Goal: Task Accomplishment & Management: Manage account settings

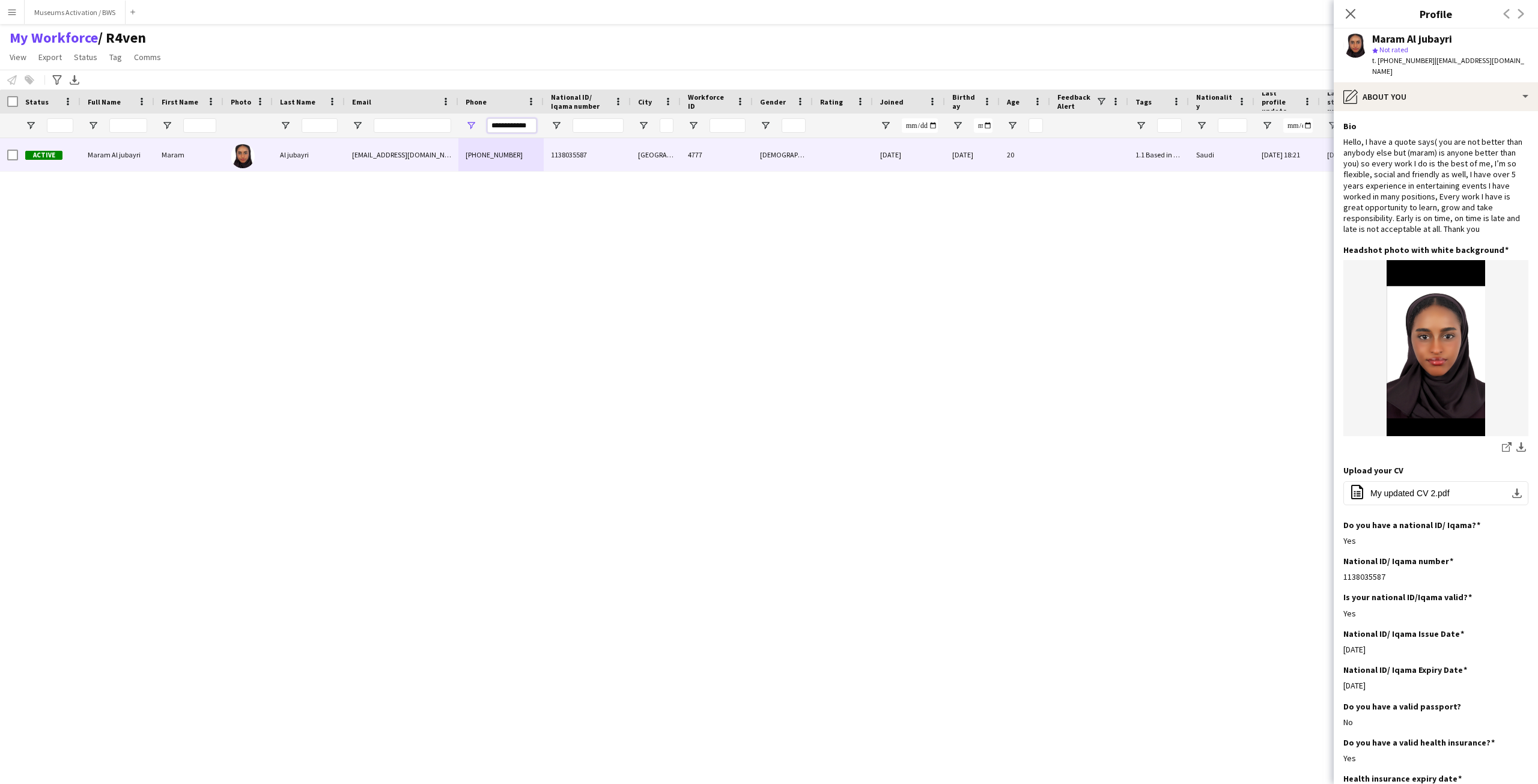
click at [511, 124] on input "**********" at bounding box center [512, 125] width 49 height 14
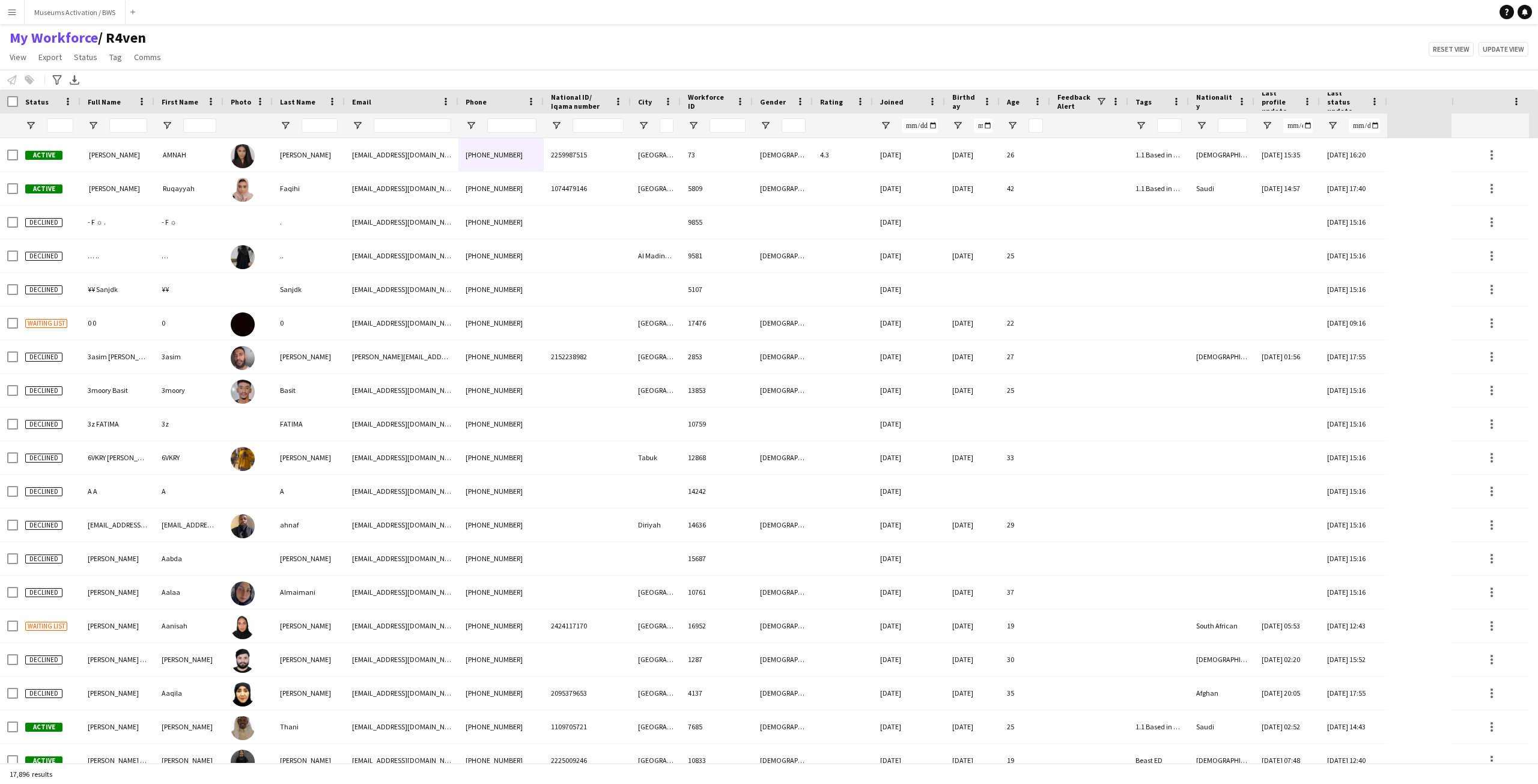
click at [412, 40] on div "My Workforce / R4ven View Views Default view R4ven New view Update view Delete …" at bounding box center [769, 49] width 1538 height 41
click at [273, 34] on div "My Workforce / R4ven View Views Default view R4ven New view Update view Delete …" at bounding box center [769, 49] width 1538 height 41
click at [303, 39] on div "My Workforce / R4ven View Views Default view R4ven New view Update view Delete …" at bounding box center [769, 49] width 1538 height 41
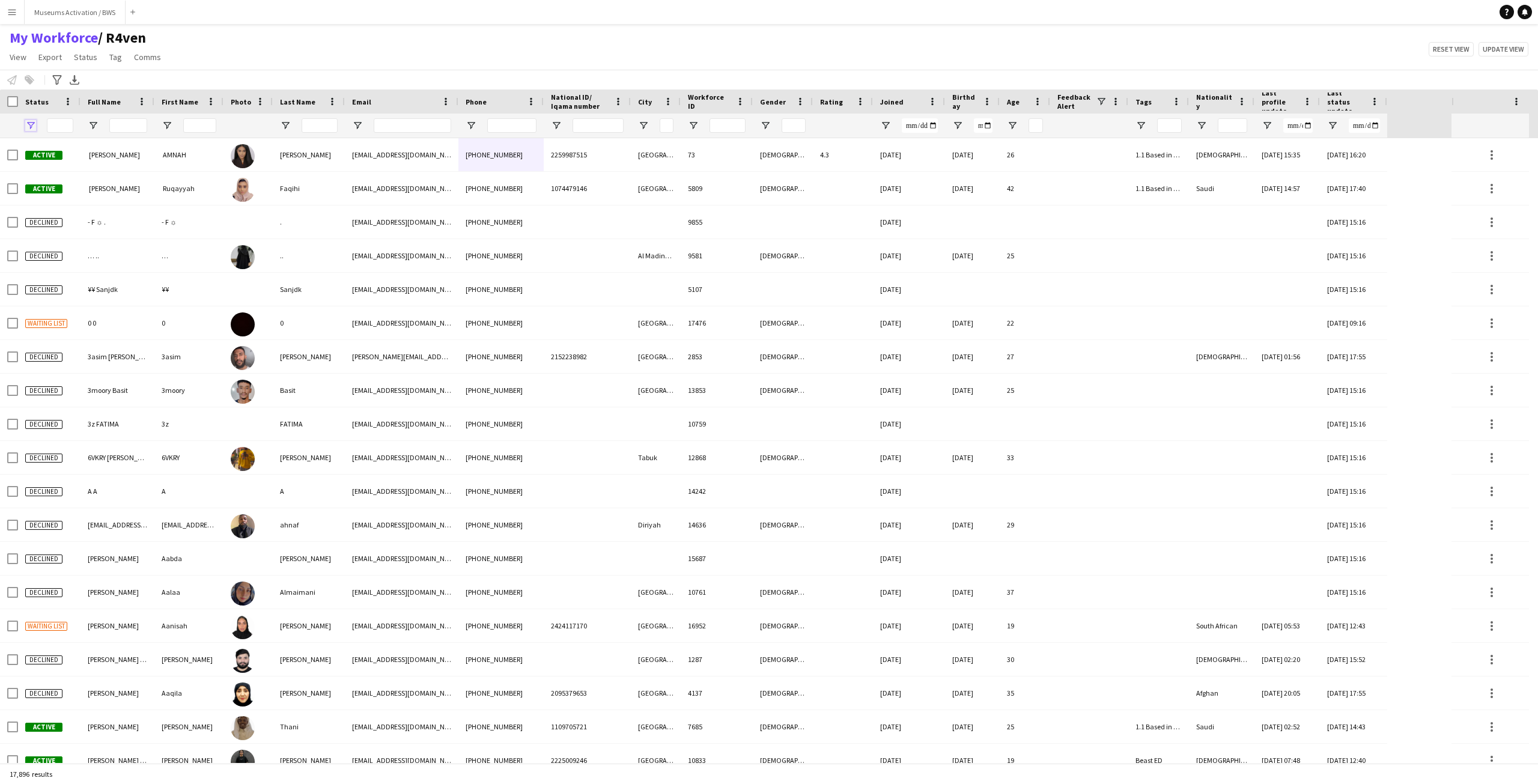
click at [30, 125] on span "Open Filter Menu" at bounding box center [30, 125] width 11 height 11
type input "***"
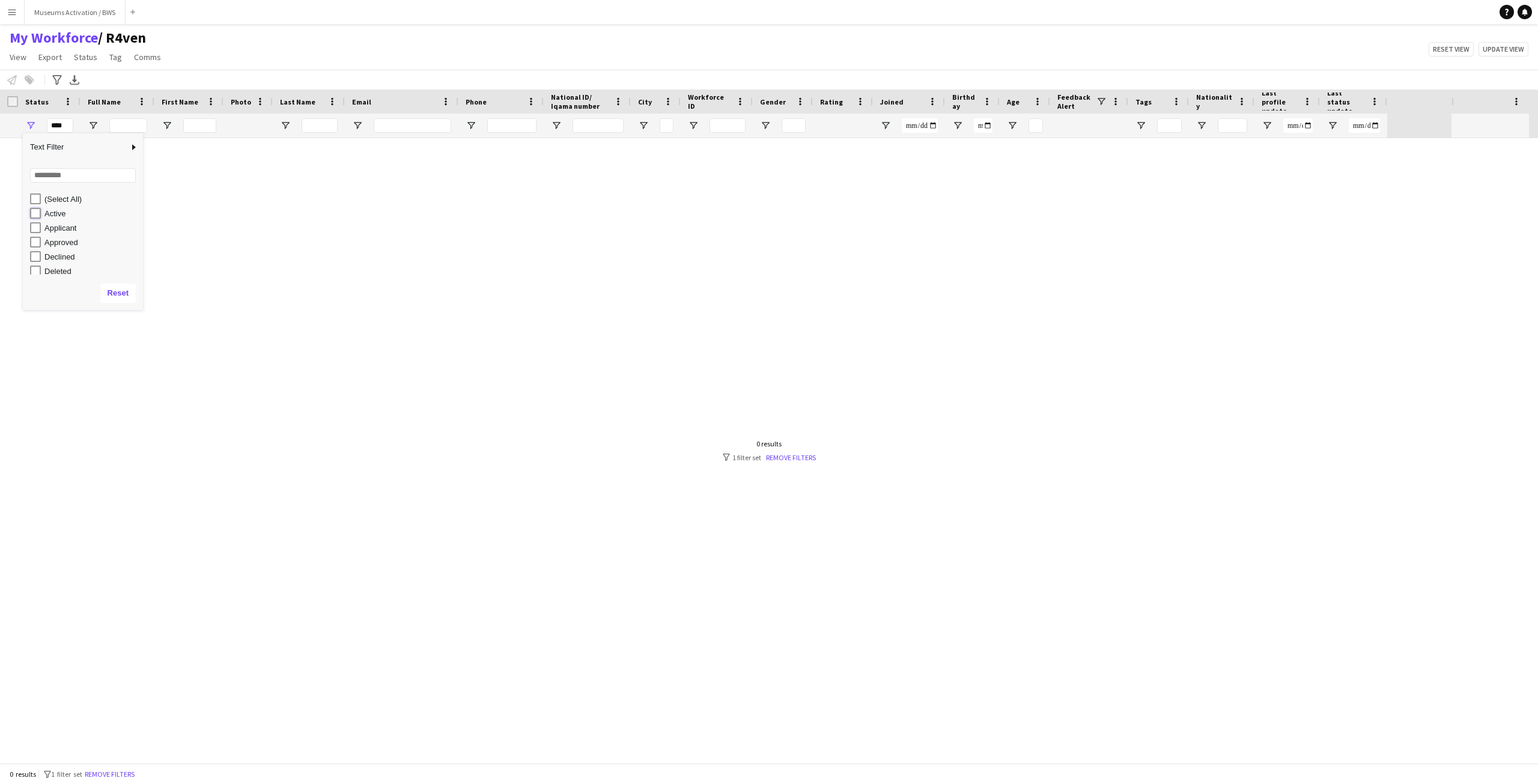
type input "**********"
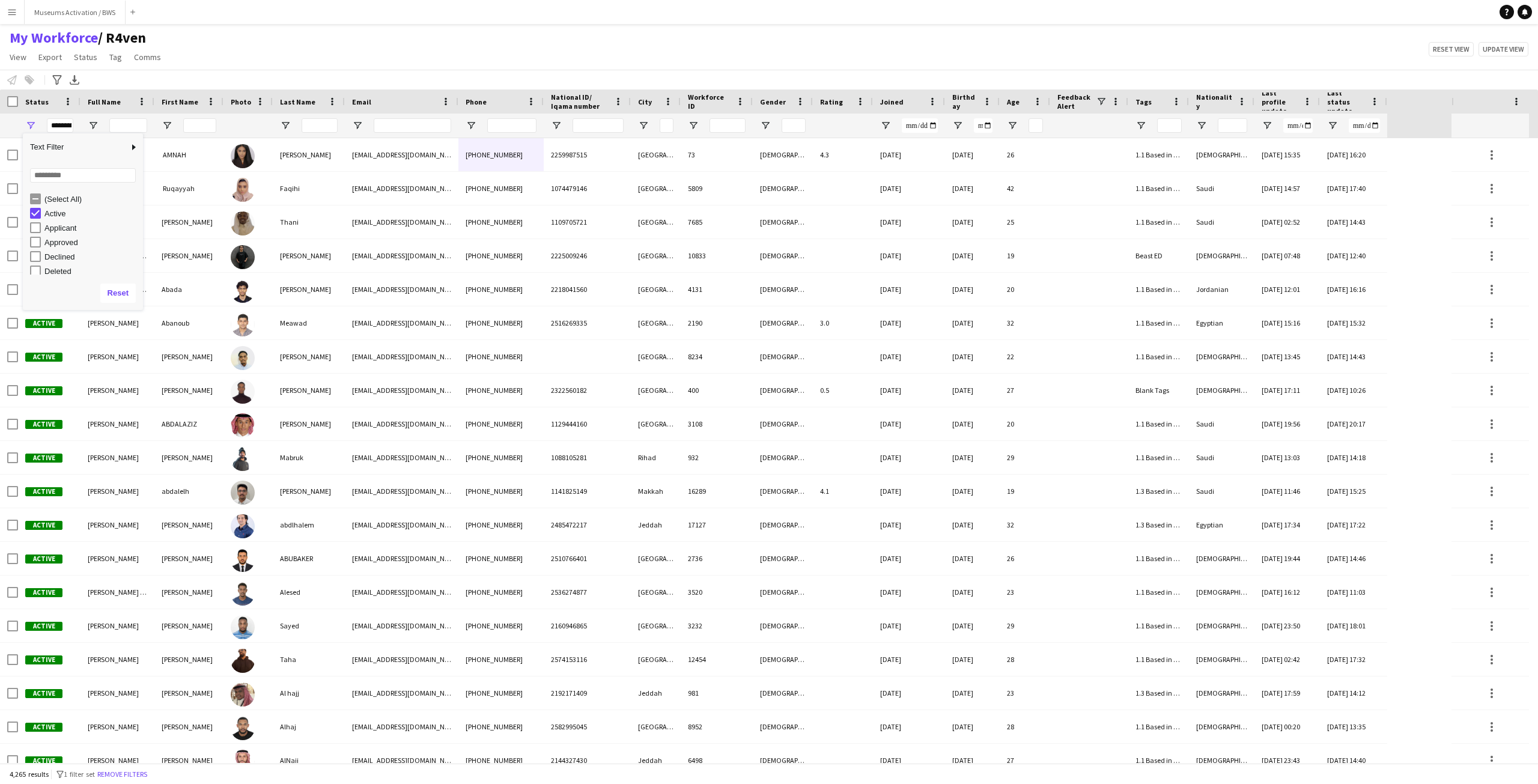
click at [259, 47] on div "My Workforce / R4ven View Views Default view R4ven New view Update view Delete …" at bounding box center [769, 49] width 1538 height 41
click at [61, 79] on icon "Advanced filters" at bounding box center [58, 80] width 10 height 10
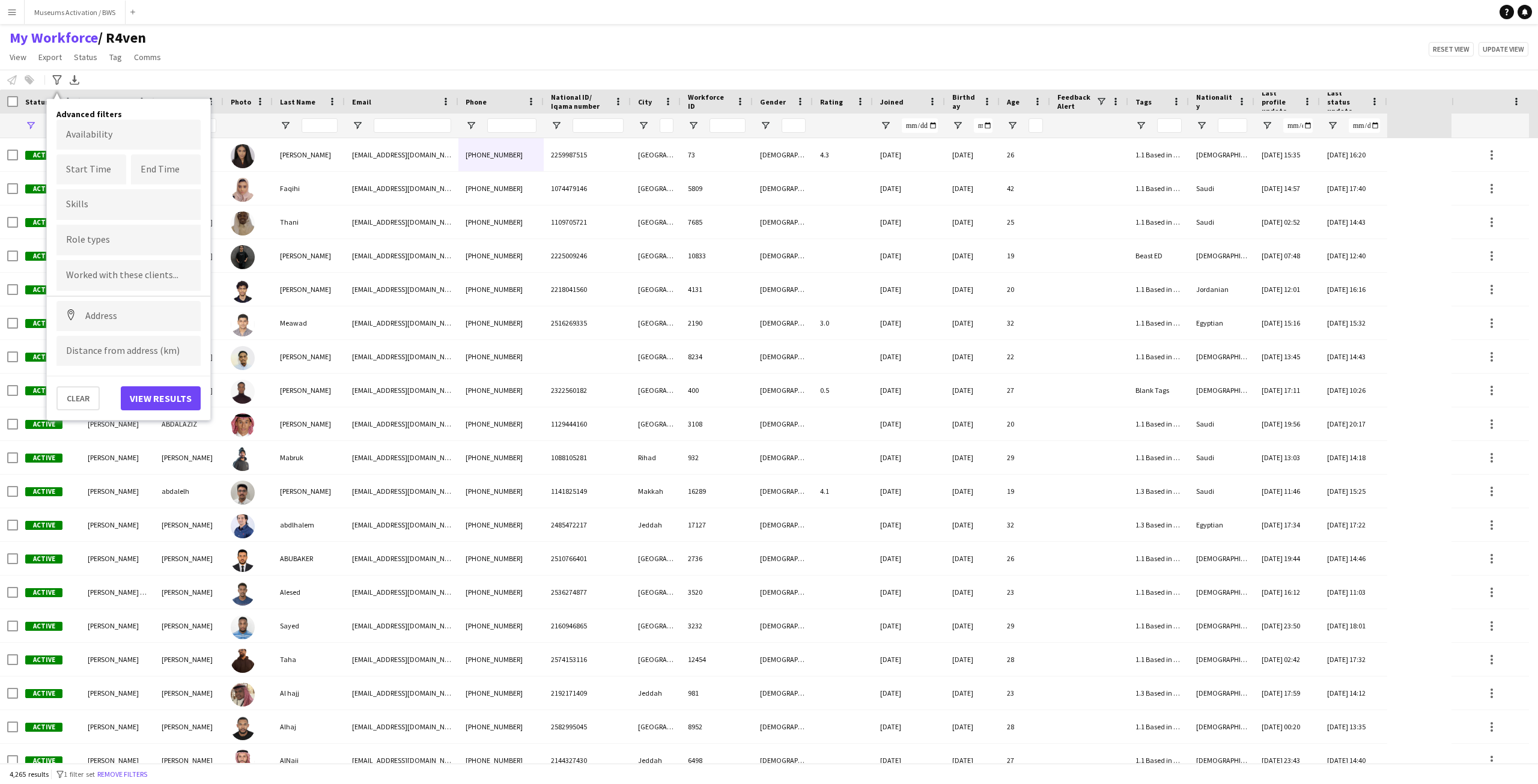
click at [127, 252] on div at bounding box center [128, 240] width 144 height 31
click at [129, 245] on div at bounding box center [769, 392] width 1538 height 784
click at [130, 244] on input "Type to search role types..." at bounding box center [129, 244] width 125 height 11
type input "***"
click at [122, 354] on div "Staff Manager" at bounding box center [128, 360] width 144 height 29
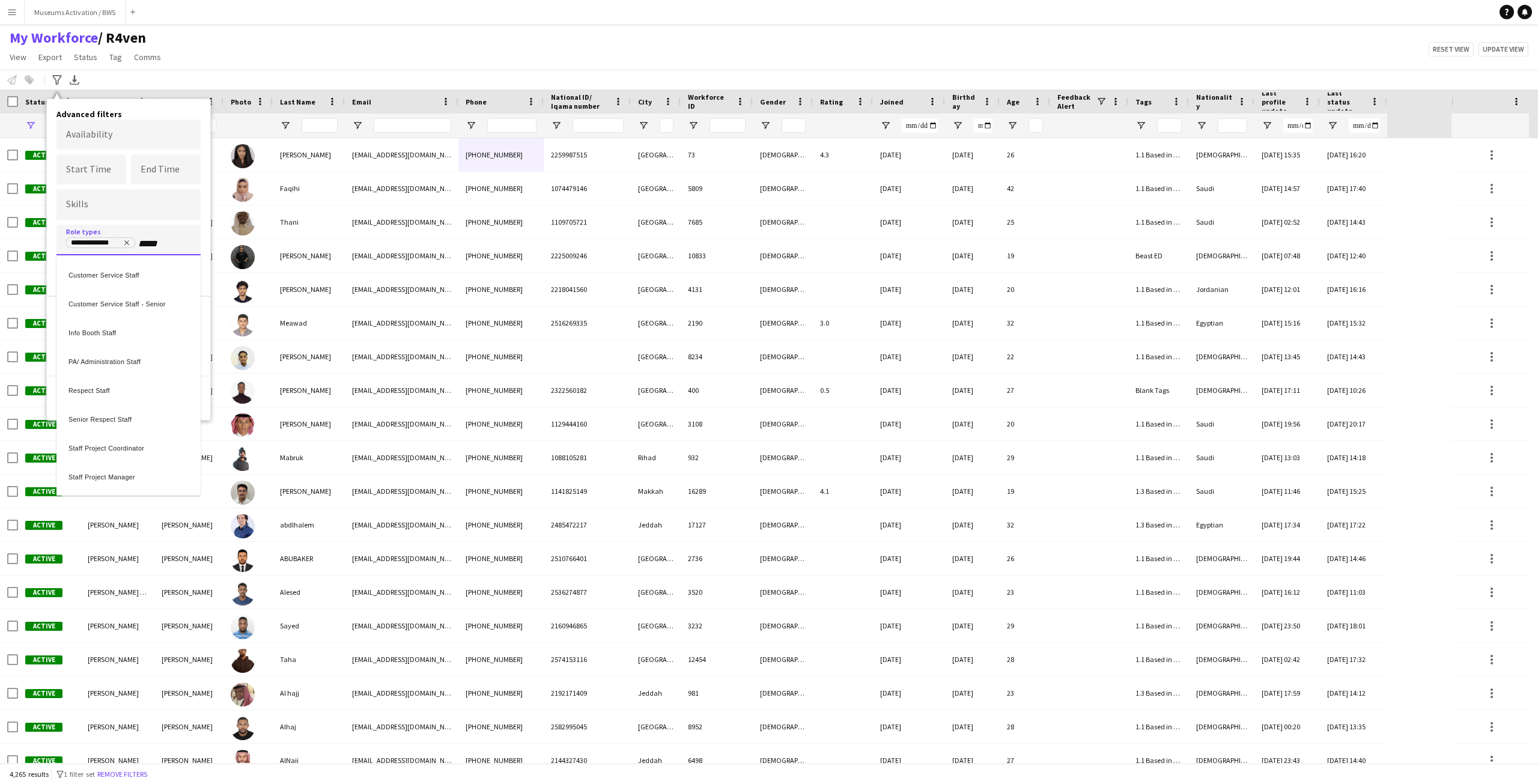
type input "*****"
click at [119, 445] on div "Staff Project Coordinator" at bounding box center [128, 446] width 144 height 29
type input "****"
click at [105, 465] on div "Staff Project Manager" at bounding box center [128, 472] width 144 height 29
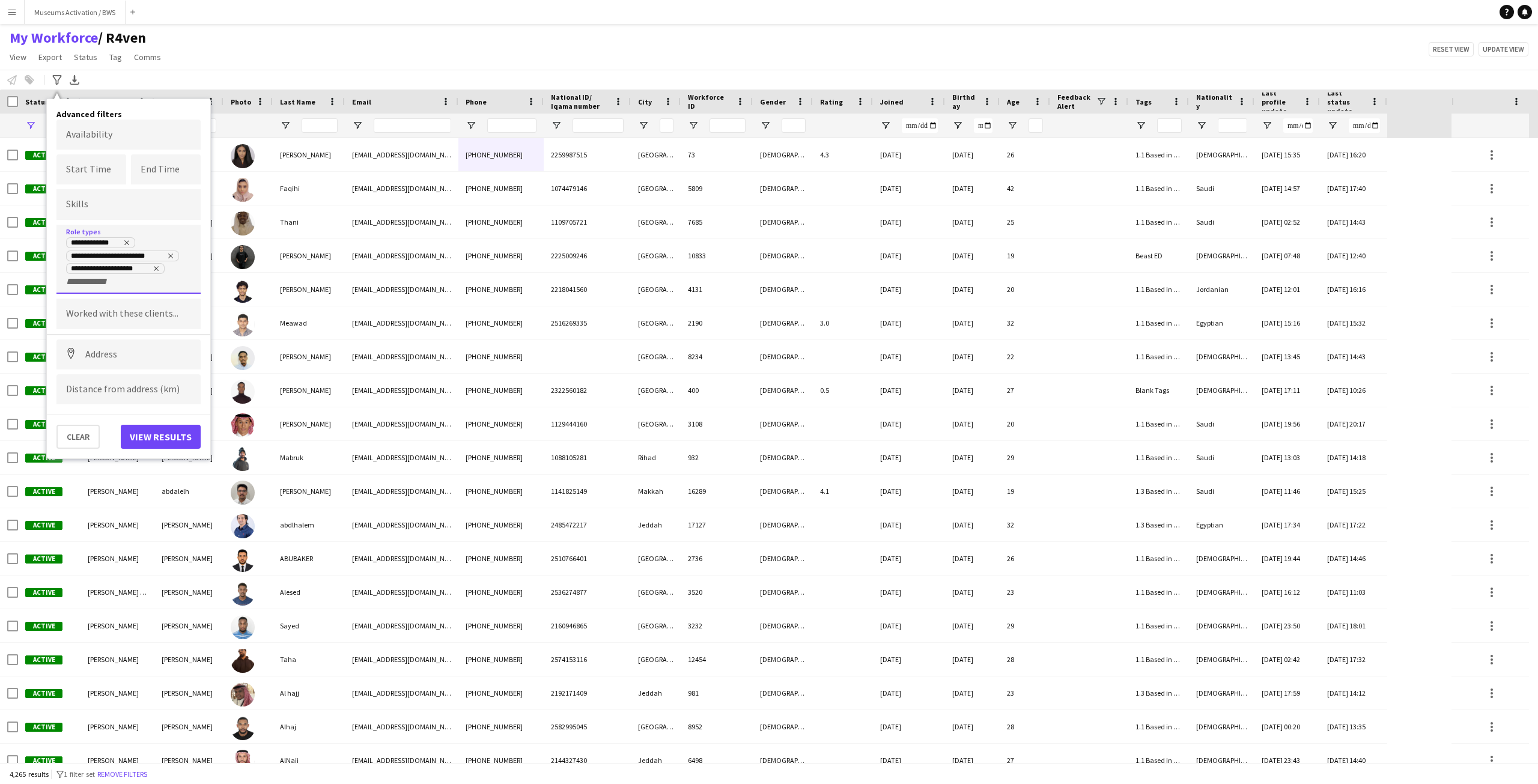
click at [126, 287] on div "**********" at bounding box center [129, 262] width 125 height 51
click at [124, 284] on div "**********" at bounding box center [129, 262] width 125 height 51
click at [123, 288] on div "**********" at bounding box center [128, 259] width 144 height 69
click at [92, 282] on input "+ Role type" at bounding box center [92, 281] width 51 height 11
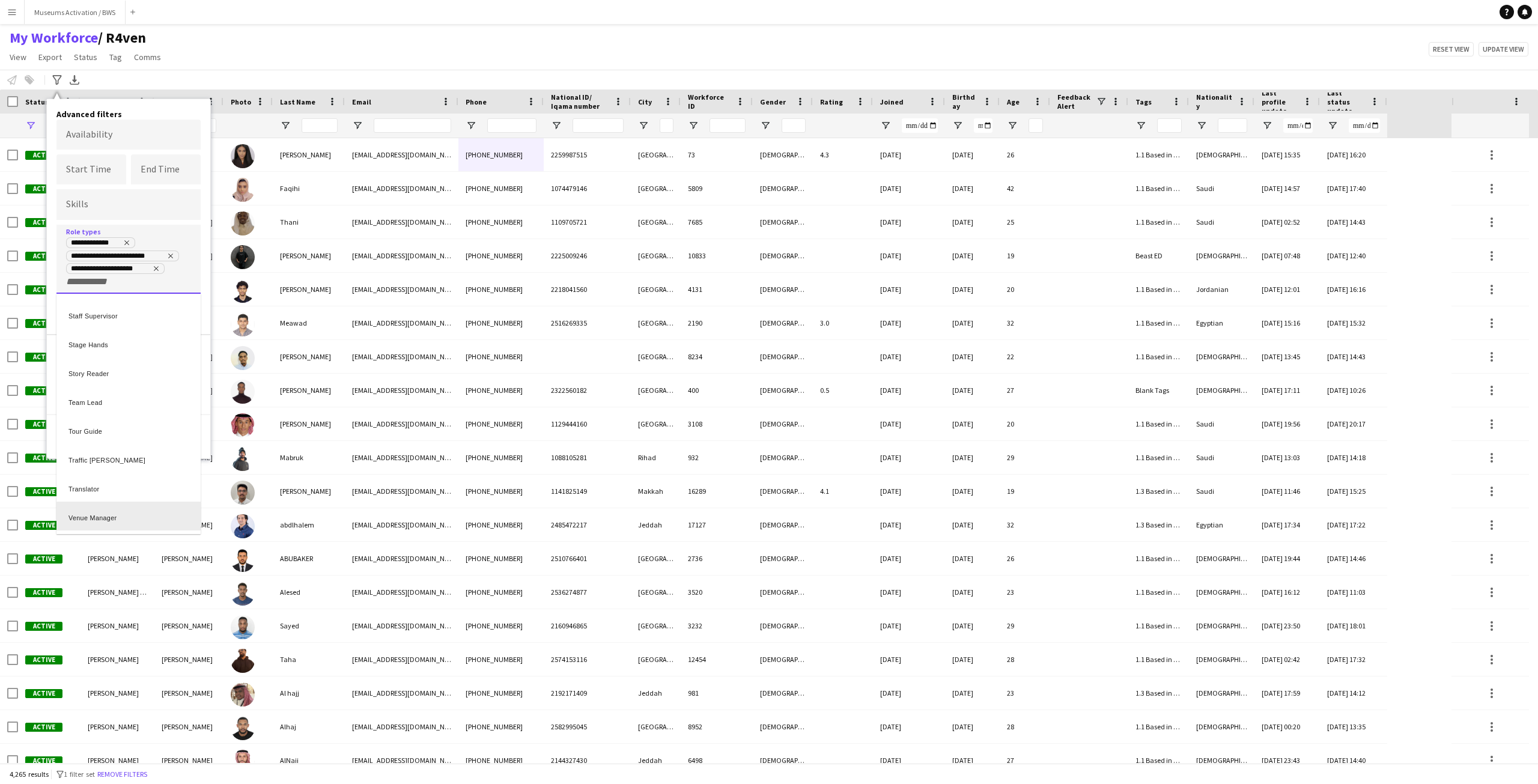
click at [122, 514] on div "Venue Manager" at bounding box center [128, 516] width 144 height 29
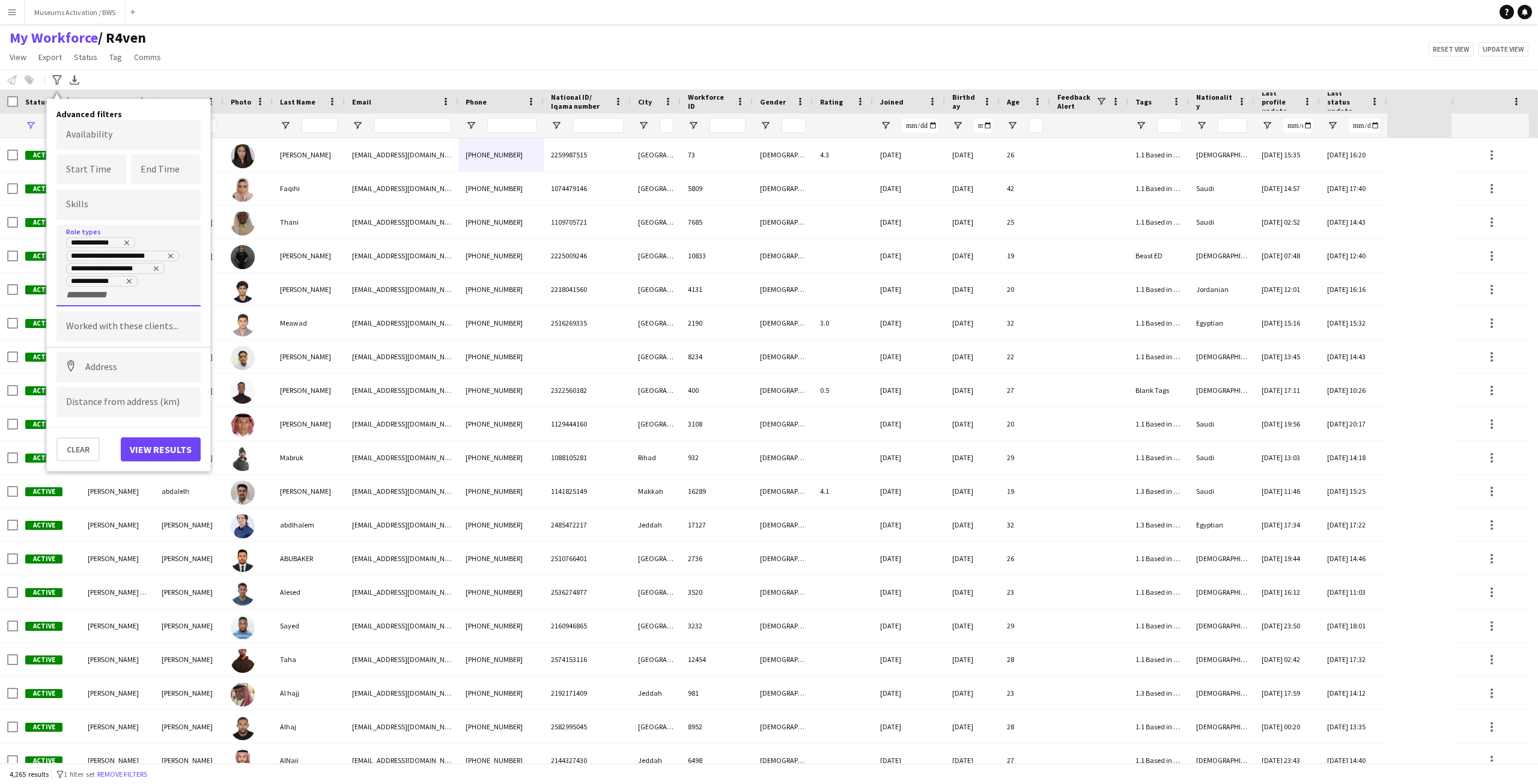
click at [139, 300] on div "**********" at bounding box center [129, 268] width 125 height 64
click at [137, 296] on div "**********" at bounding box center [129, 268] width 125 height 64
click at [105, 296] on input "+ Role type" at bounding box center [92, 294] width 51 height 11
click at [174, 298] on div at bounding box center [769, 392] width 1538 height 784
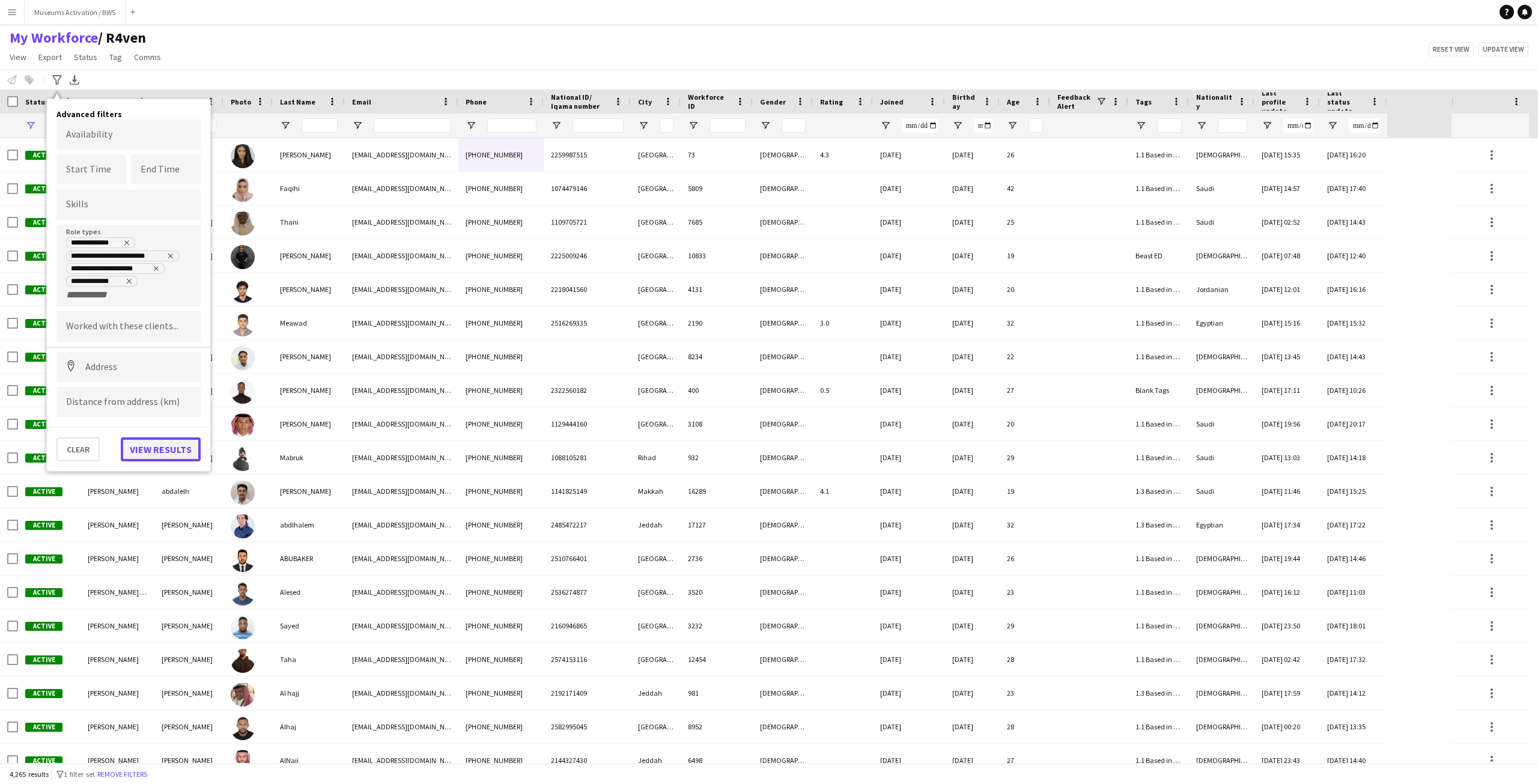
click at [155, 448] on button "View results" at bounding box center [160, 449] width 80 height 24
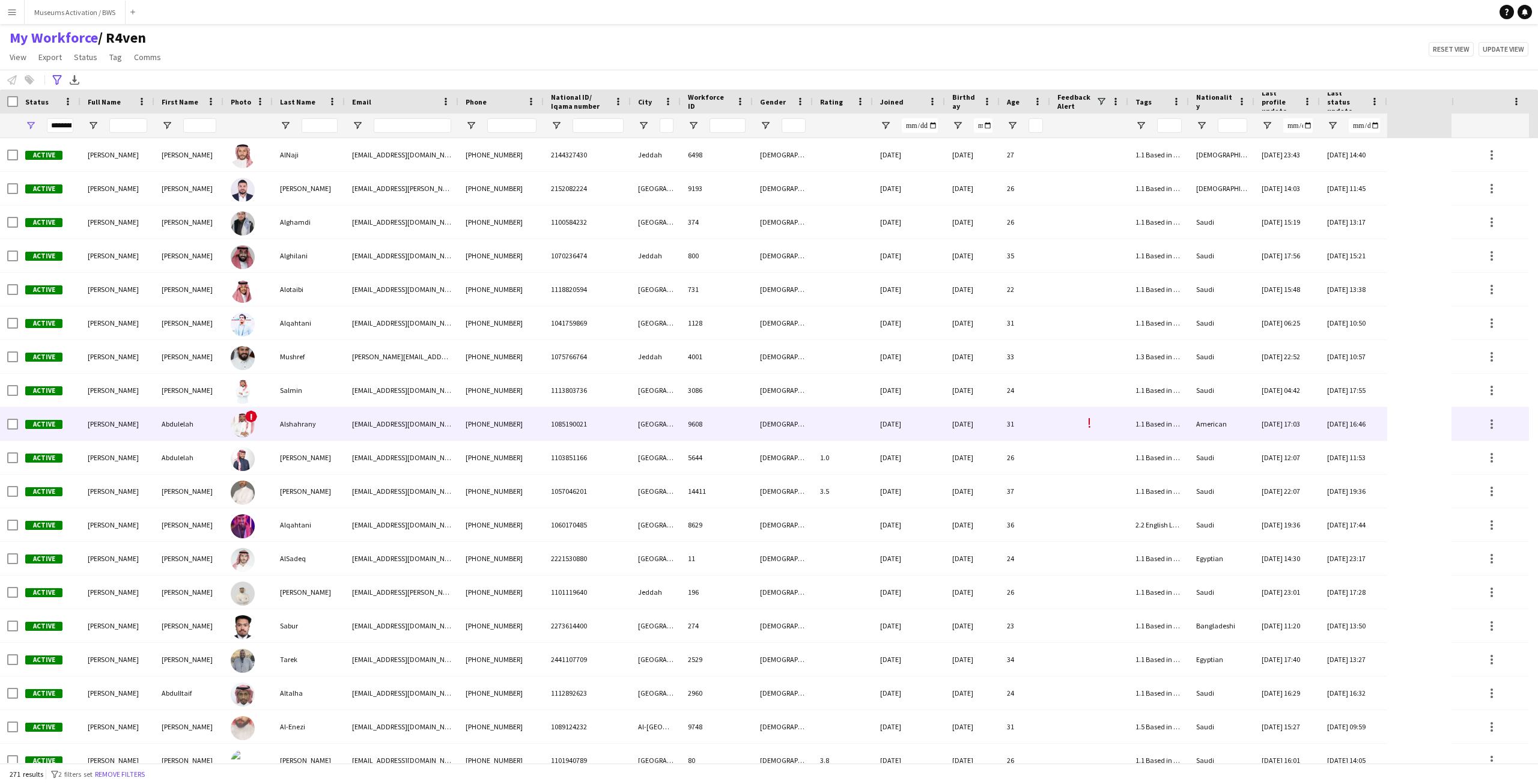
click at [224, 420] on div "!" at bounding box center [248, 424] width 49 height 33
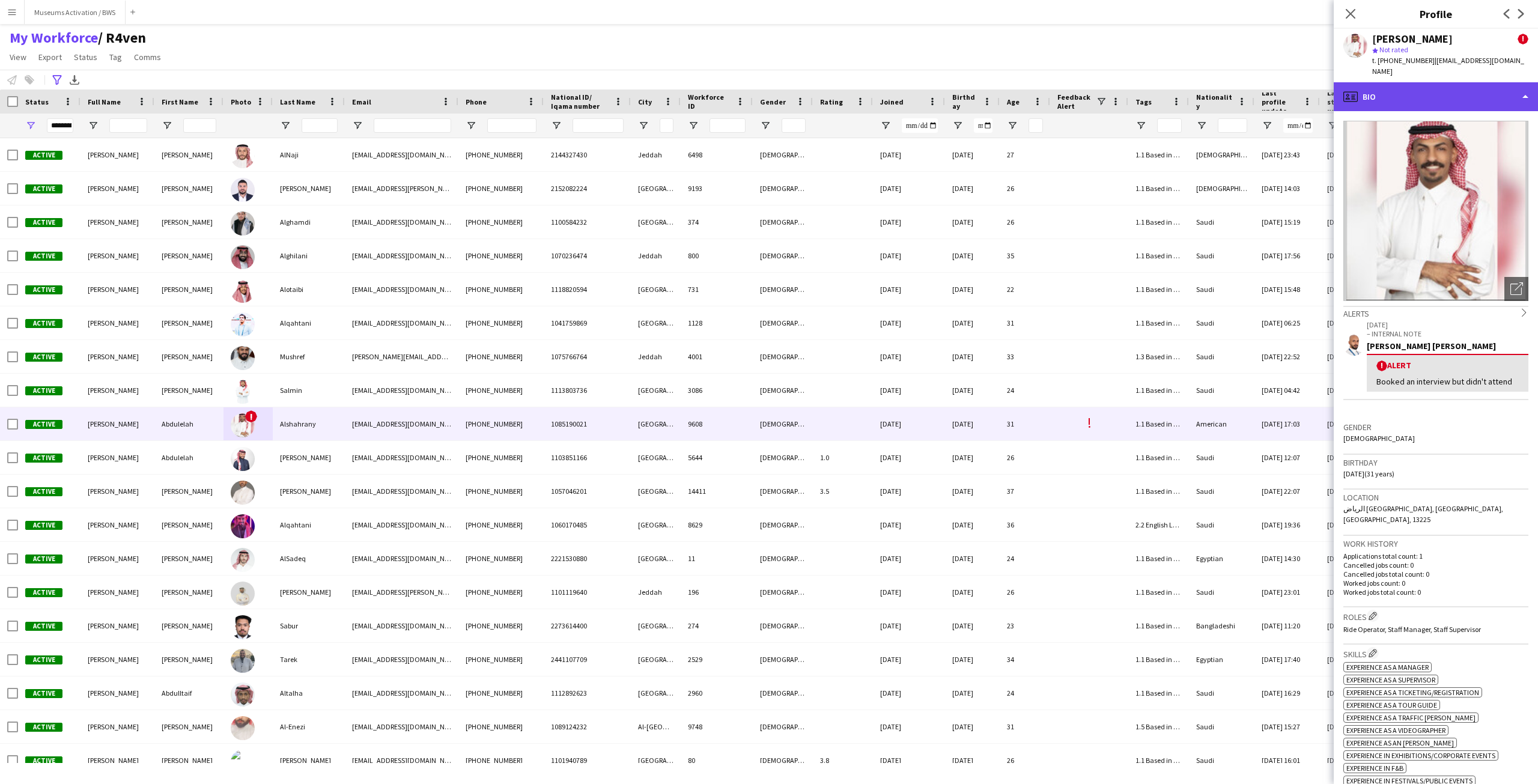
click at [1385, 90] on div "profile Bio" at bounding box center [1436, 96] width 204 height 29
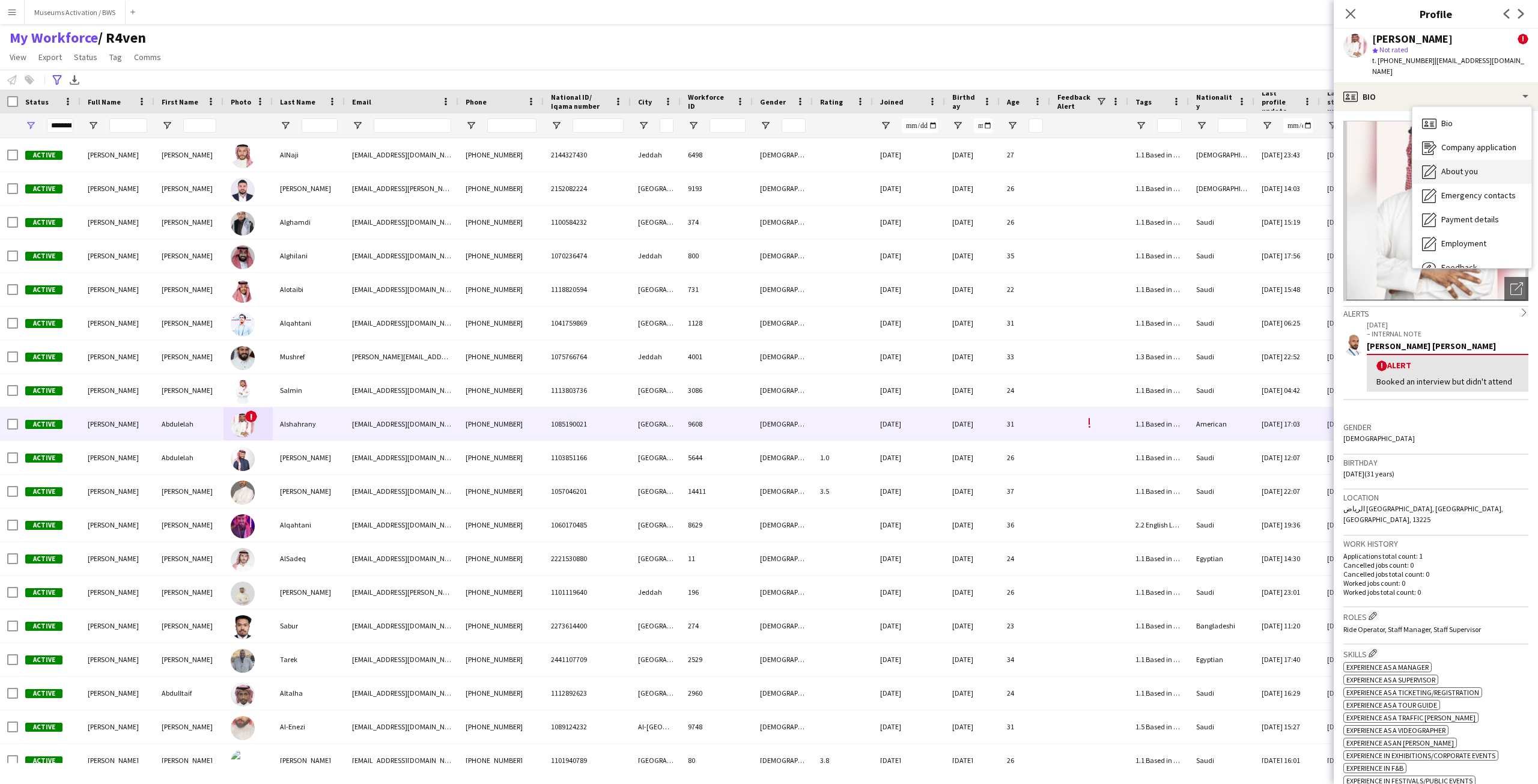
click at [1450, 166] on span "About you" at bounding box center [1459, 171] width 36 height 11
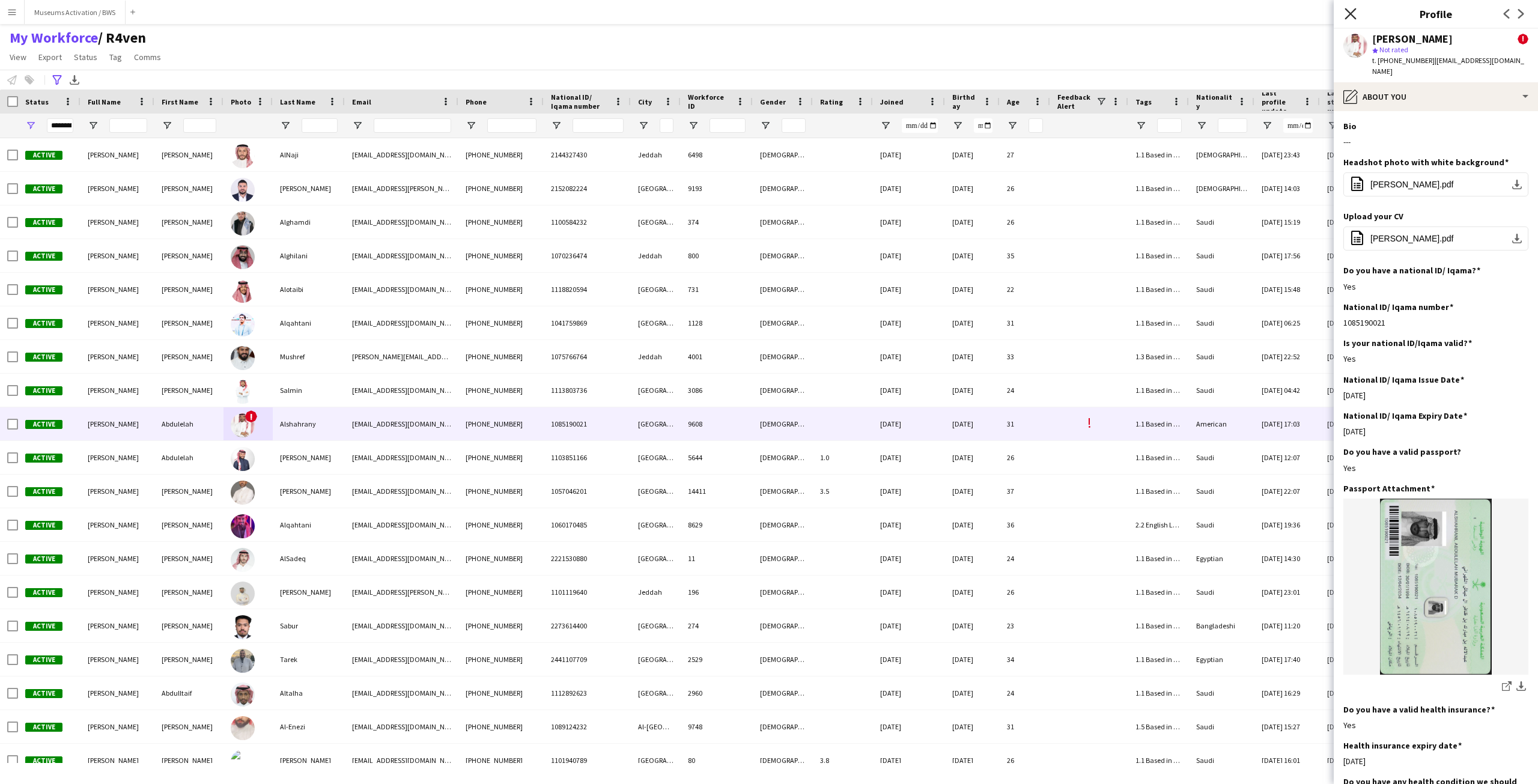
click at [1351, 15] on icon "Close pop-in" at bounding box center [1350, 14] width 11 height 11
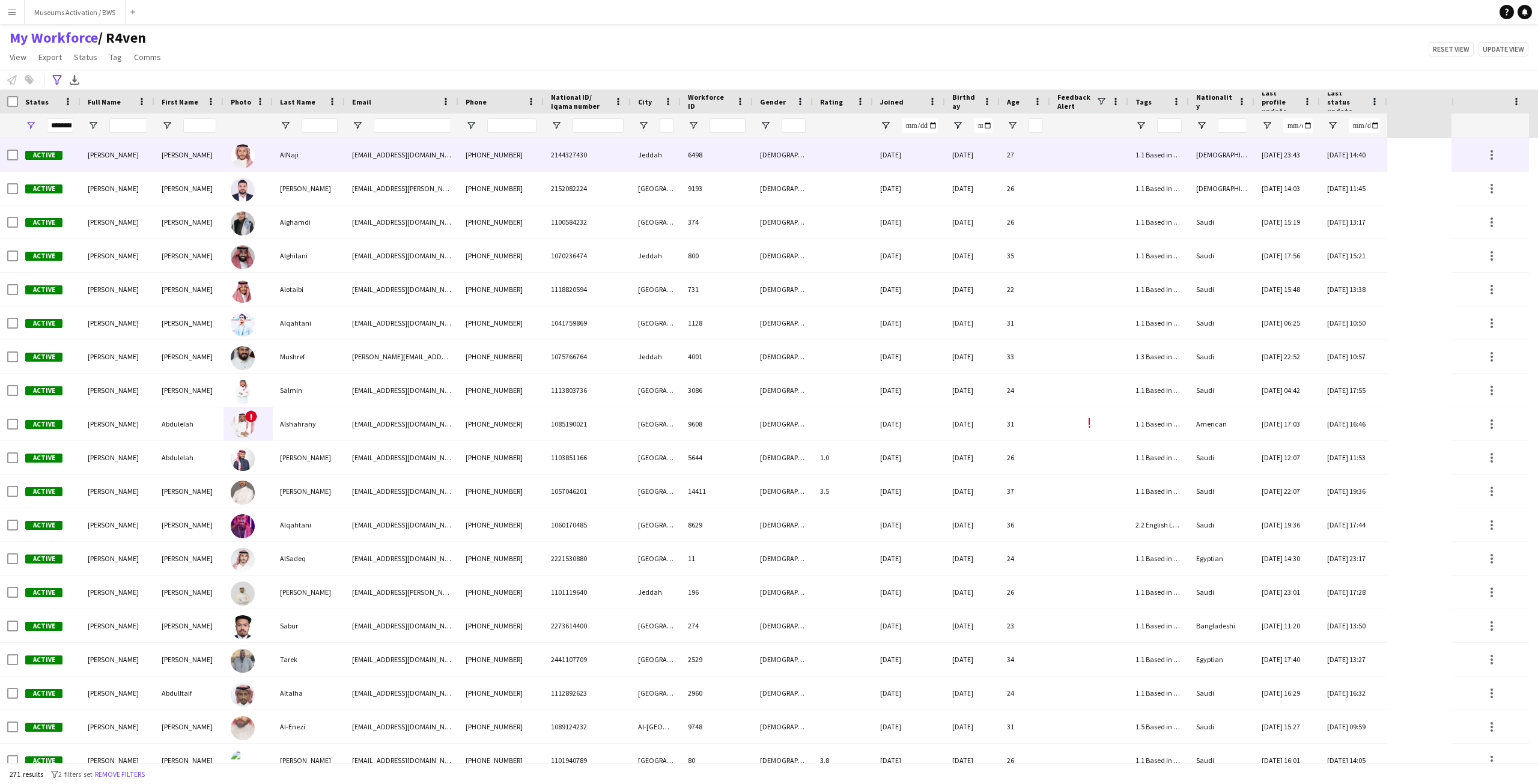
click at [259, 163] on div at bounding box center [248, 154] width 49 height 33
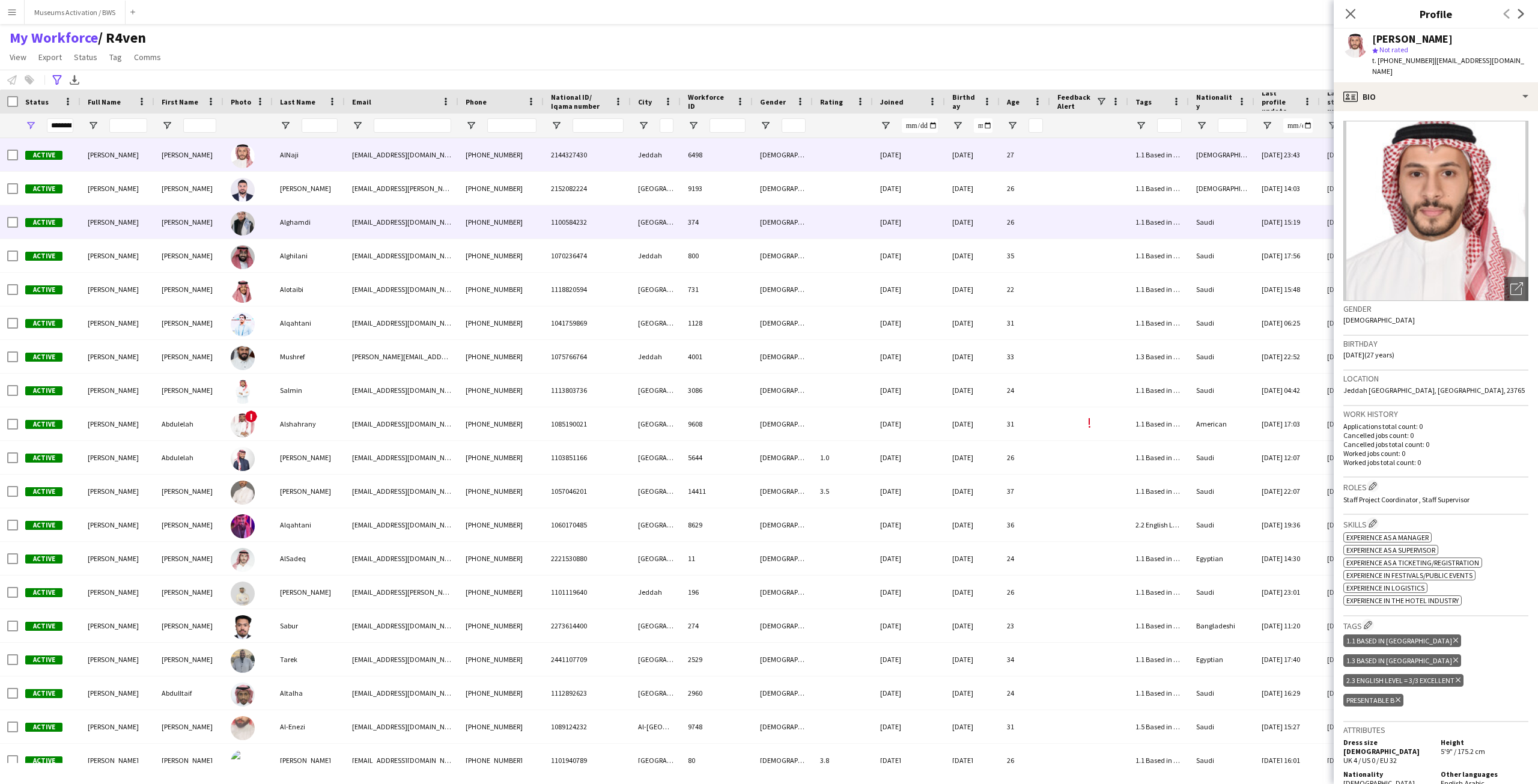
scroll to position [120, 0]
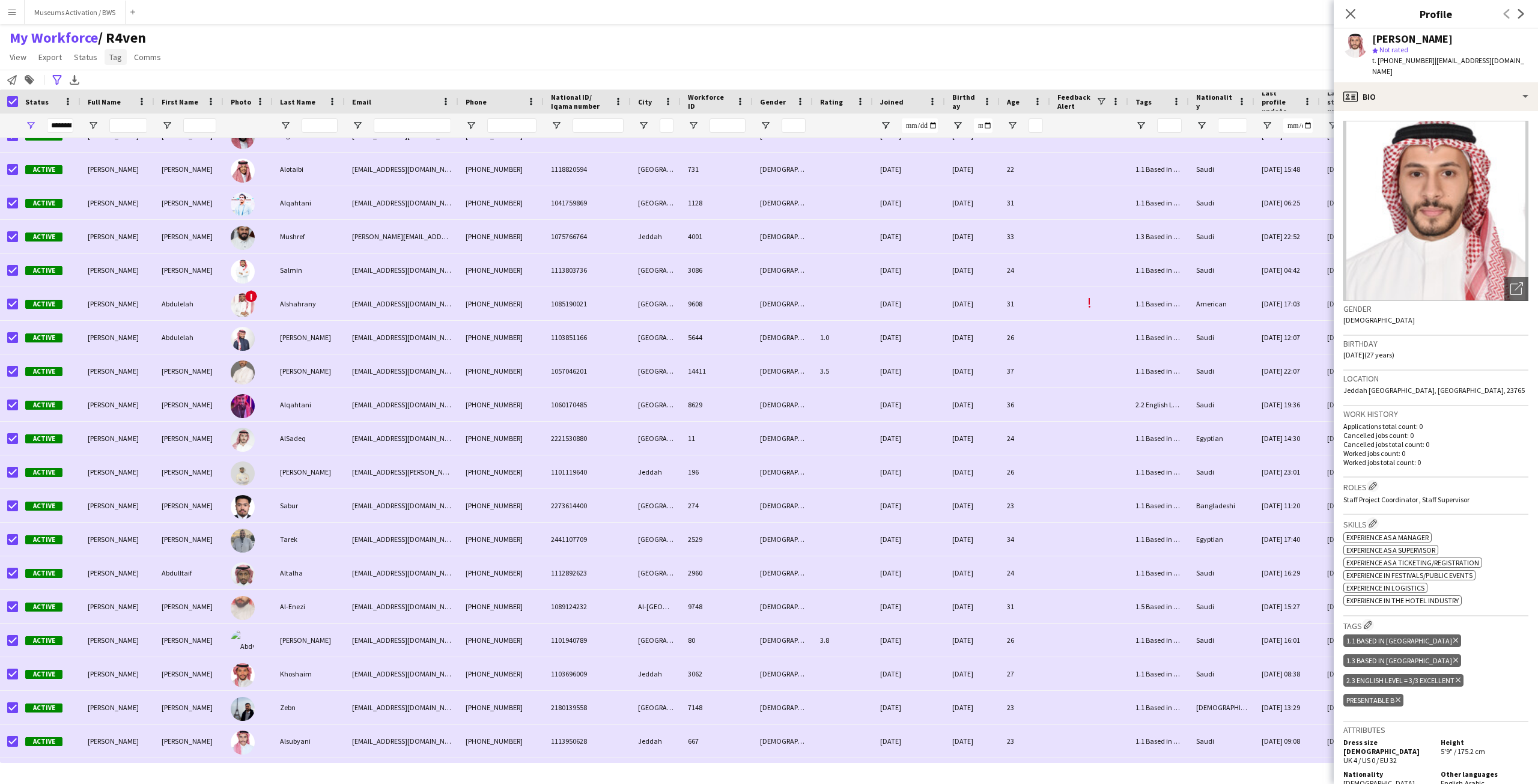
click at [116, 62] on span "Tag" at bounding box center [116, 57] width 12 height 11
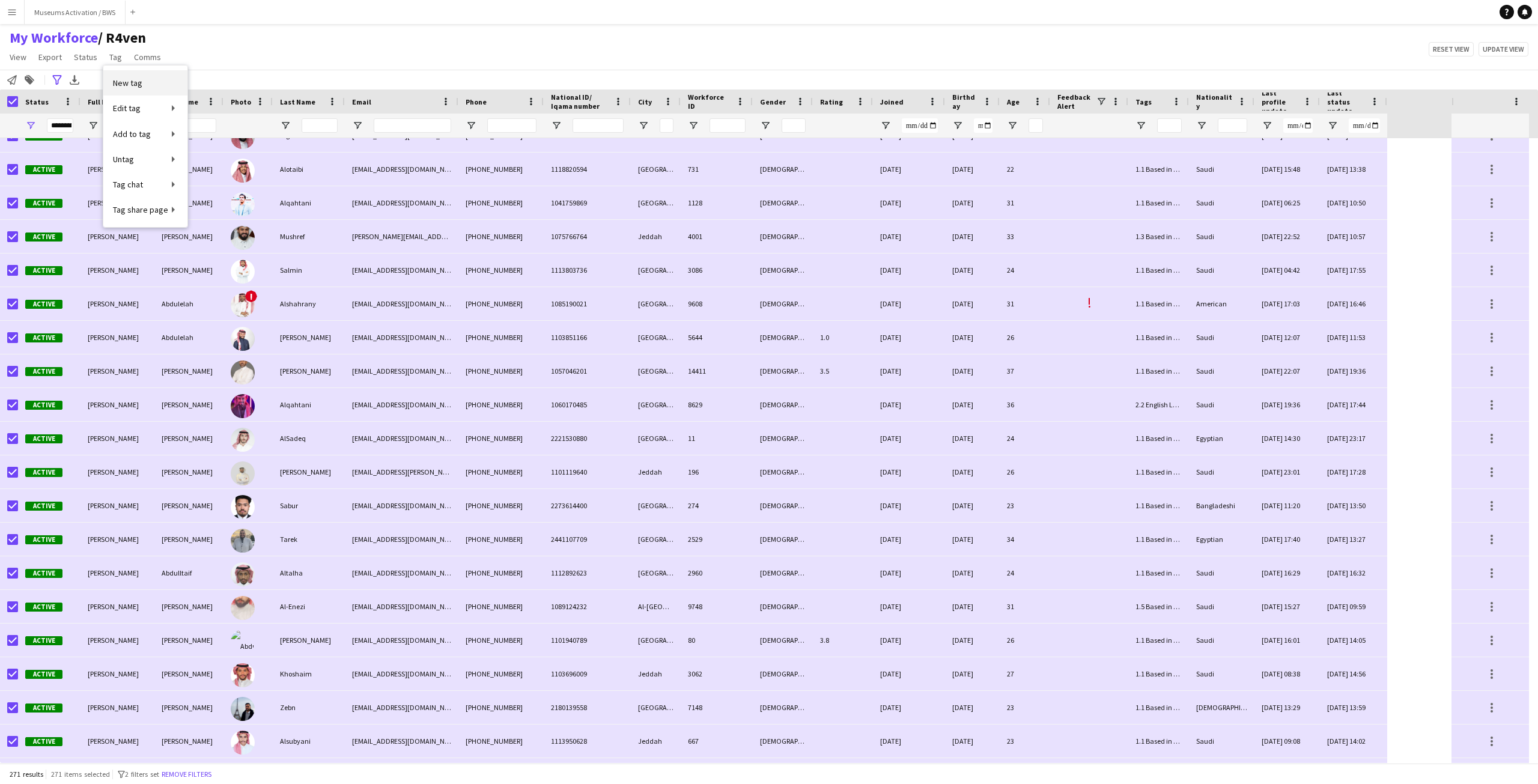
click at [140, 82] on span "New tag" at bounding box center [128, 82] width 30 height 11
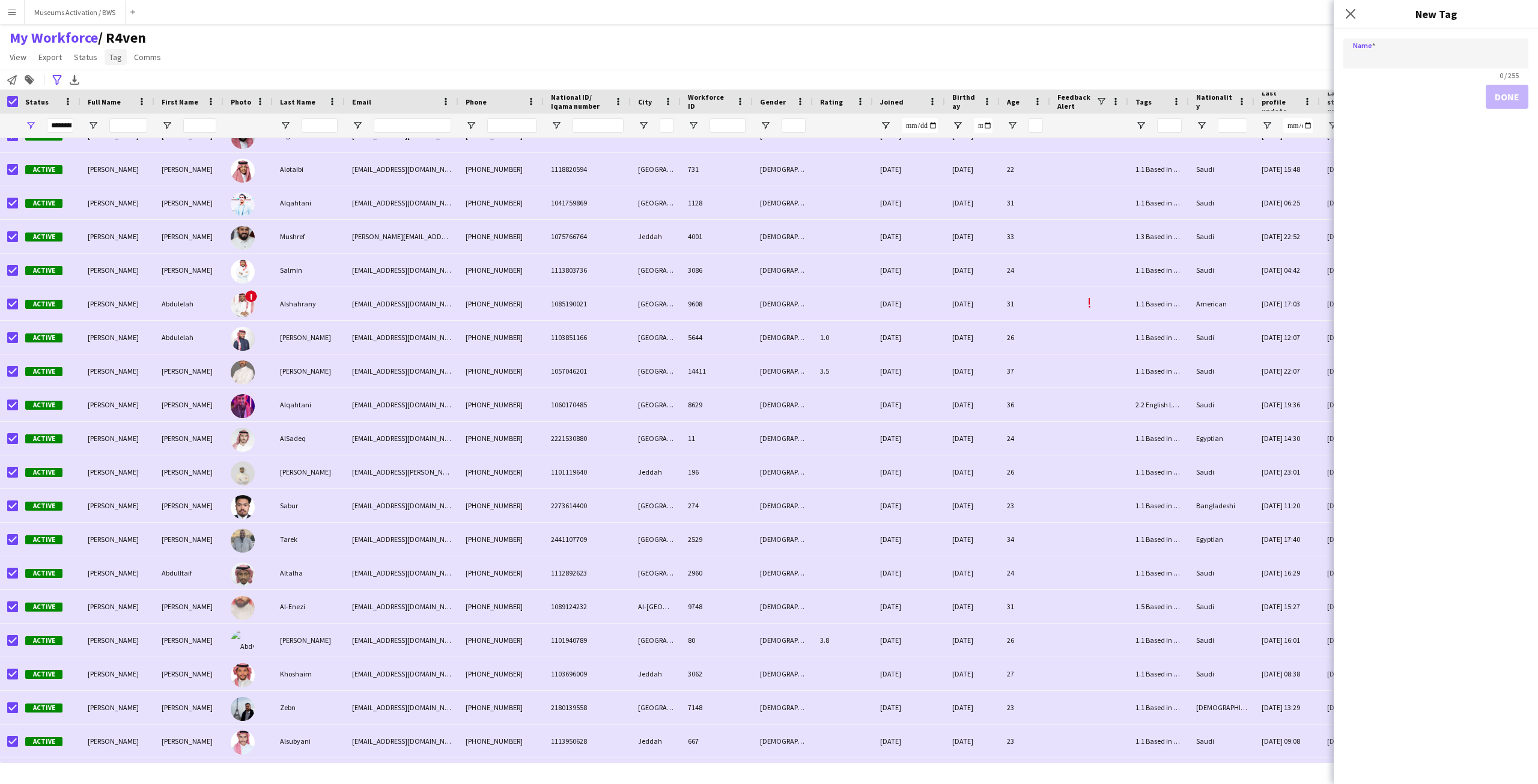
click at [117, 57] on span "Tag" at bounding box center [116, 57] width 12 height 11
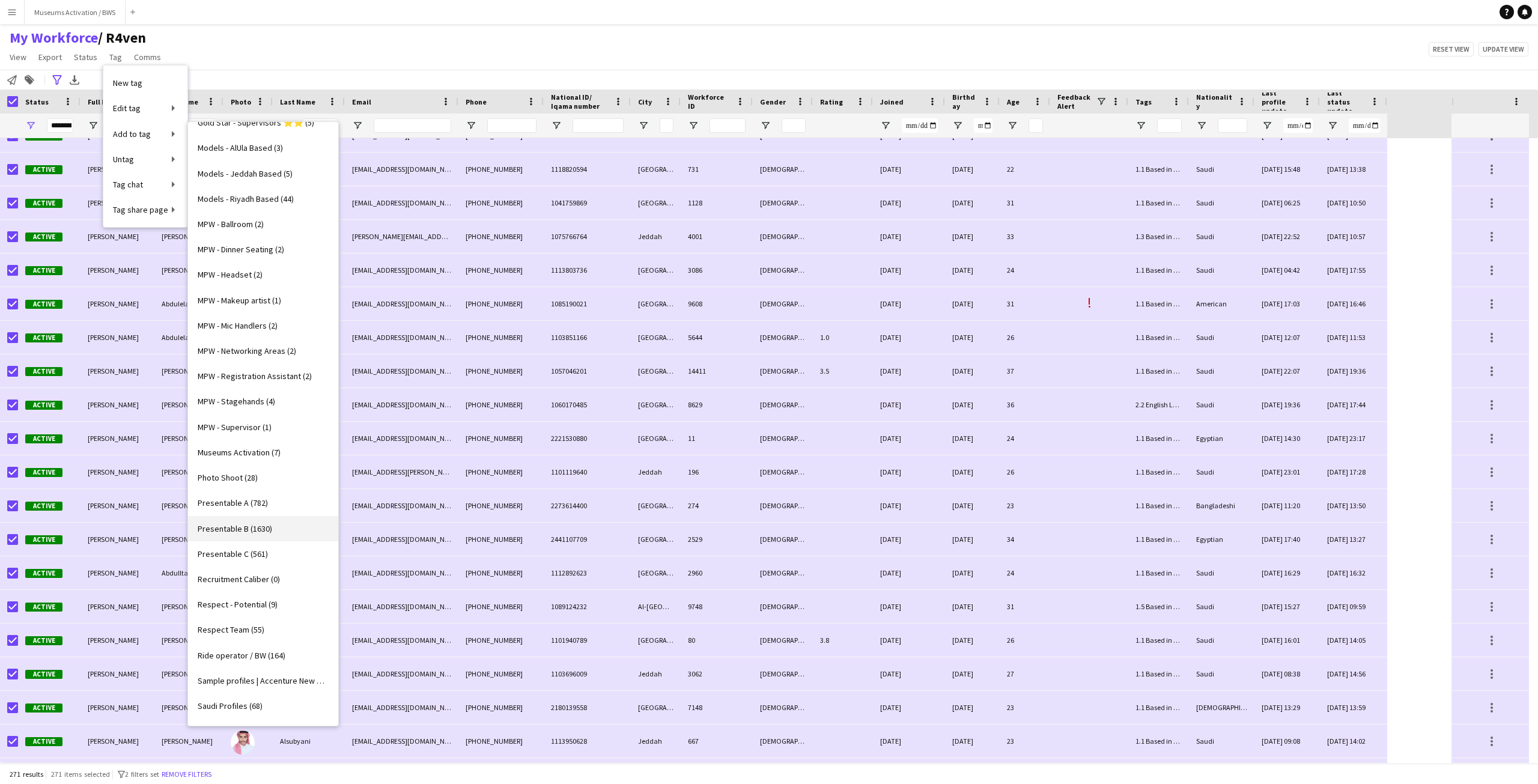
scroll to position [480, 0]
click at [239, 568] on span "Recruitment Caliber (0)" at bounding box center [239, 571] width 82 height 11
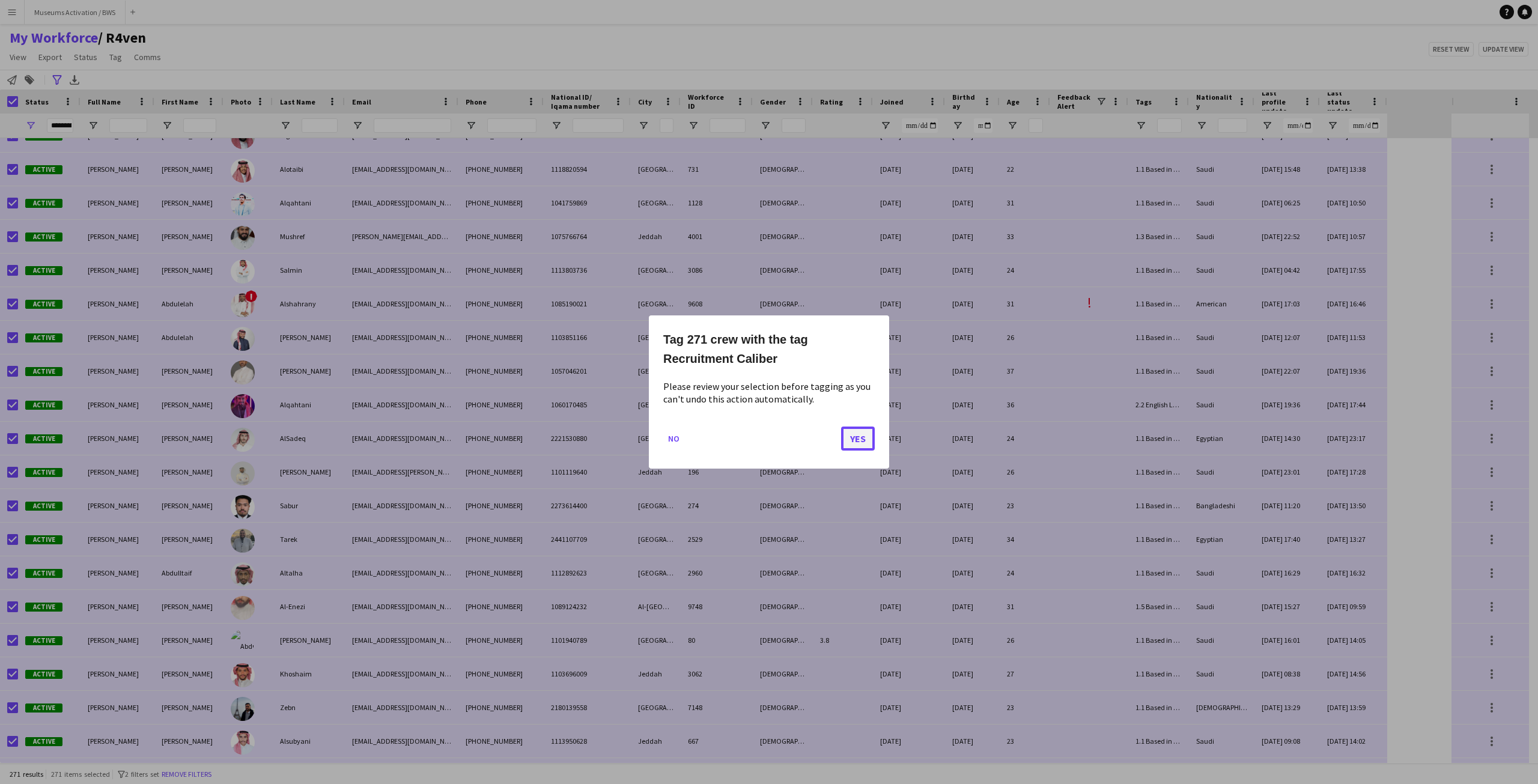
click at [872, 432] on button "Yes" at bounding box center [858, 438] width 33 height 24
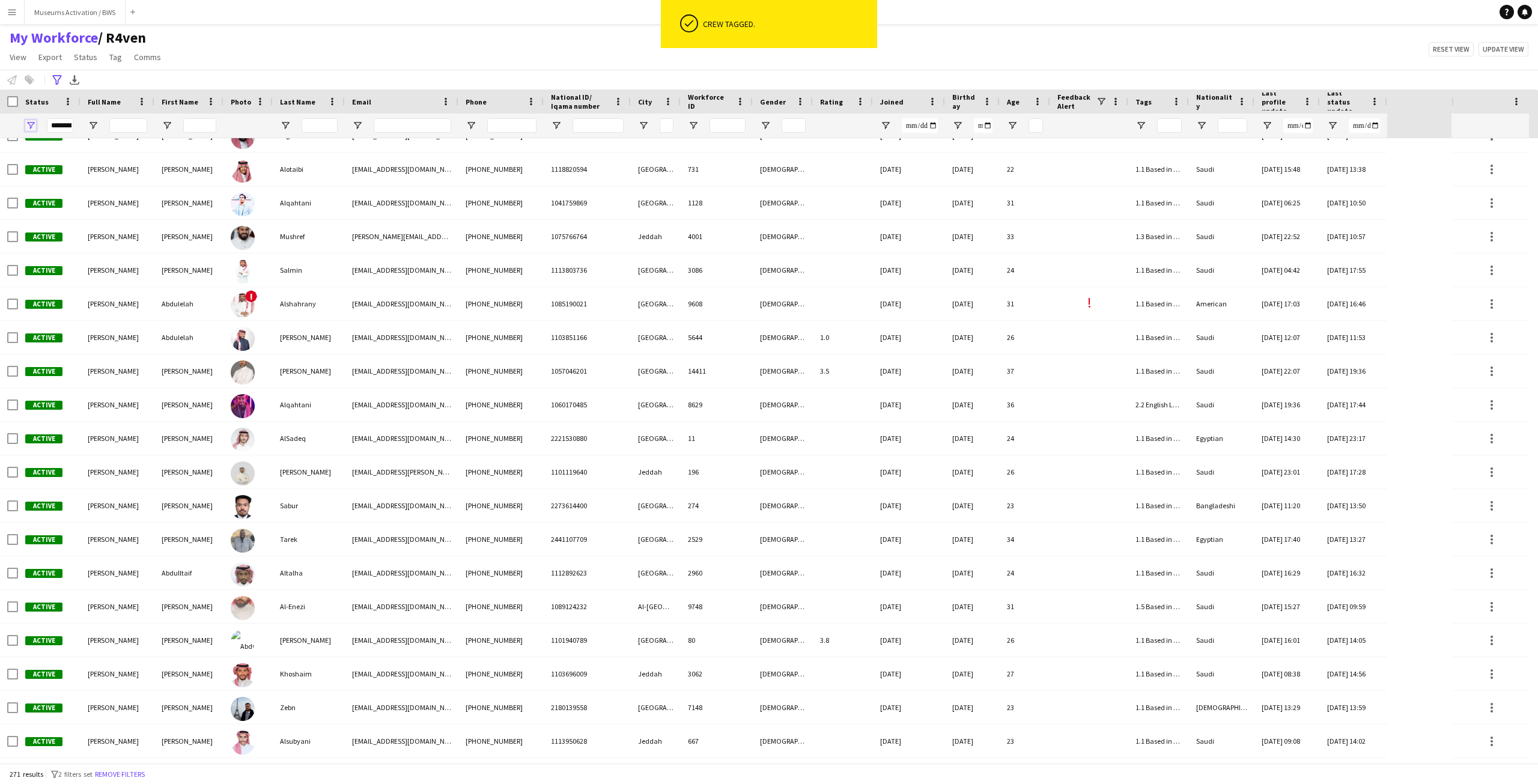
click at [33, 124] on span "Open Filter Menu" at bounding box center [30, 125] width 11 height 11
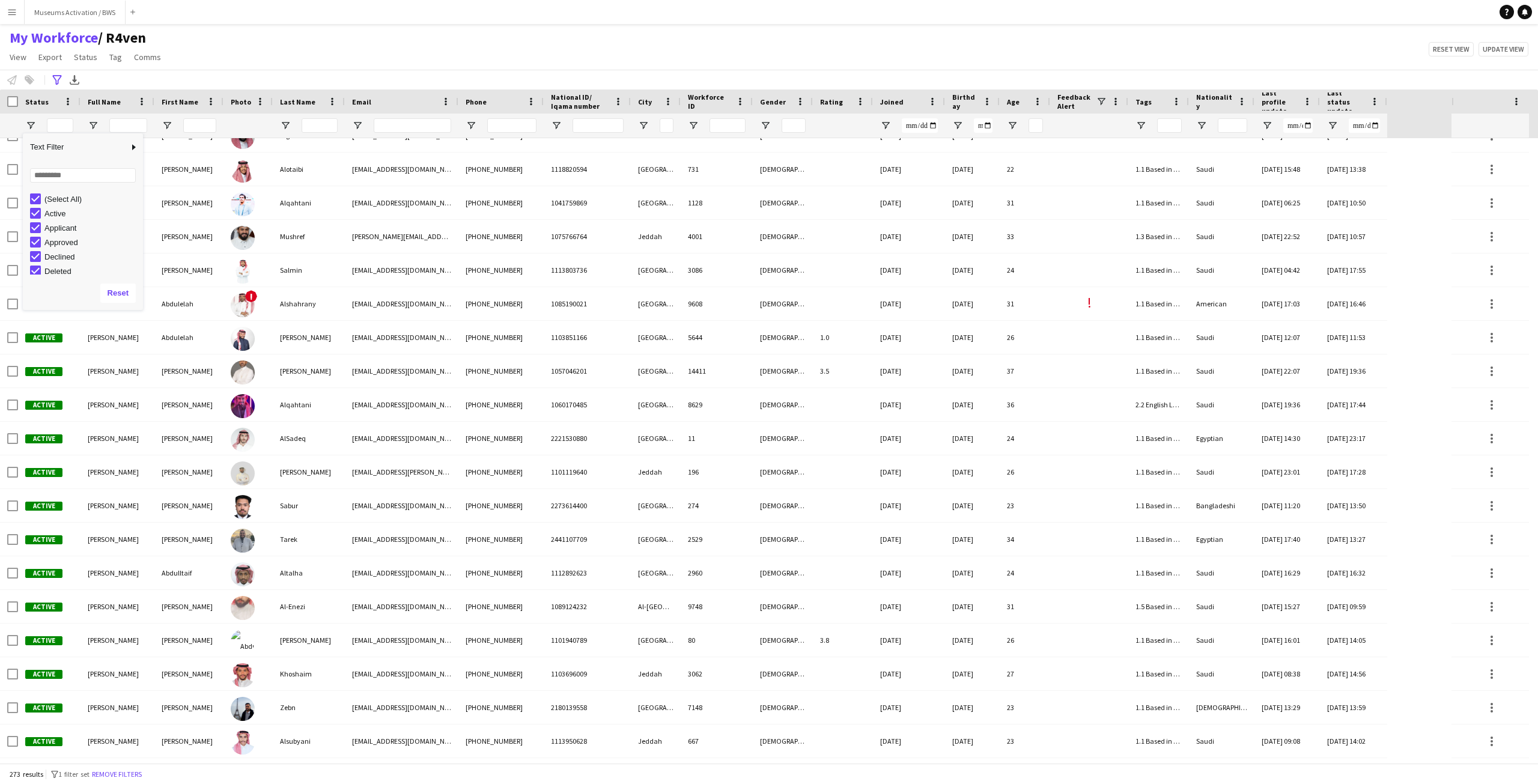
click at [260, 74] on div "**********" at bounding box center [769, 80] width 1538 height 20
click at [125, 769] on button "Remove filters" at bounding box center [117, 774] width 54 height 13
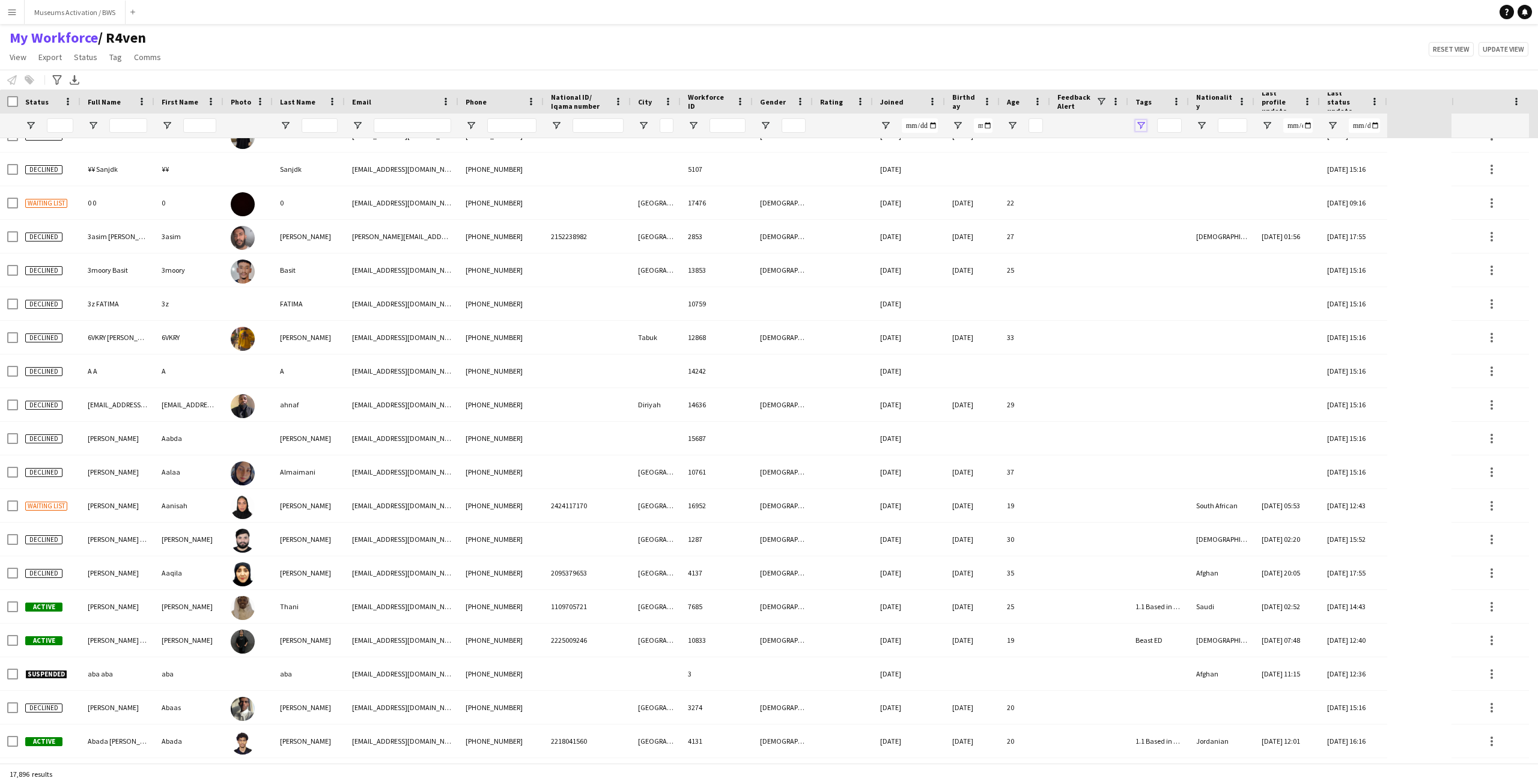
click at [1143, 122] on span "Open Filter Menu" at bounding box center [1140, 125] width 11 height 11
type input "***"
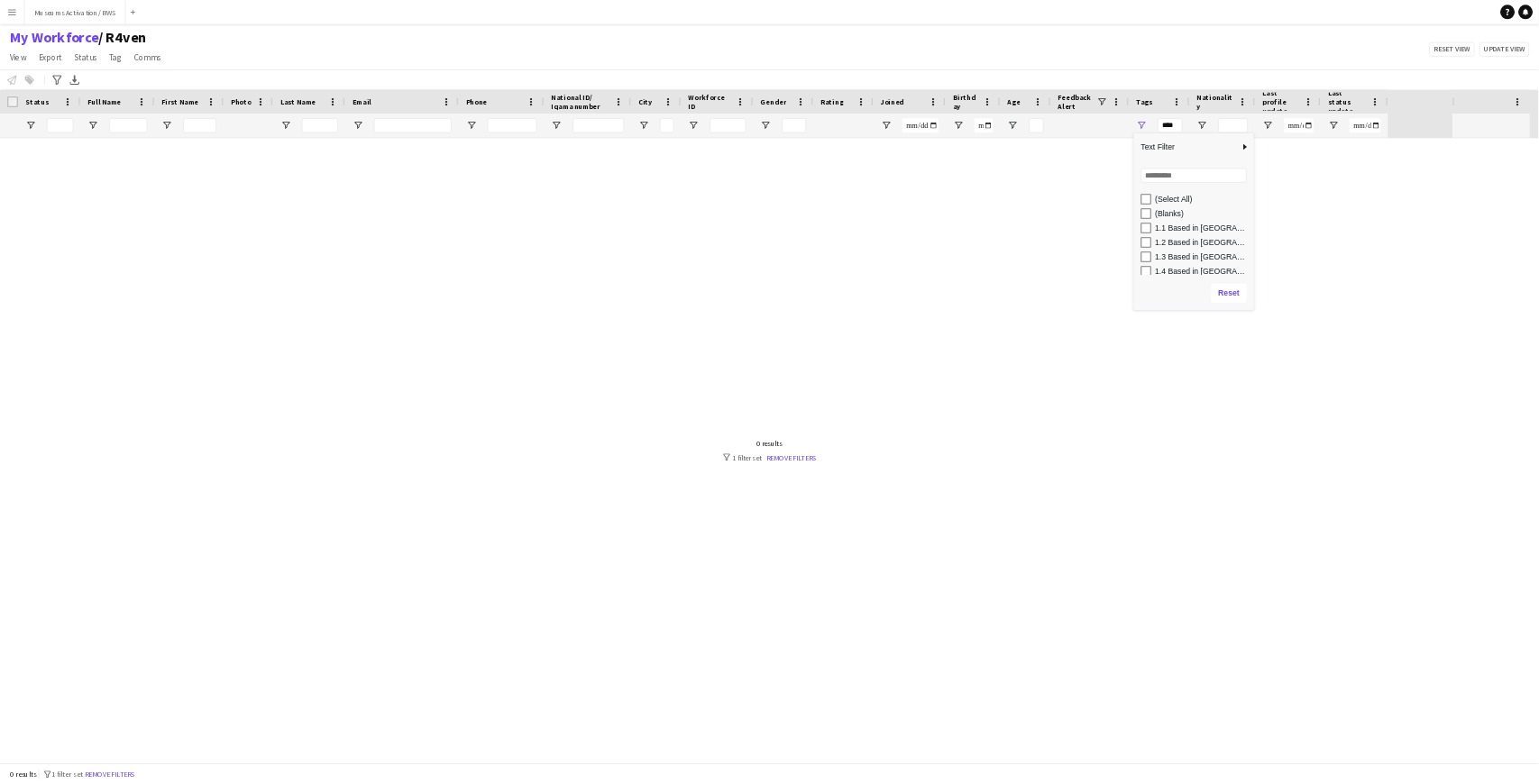
scroll to position [0, 0]
type input "***"
type input "**********"
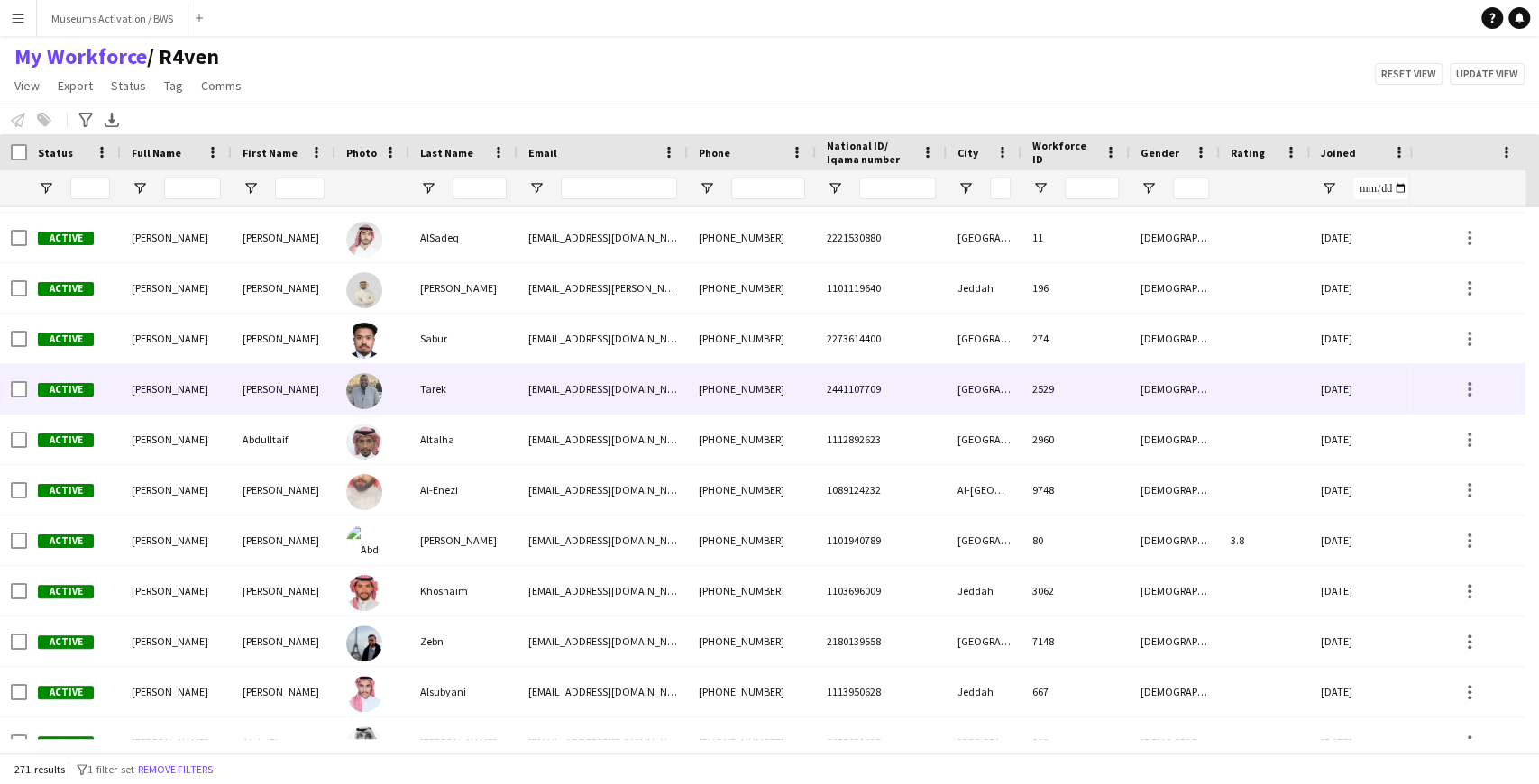
click at [108, 400] on div "Active" at bounding box center [73, 388] width 94 height 49
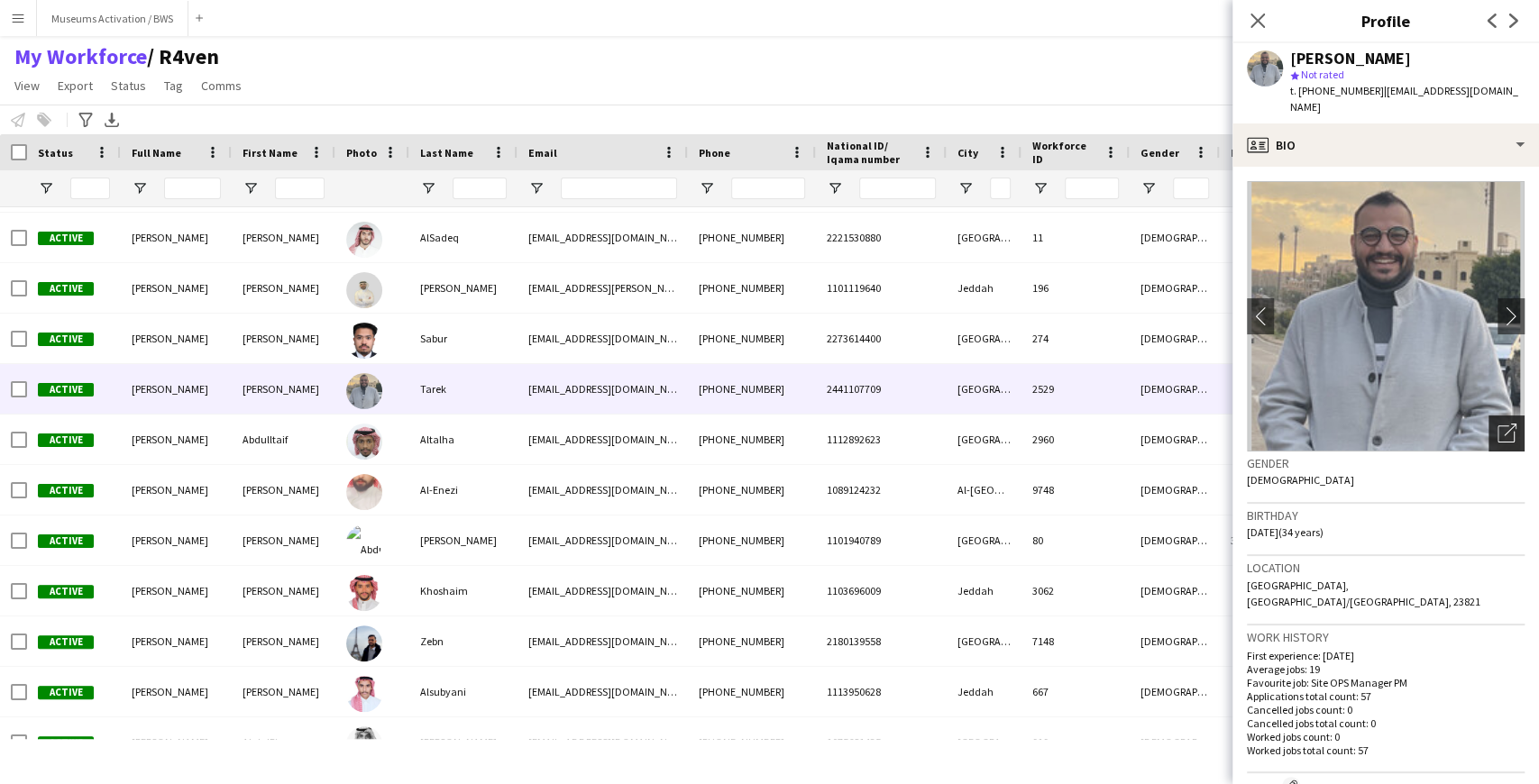
click at [1511, 421] on div "Open photos pop-in" at bounding box center [1507, 433] width 36 height 36
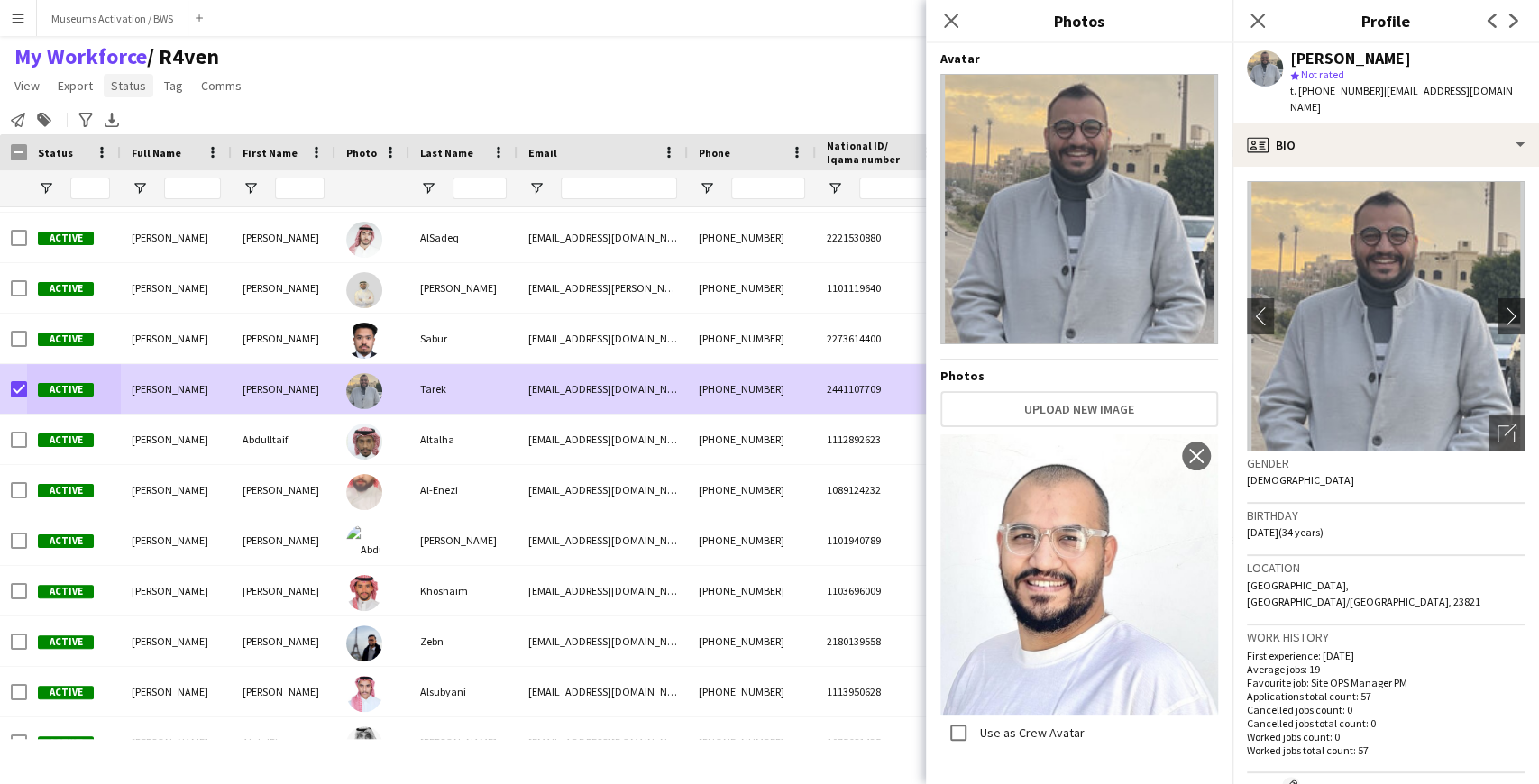
click at [134, 94] on link "Status" at bounding box center [128, 85] width 49 height 23
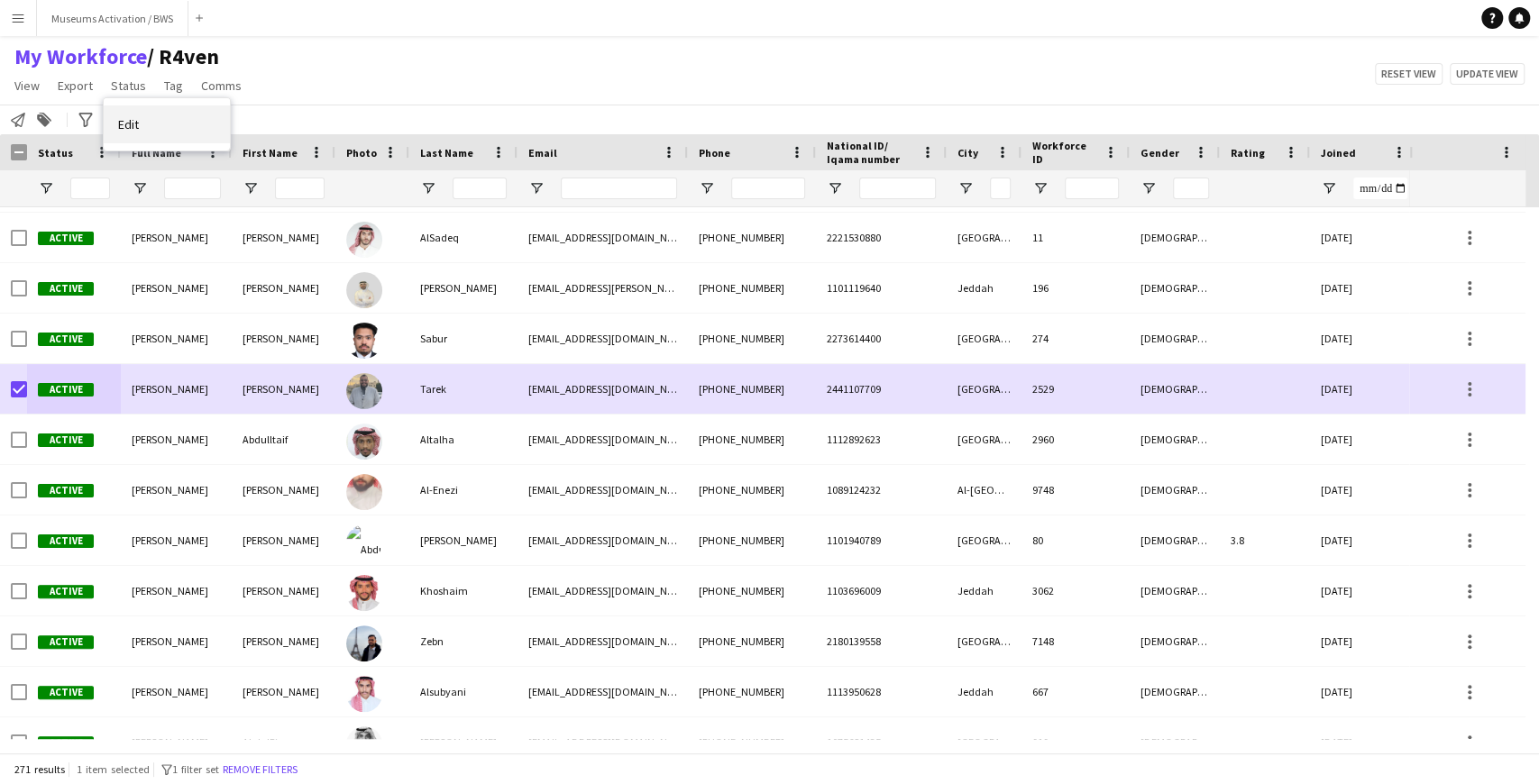
click at [144, 109] on link "Edit" at bounding box center [167, 124] width 126 height 38
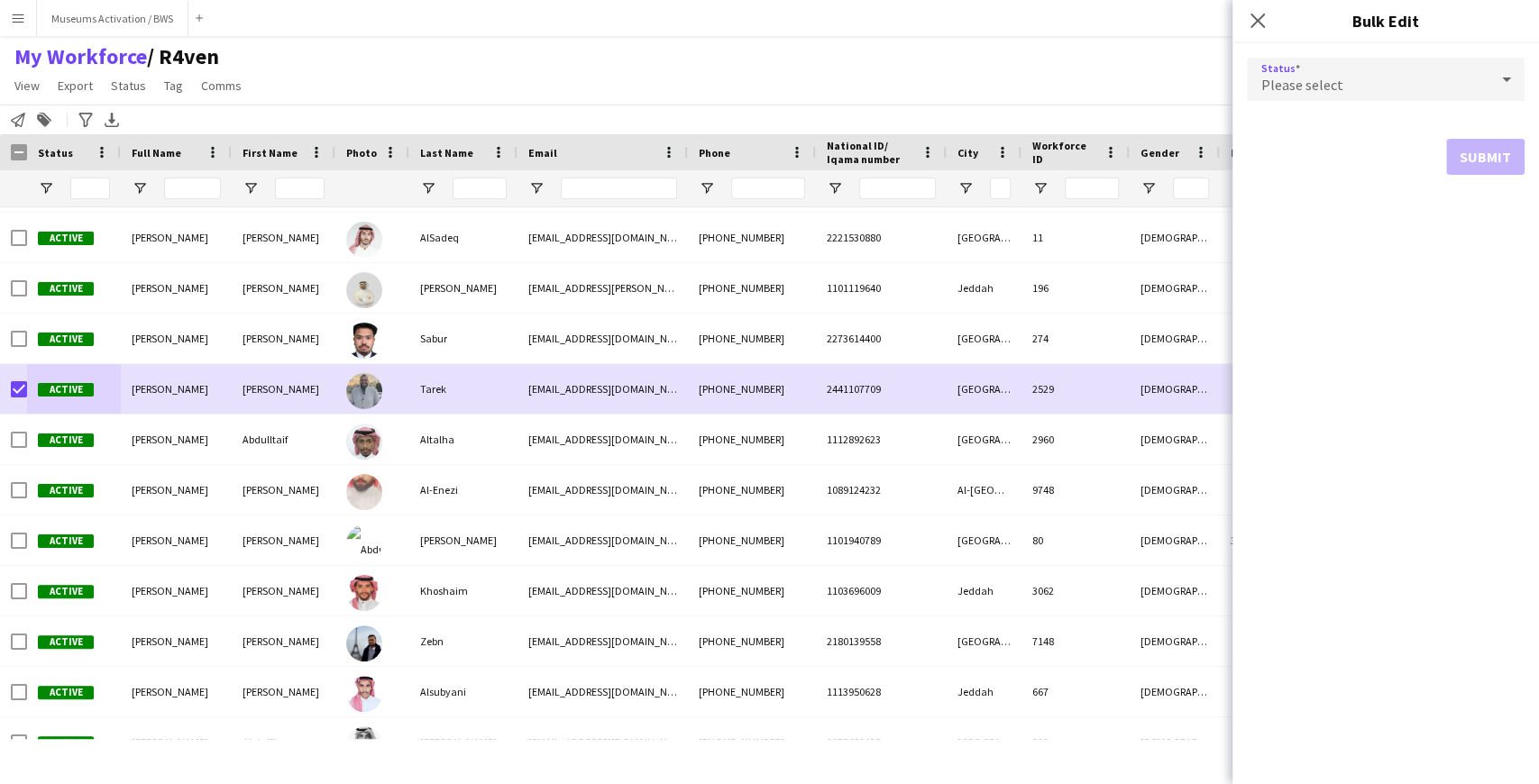
click at [1256, 66] on div "Please select" at bounding box center [1368, 79] width 241 height 44
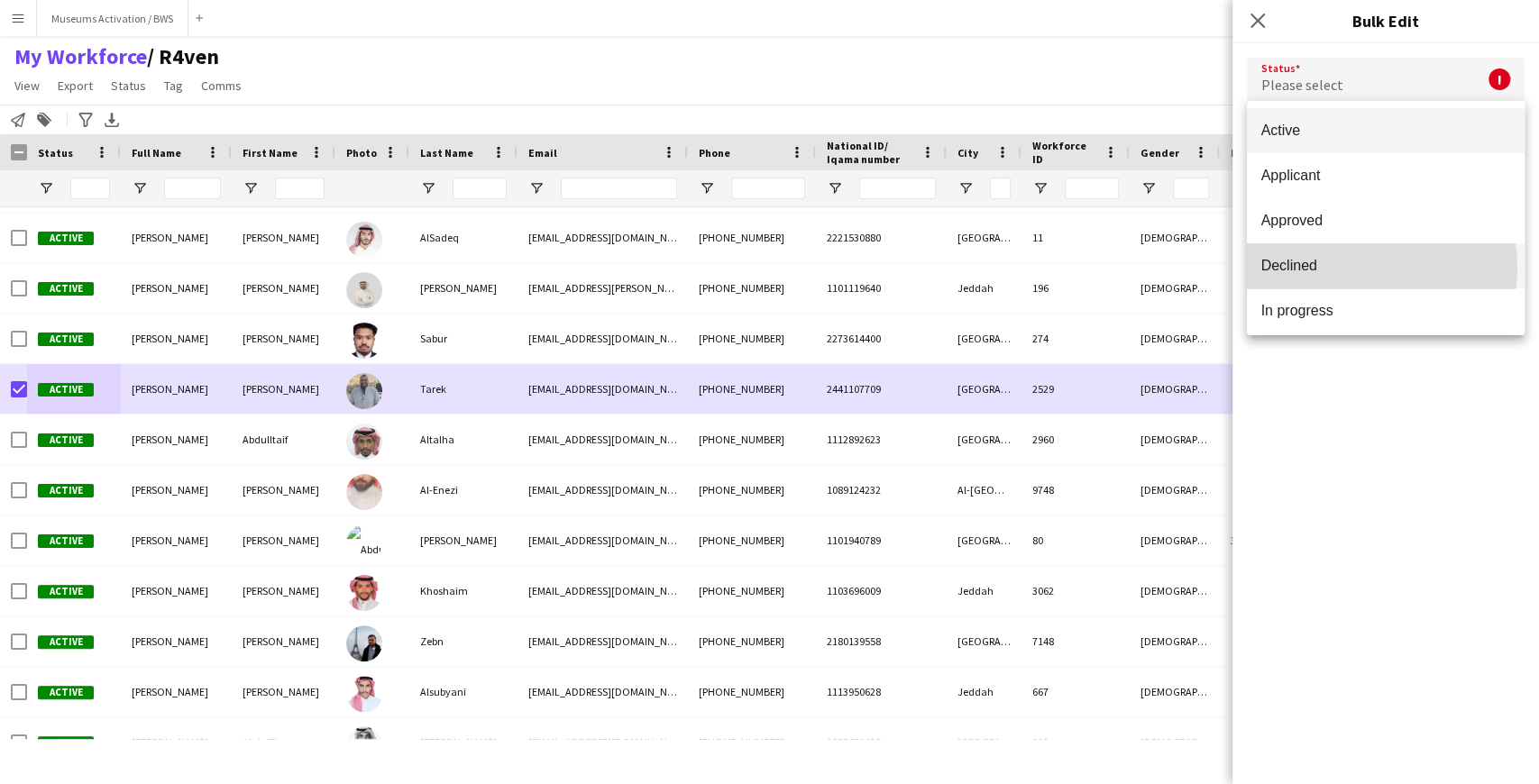
click at [1351, 268] on span "Declined" at bounding box center [1386, 265] width 249 height 17
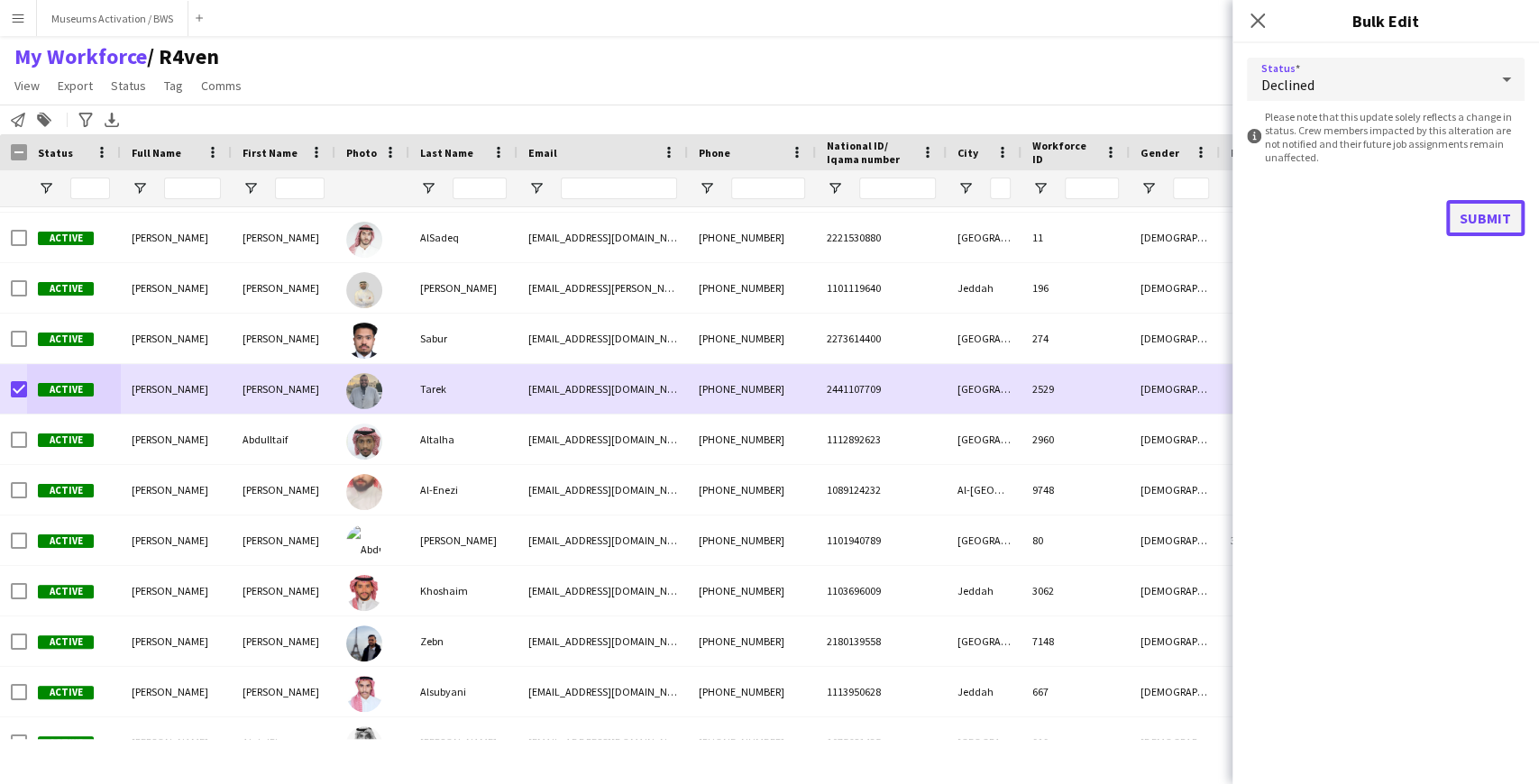
click at [1463, 217] on button "Submit" at bounding box center [1485, 218] width 79 height 36
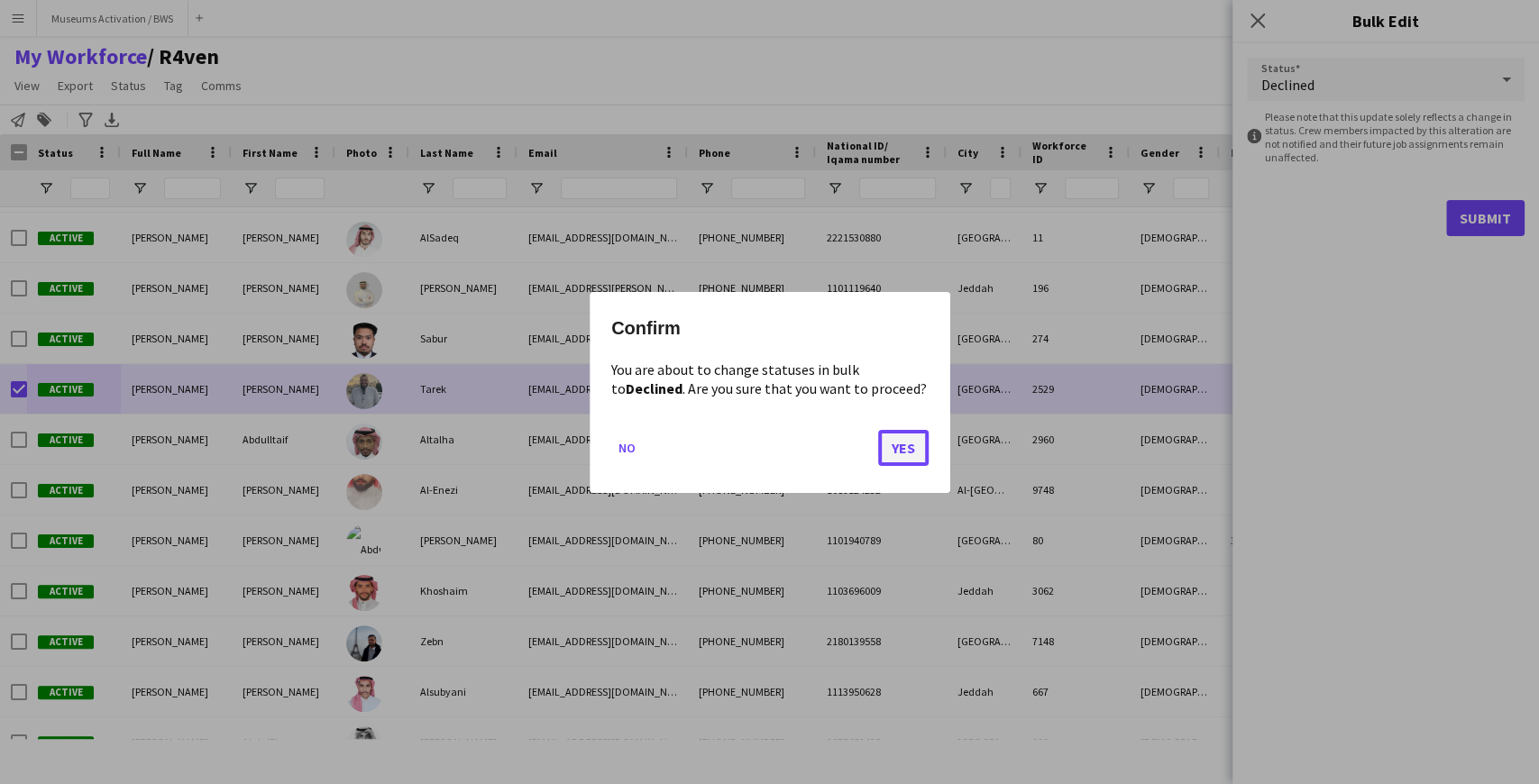
click at [909, 458] on button "Yes" at bounding box center [903, 446] width 50 height 36
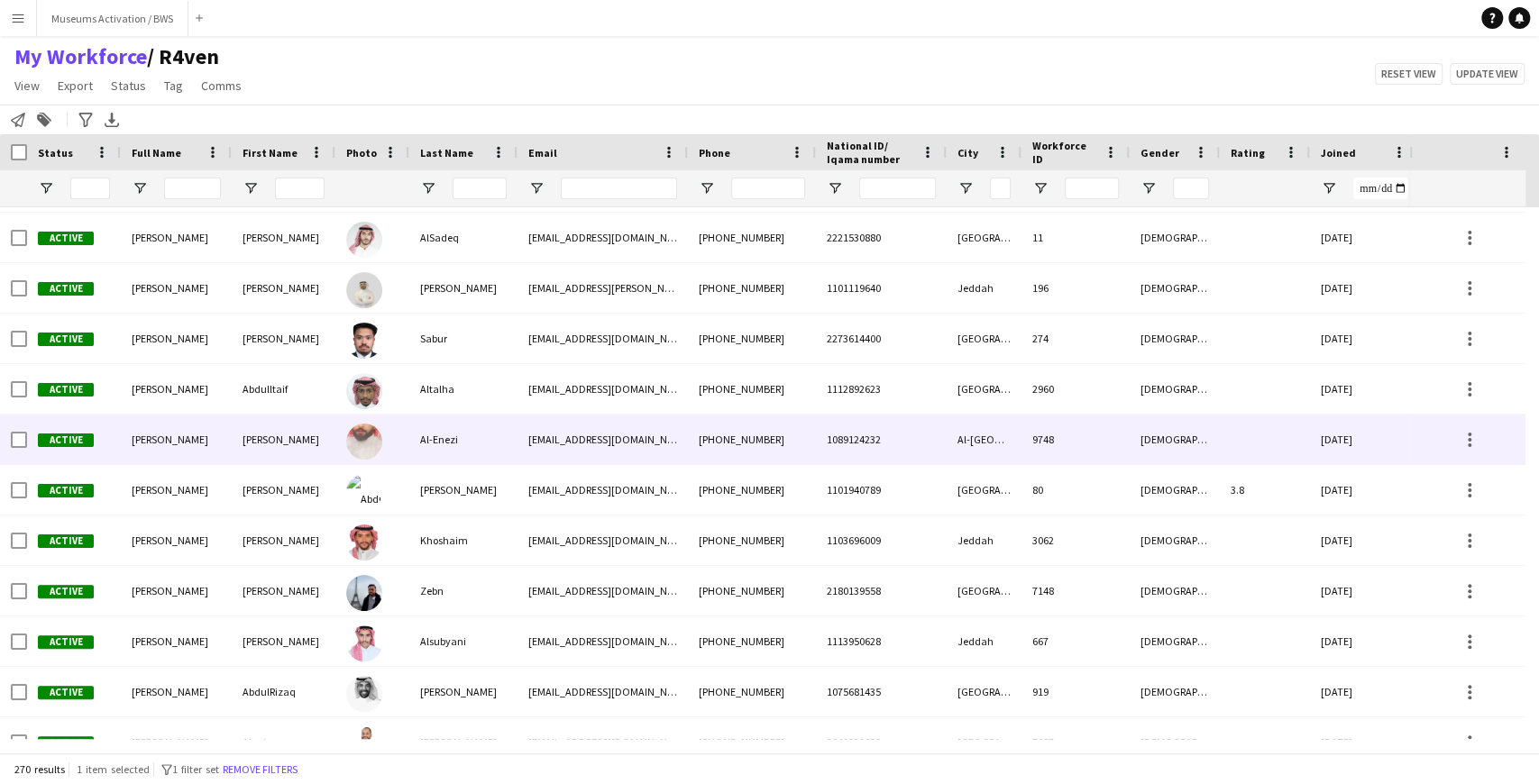
click at [427, 434] on div "Al-Enezi" at bounding box center [463, 439] width 109 height 49
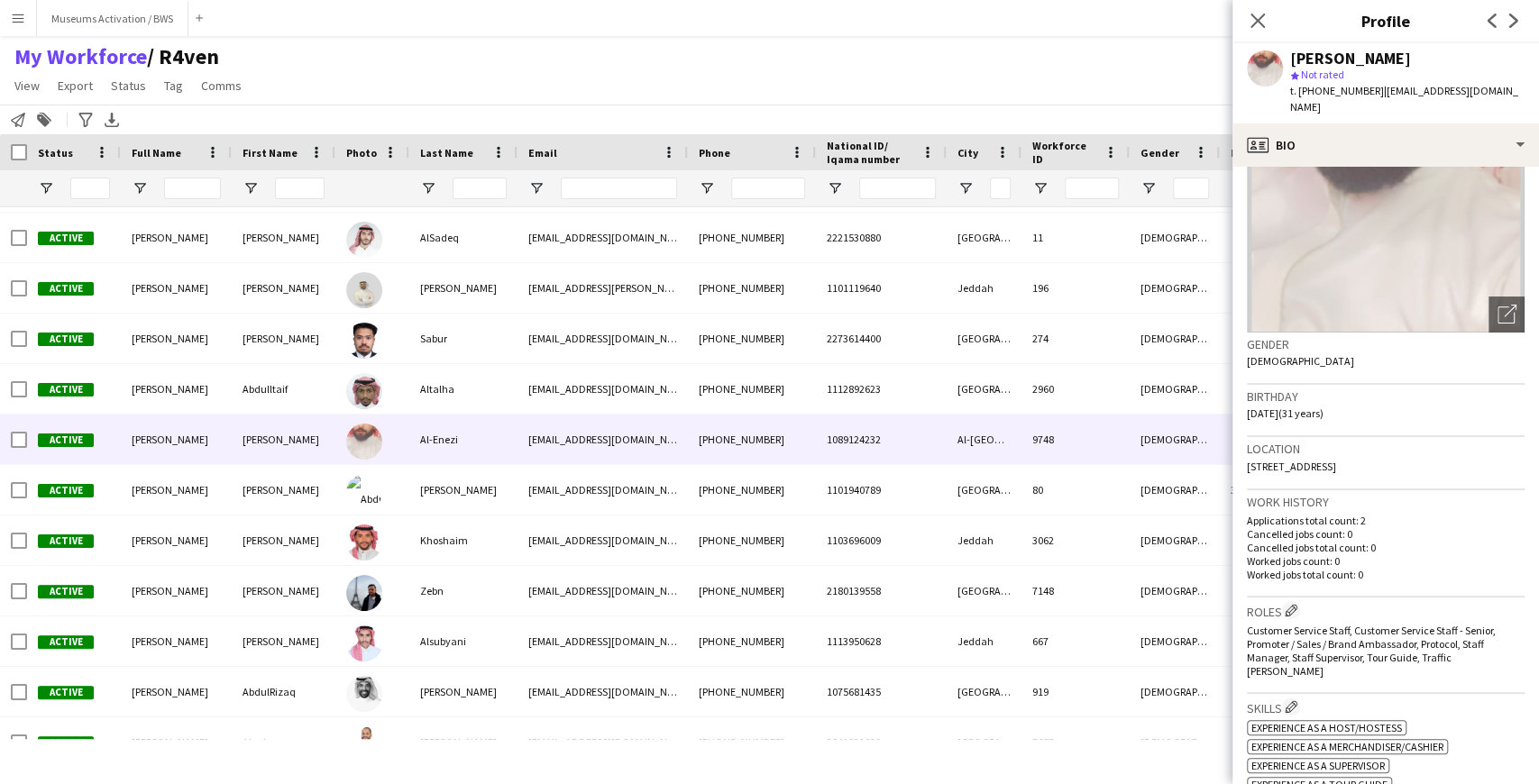
scroll to position [120, 0]
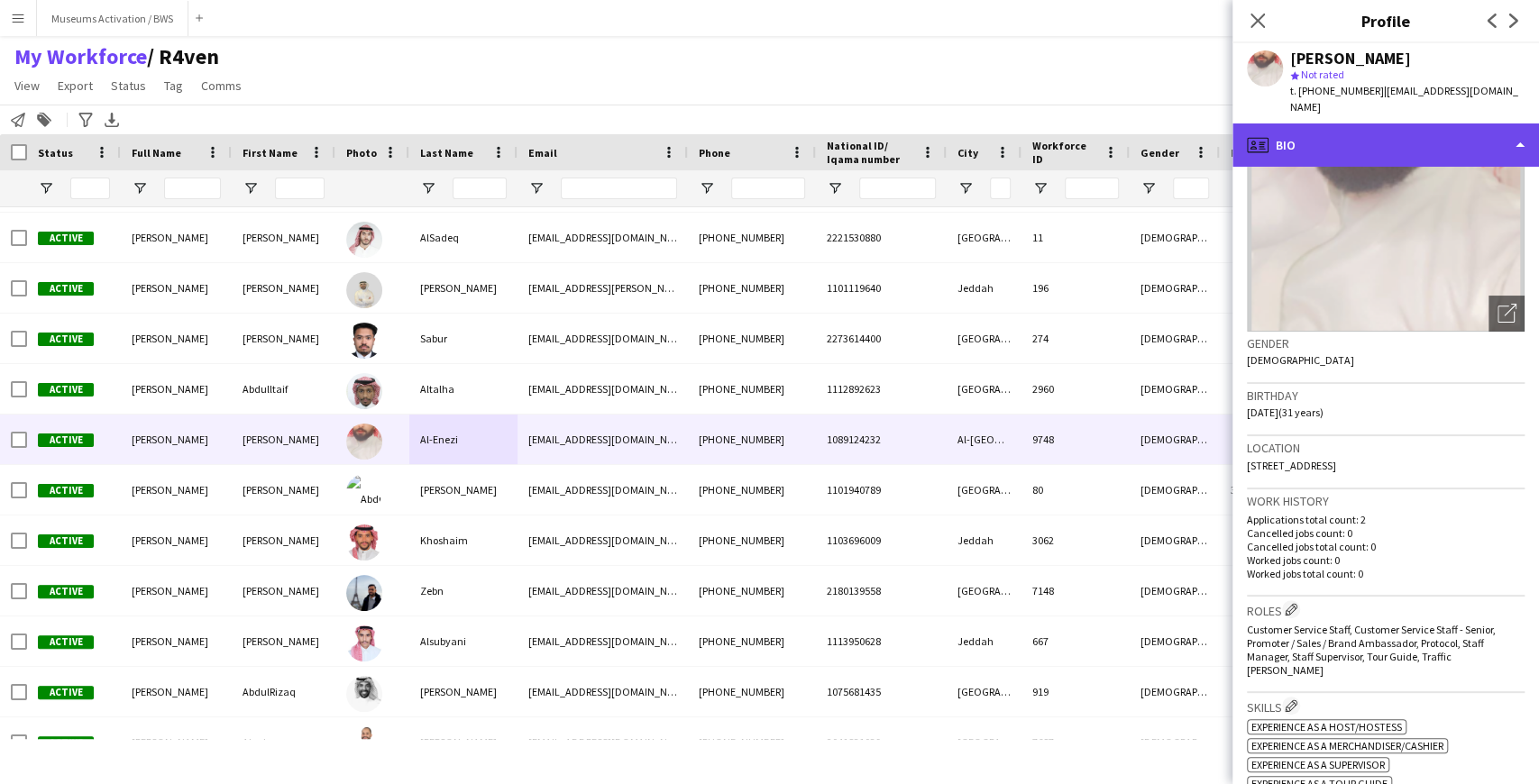
click at [1354, 133] on div "profile Bio" at bounding box center [1386, 145] width 306 height 44
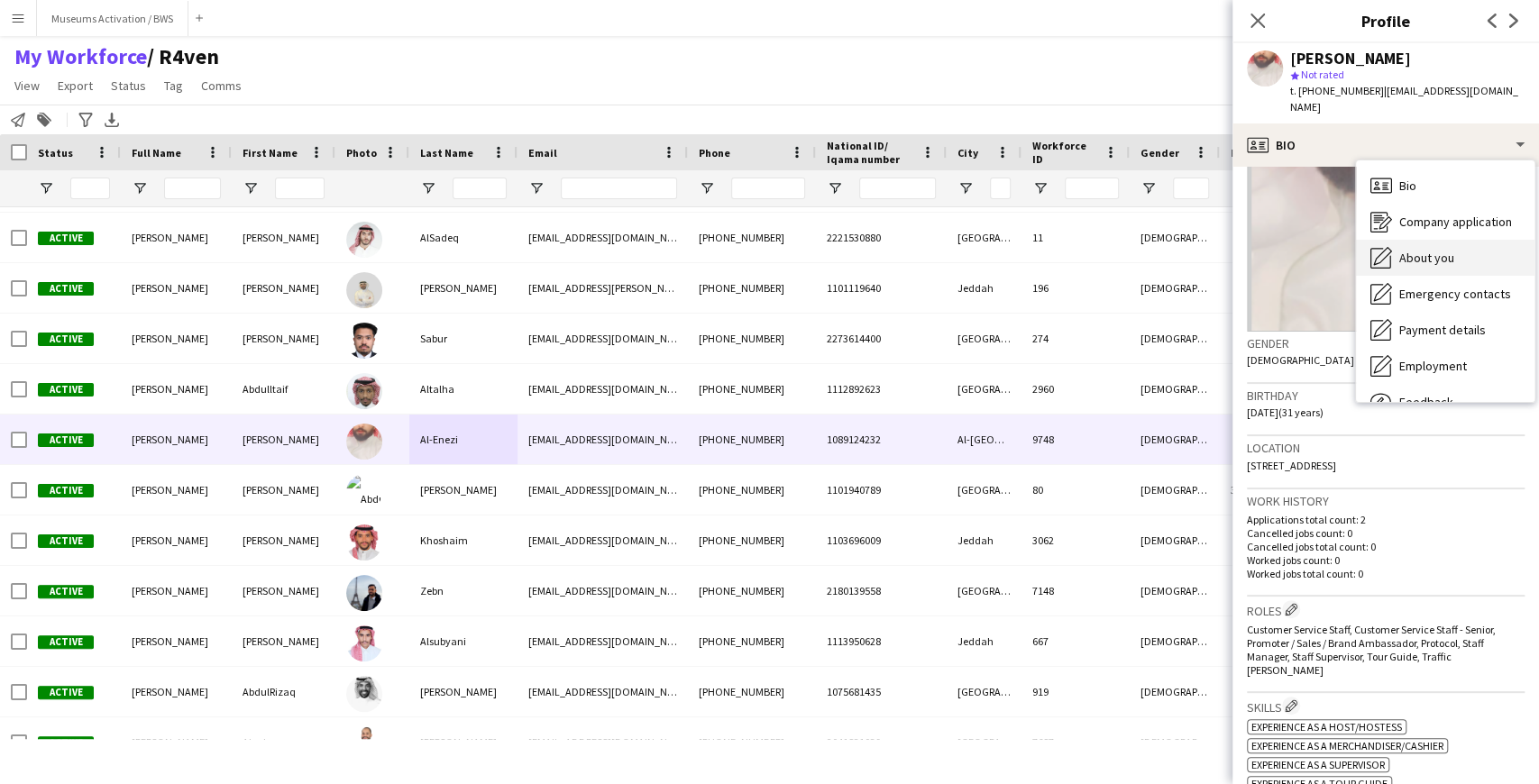
click at [1373, 247] on icon "About you" at bounding box center [1381, 257] width 21 height 21
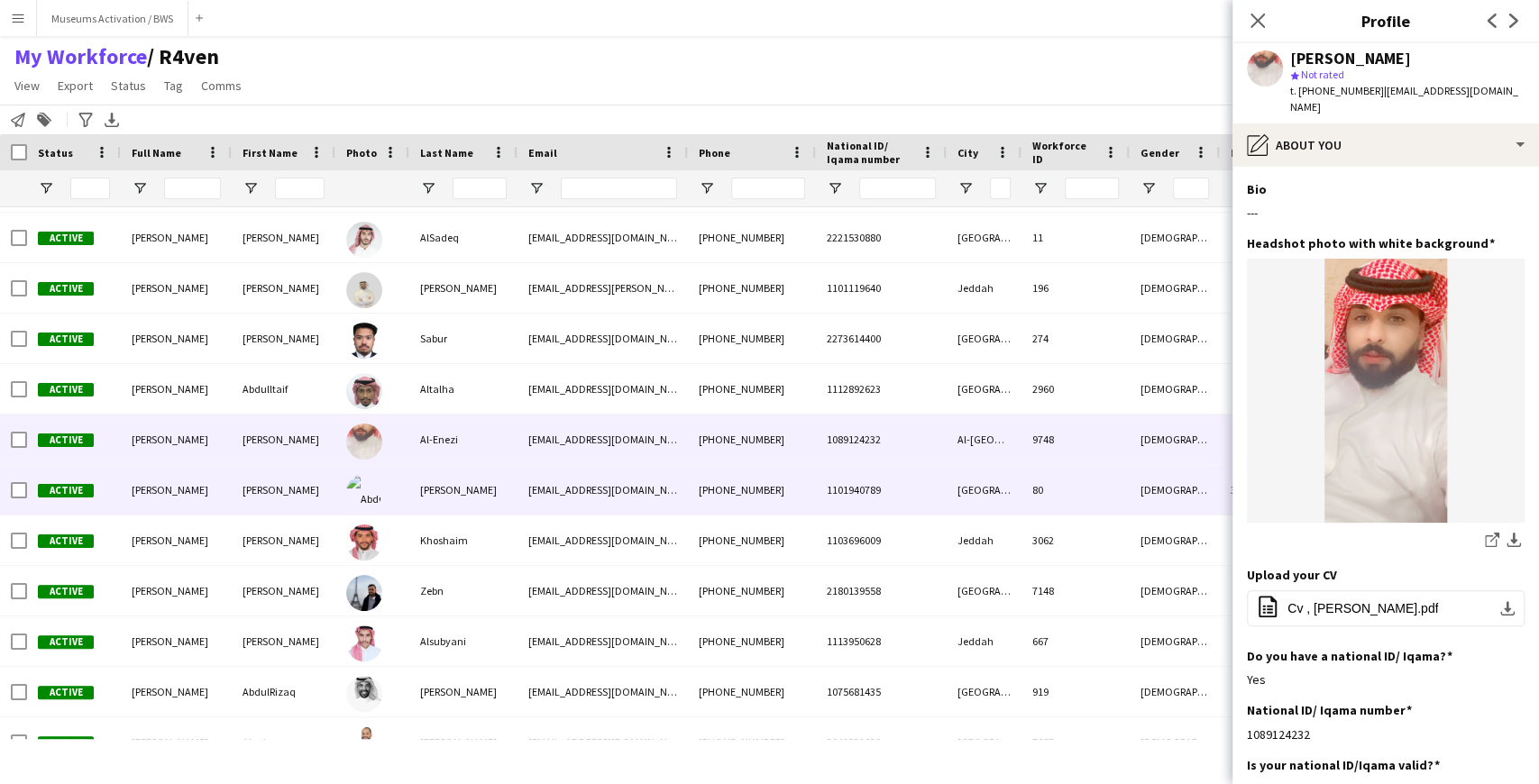
click at [487, 497] on div "Bokhari" at bounding box center [463, 489] width 109 height 49
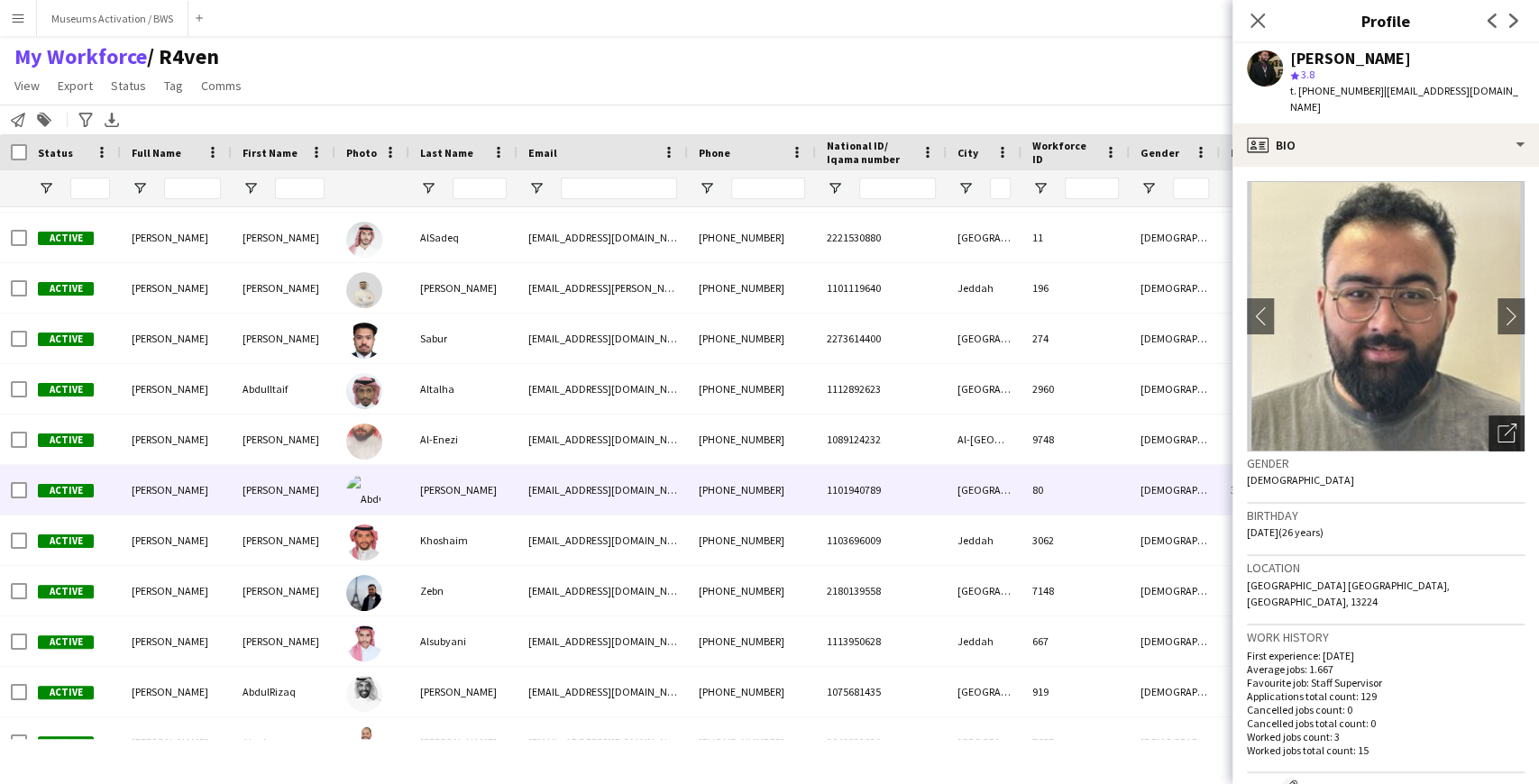
click at [1508, 418] on div "Open photos pop-in" at bounding box center [1507, 433] width 36 height 36
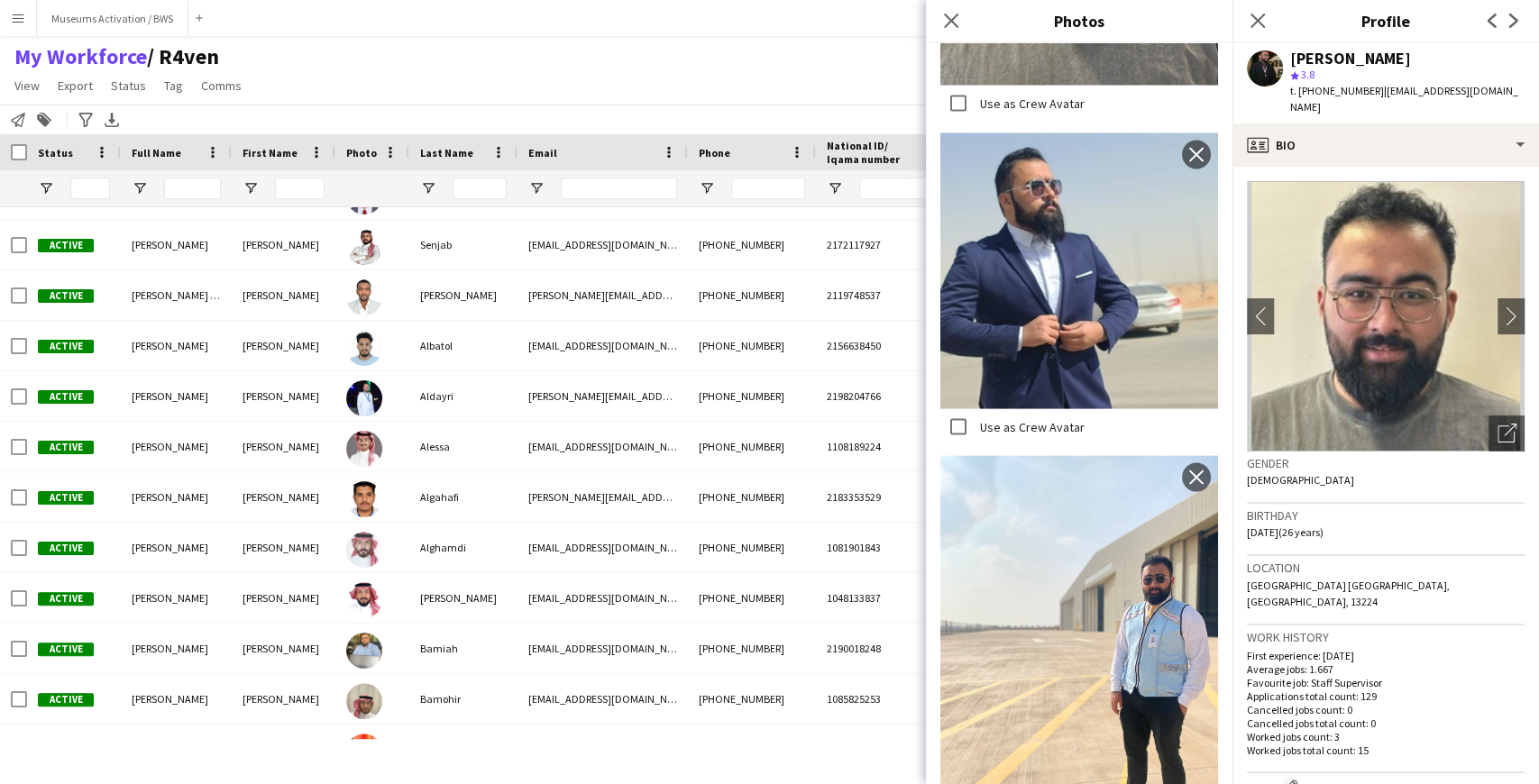
scroll to position [1501, 0]
click at [524, 59] on div "My Workforce / R4ven View Views Default view R4ven New view Update view Delete …" at bounding box center [770, 74] width 1539 height 61
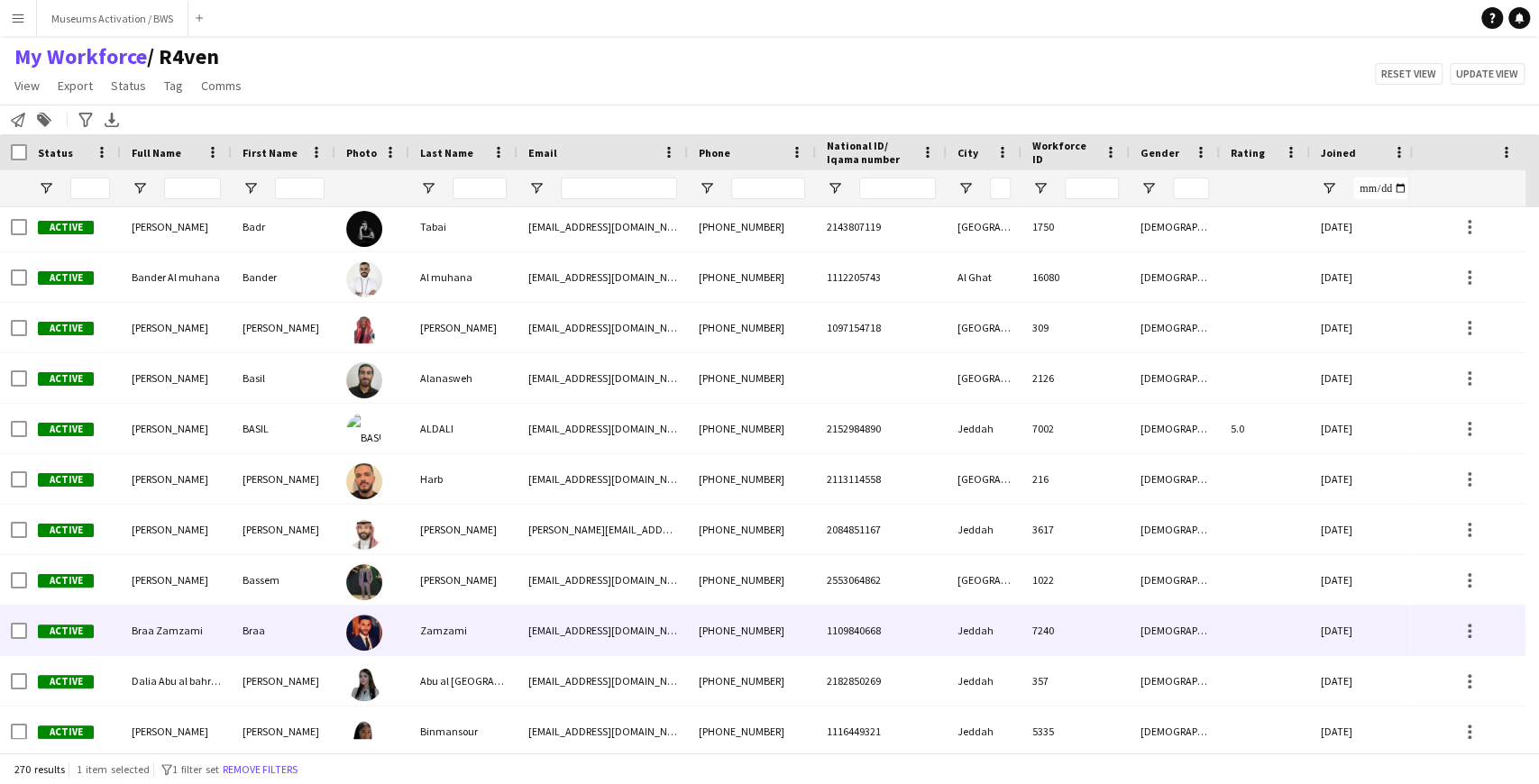
scroll to position [3304, 0]
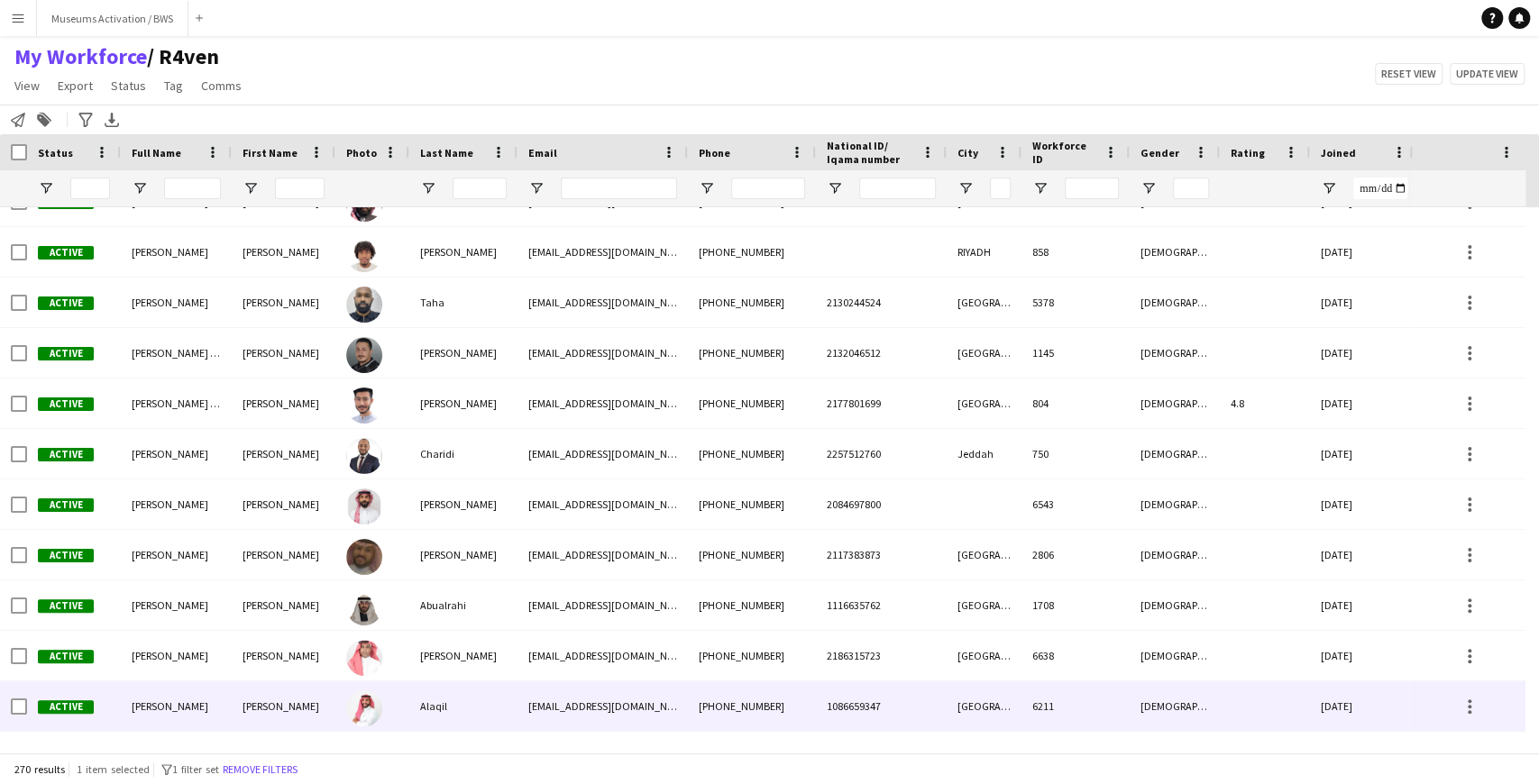
click at [363, 721] on img at bounding box center [364, 708] width 36 height 36
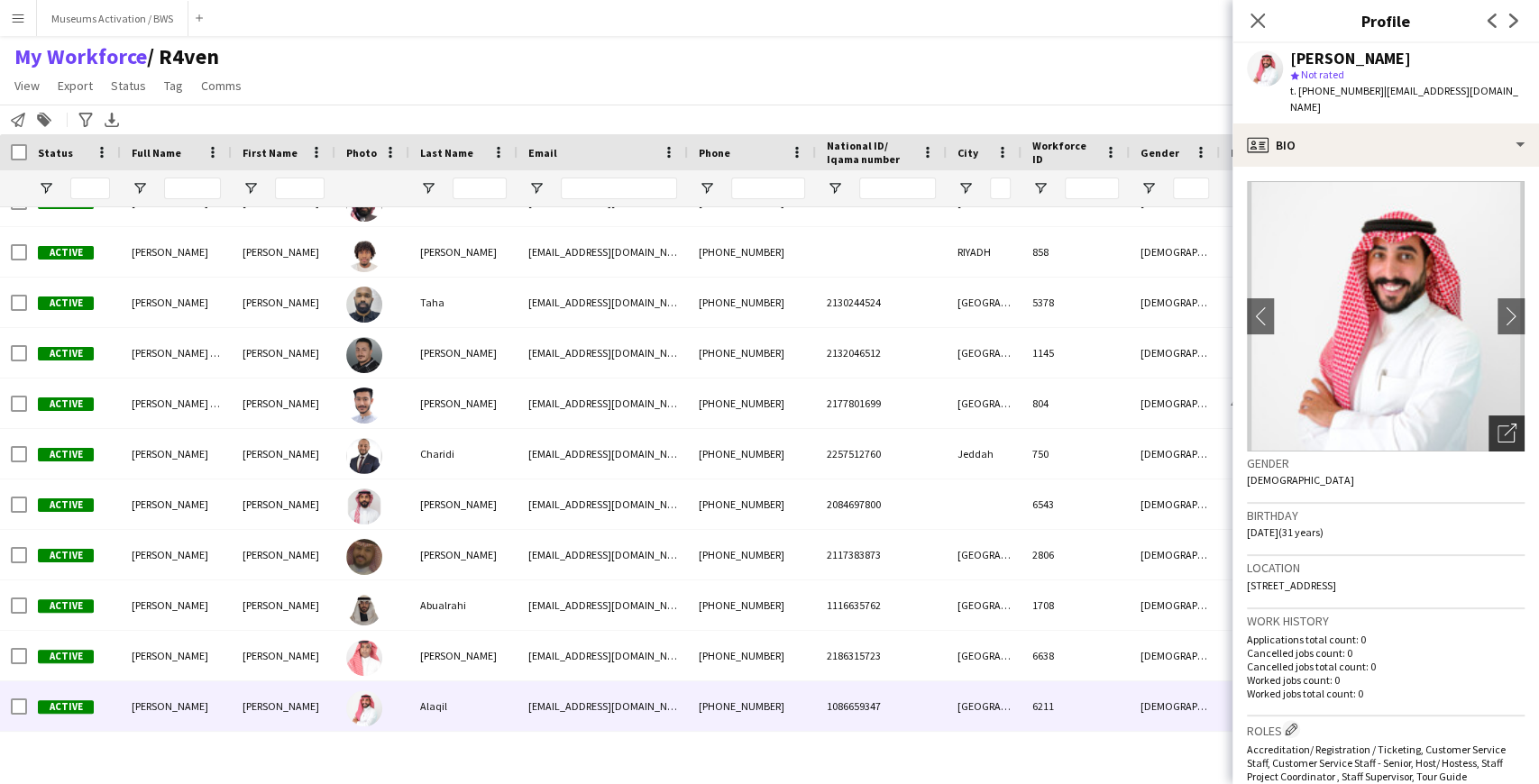
click at [1509, 422] on div "Open photos pop-in" at bounding box center [1507, 433] width 36 height 36
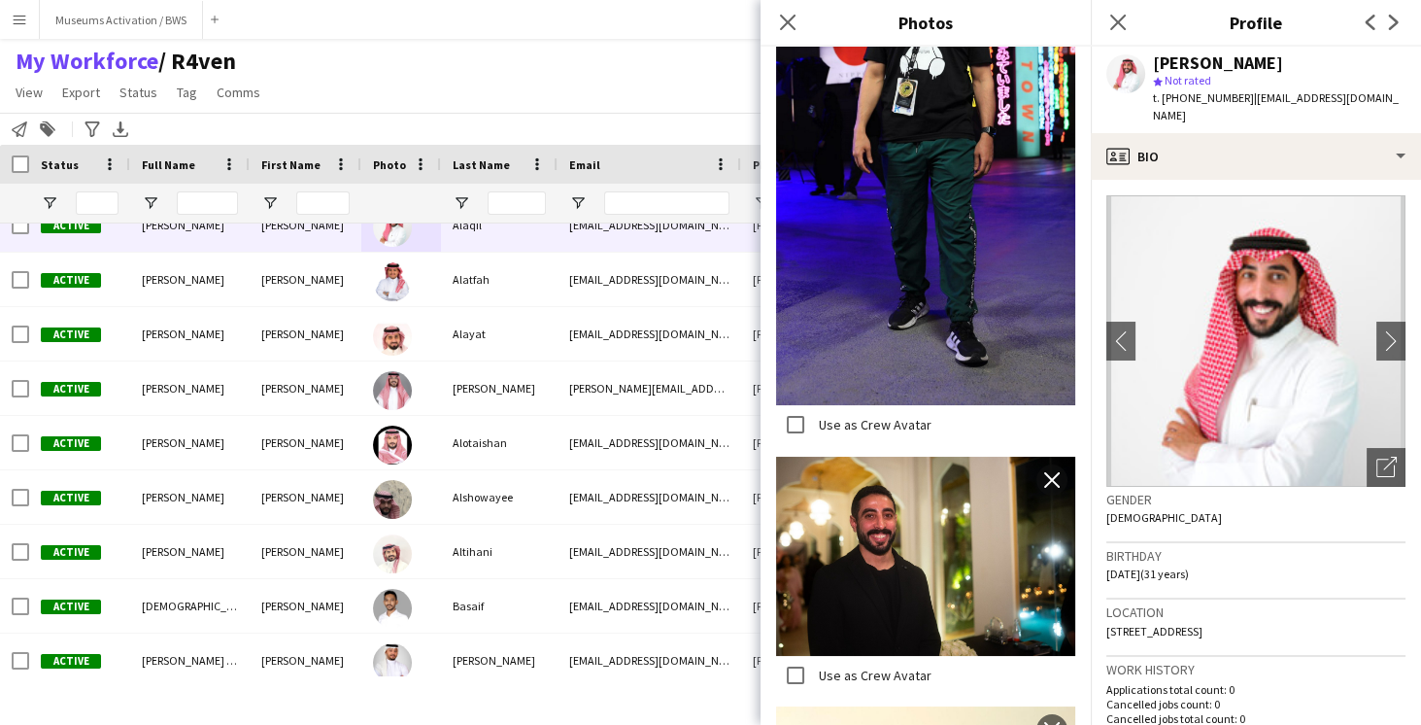
click at [708, 120] on div "Notify workforce Add to tag Search tags magnifier Add tag Advanced filters Adva…" at bounding box center [710, 129] width 1421 height 32
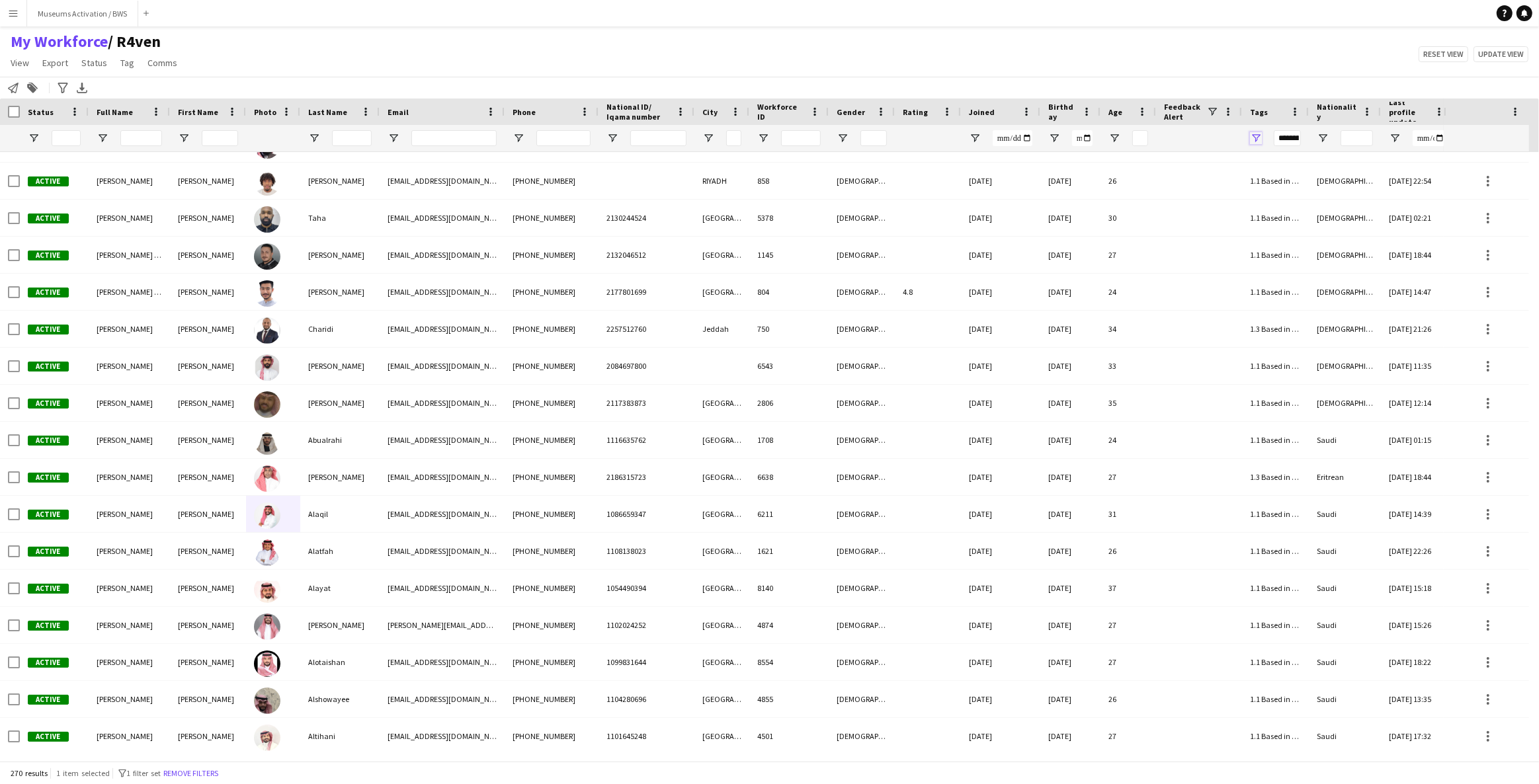
click at [1256, 142] on span "Open Filter Menu" at bounding box center [1255, 137] width 12 height 12
click at [1295, 193] on input "***" at bounding box center [1313, 193] width 116 height 16
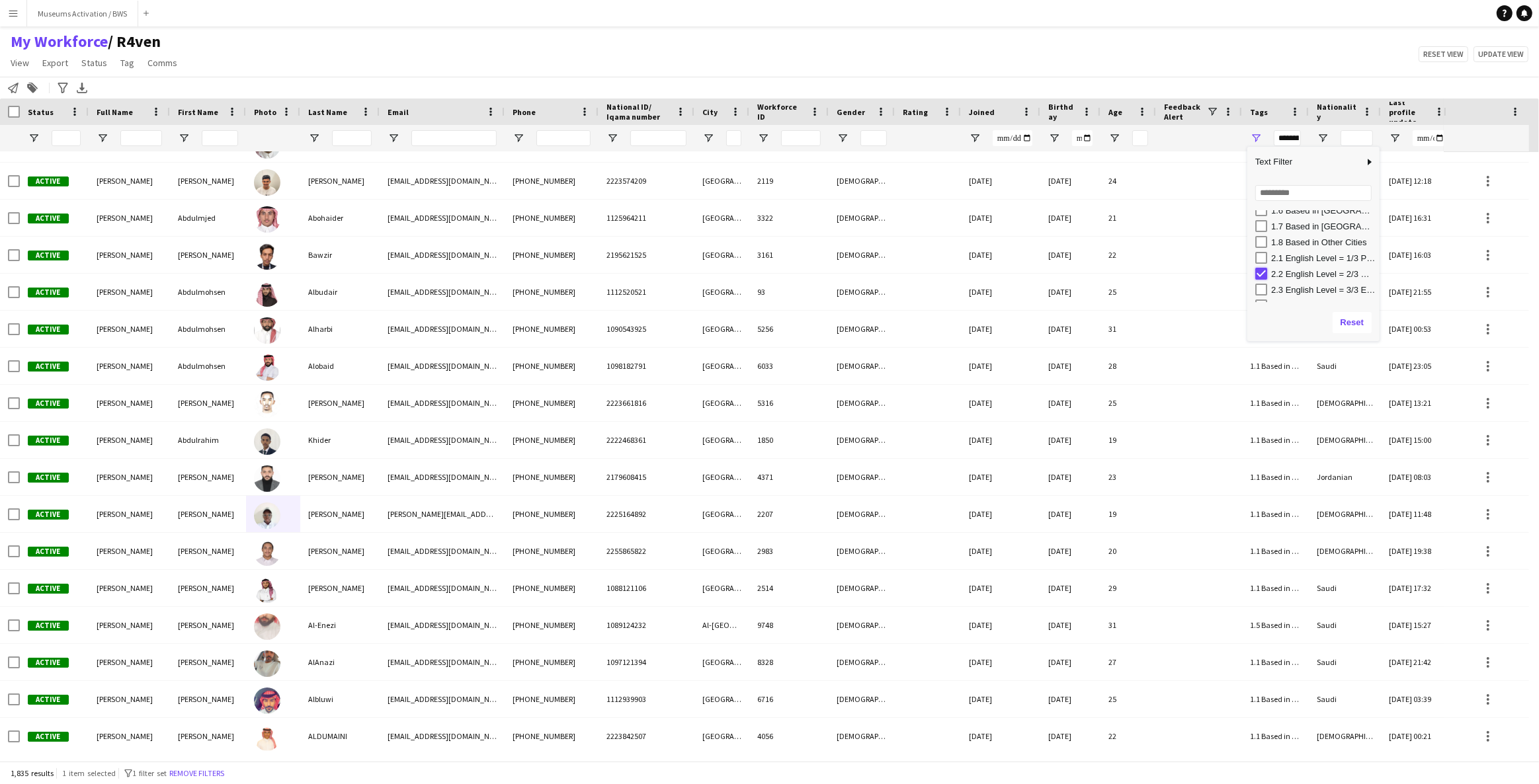
type input "**********"
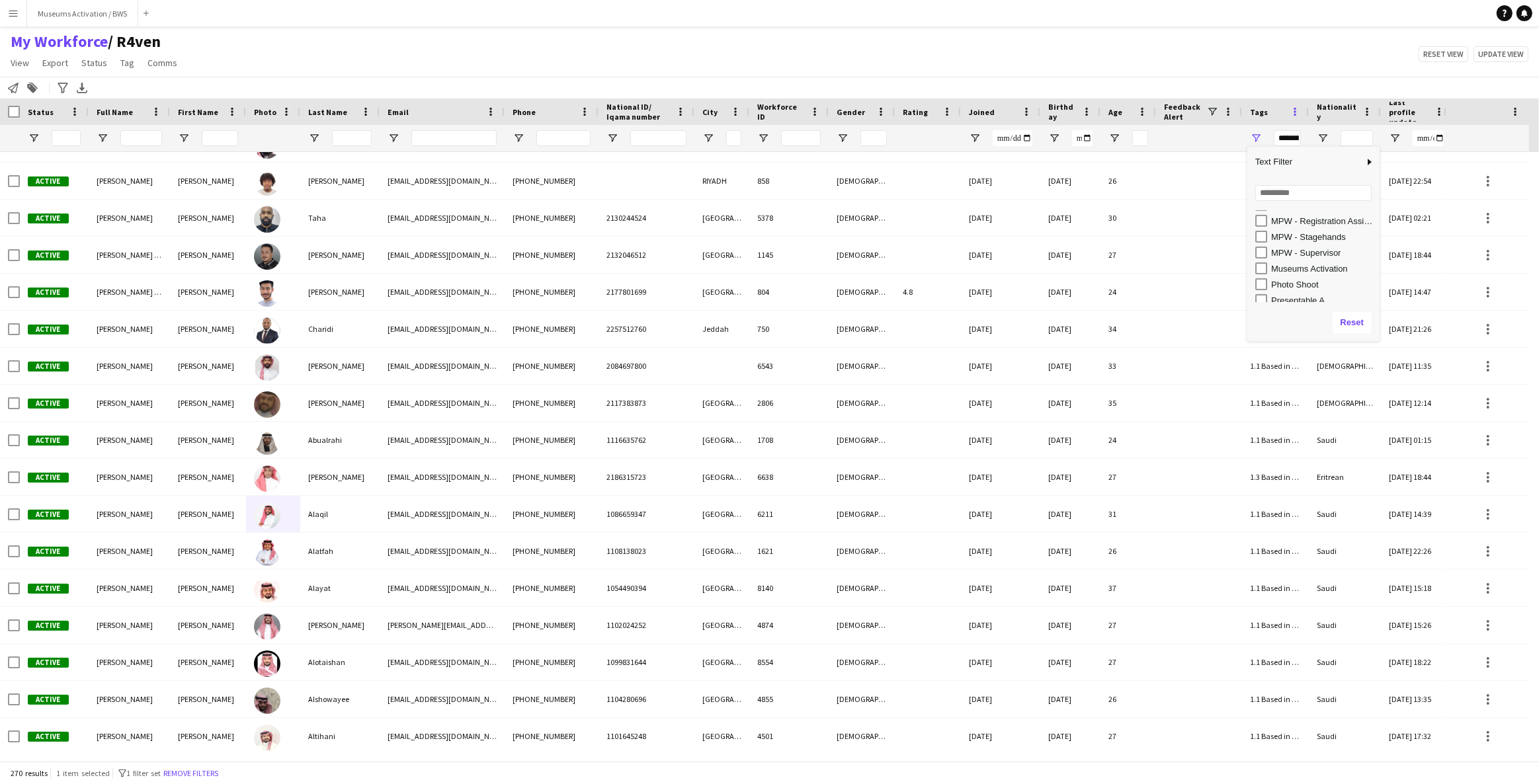
click at [1298, 107] on span at bounding box center [1294, 111] width 12 height 12
click at [1274, 91] on div "Notify workforce Add to tag Search tags magnifier Add tag Advanced filters Adva…" at bounding box center [769, 88] width 1539 height 22
click at [1250, 130] on div "**********" at bounding box center [1275, 138] width 67 height 27
click at [1254, 139] on span "Open Filter Menu" at bounding box center [1255, 137] width 12 height 12
click at [1312, 164] on span "Text Filter" at bounding box center [1305, 161] width 116 height 22
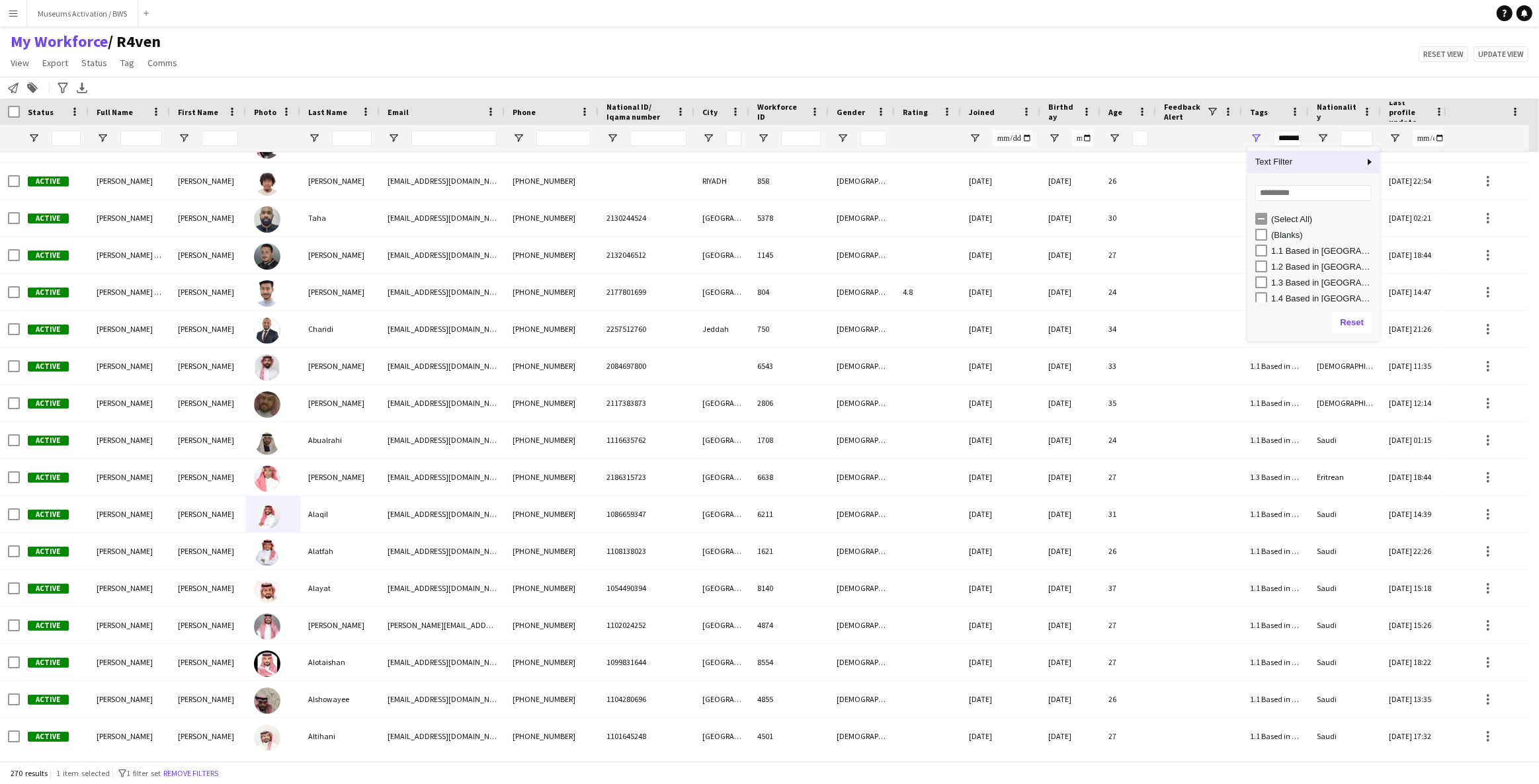
click at [1356, 162] on span "Text Filter" at bounding box center [1305, 161] width 116 height 22
click at [1412, 166] on div "Contains" at bounding box center [1435, 167] width 86 height 10
click at [1414, 194] on input "Filter Value" at bounding box center [1440, 188] width 108 height 16
type input "*"
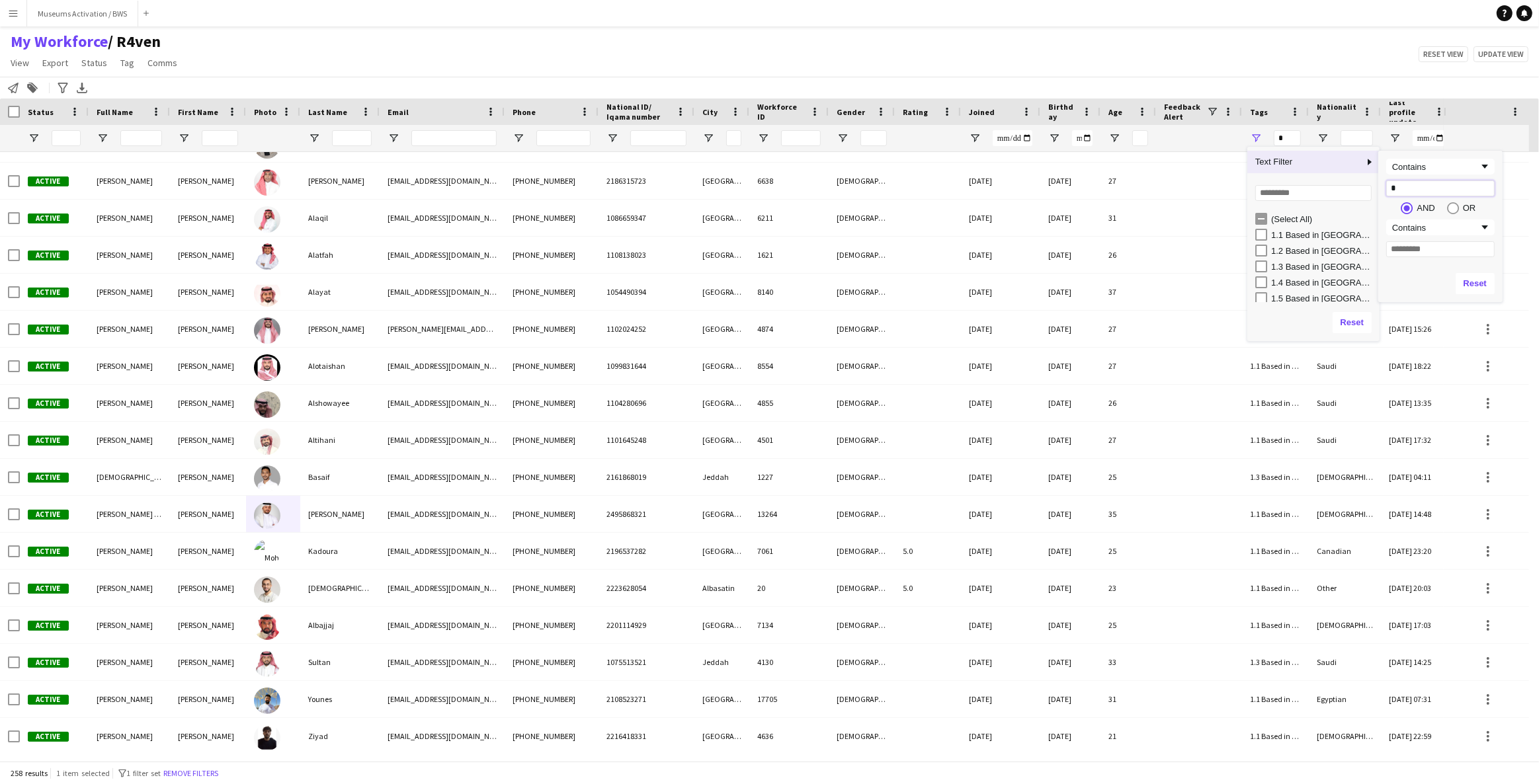
click at [1422, 189] on input "*" at bounding box center [1440, 188] width 108 height 16
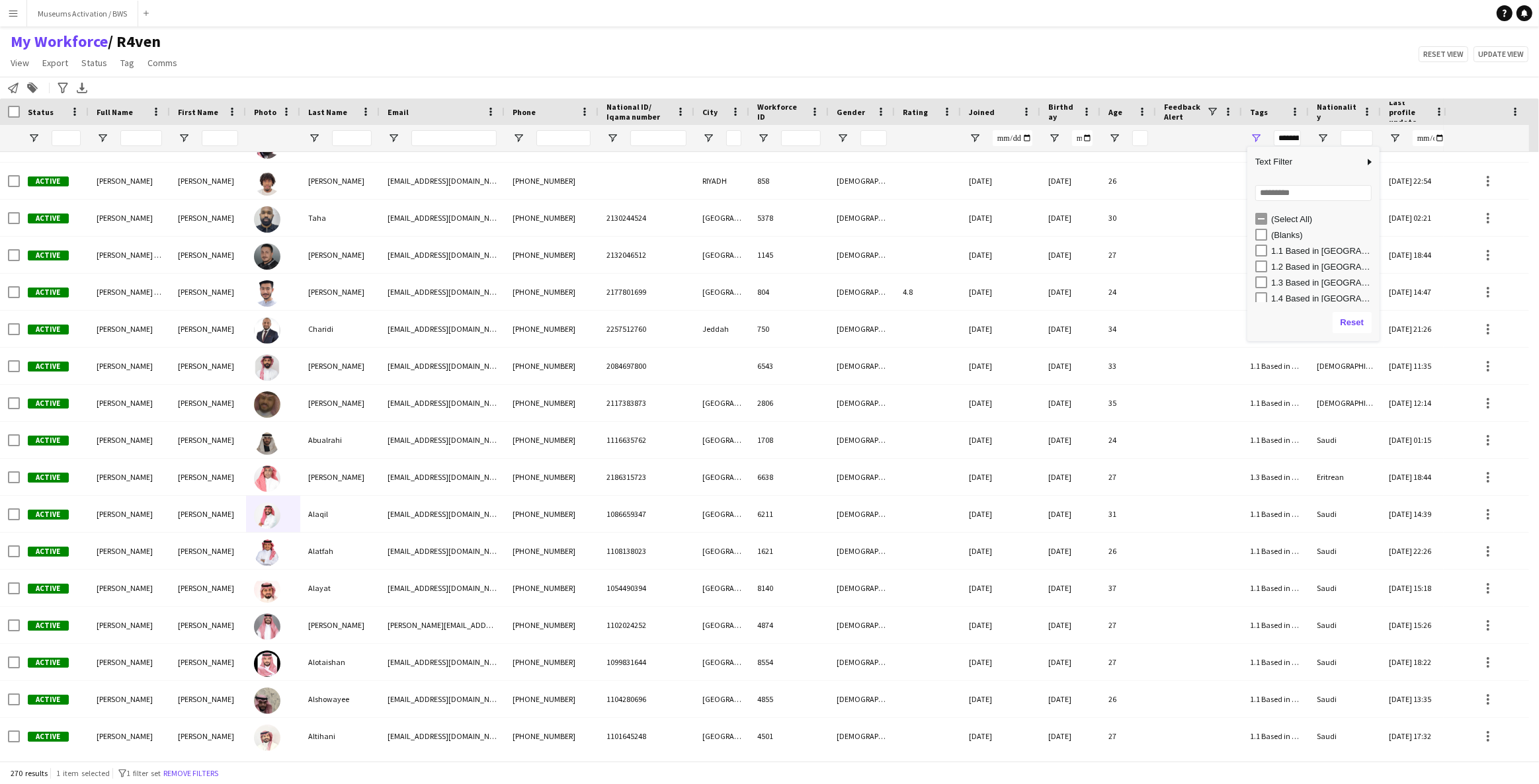
drag, startPoint x: 1282, startPoint y: 249, endPoint x: 1339, endPoint y: 245, distance: 57.1
click at [1339, 246] on div "1.1 Based in [GEOGRAPHIC_DATA]" at bounding box center [1323, 250] width 104 height 10
type input "**********"
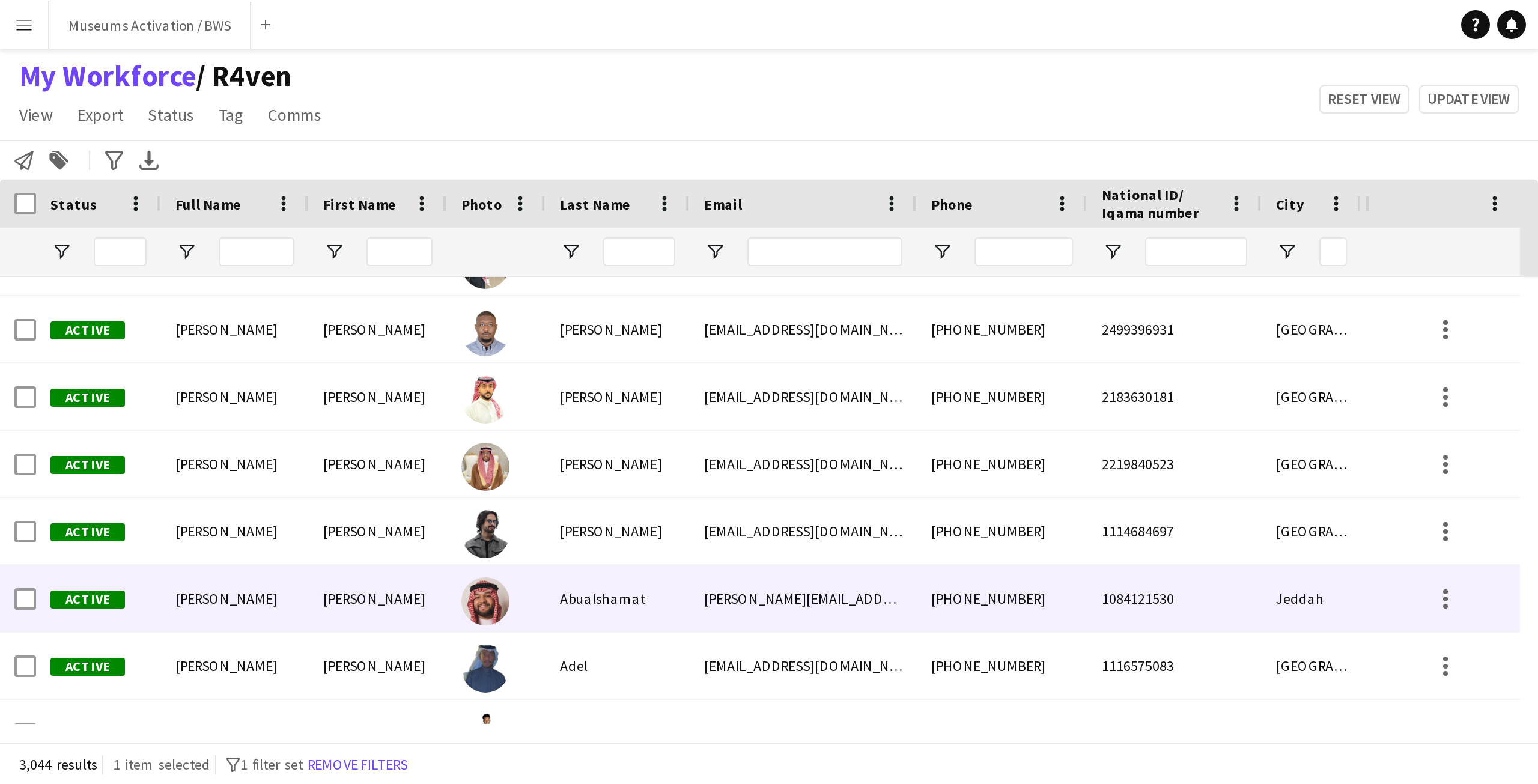
scroll to position [4969, 0]
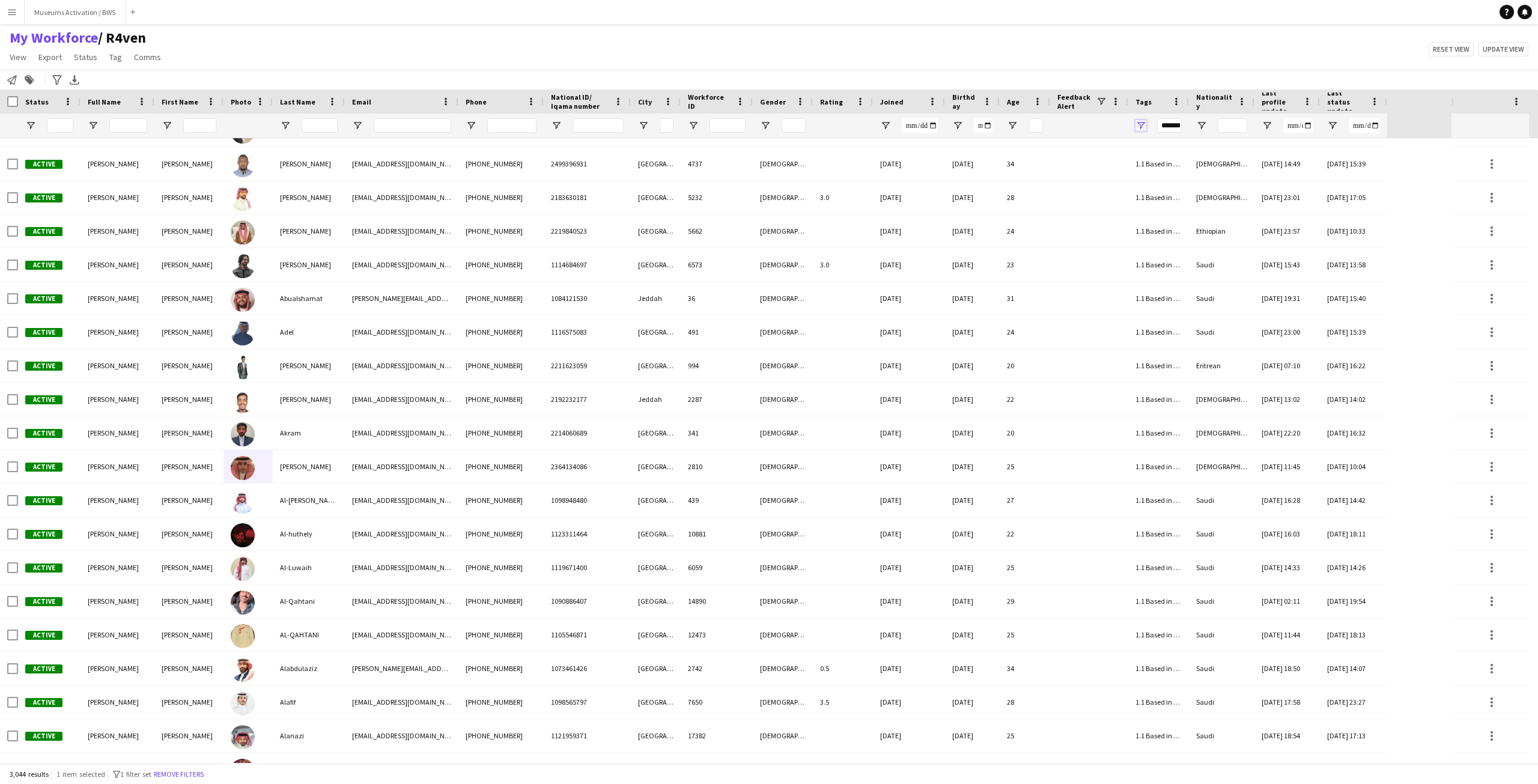
click at [1139, 124] on span "Open Filter Menu" at bounding box center [1140, 125] width 11 height 11
click at [1234, 145] on span "Text Filter" at bounding box center [1186, 147] width 106 height 20
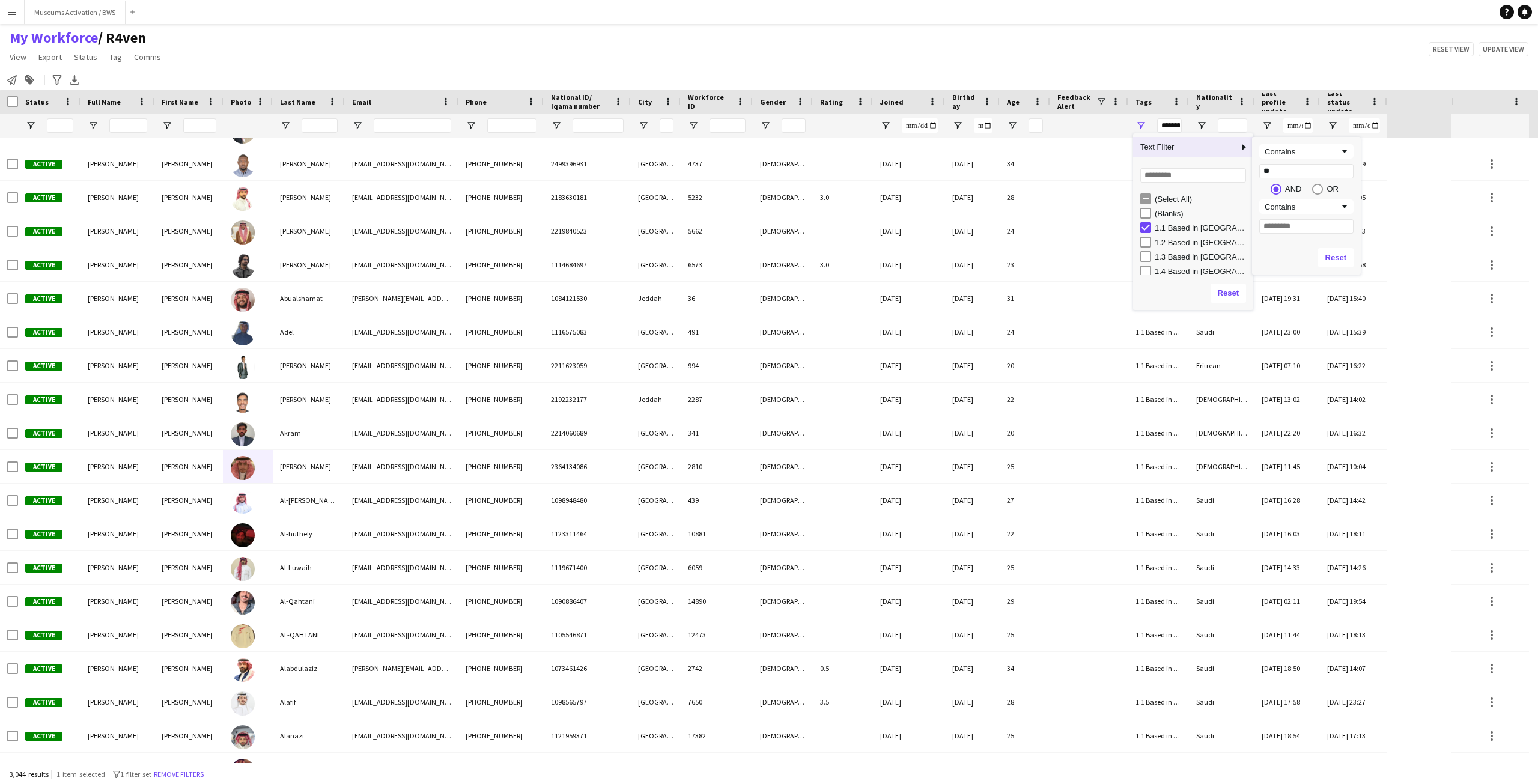
type input "***"
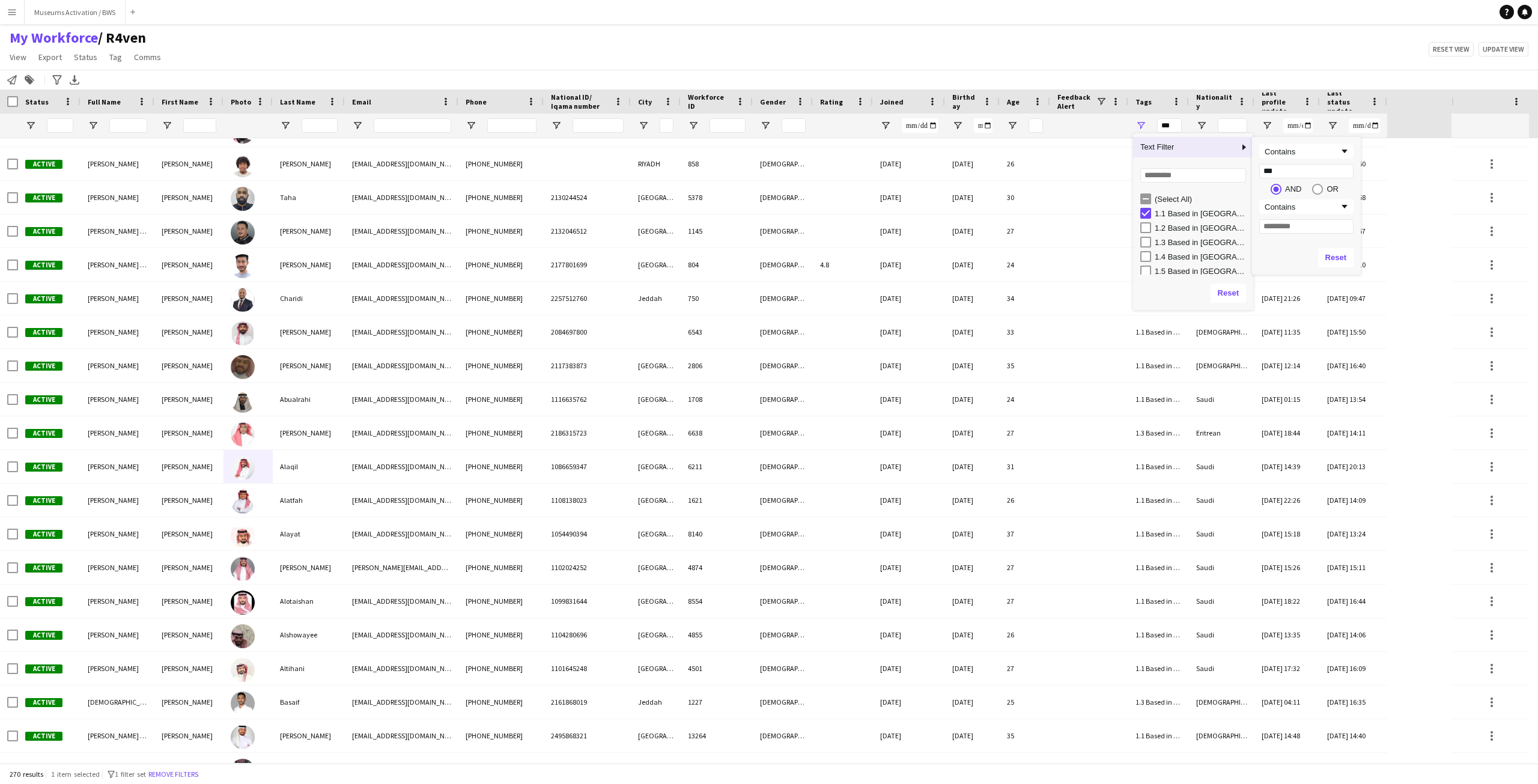
type input "****"
type input "*******"
type input "********"
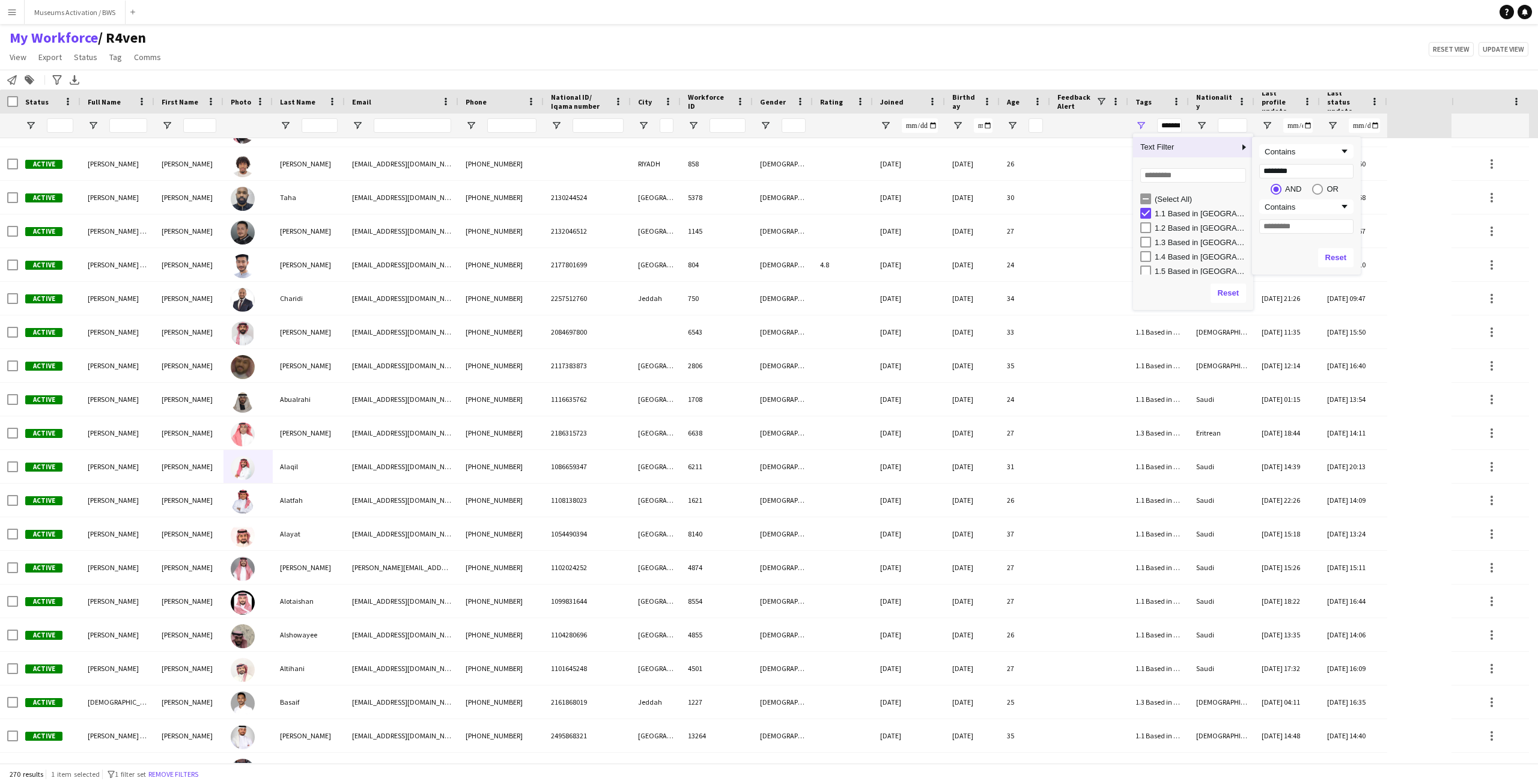
type input "********"
type input "**********"
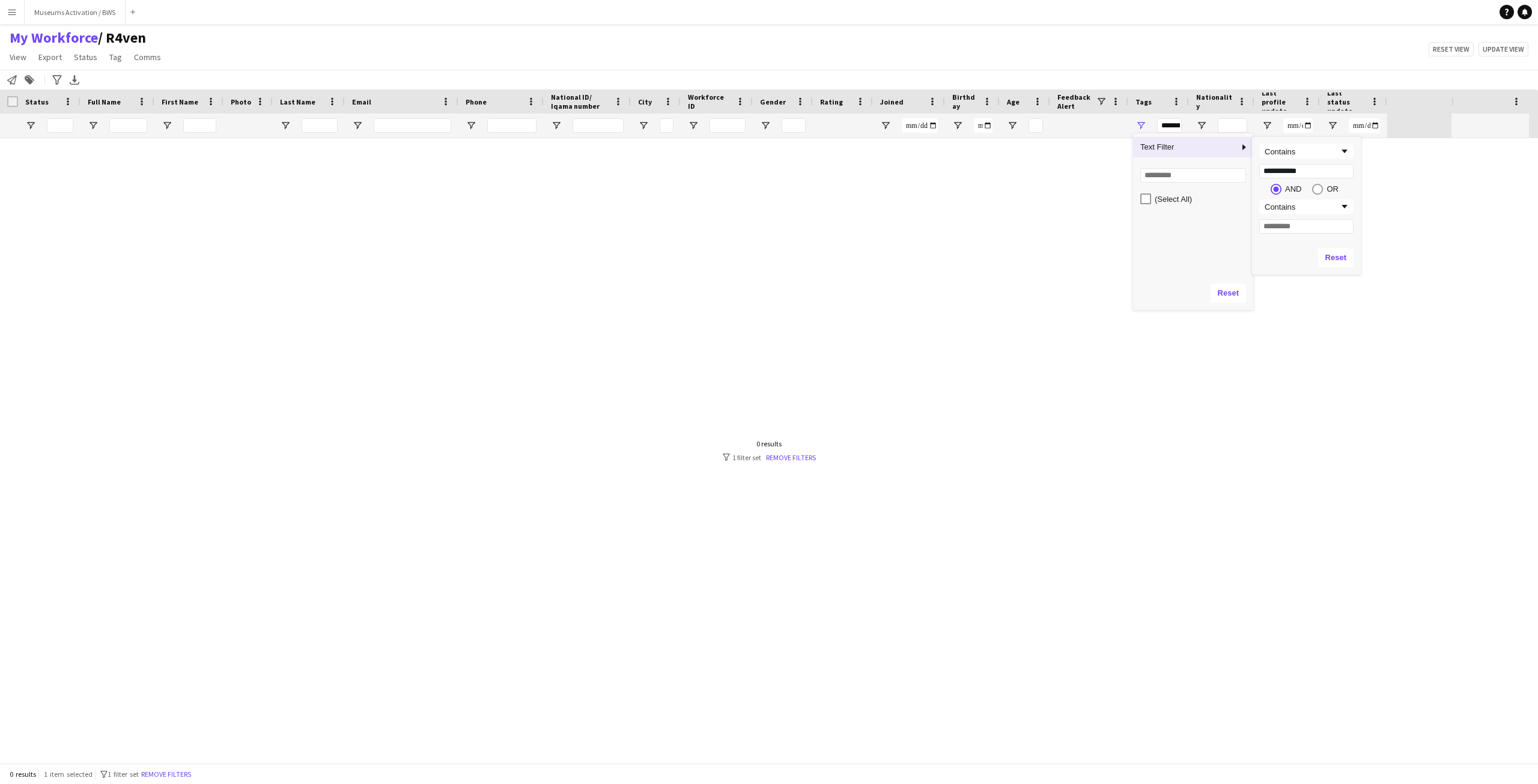
scroll to position [0, 0]
type input "*********"
type input "**********"
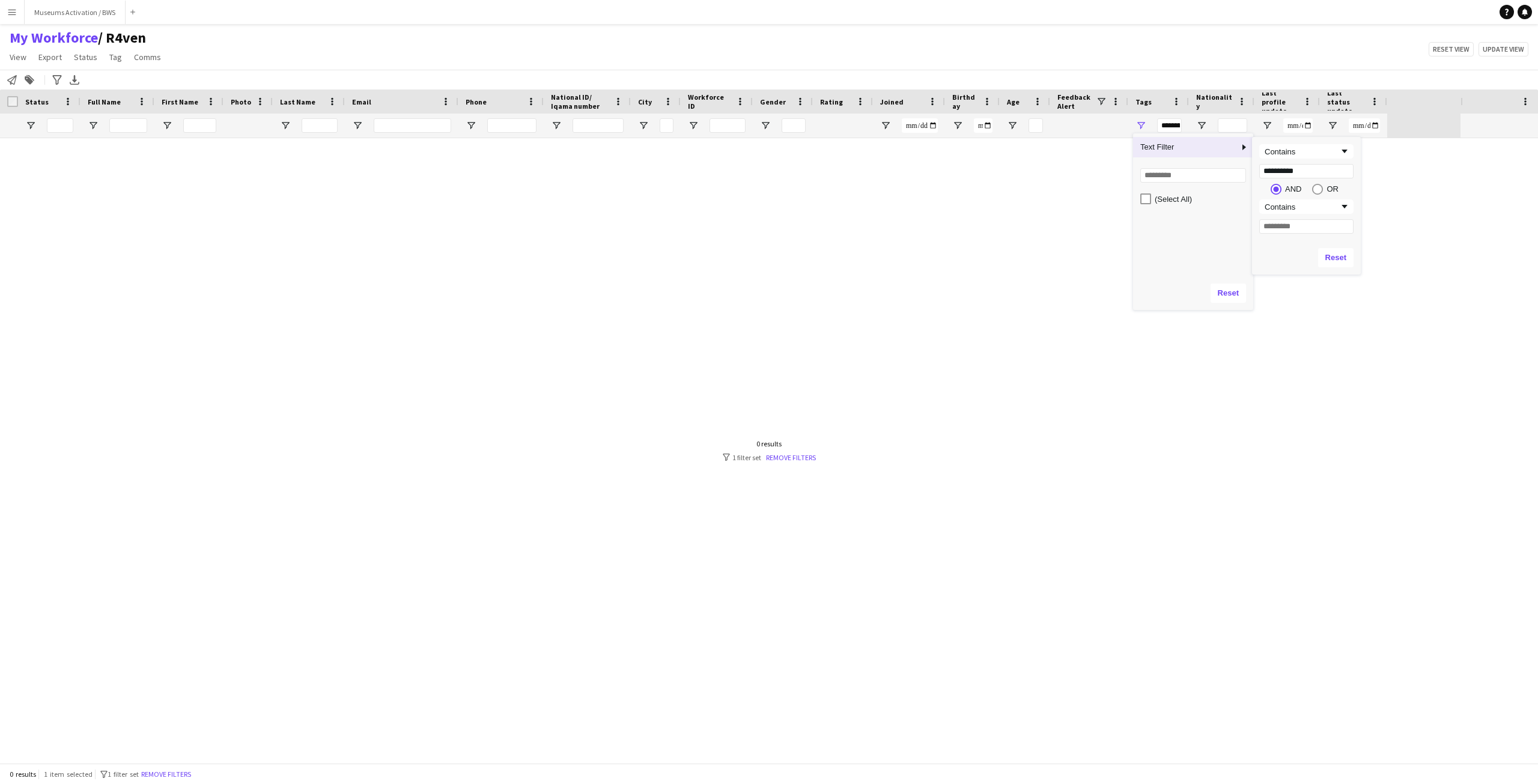
type input "**********"
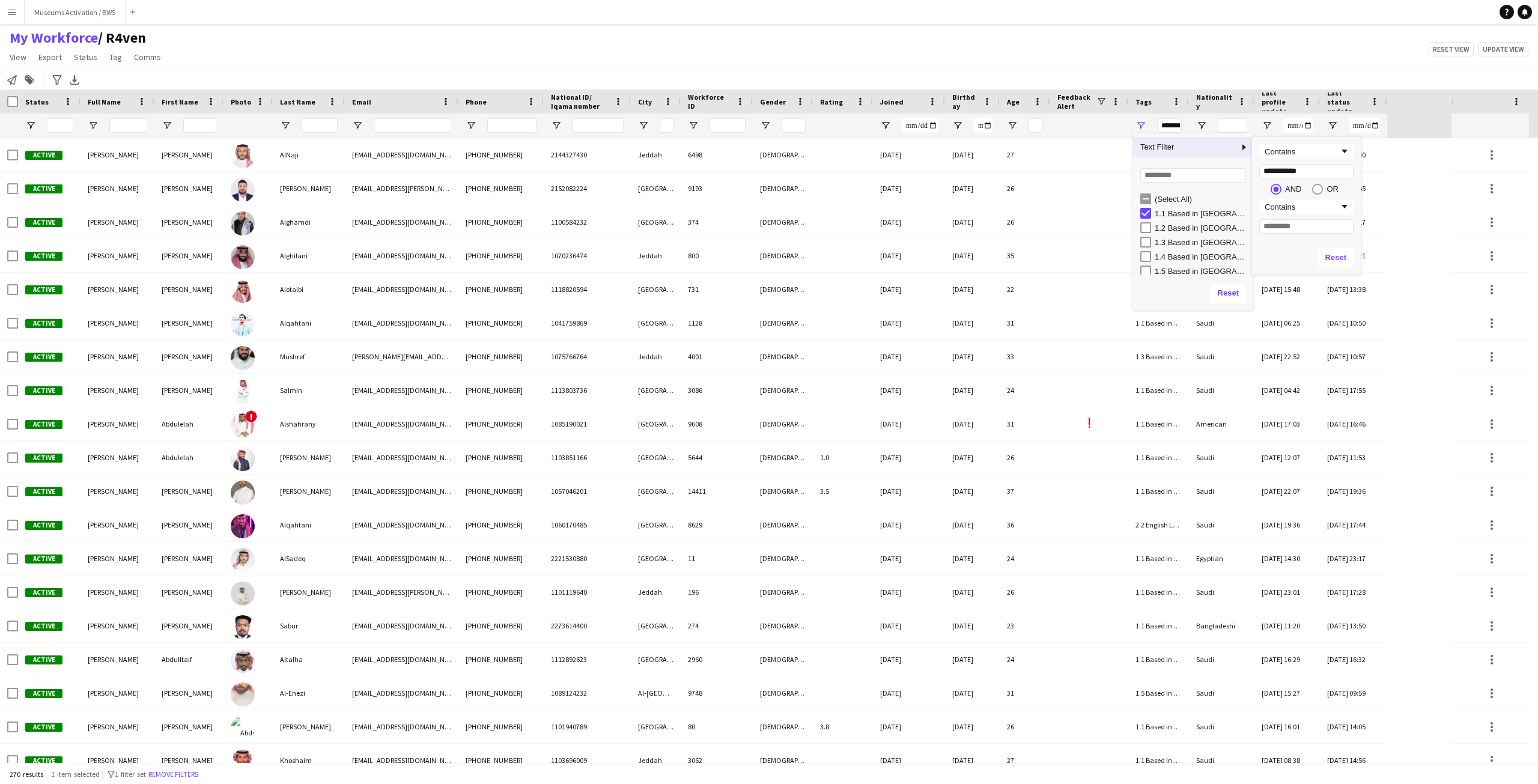
type input "**********"
click at [1232, 148] on span "Text Filter" at bounding box center [1186, 147] width 106 height 20
click at [1226, 153] on span "Text Filter" at bounding box center [1186, 147] width 106 height 20
click at [1295, 255] on div "Reset" at bounding box center [1307, 258] width 109 height 33
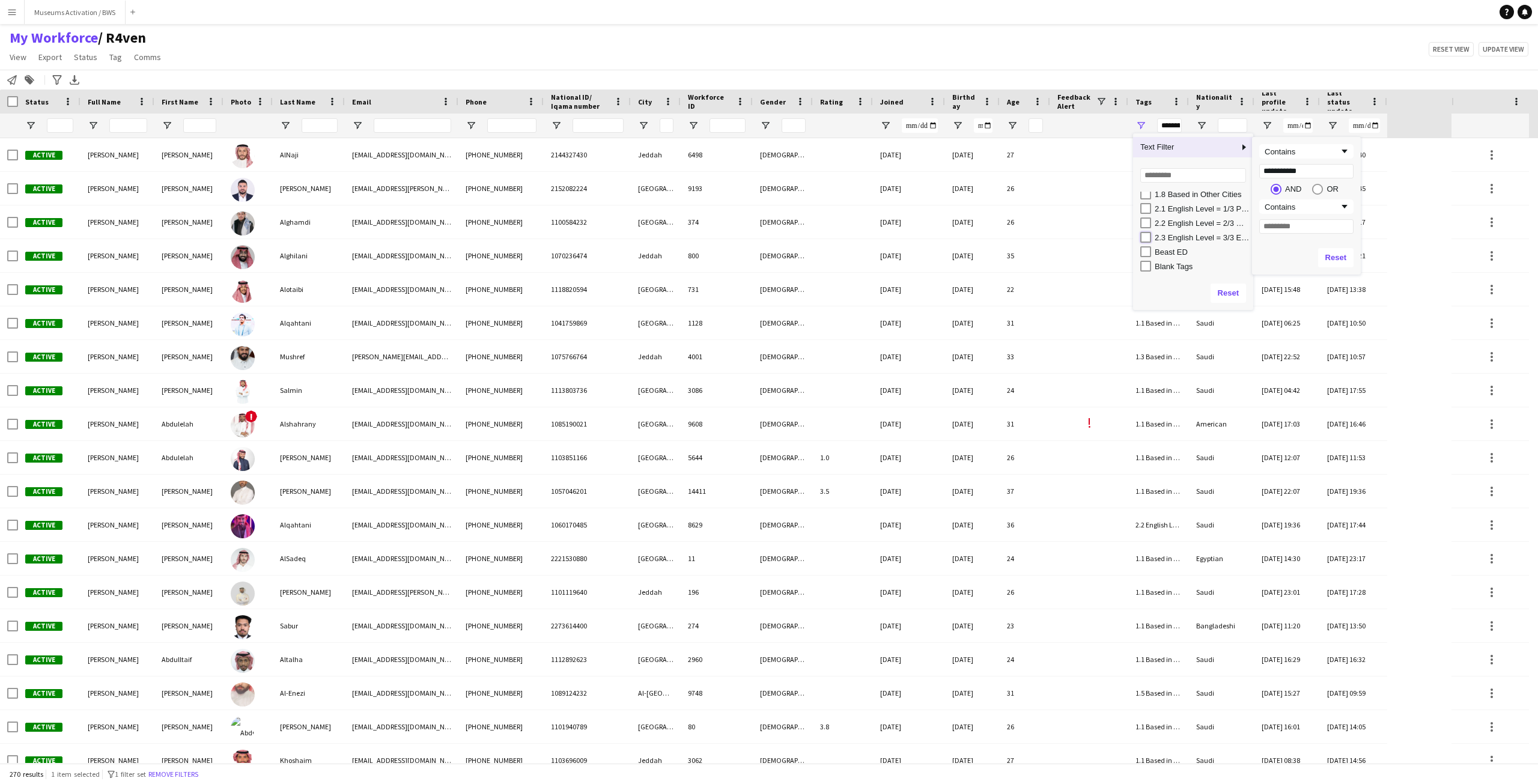
type input "**********"
click at [1193, 149] on span "Text Filter" at bounding box center [1186, 147] width 106 height 20
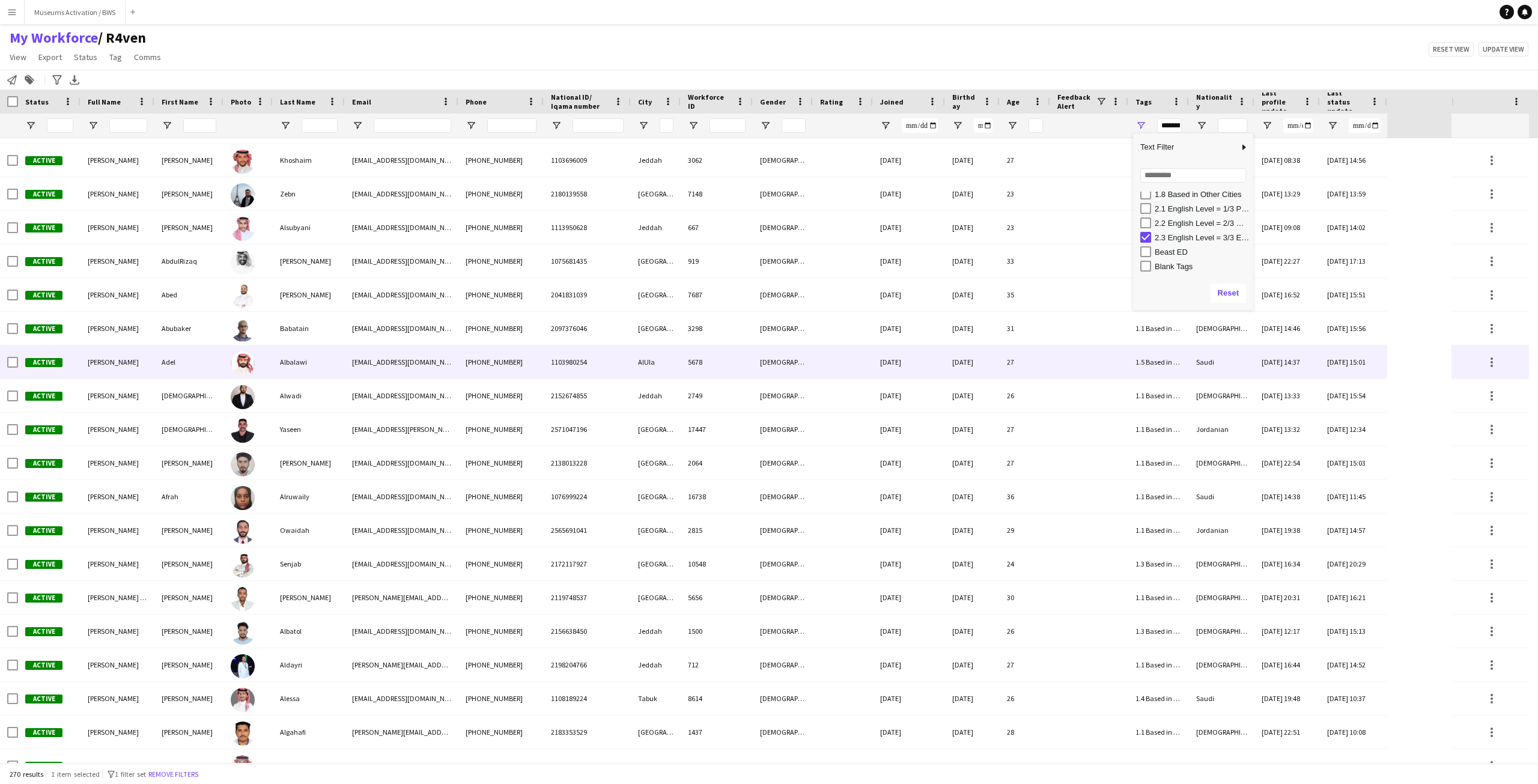
scroll to position [600, 0]
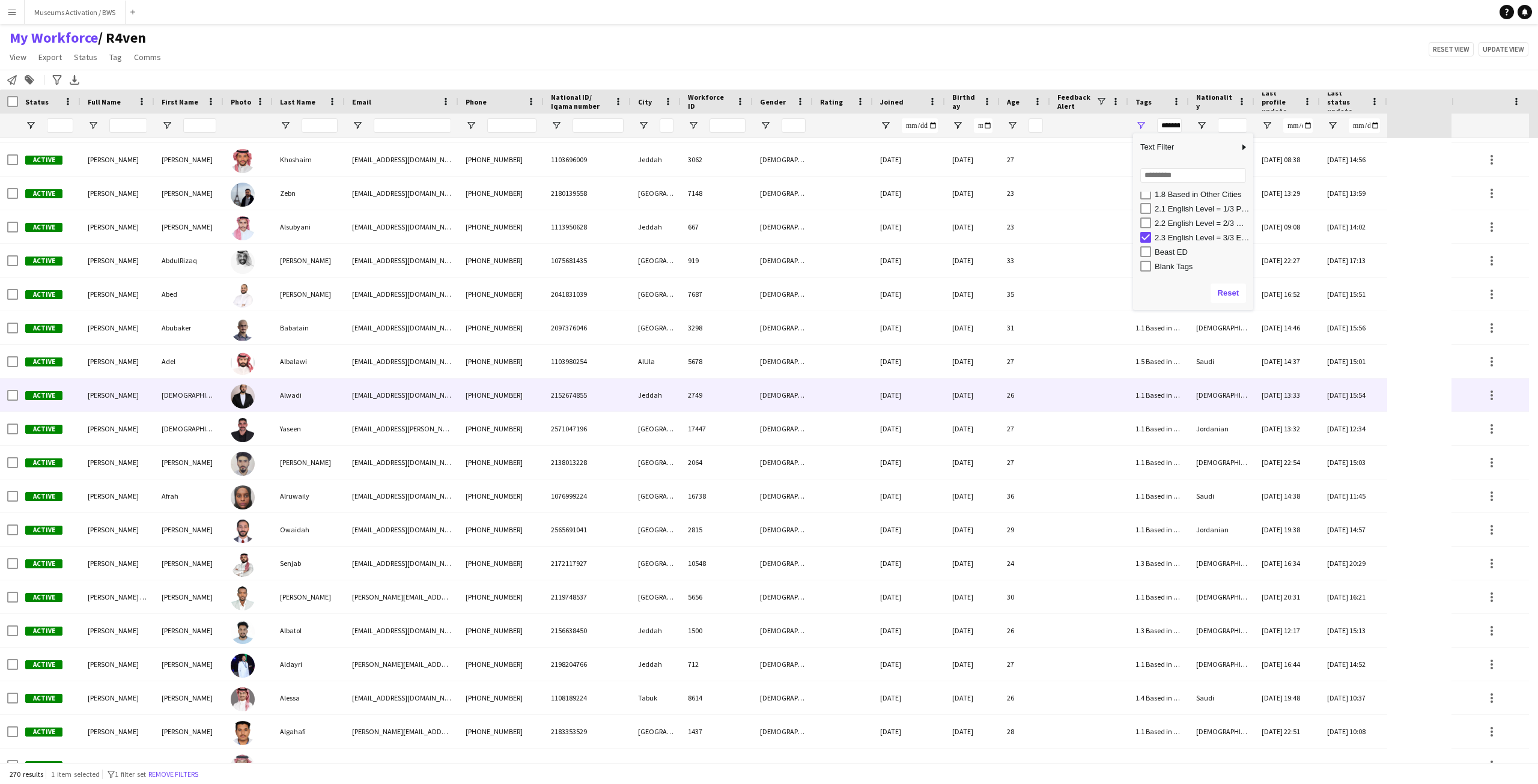
click at [574, 388] on div "2152674855" at bounding box center [587, 394] width 87 height 33
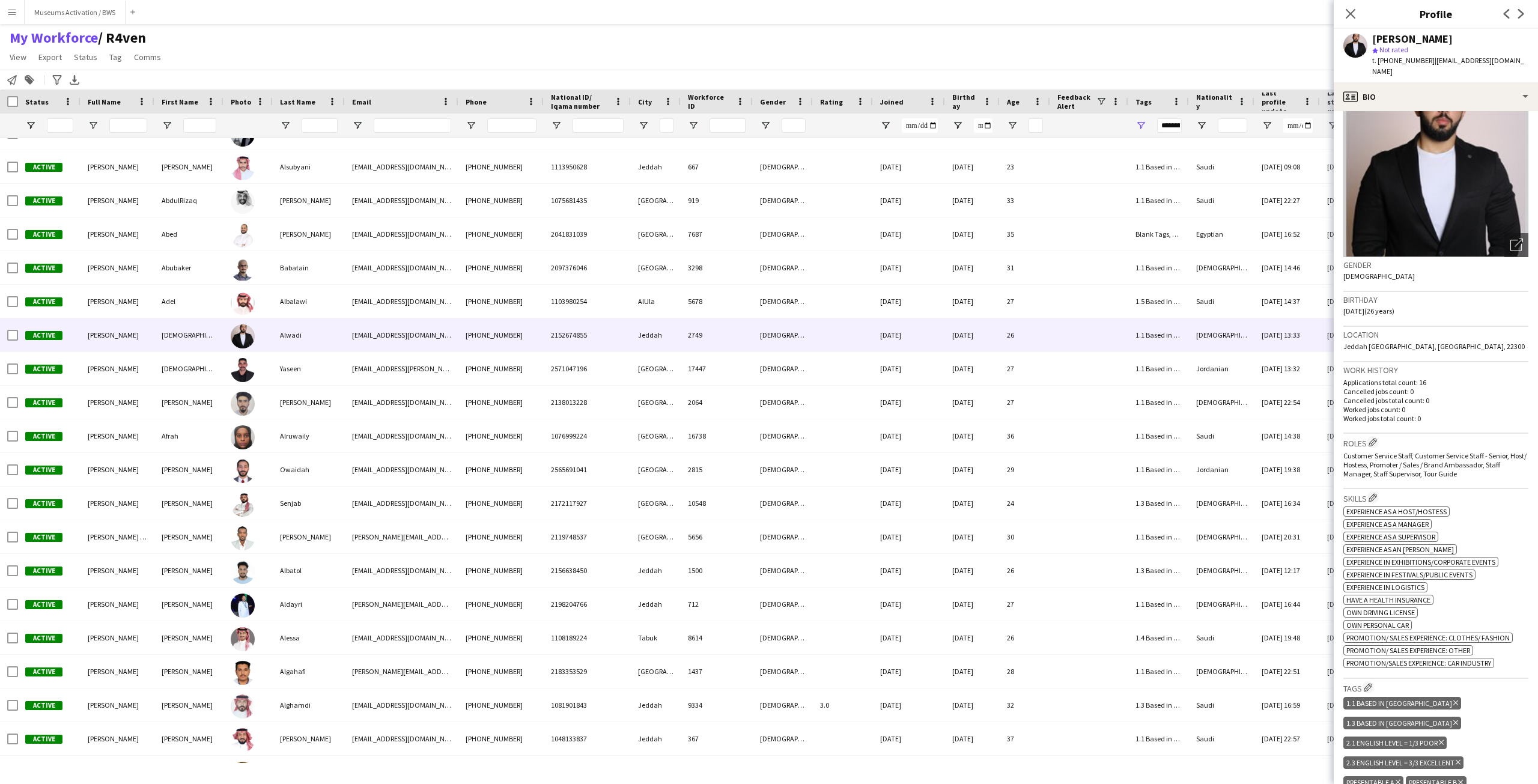
scroll to position [60, 0]
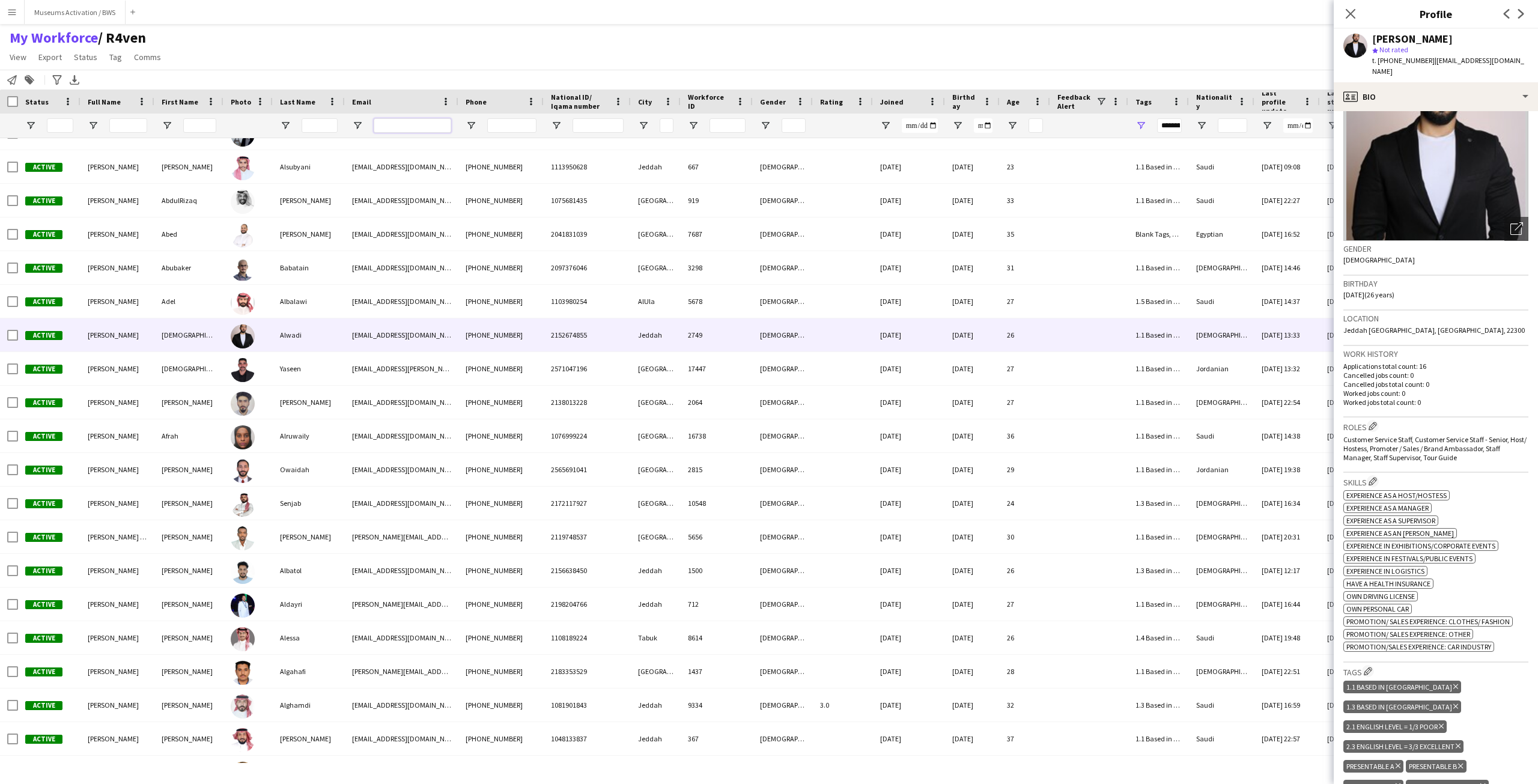
click at [407, 124] on input "Email Filter Input" at bounding box center [412, 125] width 77 height 14
click at [288, 57] on div "My Workforce / R4ven View Views Default view R4ven New view Update view Delete …" at bounding box center [769, 49] width 1538 height 41
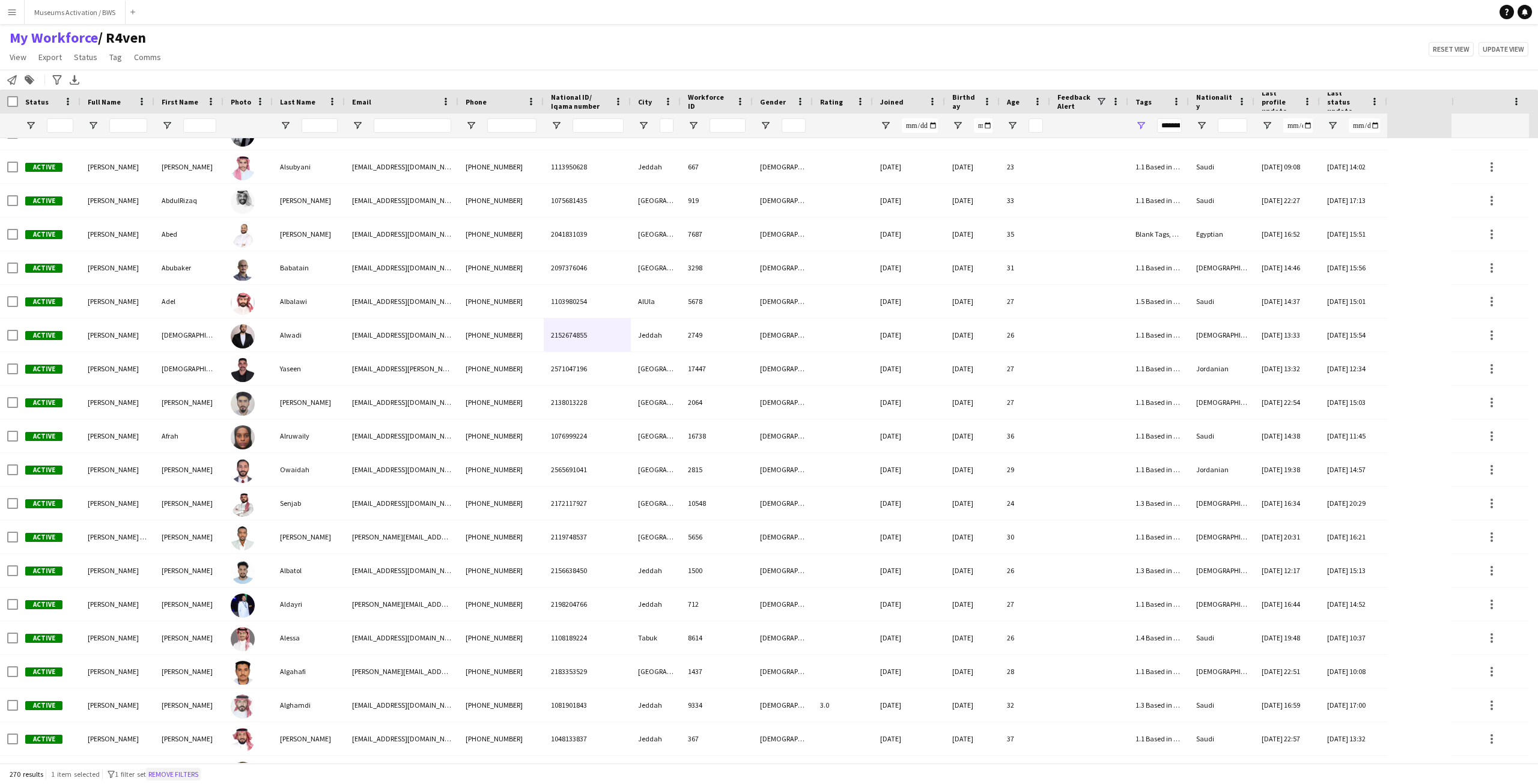
click at [177, 770] on button "Remove filters" at bounding box center [173, 774] width 54 height 13
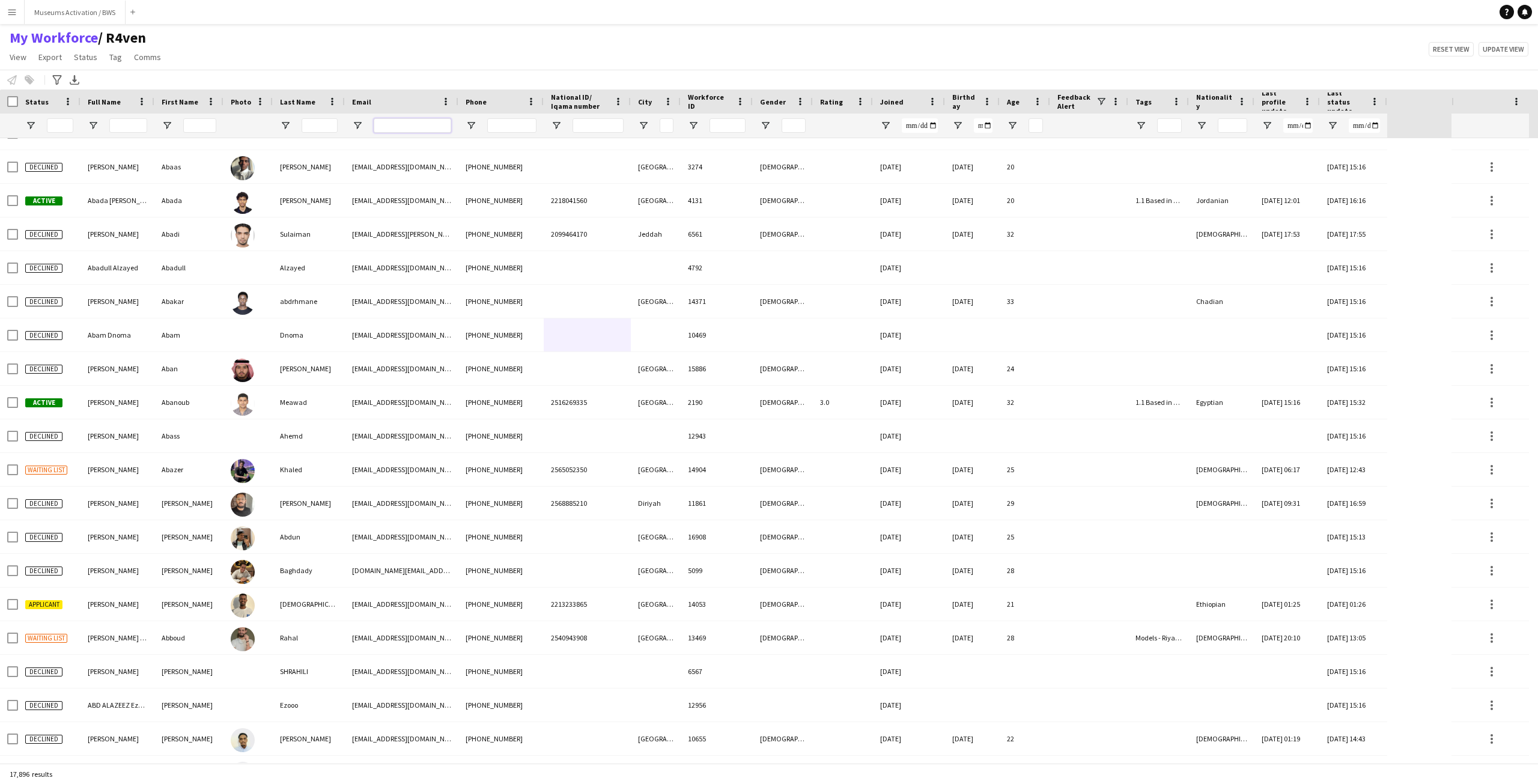
click at [423, 122] on input "Email Filter Input" at bounding box center [412, 125] width 77 height 14
paste input "**********"
type input "**********"
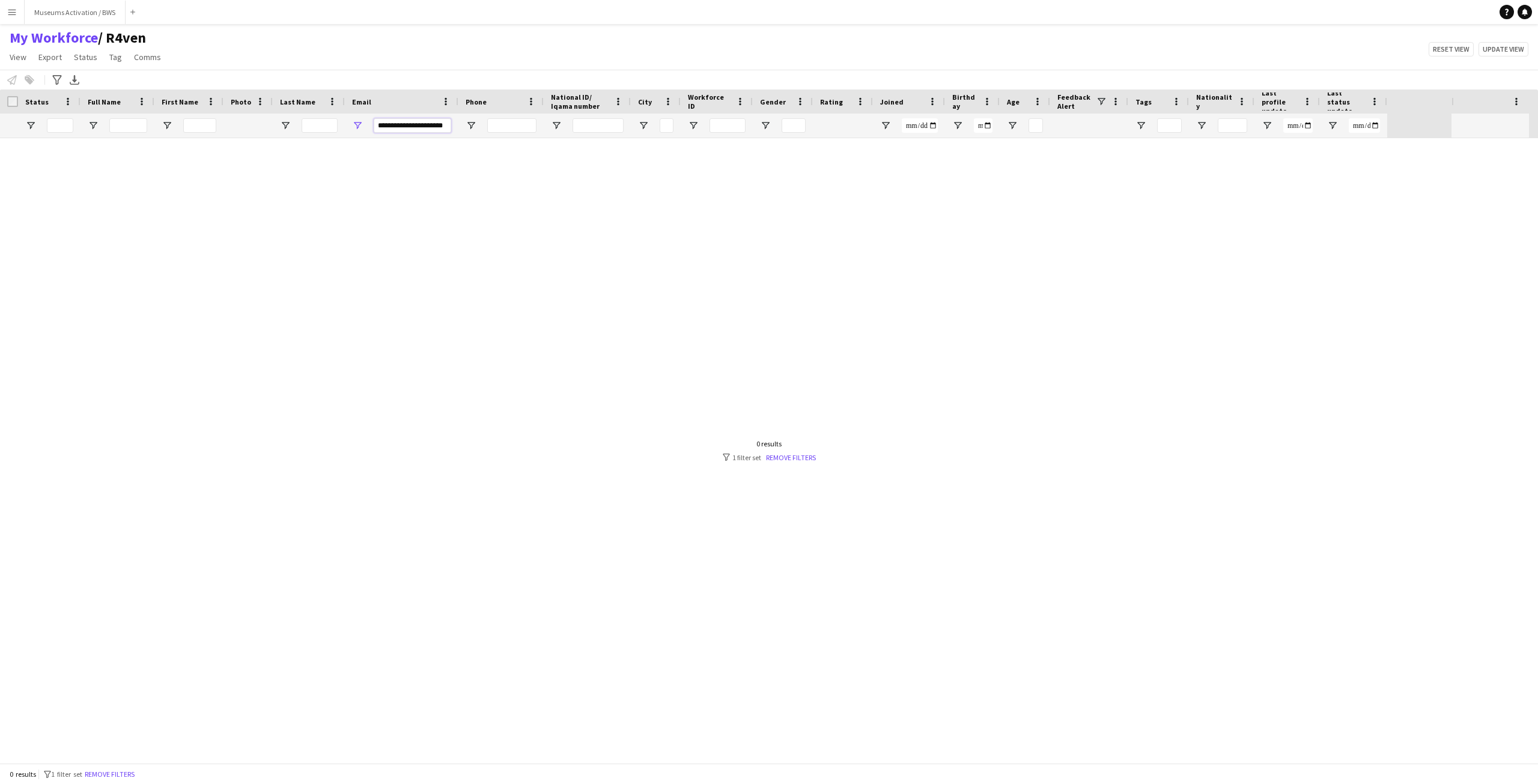
scroll to position [0, 0]
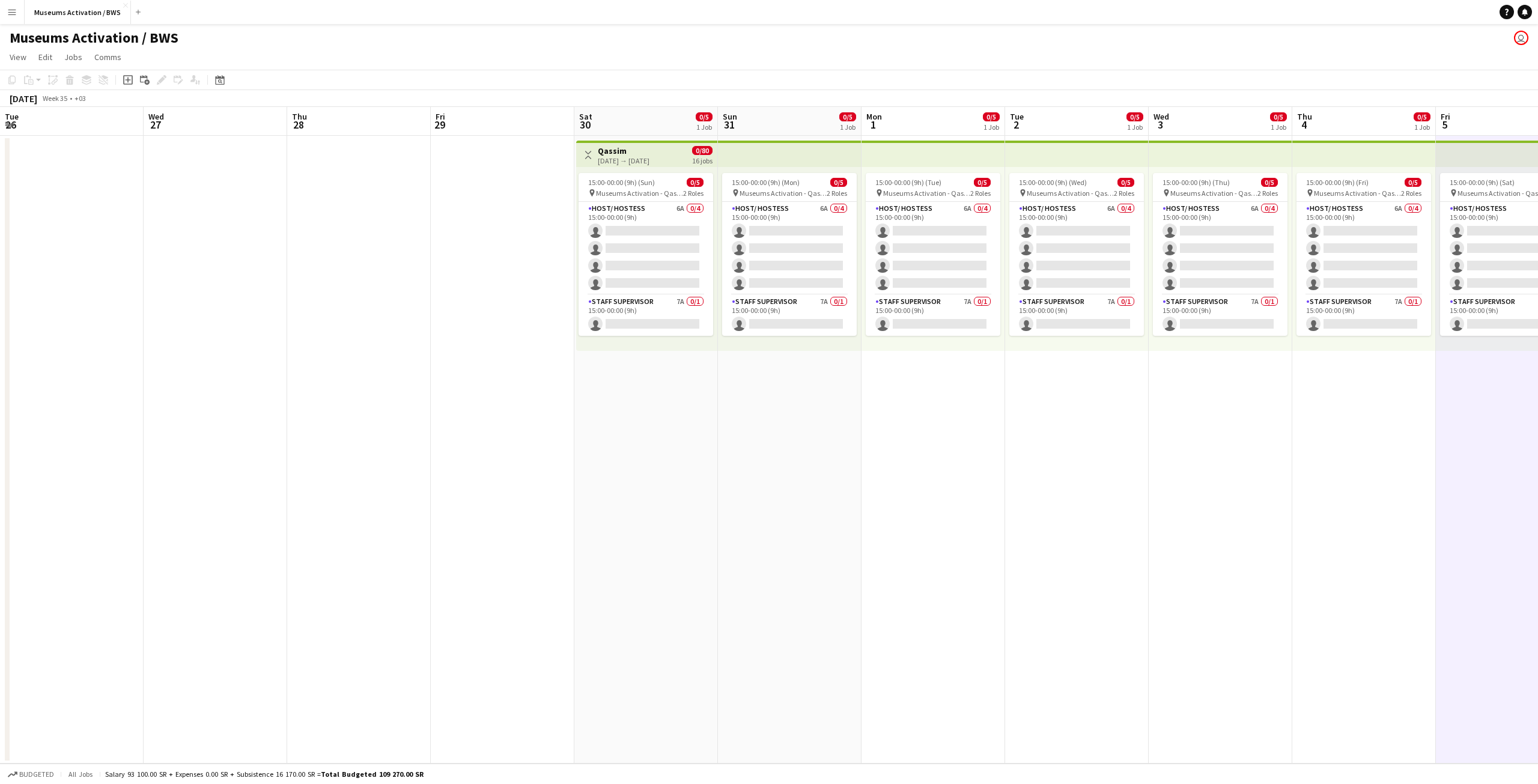
scroll to position [0, 372]
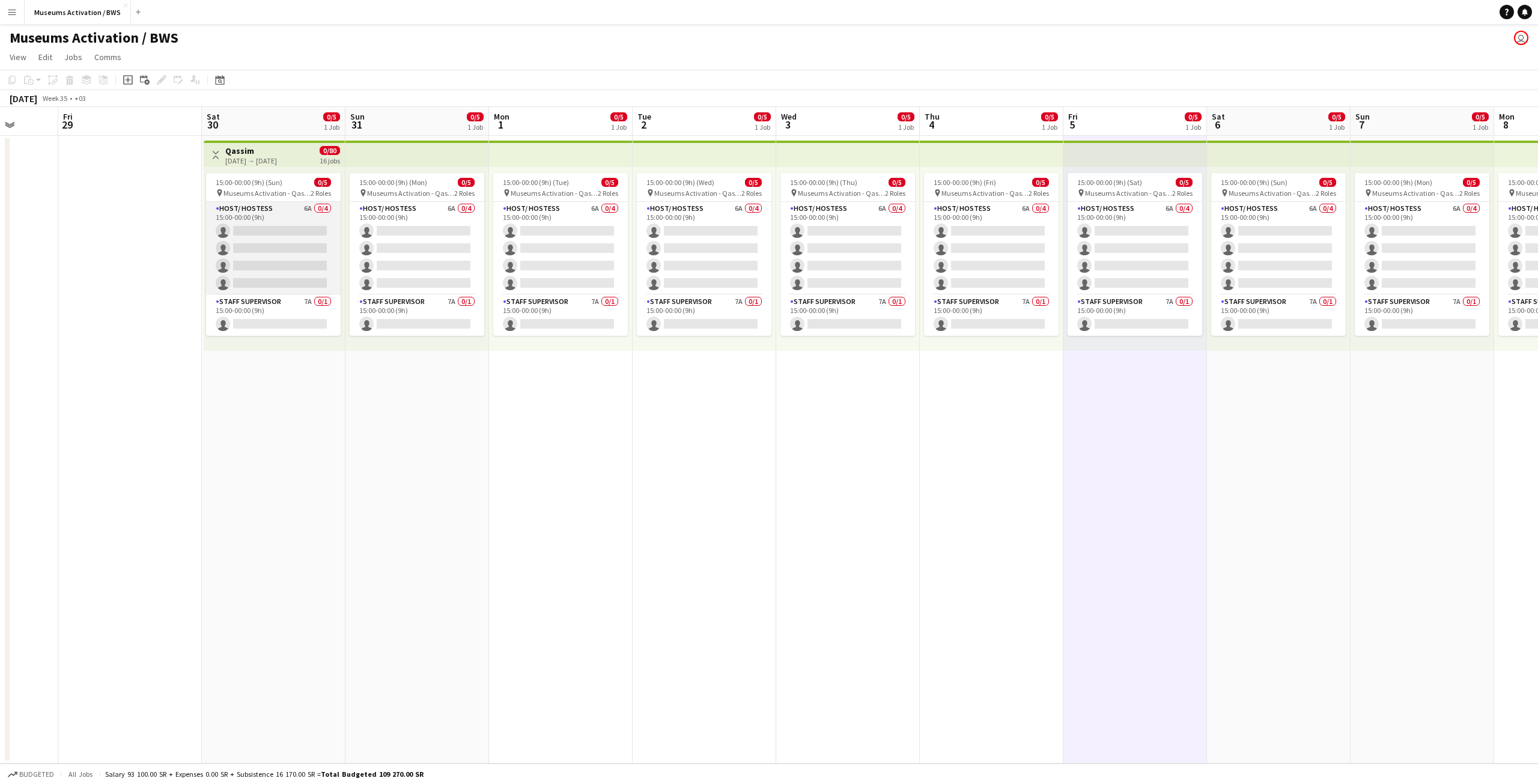
click at [301, 278] on app-card-role "Host/ Hostess 6A 0/4 15:00-00:00 (9h) single-neutral-actions single-neutral-act…" at bounding box center [273, 248] width 135 height 93
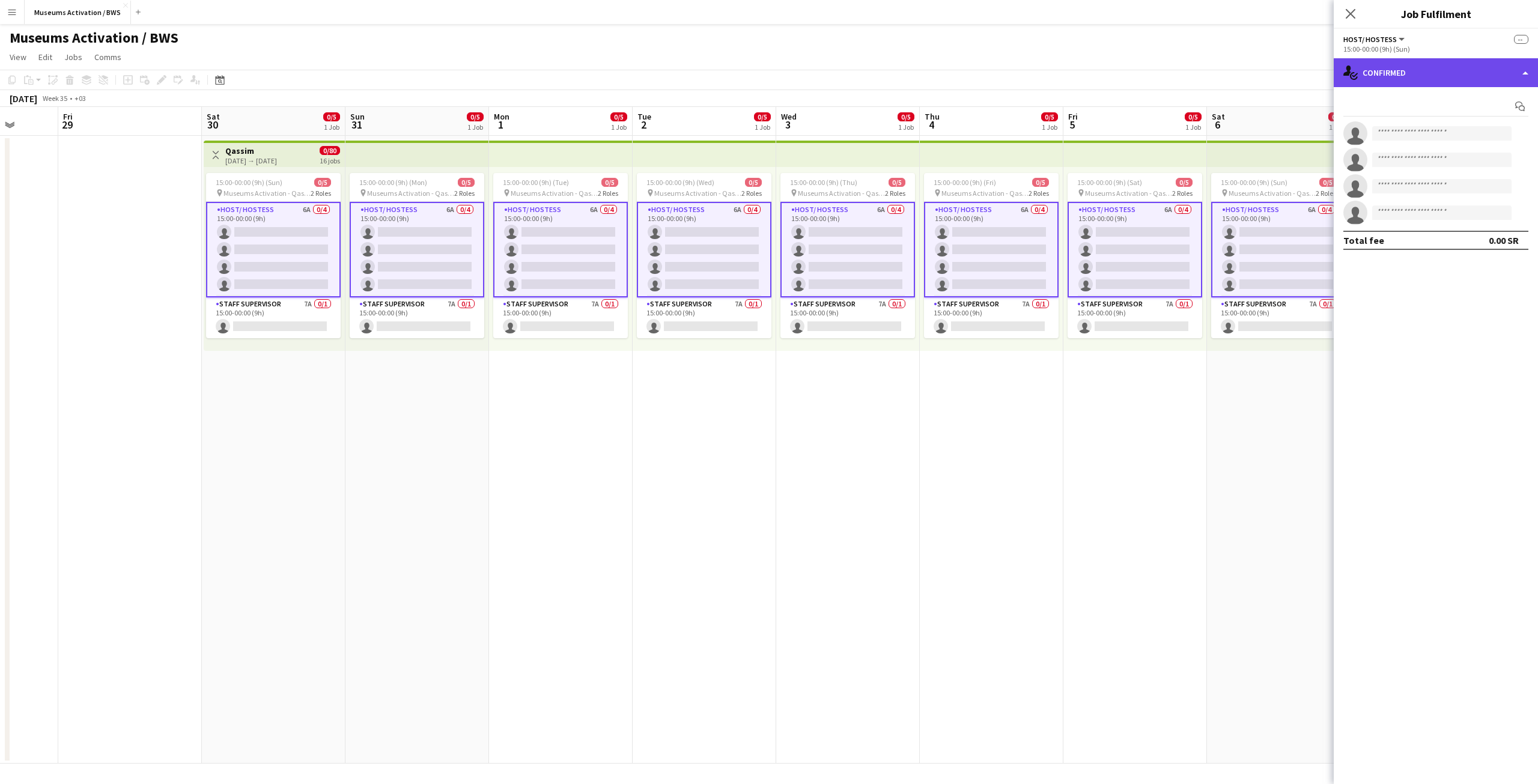
click at [1464, 73] on div "single-neutral-actions-check-2 Confirmed" at bounding box center [1436, 72] width 204 height 29
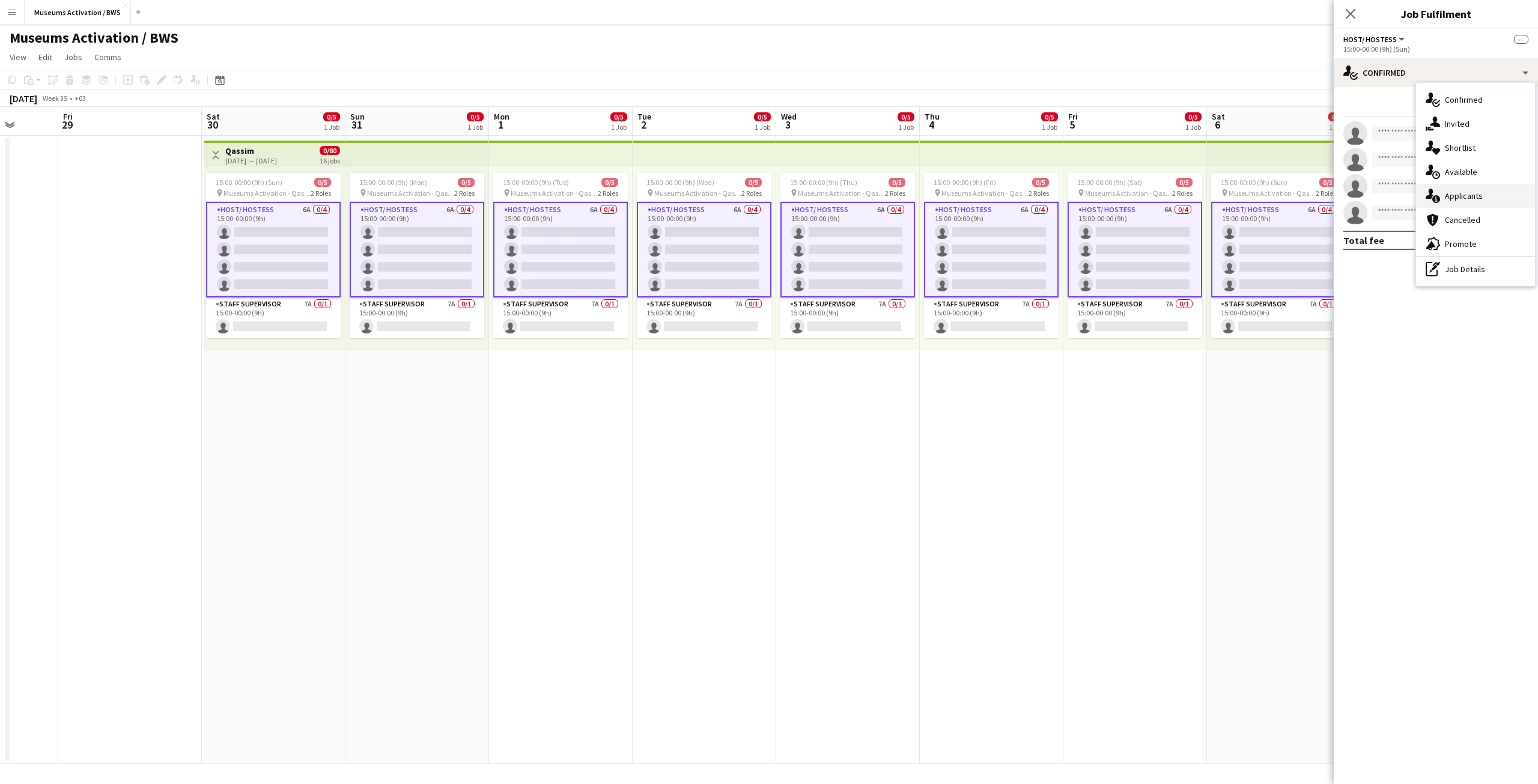
click at [1460, 204] on div "single-neutral-actions-information Applicants" at bounding box center [1476, 195] width 119 height 24
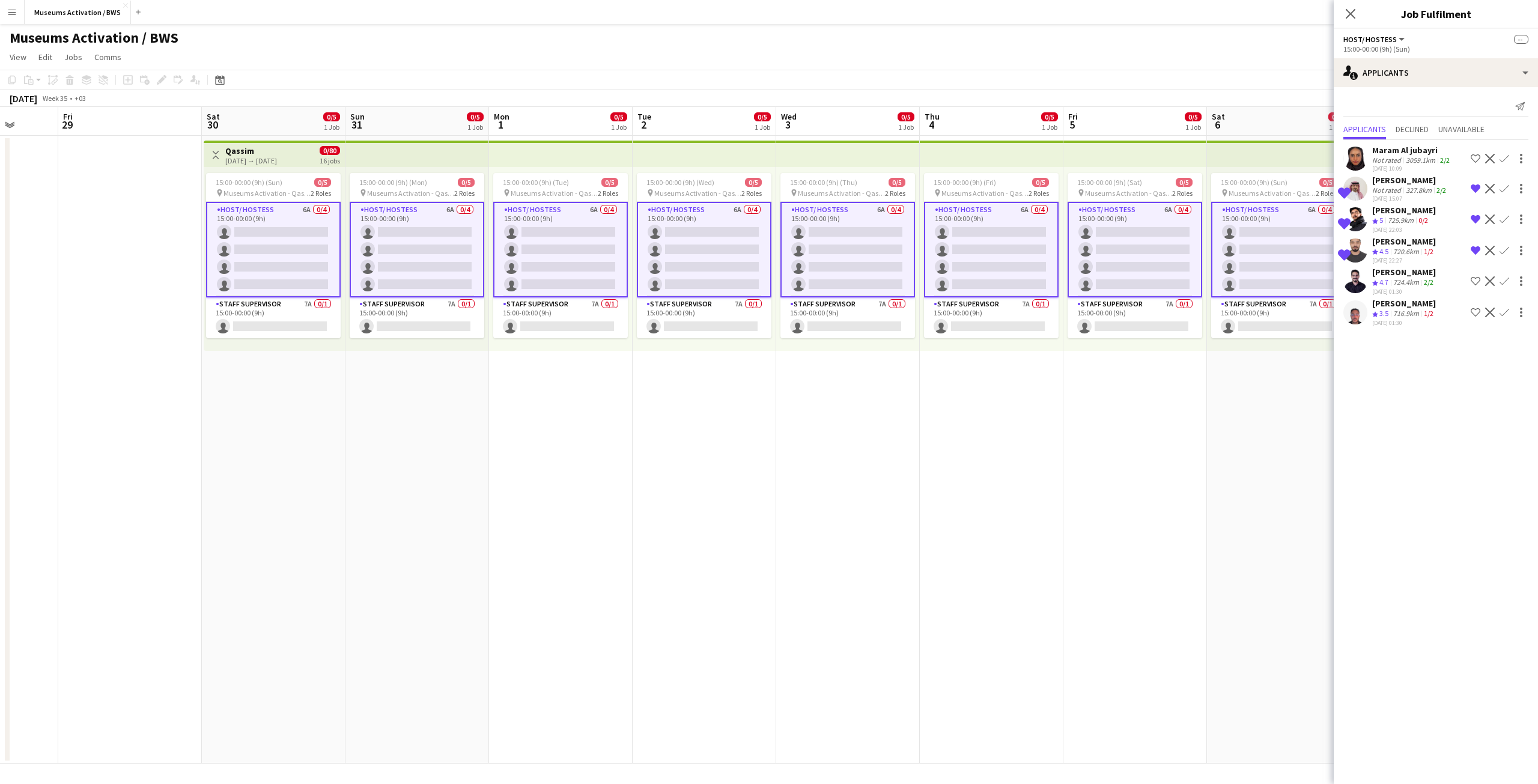
click at [1399, 323] on div "13-08-2025 01:30" at bounding box center [1404, 323] width 64 height 8
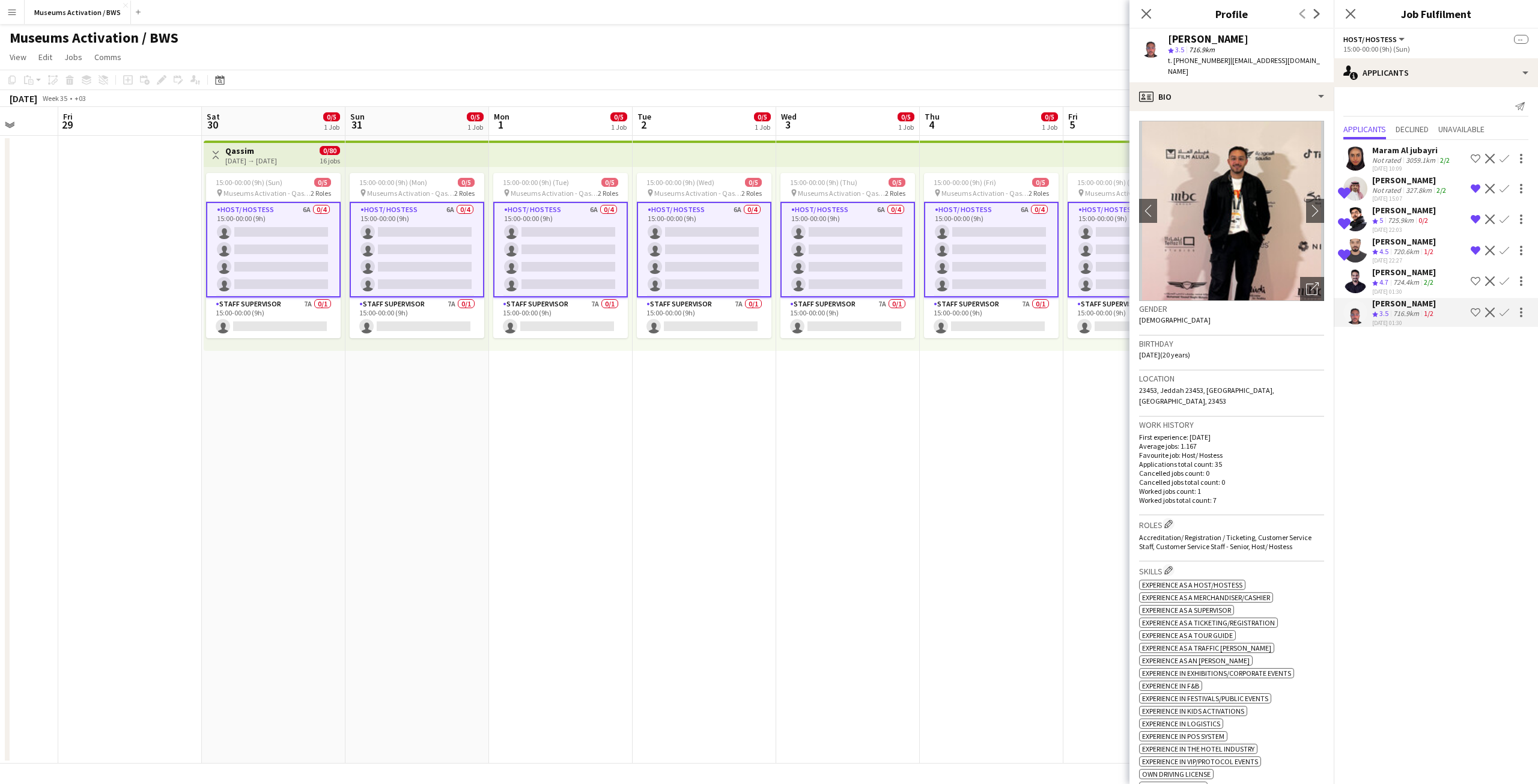
click at [1476, 158] on app-icon "Shortlist crew" at bounding box center [1476, 159] width 10 height 10
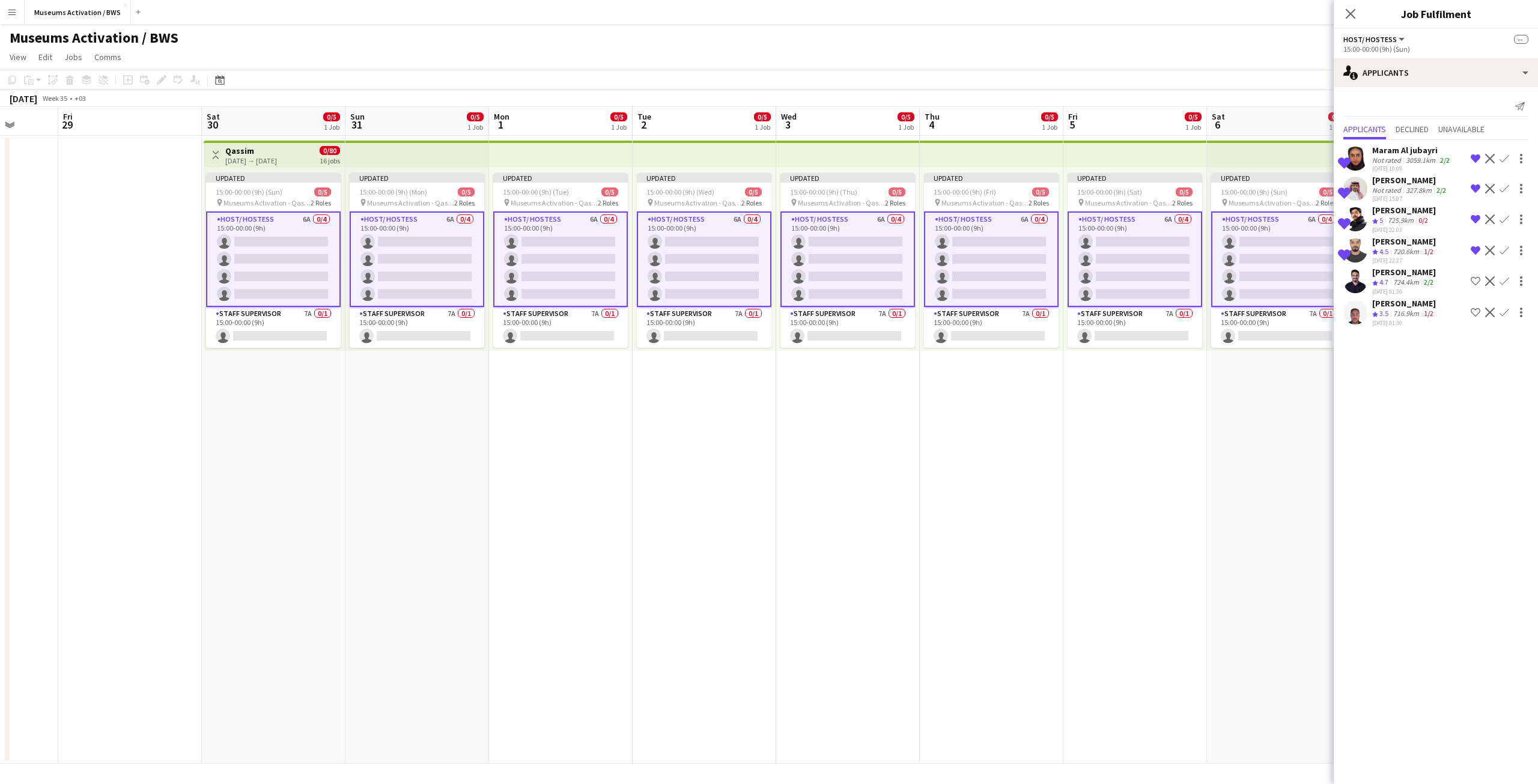
click at [1418, 219] on div "0/2" at bounding box center [1423, 221] width 14 height 11
click at [1416, 242] on div "[PERSON_NAME]" at bounding box center [1404, 241] width 64 height 11
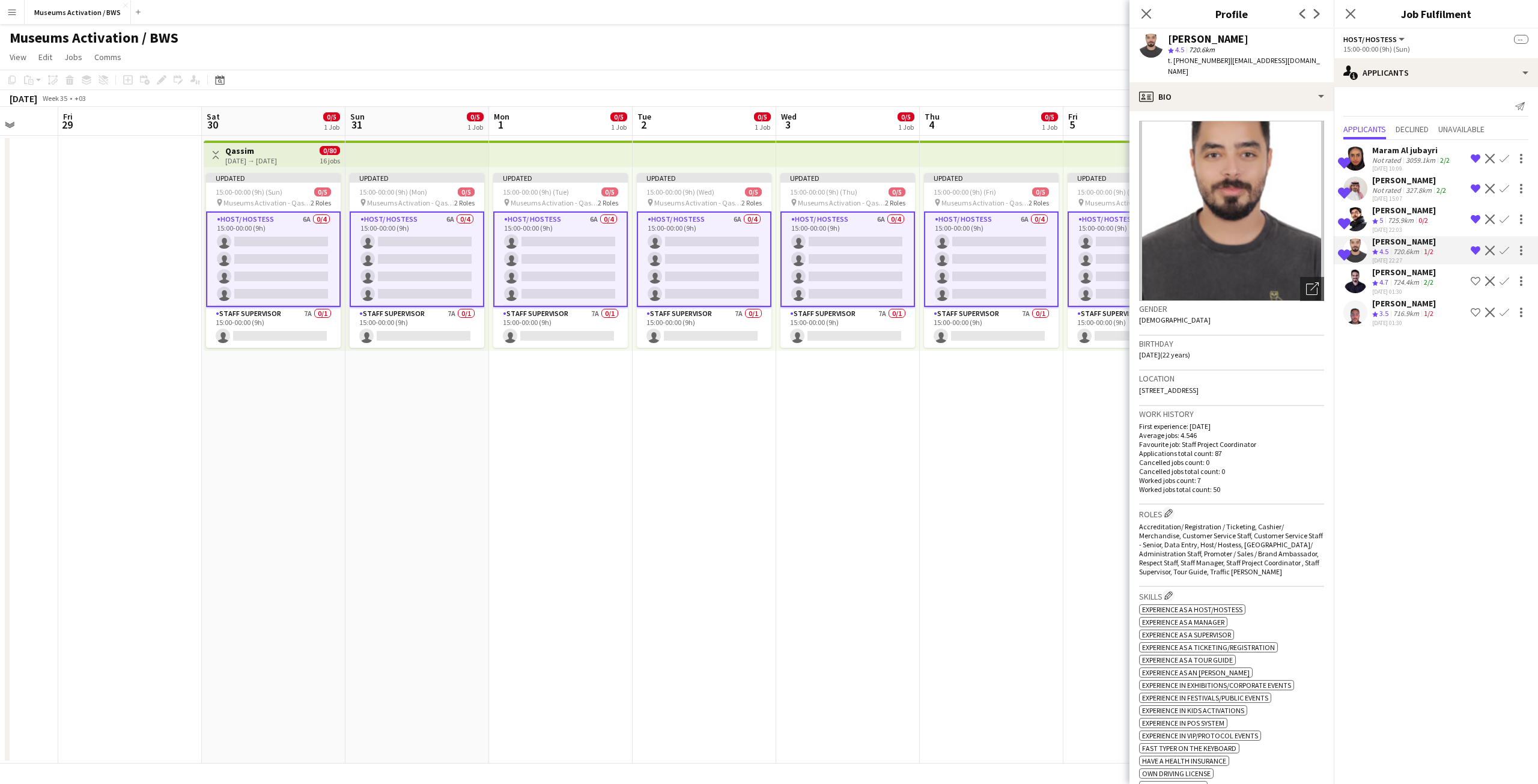
click at [1417, 162] on div "3059.1km" at bounding box center [1420, 160] width 34 height 9
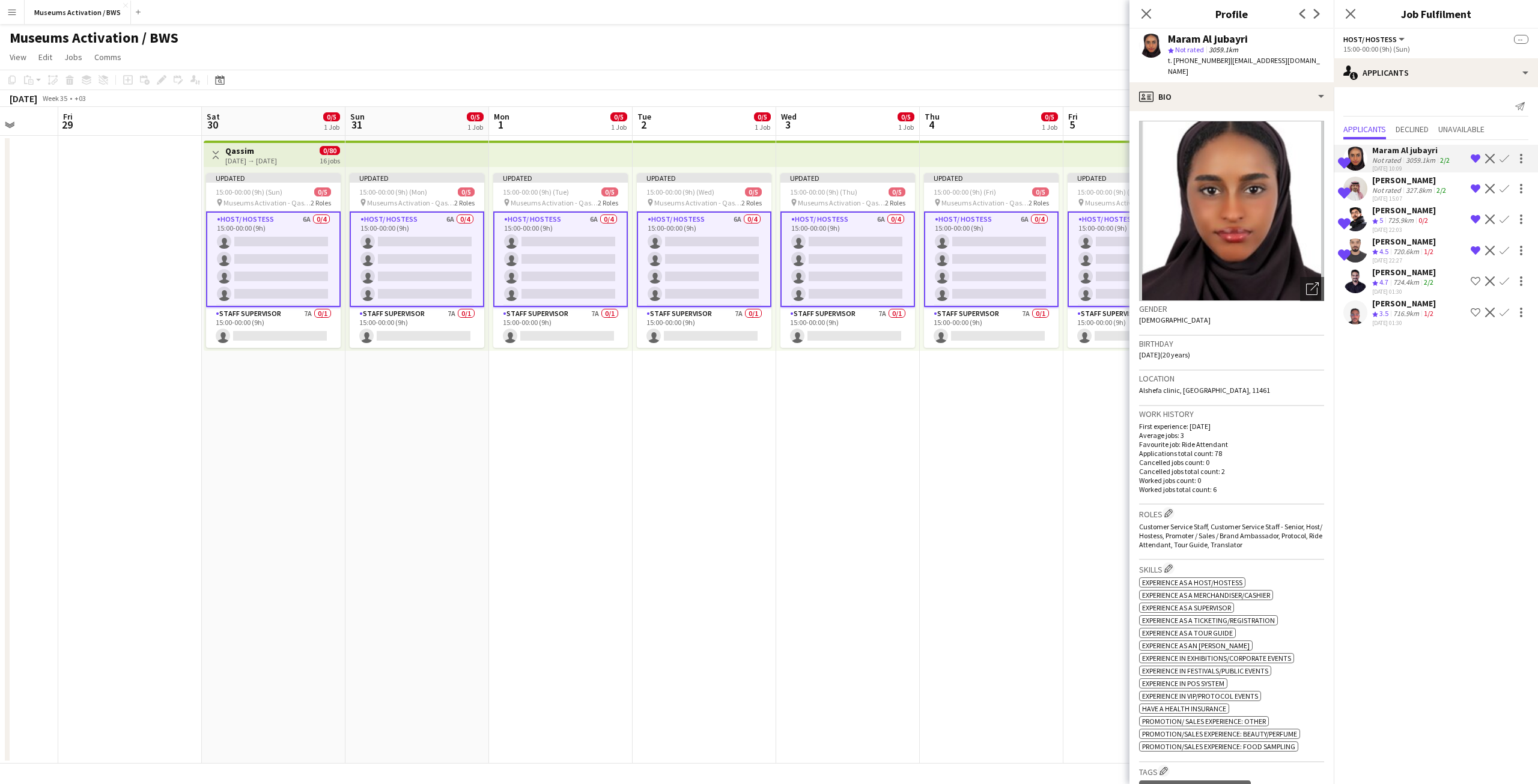
click at [1374, 284] on icon "Crew rating" at bounding box center [1375, 283] width 6 height 6
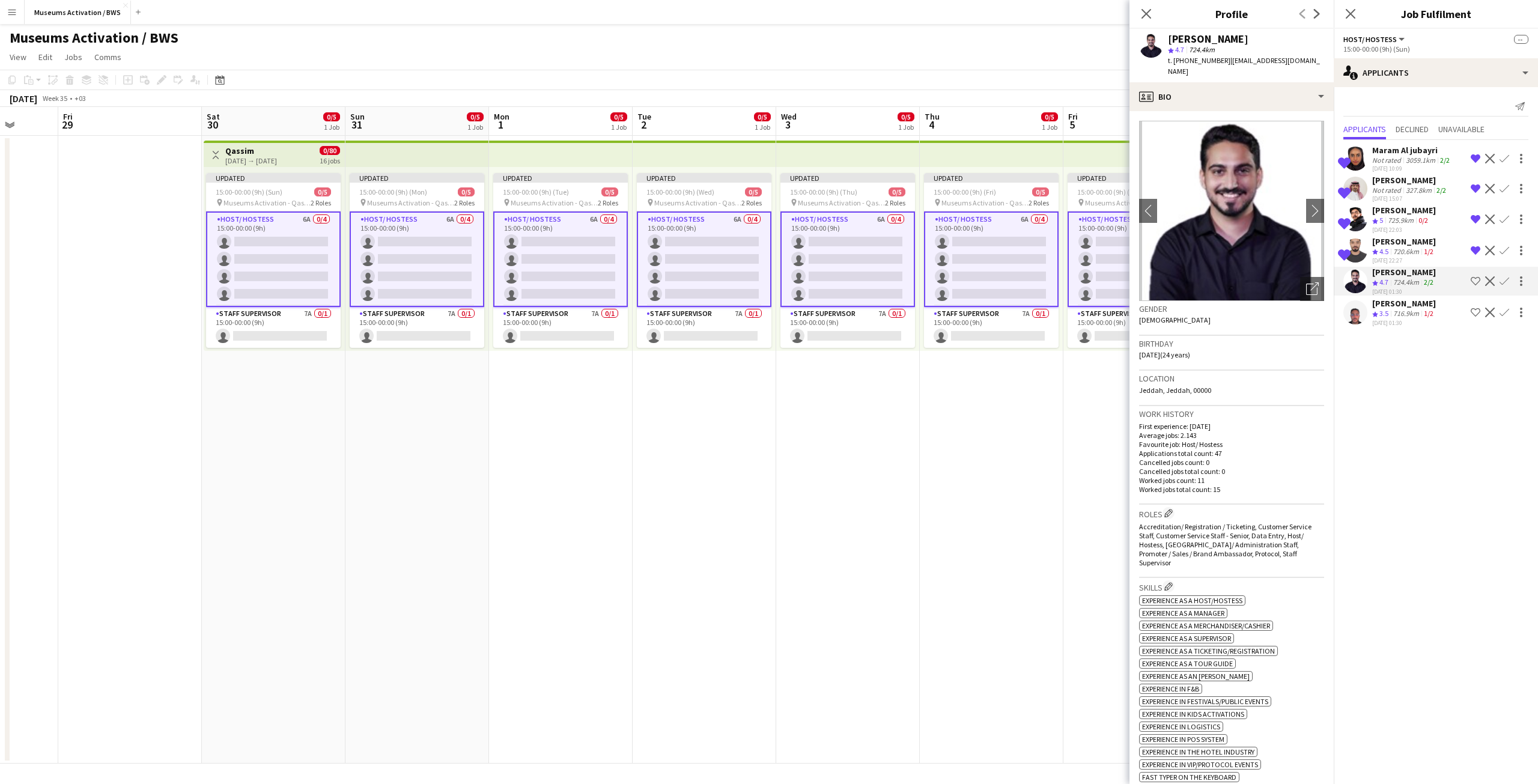
click at [1377, 323] on div "13-08-2025 01:30" at bounding box center [1404, 323] width 64 height 8
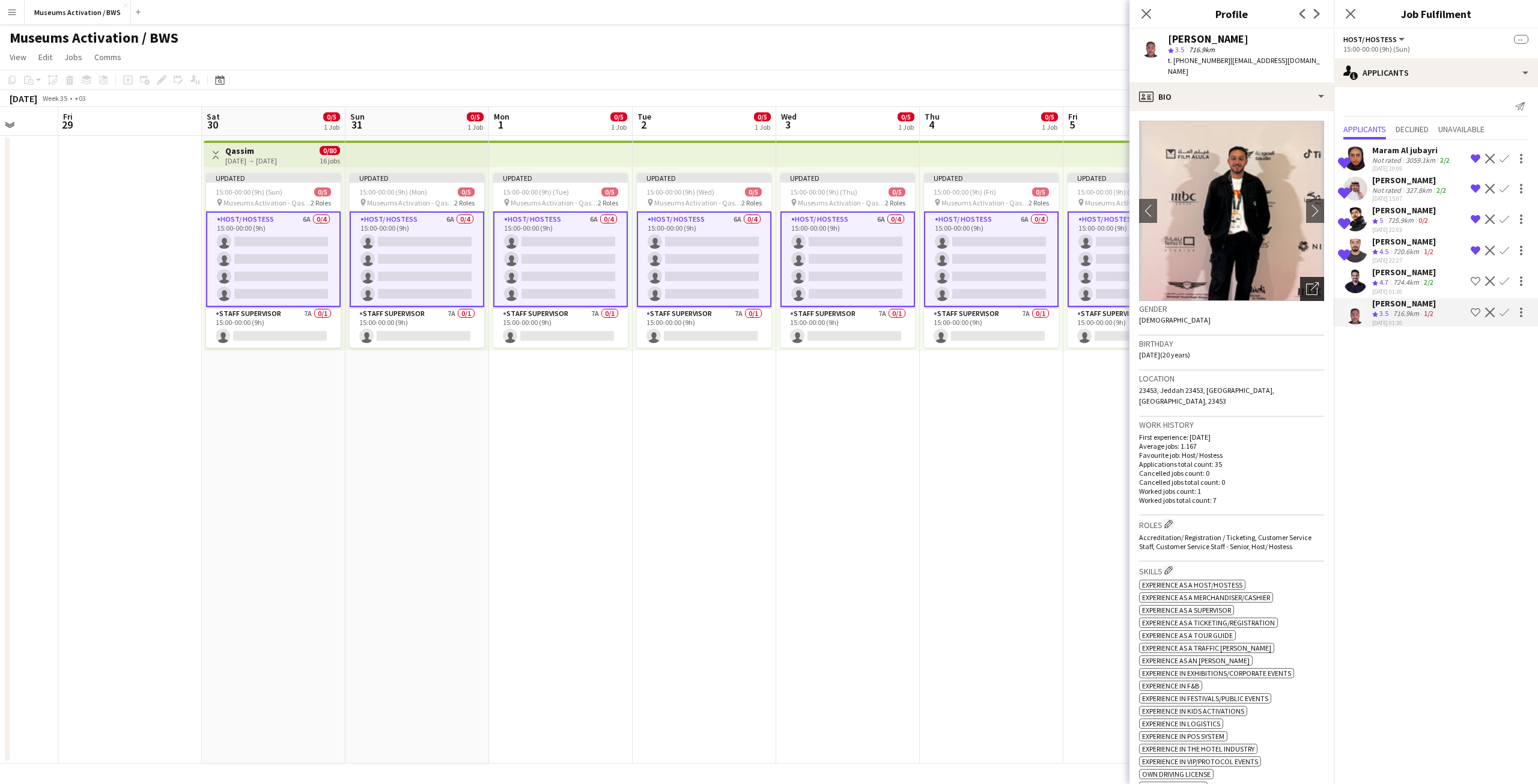
click at [1302, 277] on div "Open photos pop-in" at bounding box center [1312, 289] width 24 height 24
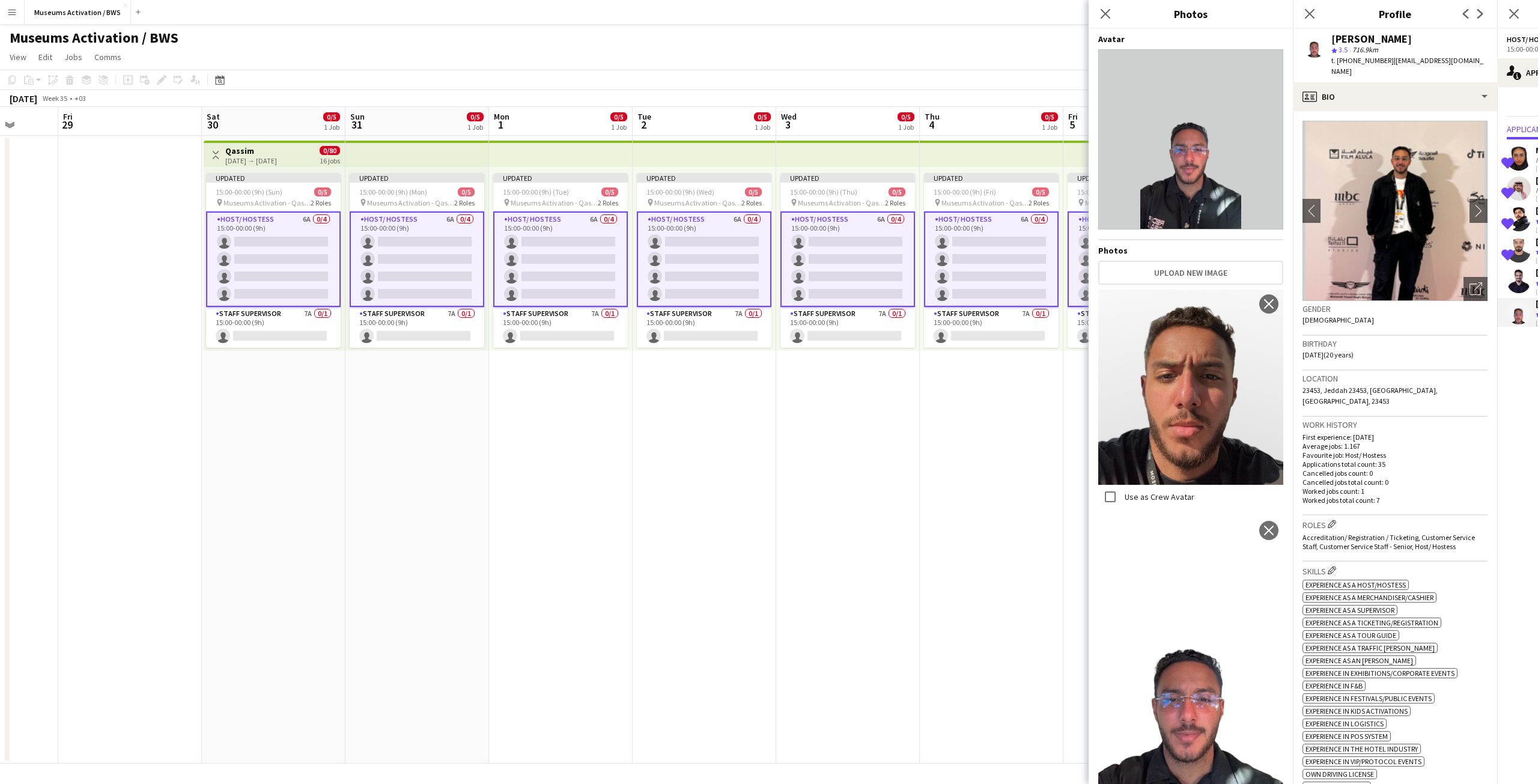
click at [1324, 357] on div "Birthday 23-06-2005 (20 years)" at bounding box center [1395, 353] width 185 height 35
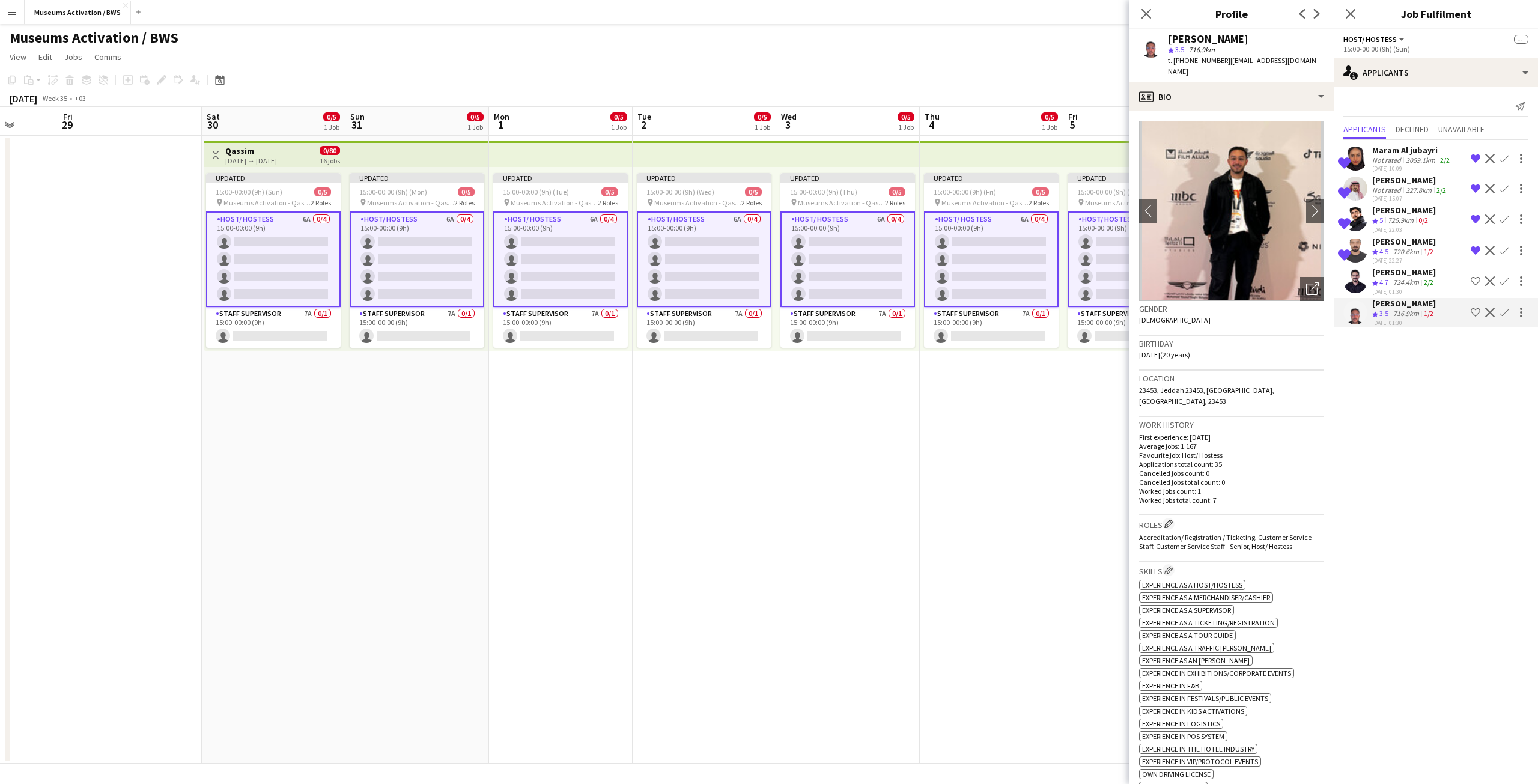
click at [1472, 315] on app-icon "Shortlist crew" at bounding box center [1476, 312] width 10 height 10
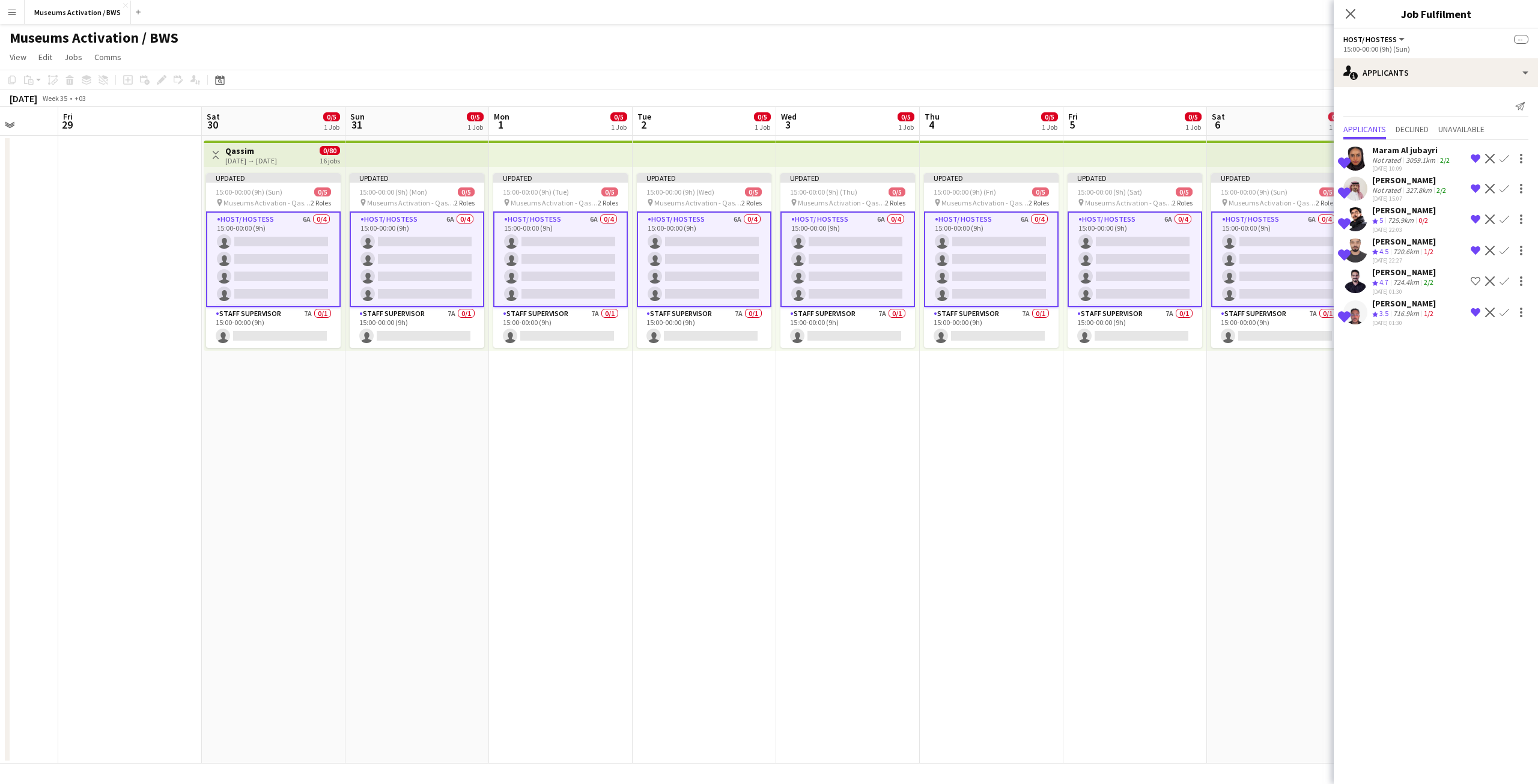
click at [1474, 281] on app-icon "Shortlist crew" at bounding box center [1476, 281] width 10 height 10
click at [553, 317] on app-card-role "Staff Supervisor 7A 0/1 15:00-00:00 (9h) single-neutral-actions" at bounding box center [561, 327] width 135 height 41
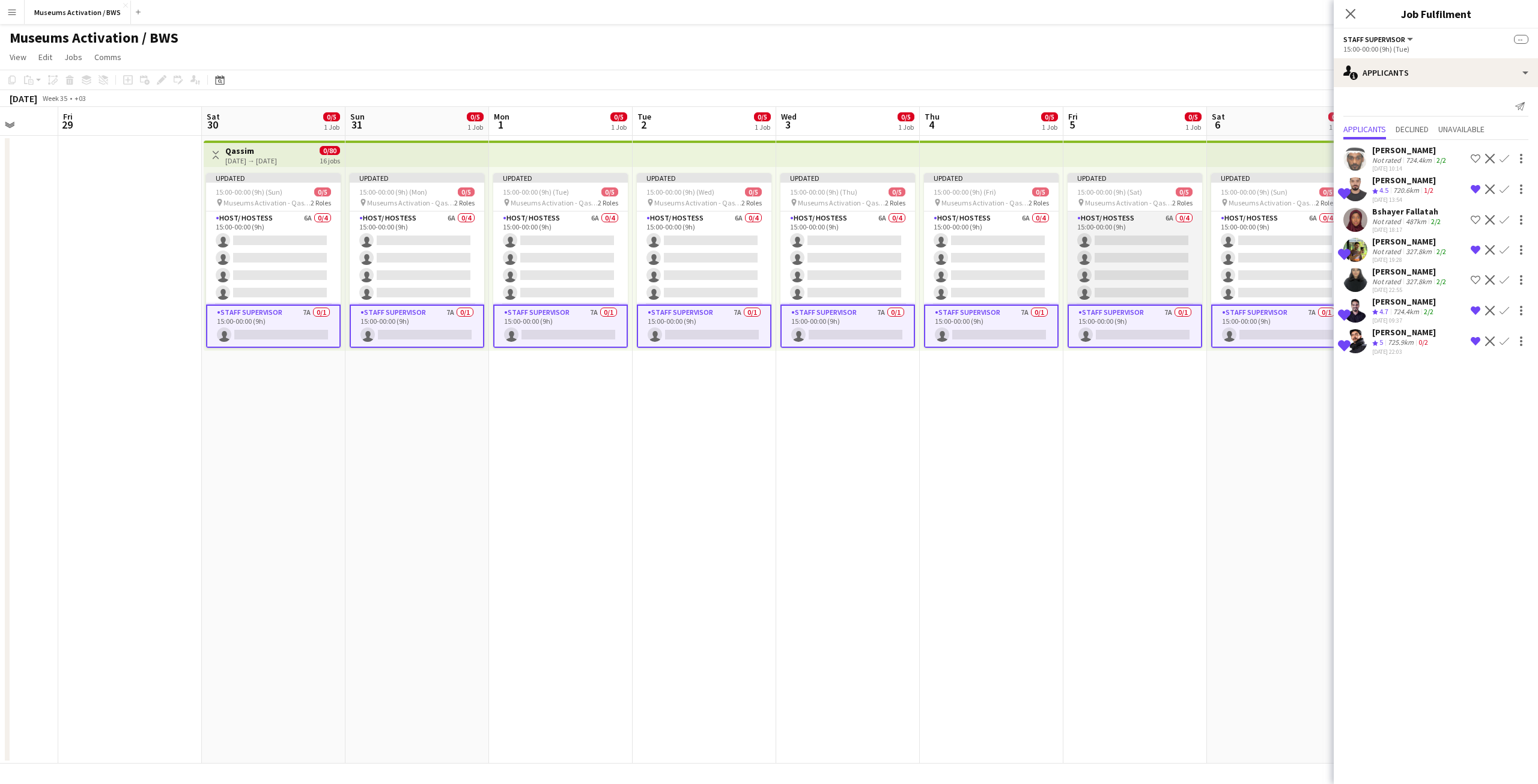
click at [1158, 233] on app-card-role "Host/ Hostess 6A 0/4 15:00-00:00 (9h) single-neutral-actions single-neutral-act…" at bounding box center [1135, 258] width 135 height 93
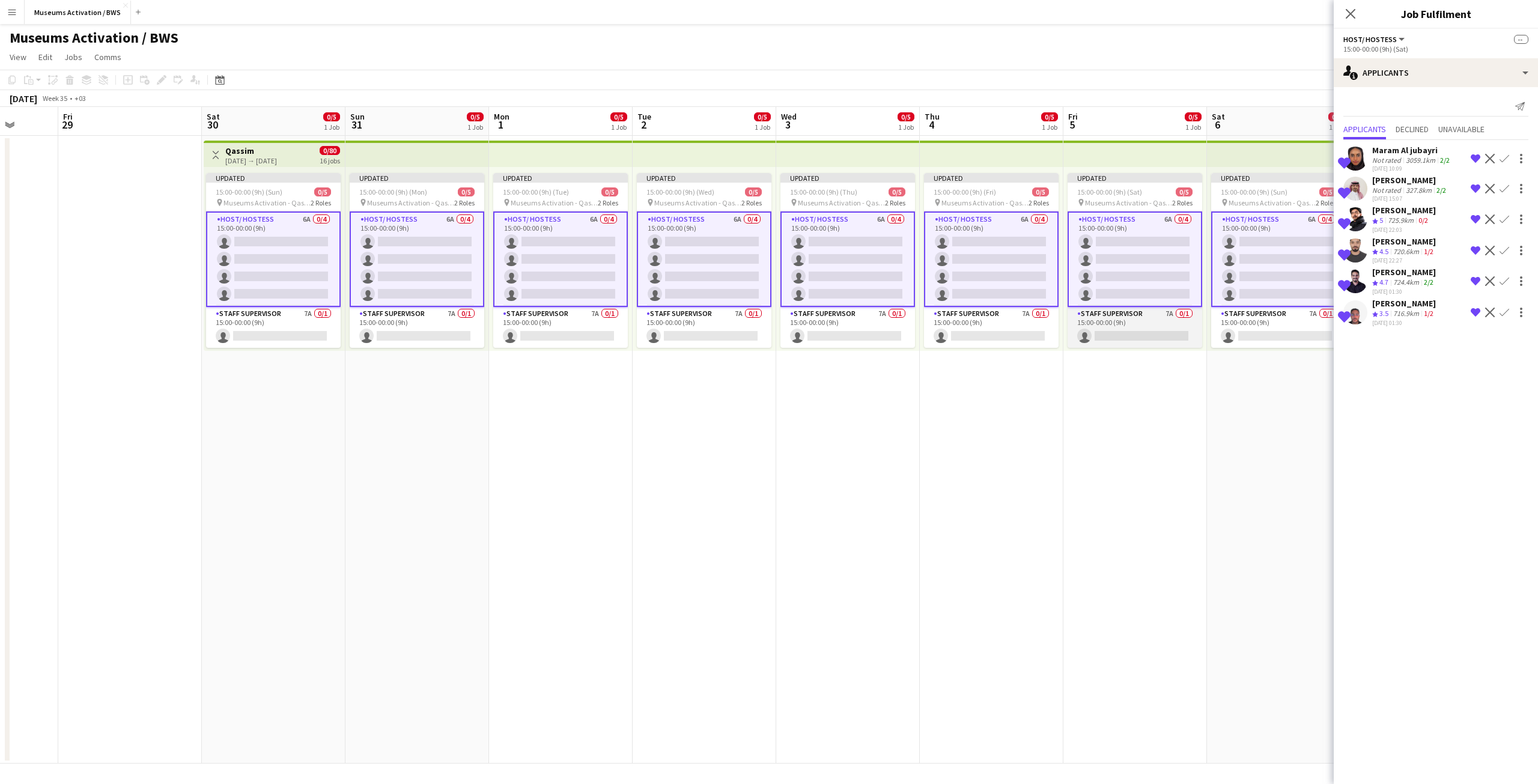
click at [1111, 335] on app-card-role "Staff Supervisor 7A 0/1 15:00-00:00 (9h) single-neutral-actions" at bounding box center [1135, 327] width 135 height 41
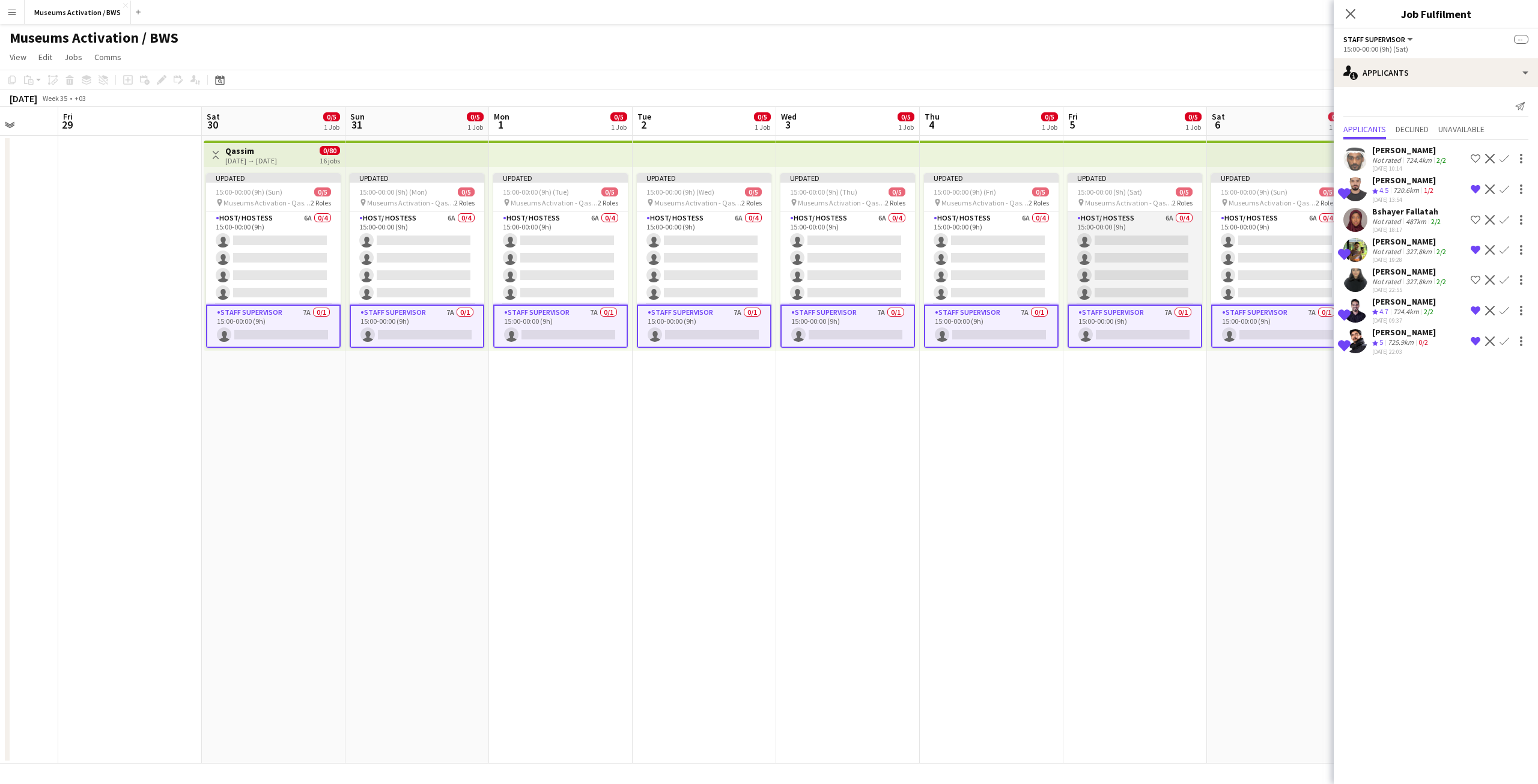
click at [1130, 258] on app-card-role "Host/ Hostess 6A 0/4 15:00-00:00 (9h) single-neutral-actions single-neutral-act…" at bounding box center [1135, 258] width 135 height 93
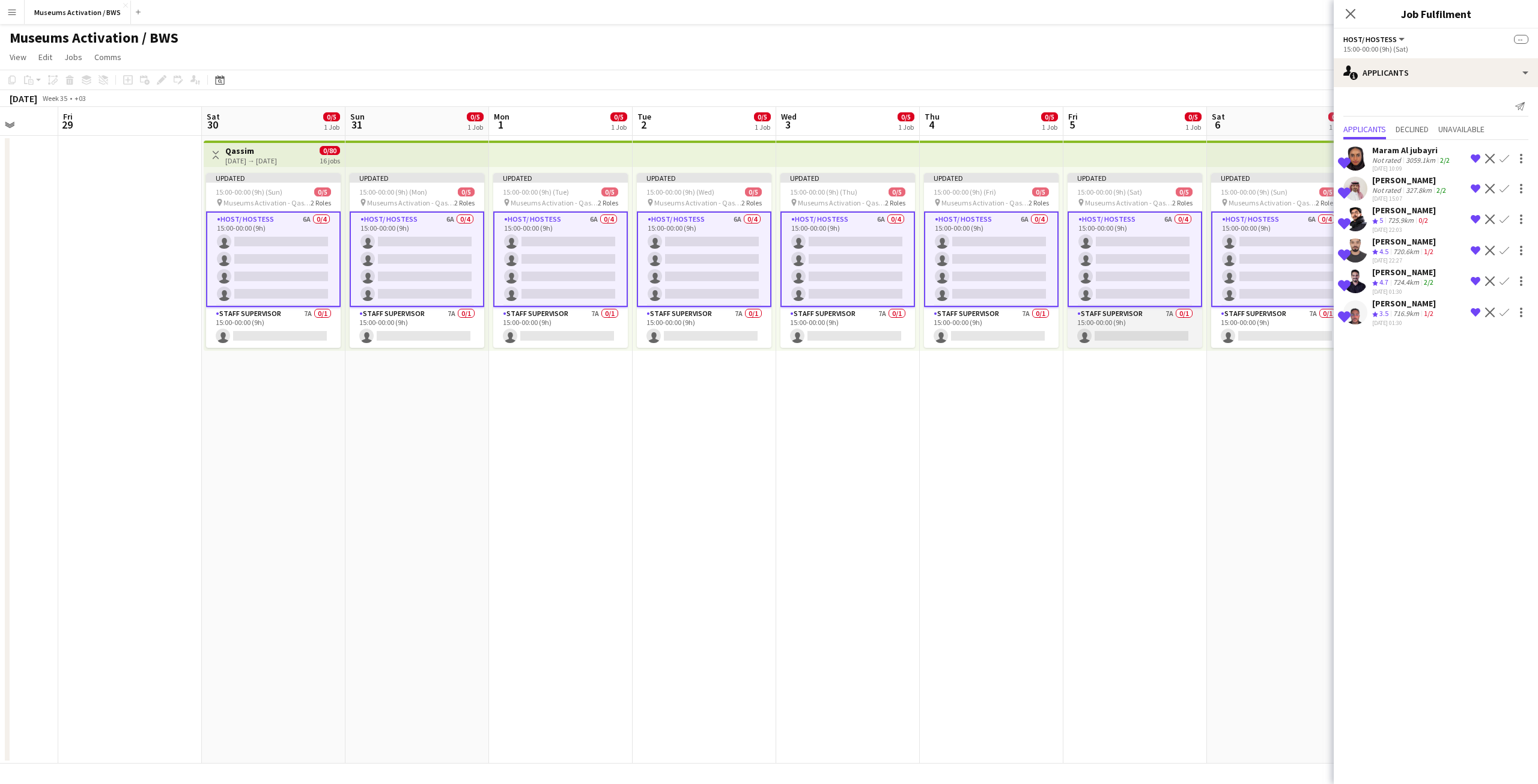
click at [1124, 329] on app-card-role "Staff Supervisor 7A 0/1 15:00-00:00 (9h) single-neutral-actions" at bounding box center [1135, 327] width 135 height 41
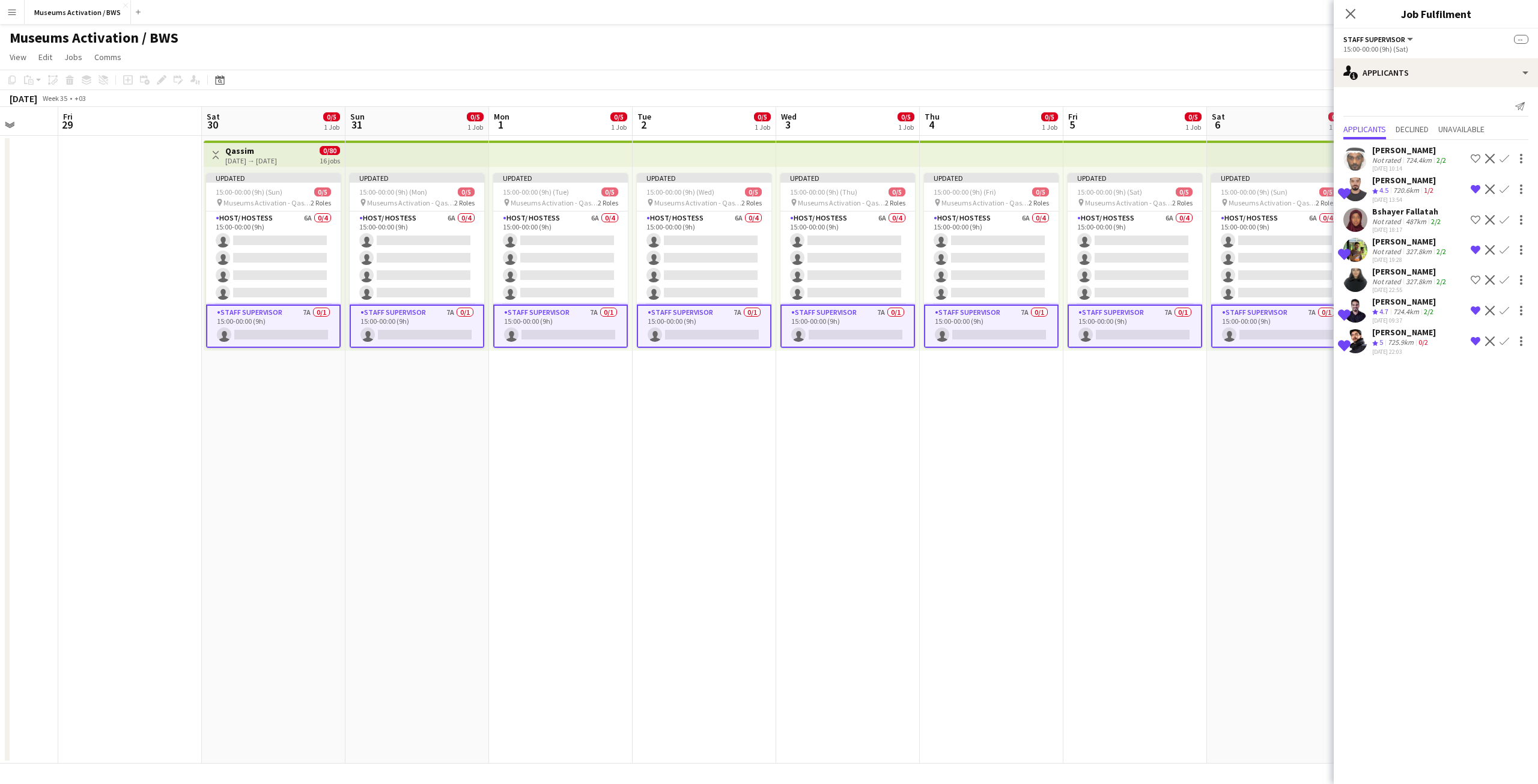
click at [1204, 456] on app-date-cell "Updated 15:00-00:00 (9h) (Sat) 0/5 pin Museums Activation - Qassim 2 Roles Host…" at bounding box center [1135, 450] width 143 height 628
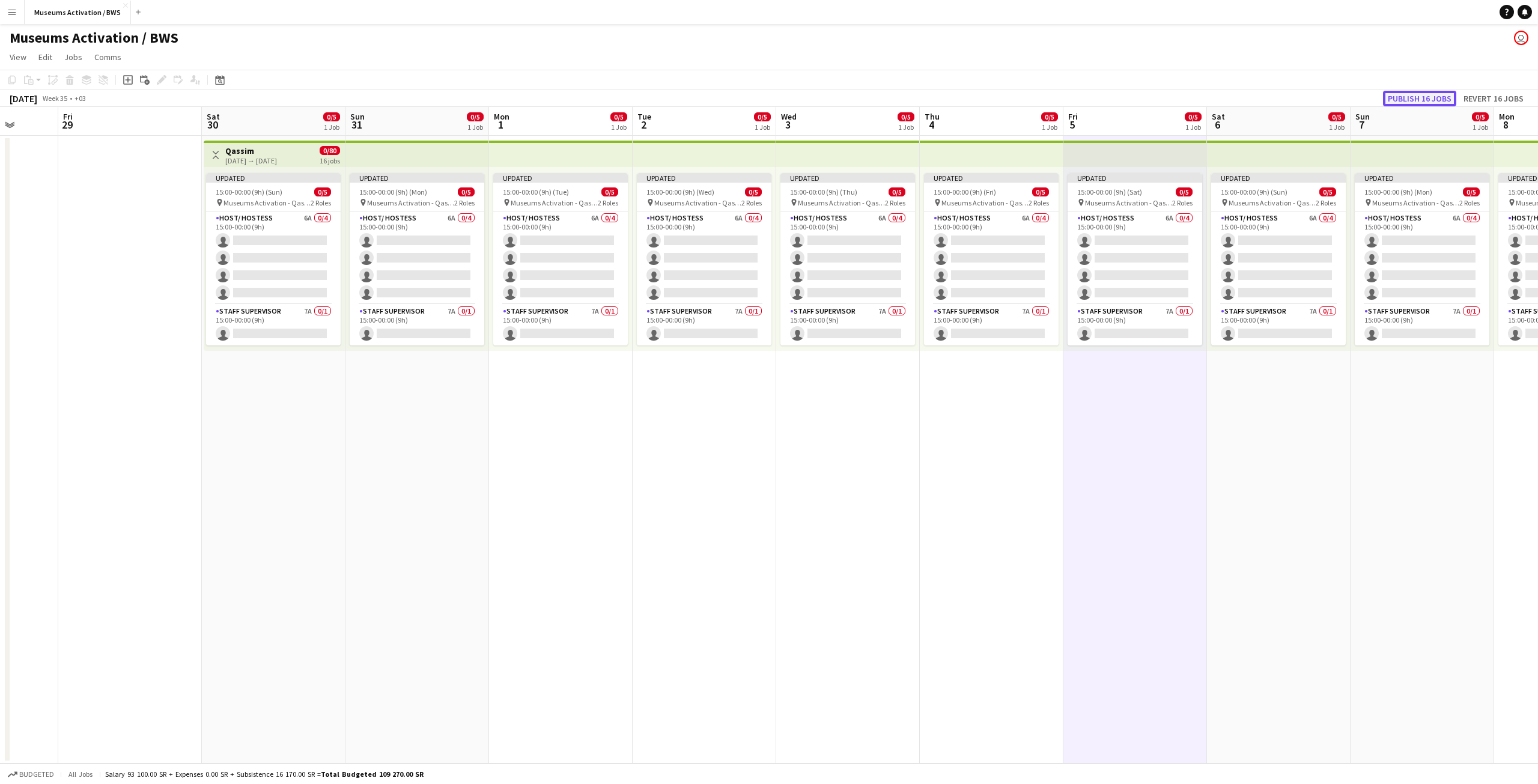
click at [1408, 92] on button "Publish 16 jobs" at bounding box center [1419, 98] width 74 height 15
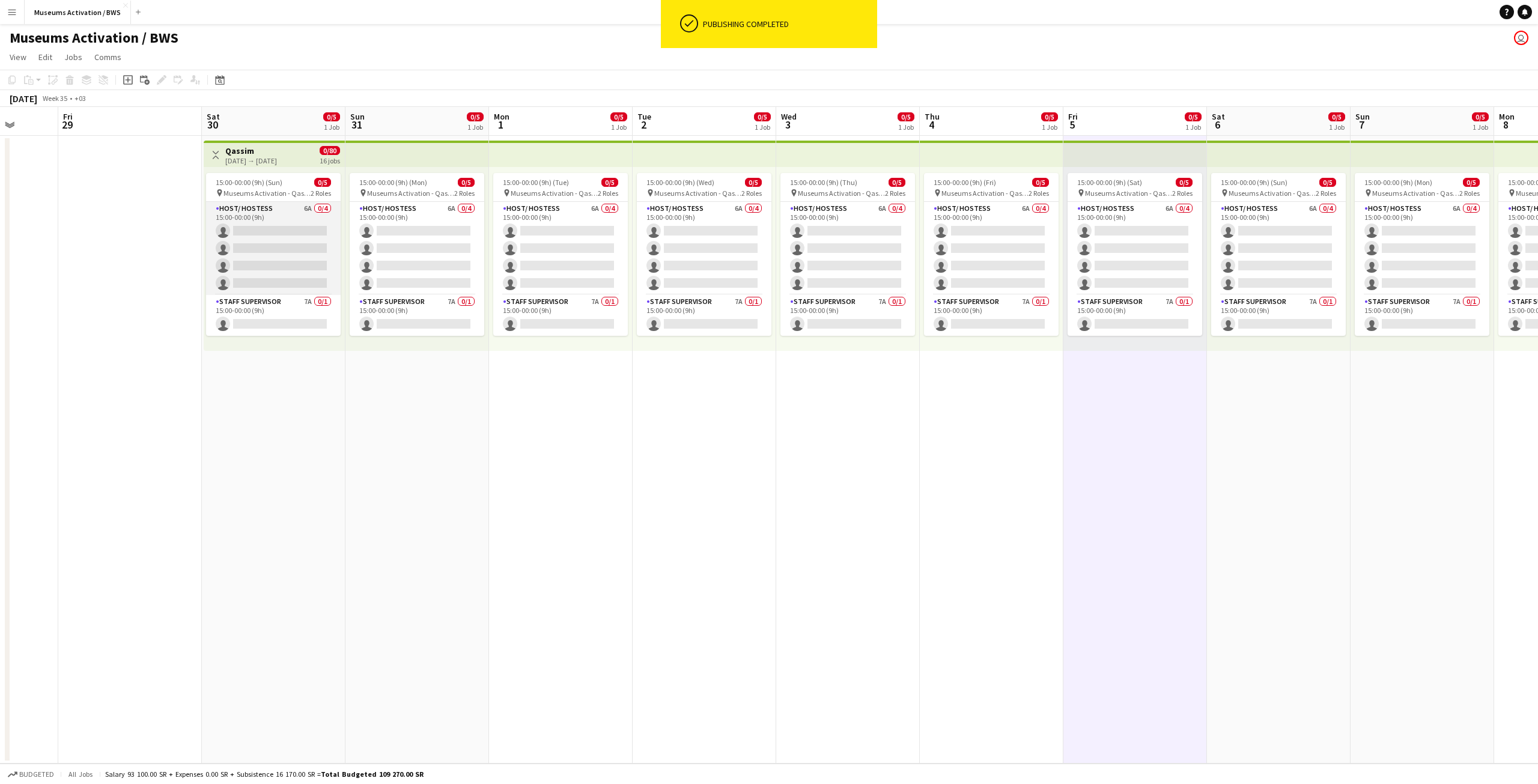
click at [288, 237] on app-card-role "Host/ Hostess 6A 0/4 15:00-00:00 (9h) single-neutral-actions single-neutral-act…" at bounding box center [273, 248] width 135 height 93
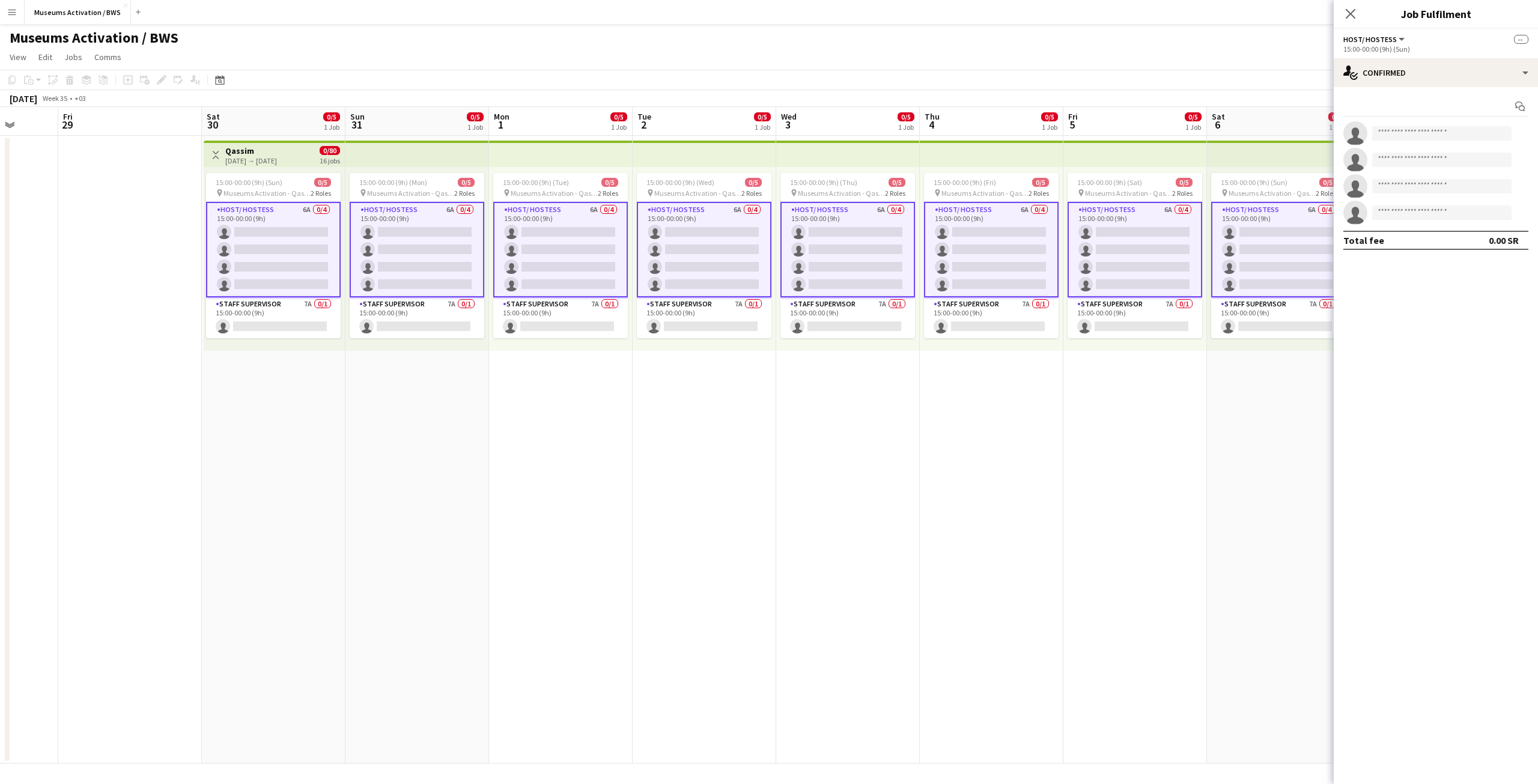
click at [143, 209] on app-date-cell at bounding box center [130, 450] width 143 height 628
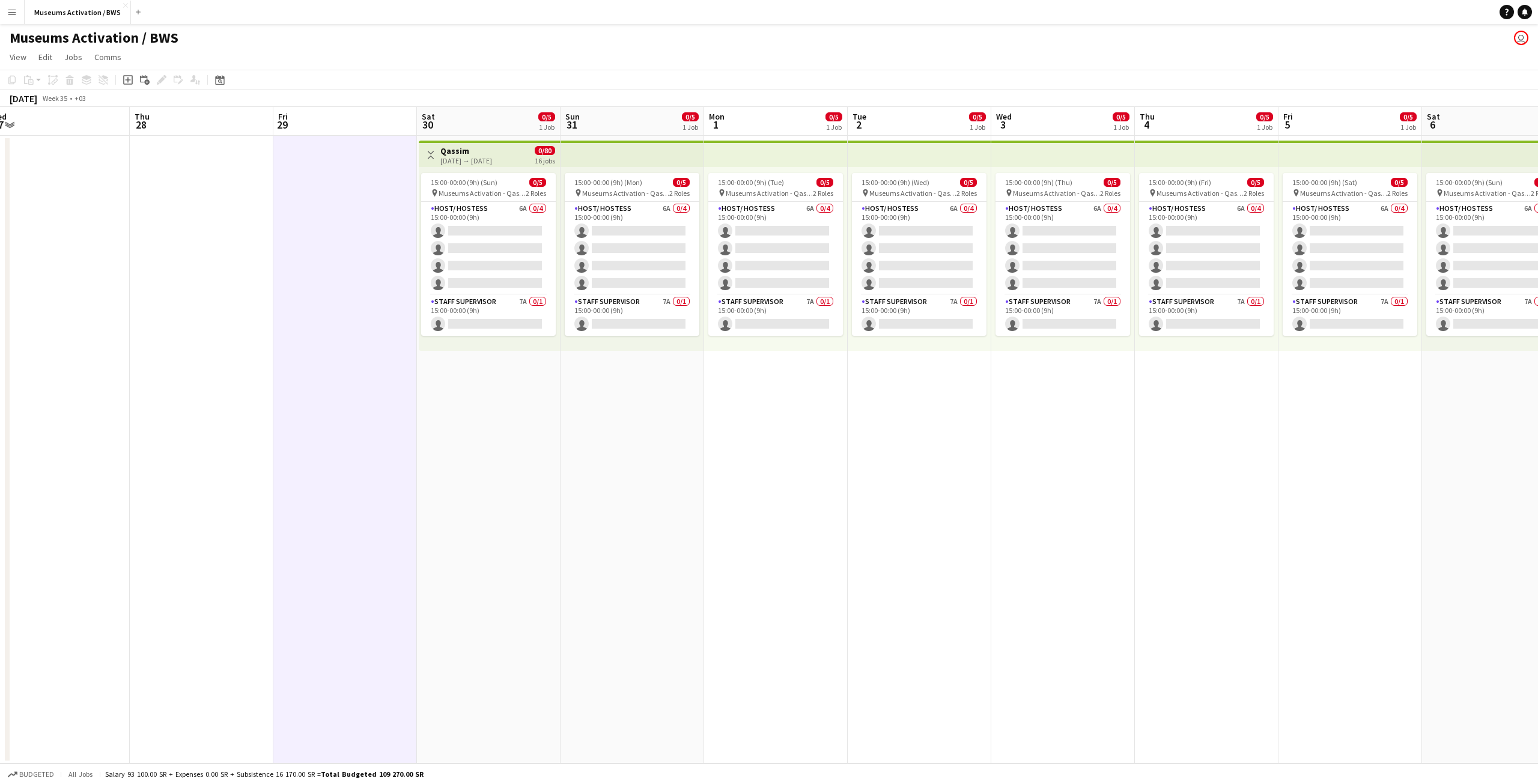
drag, startPoint x: 325, startPoint y: 377, endPoint x: 476, endPoint y: 376, distance: 151.0
click at [476, 376] on app-calendar-viewport "Mon 25 Tue 26 Wed 27 Thu 28 Fri 29 Sat 30 0/5 1 Job Sun 31 0/5 1 Job Mon 1 0/5 …" at bounding box center [769, 435] width 1538 height 657
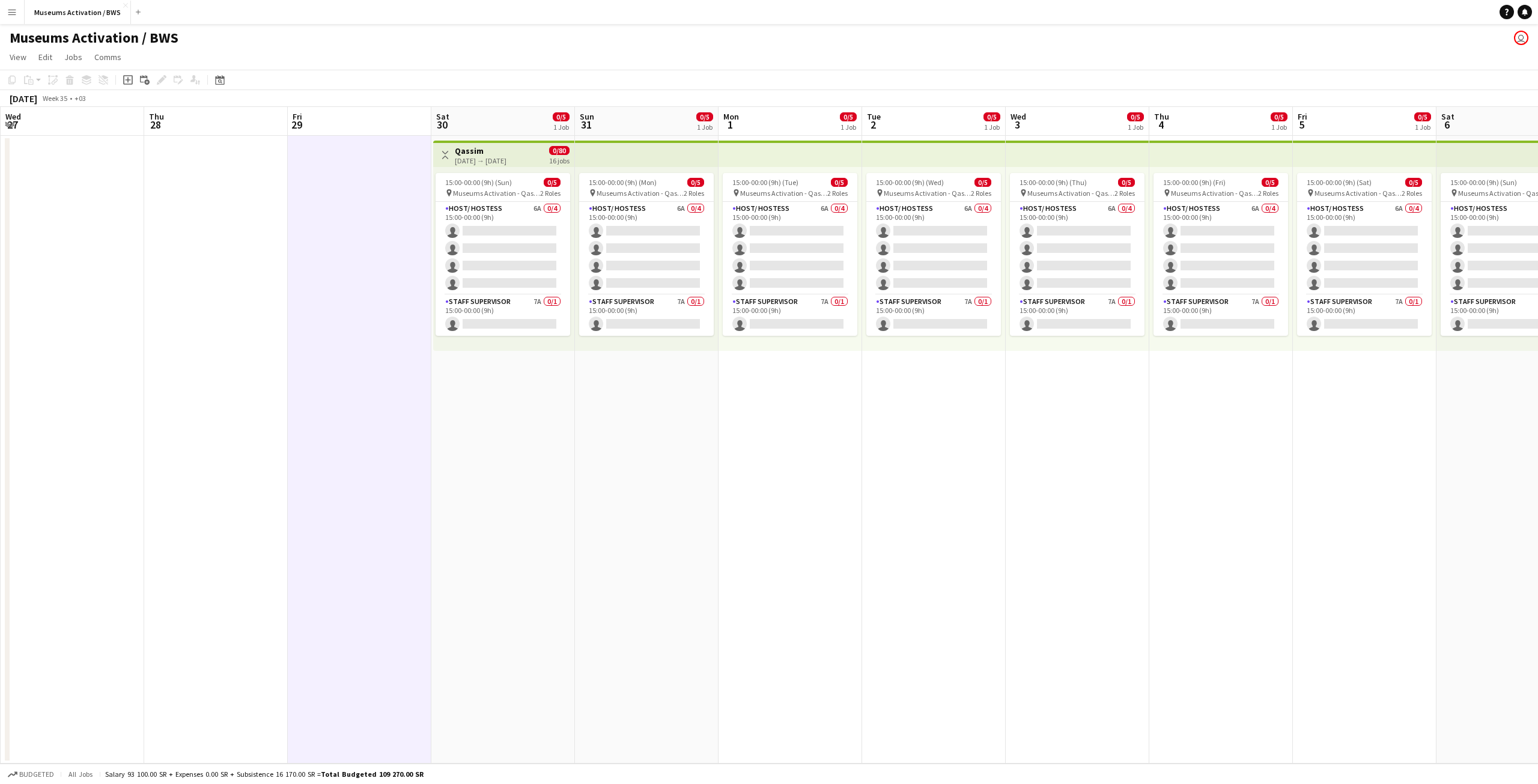
drag, startPoint x: 461, startPoint y: 372, endPoint x: 537, endPoint y: 356, distance: 77.7
click at [512, 362] on app-calendar-viewport "Mon 25 Tue 26 Wed 27 Thu 28 Fri 29 Sat 30 0/5 1 Job Sun 31 0/5 1 Job Mon 1 0/5 …" at bounding box center [769, 435] width 1538 height 657
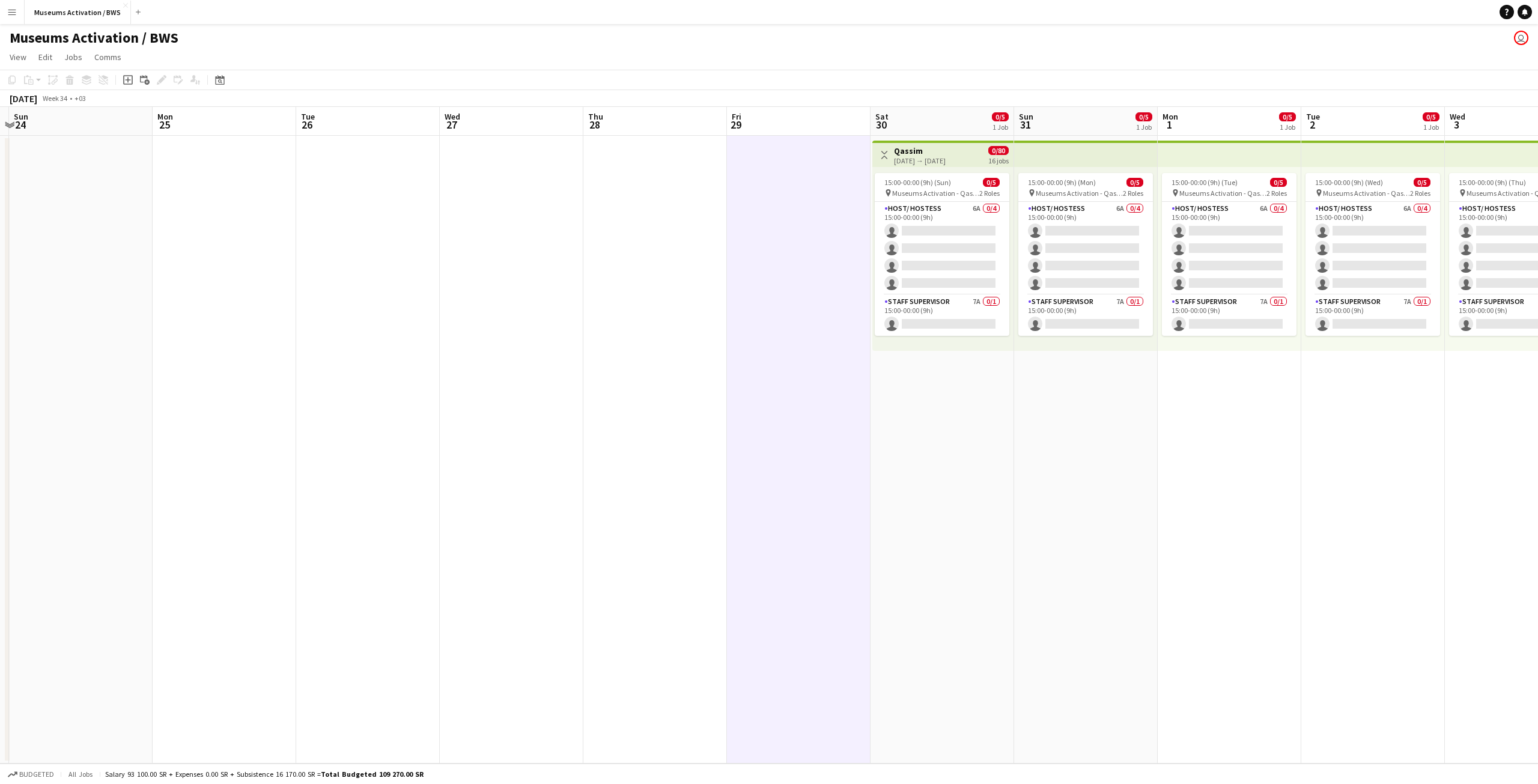
drag, startPoint x: 544, startPoint y: 338, endPoint x: 422, endPoint y: 344, distance: 122.1
click at [548, 336] on app-calendar-viewport "Fri 22 Sat 23 Sun 24 Mon 25 Tue 26 Wed 27 Thu 28 Fri 29 Sat 30 0/5 1 Job Sun 31…" at bounding box center [769, 435] width 1538 height 657
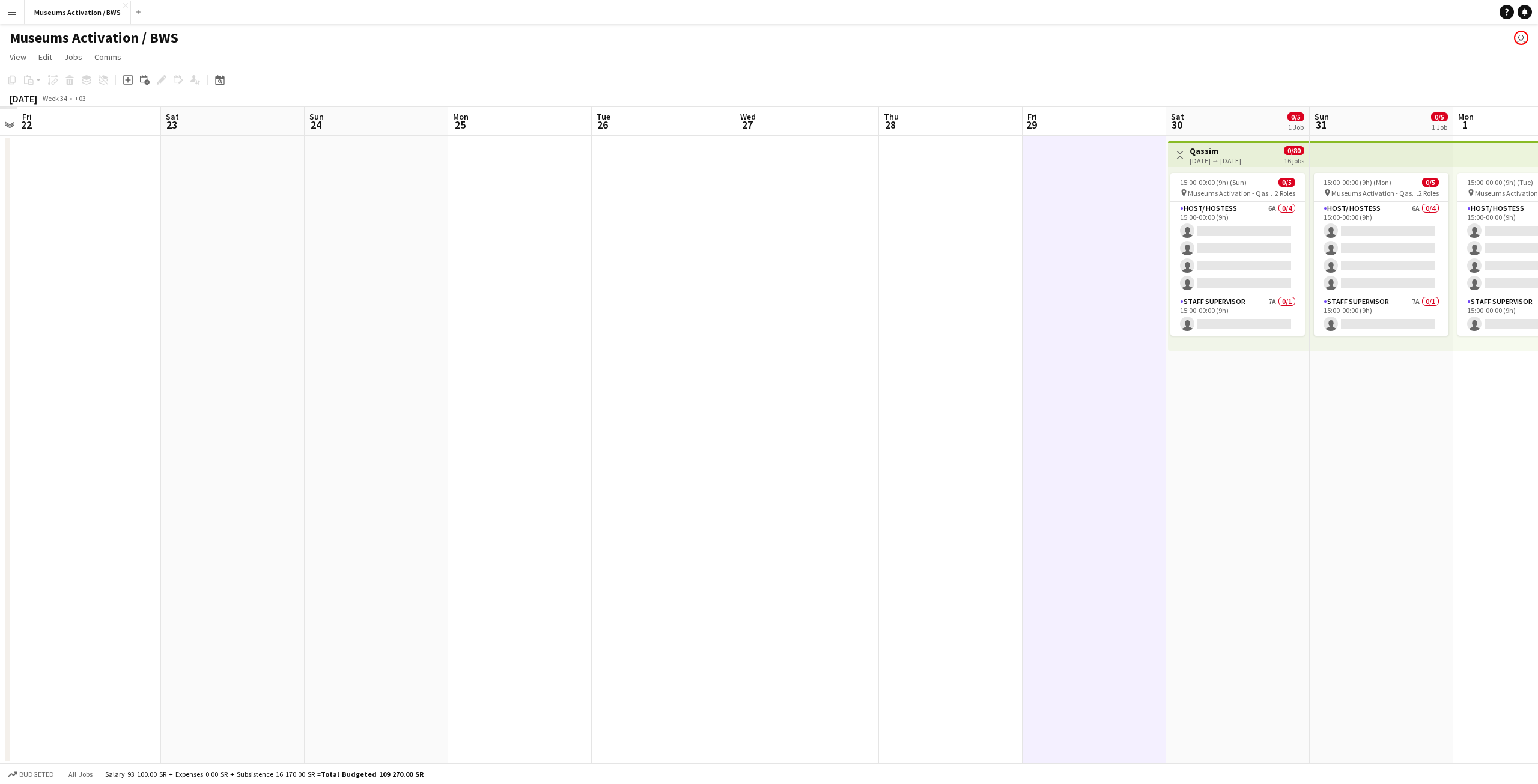
click at [716, 289] on app-calendar-viewport "Wed 20 Thu 21 Fri 22 Sat 23 Sun 24 Mon 25 Tue 26 Wed 27 Thu 28 Fri 29 Sat 30 0/…" at bounding box center [769, 435] width 1538 height 657
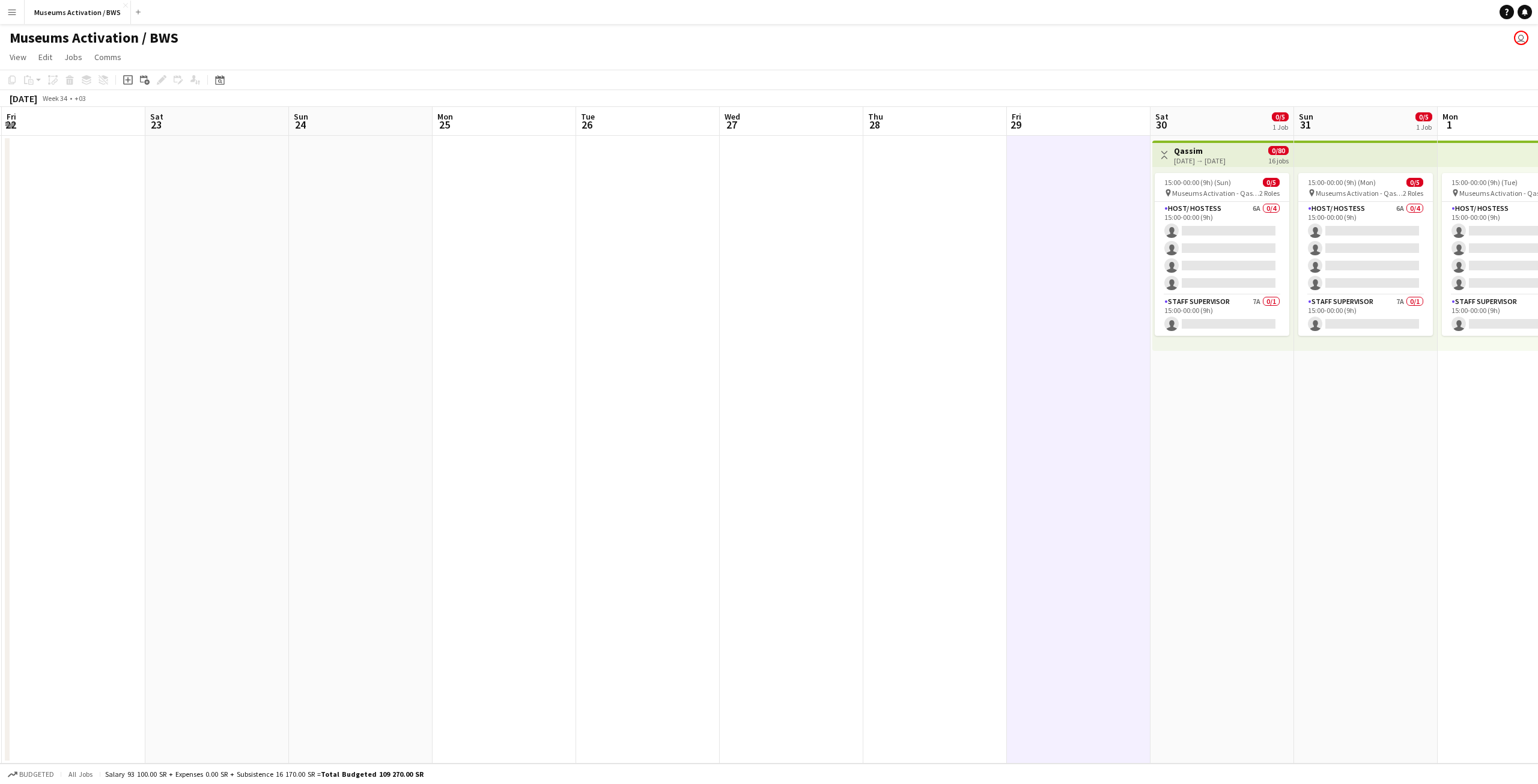
drag, startPoint x: 388, startPoint y: 300, endPoint x: 526, endPoint y: 268, distance: 141.7
click at [608, 263] on app-calendar-viewport "Wed 20 Thu 21 Fri 22 Sat 23 Sun 24 Mon 25 Tue 26 Wed 27 Thu 28 Fri 29 Sat 30 0/…" at bounding box center [769, 435] width 1538 height 657
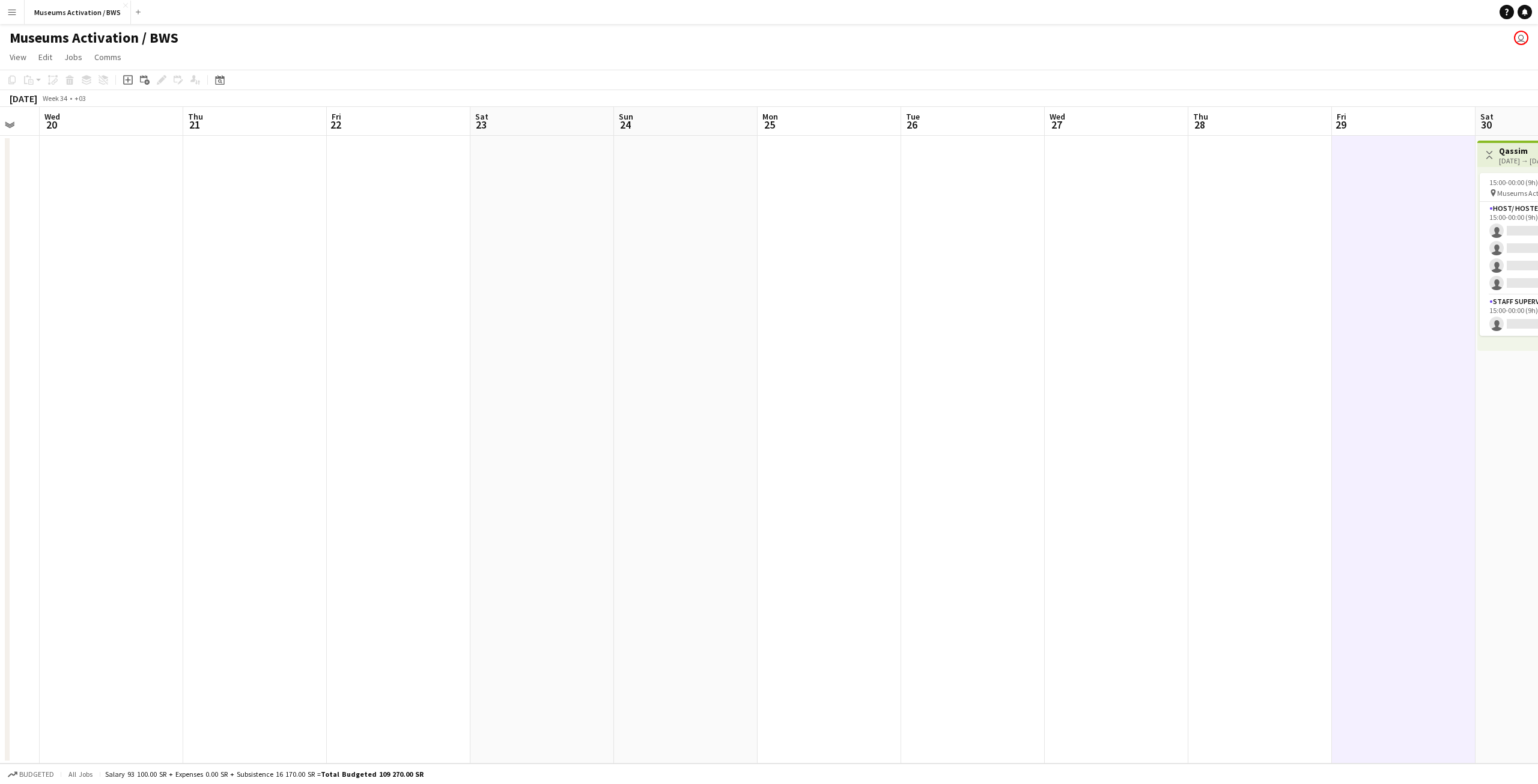
drag, startPoint x: 321, startPoint y: 288, endPoint x: 592, endPoint y: 255, distance: 273.0
click at [566, 258] on app-calendar-viewport "Mon 18 Tue 19 Wed 20 Thu 21 Fri 22 Sat 23 Sun 24 Mon 25 Tue 26 Wed 27 Thu 28 Fr…" at bounding box center [769, 435] width 1538 height 657
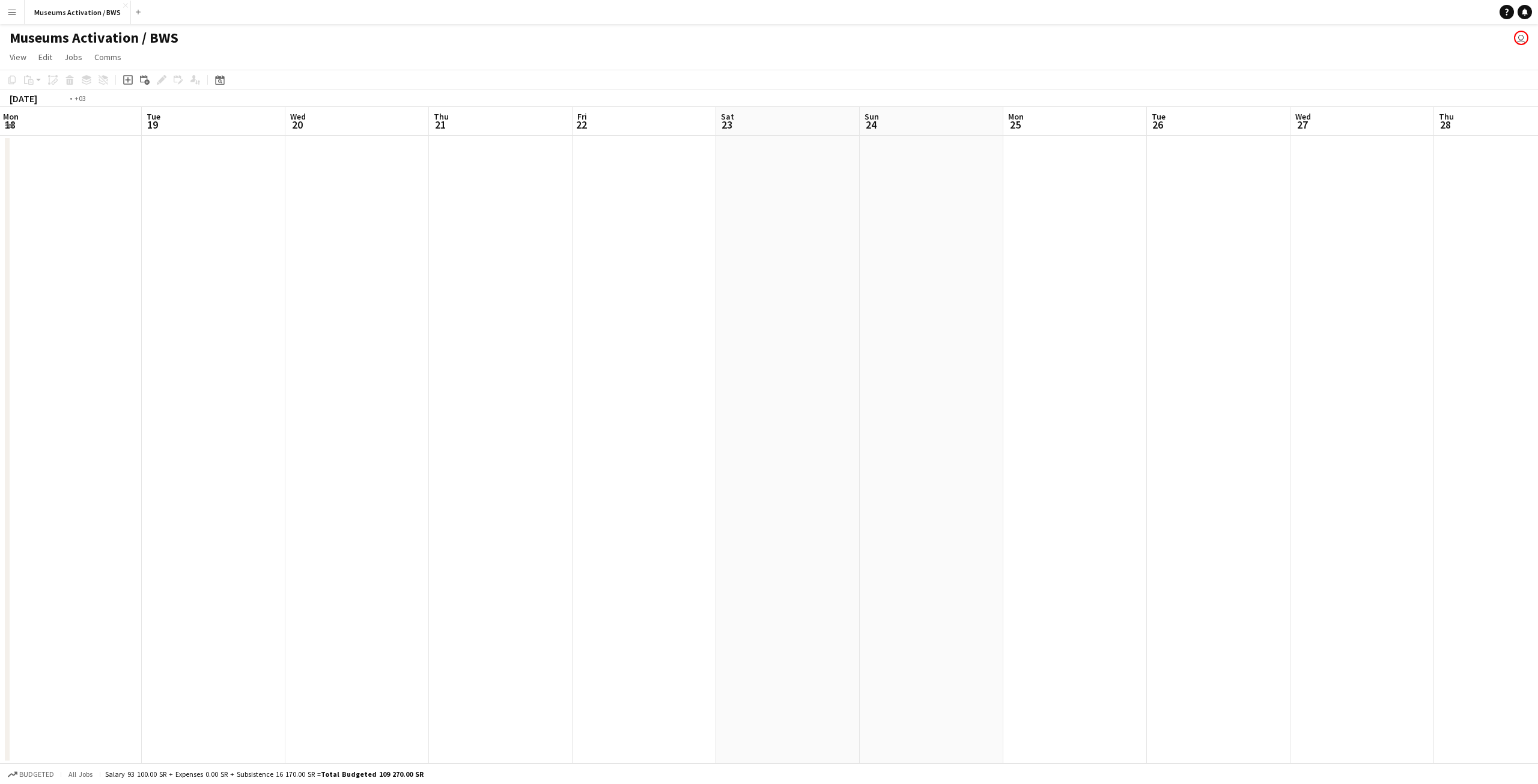
click at [473, 276] on app-calendar-viewport "Sat 16 Sun 17 Mon 18 Tue 19 Wed 20 Thu 21 Fri 22 Sat 23 Sun 24 Mon 25 Tue 26 We…" at bounding box center [769, 435] width 1538 height 657
drag, startPoint x: 476, startPoint y: 262, endPoint x: 571, endPoint y: 256, distance: 95.2
click at [564, 256] on app-calendar-viewport "Wed 13 Thu 14 Fri 15 Sat 16 Sun 17 Mon 18 Tue 19 Wed 20 Thu 21 Fri 22 Sat 23 Su…" at bounding box center [769, 435] width 1538 height 657
drag, startPoint x: 289, startPoint y: 278, endPoint x: 611, endPoint y: 223, distance: 326.7
click at [611, 223] on app-calendar-viewport "Tue 12 Wed 13 Thu 14 Fri 15 Sat 16 Sun 17 Mon 18 Tue 19 Wed 20 Thu 21 Fri 22 Sa…" at bounding box center [769, 435] width 1538 height 657
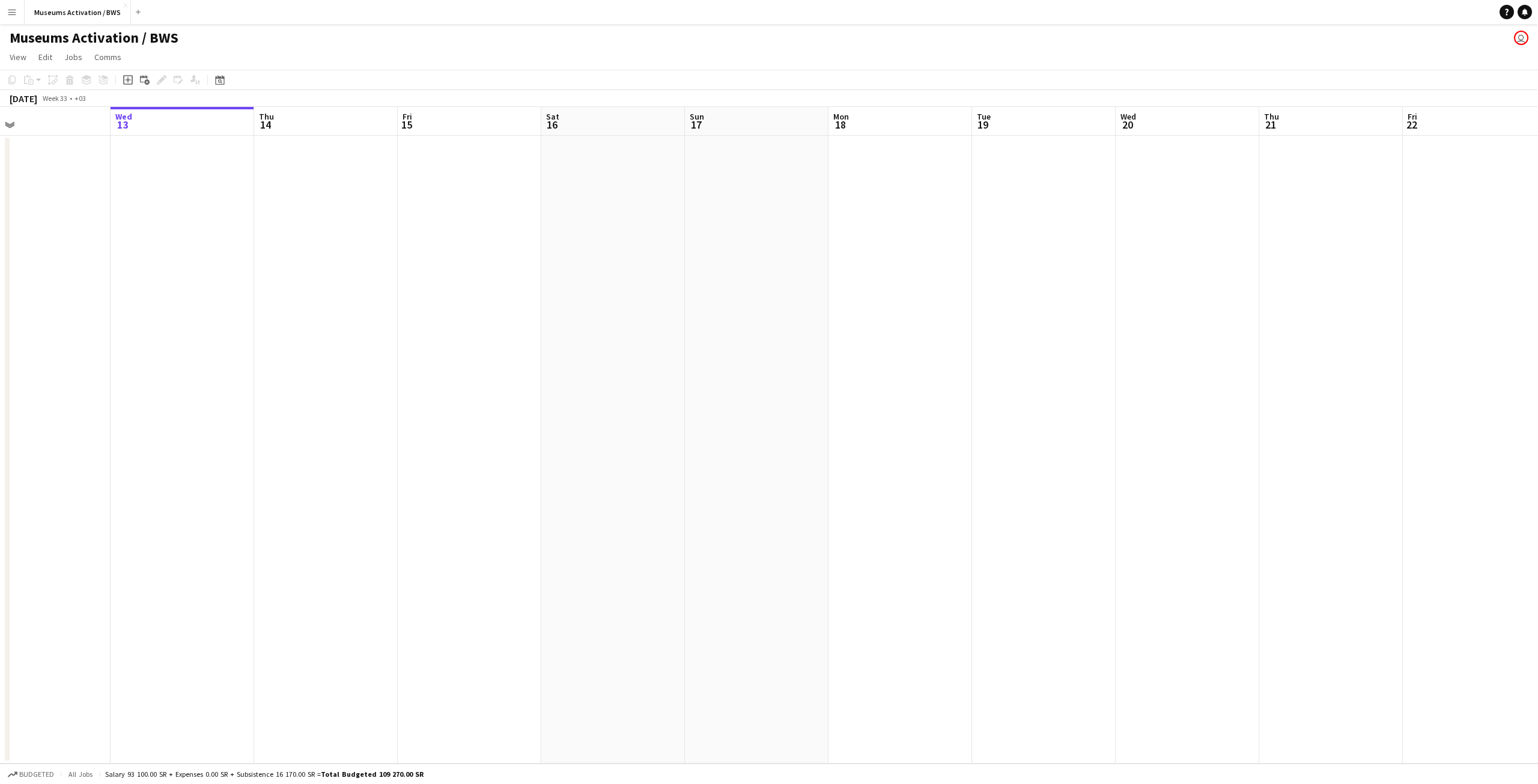
click at [502, 228] on app-calendar-viewport "Sun 10 Mon 11 Tue 12 Wed 13 Thu 14 Fri 15 Sat 16 Sun 17 Mon 18 Tue 19 Wed 20 Th…" at bounding box center [769, 435] width 1538 height 657
drag, startPoint x: 472, startPoint y: 234, endPoint x: 368, endPoint y: 219, distance: 105.1
click at [300, 203] on app-calendar-viewport "Sat 9 Sun 10 Mon 11 Tue 12 Wed 13 Thu 14 Fri 15 Sat 16 Sun 17 Mon 18 Tue 19 Wed…" at bounding box center [769, 435] width 1538 height 657
drag, startPoint x: 546, startPoint y: 213, endPoint x: 338, endPoint y: 228, distance: 208.5
click at [360, 225] on app-calendar-viewport "Sat 9 Sun 10 Mon 11 Tue 12 Wed 13 Thu 14 Fri 15 Sat 16 Sun 17 Mon 18 Tue 19 Wed…" at bounding box center [769, 435] width 1538 height 657
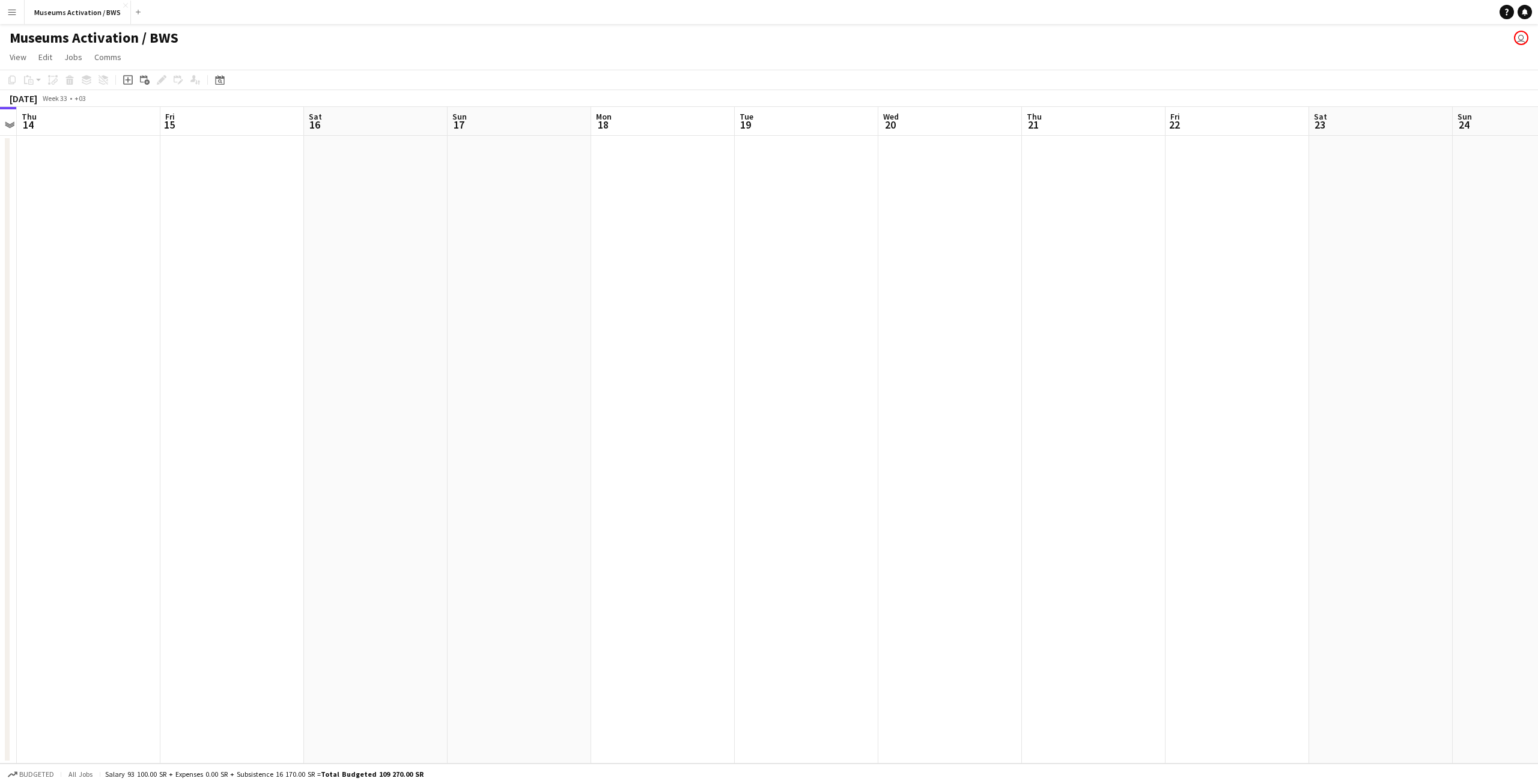
drag, startPoint x: 419, startPoint y: 218, endPoint x: 341, endPoint y: 222, distance: 78.1
click at [363, 221] on app-calendar-viewport "Mon 11 Tue 12 Wed 13 Thu 14 Fri 15 Sat 16 Sun 17 Mon 18 Tue 19 Wed 20 Thu 21 Fr…" at bounding box center [769, 435] width 1538 height 657
drag, startPoint x: 291, startPoint y: 223, endPoint x: 208, endPoint y: 221, distance: 83.0
click at [211, 221] on app-calendar-viewport "Mon 11 Tue 12 Wed 13 Thu 14 Fri 15 Sat 16 Sun 17 Mon 18 Tue 19 Wed 20 Thu 21 Fr…" at bounding box center [769, 435] width 1538 height 657
drag, startPoint x: 186, startPoint y: 202, endPoint x: 162, endPoint y: 201, distance: 24.0
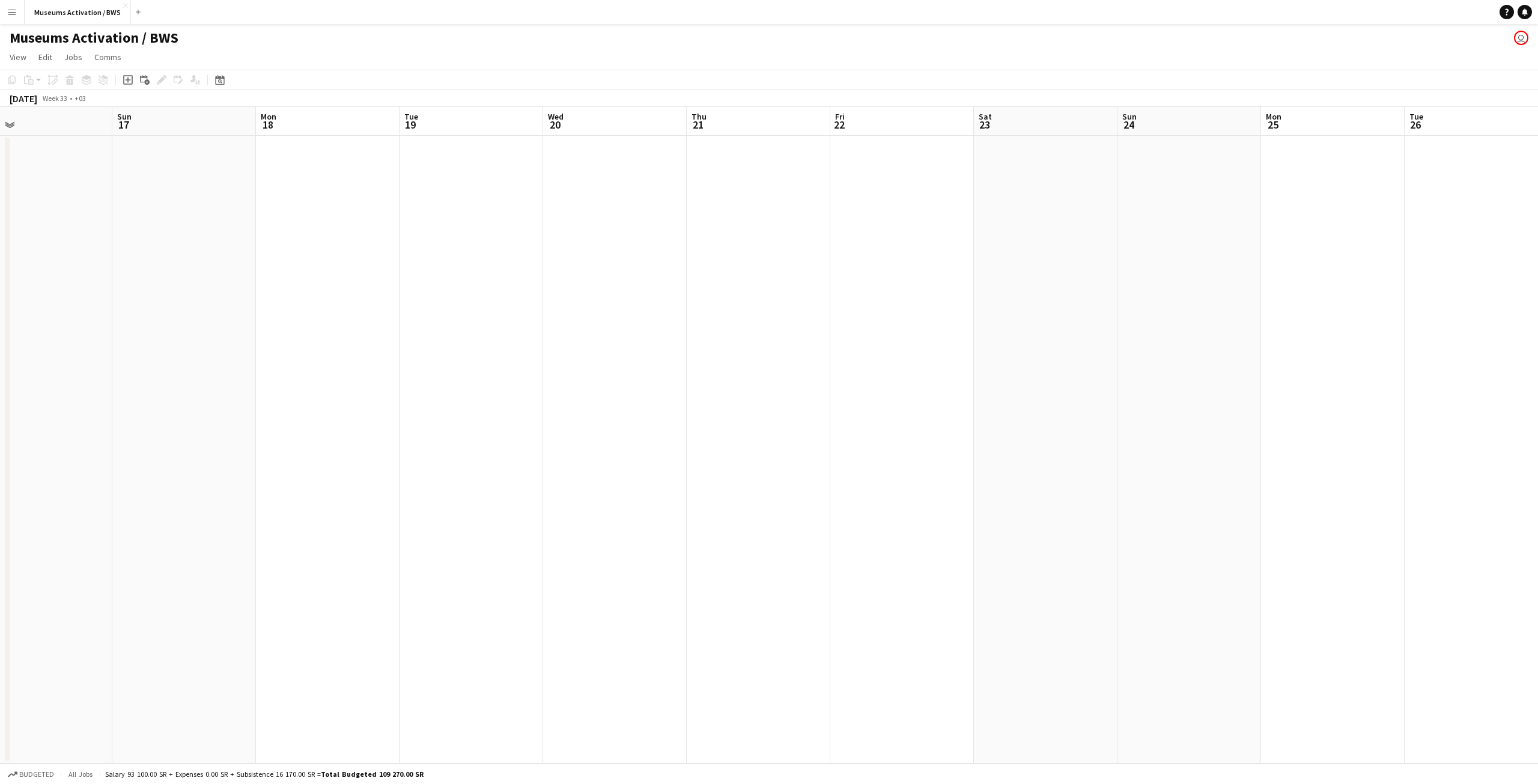
click at [169, 201] on app-calendar-viewport "Wed 13 Thu 14 Fri 15 Sat 16 Sun 17 Mon 18 Tue 19 Wed 20 Thu 21 Fri 22 Sat 23 Su…" at bounding box center [769, 435] width 1538 height 657
click at [177, 200] on app-date-cell at bounding box center [167, 450] width 143 height 628
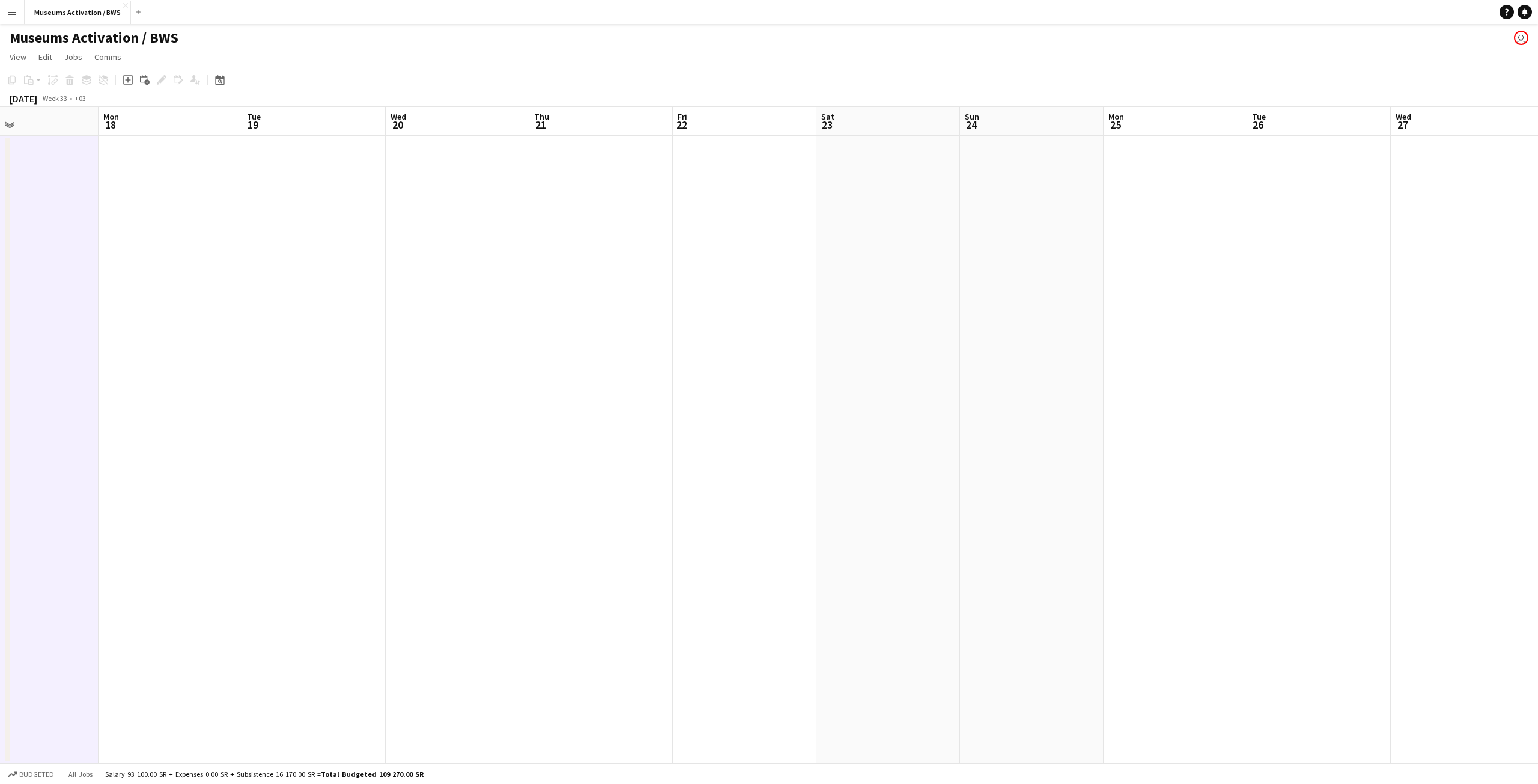
drag, startPoint x: 424, startPoint y: 228, endPoint x: 282, endPoint y: 221, distance: 142.2
click at [284, 221] on app-calendar-viewport "Thu 14 Fri 15 Sat 16 Sun 17 Mon 18 Tue 19 Wed 20 Thu 21 Fri 22 Sat 23 Sun 24 Mo…" at bounding box center [769, 435] width 1538 height 657
click at [570, 224] on app-date-cell at bounding box center [591, 450] width 143 height 628
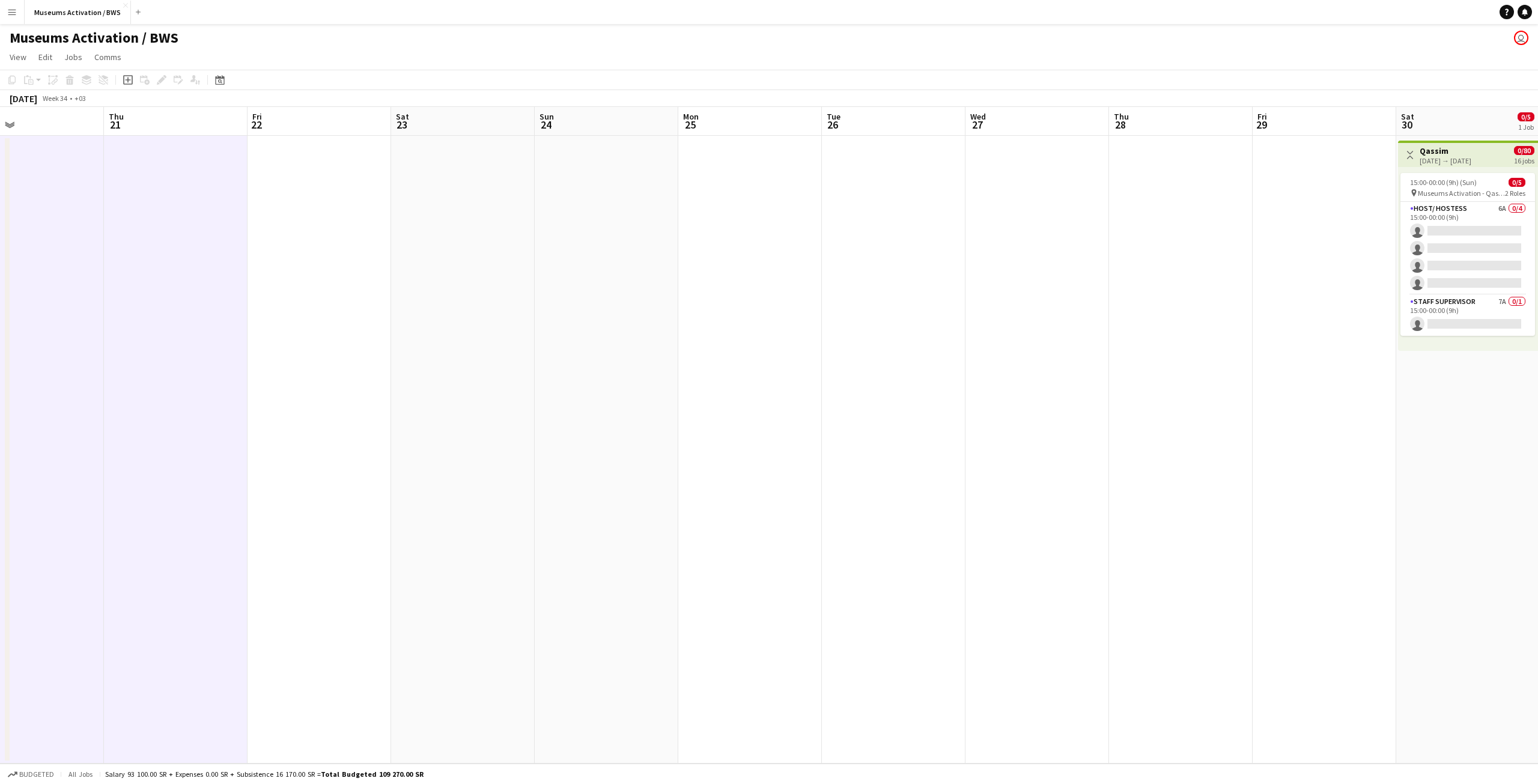
scroll to position [0, 326]
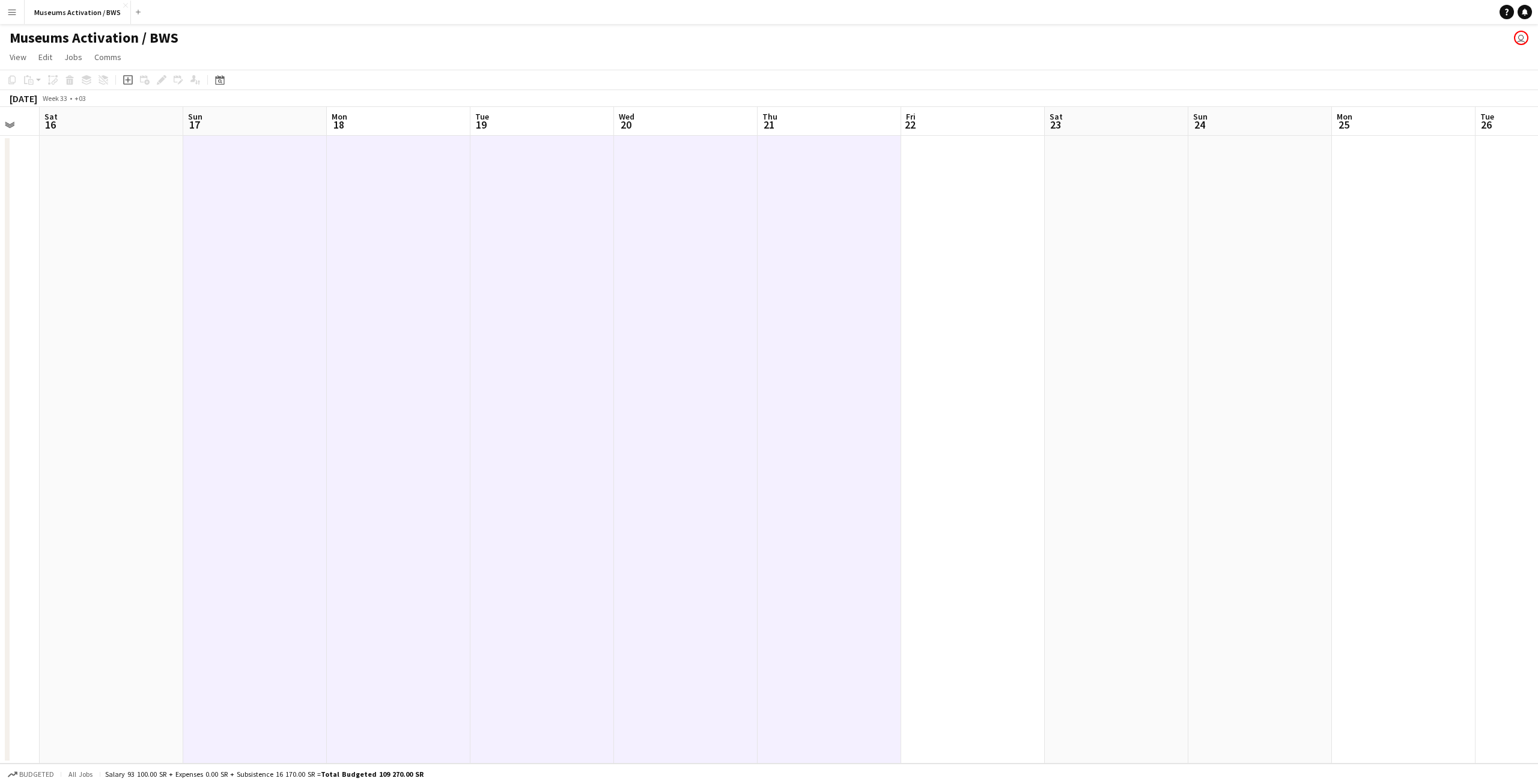
drag, startPoint x: 727, startPoint y: 252, endPoint x: 965, endPoint y: 209, distance: 241.9
click at [965, 209] on app-calendar-viewport "Thu 14 Fri 15 Sat 16 Sun 17 Mon 18 Tue 19 Wed 20 Thu 21 Fri 22 Sat 23 Sun 24 Mo…" at bounding box center [769, 435] width 1538 height 657
drag, startPoint x: 788, startPoint y: 231, endPoint x: 871, endPoint y: 210, distance: 85.6
click at [871, 210] on app-calendar-viewport "Wed 13 Thu 14 Fri 15 Sat 16 Sun 17 Mon 18 Tue 19 Wed 20 Thu 21 Fri 22 Sat 23 Su…" at bounding box center [769, 435] width 1538 height 657
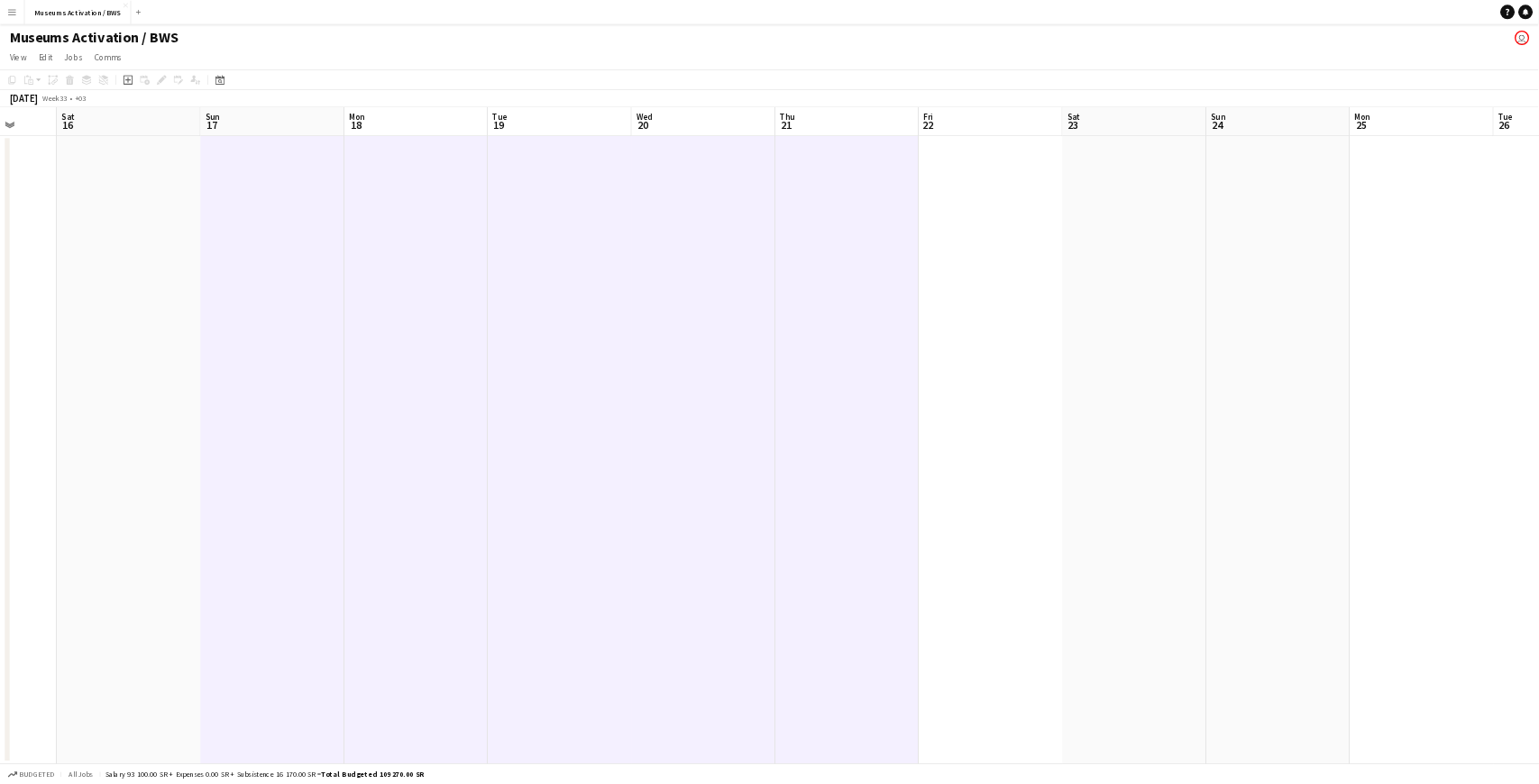
scroll to position [0, 552]
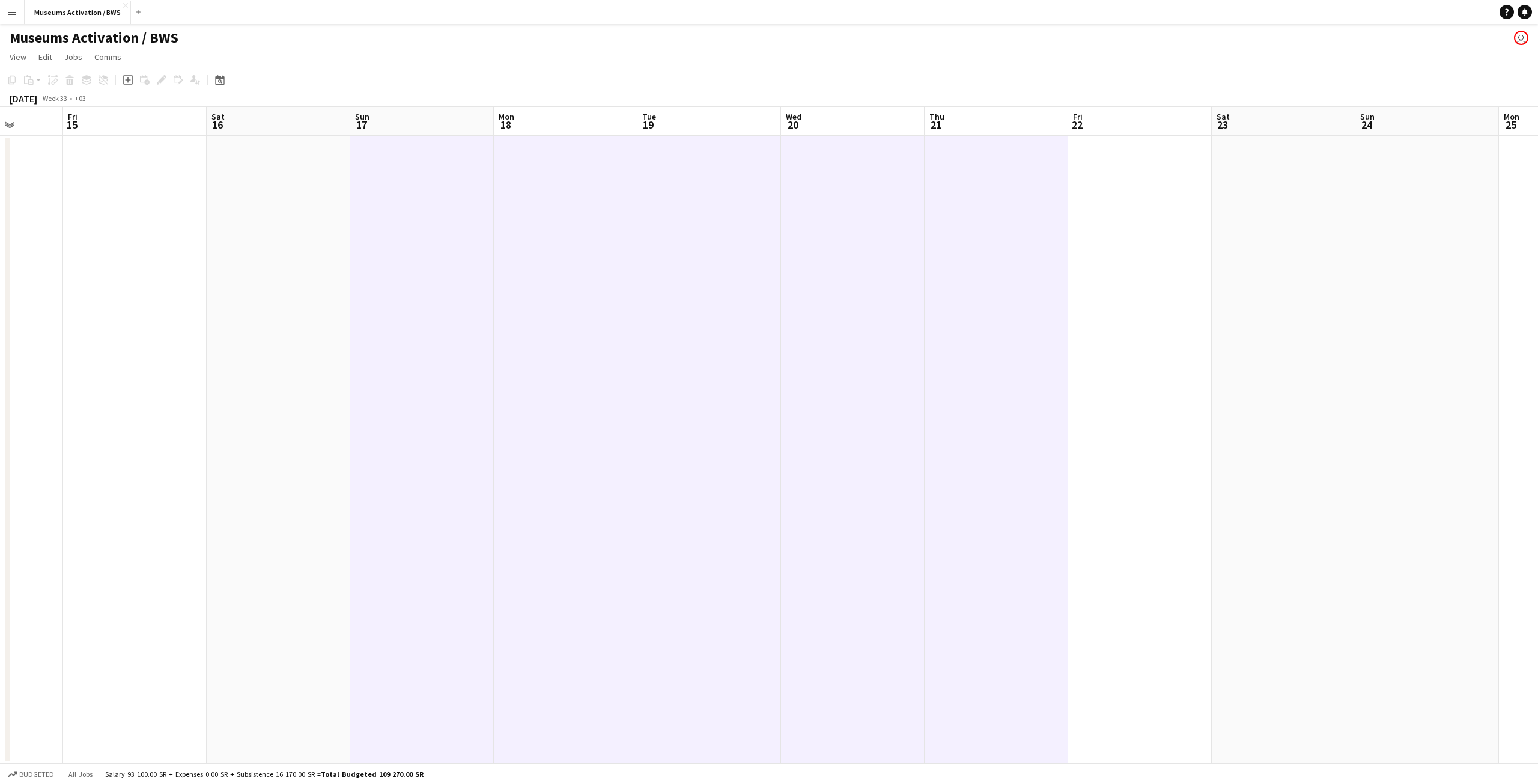
click at [592, 24] on div "Museums Activation / BWS user" at bounding box center [769, 35] width 1538 height 23
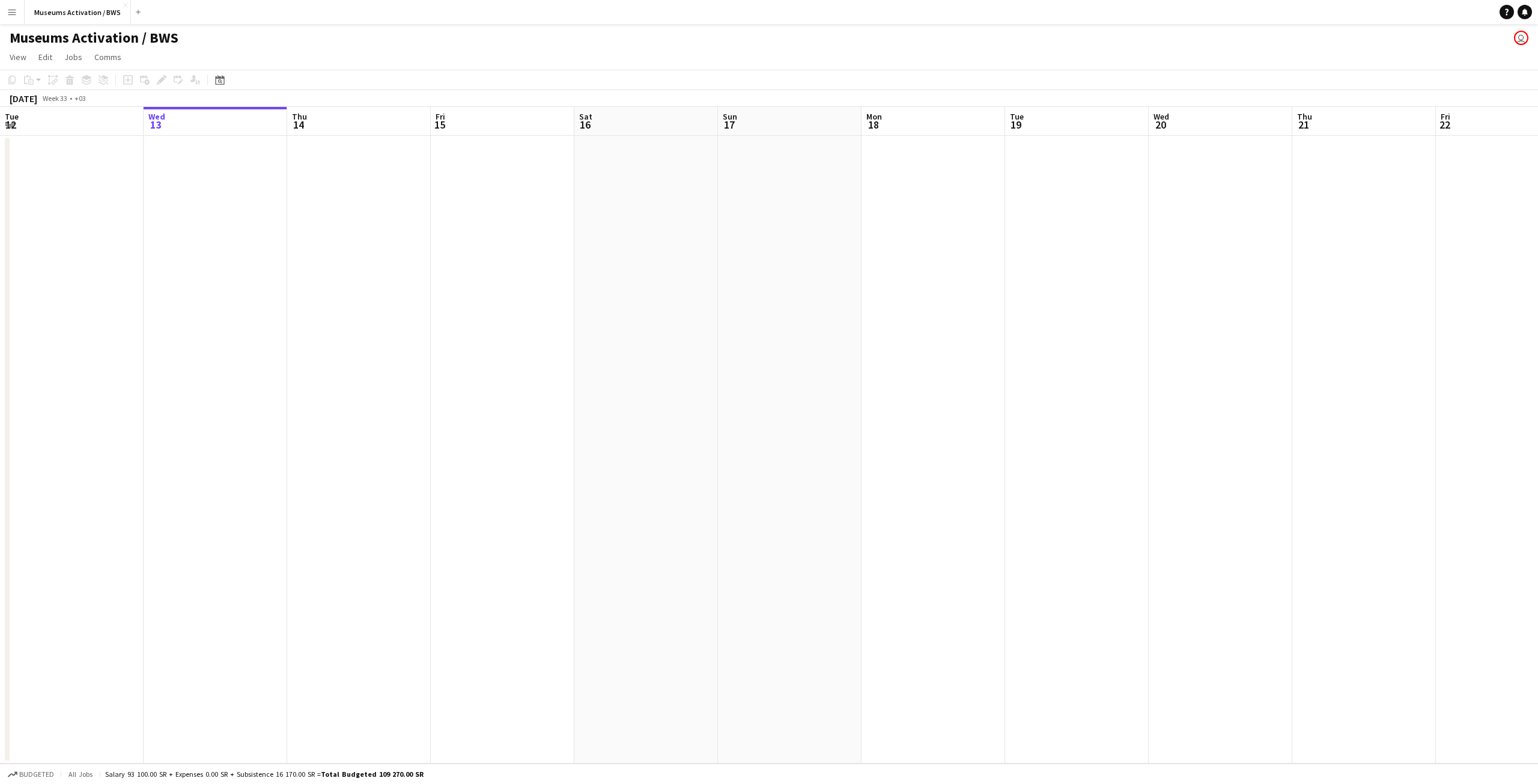
scroll to position [0, 368]
drag, startPoint x: 811, startPoint y: 325, endPoint x: 382, endPoint y: 330, distance: 429.0
click at [424, 321] on app-calendar-viewport "Tue 12 Wed 13 Thu 14 Fri 15 Sat 16 Sun 17 Mon 18 Tue 19 Wed 20 Thu 21 Fri 22 Sa…" at bounding box center [769, 435] width 1538 height 657
drag, startPoint x: 828, startPoint y: 303, endPoint x: 348, endPoint y: 260, distance: 481.9
click at [544, 221] on app-calendar-viewport "Thu 14 Fri 15 Sat 16 Sun 17 Mon 18 Tue 19 Wed 20 Thu 21 Fri 22 Sat 23 Sun 24 Mo…" at bounding box center [769, 435] width 1538 height 657
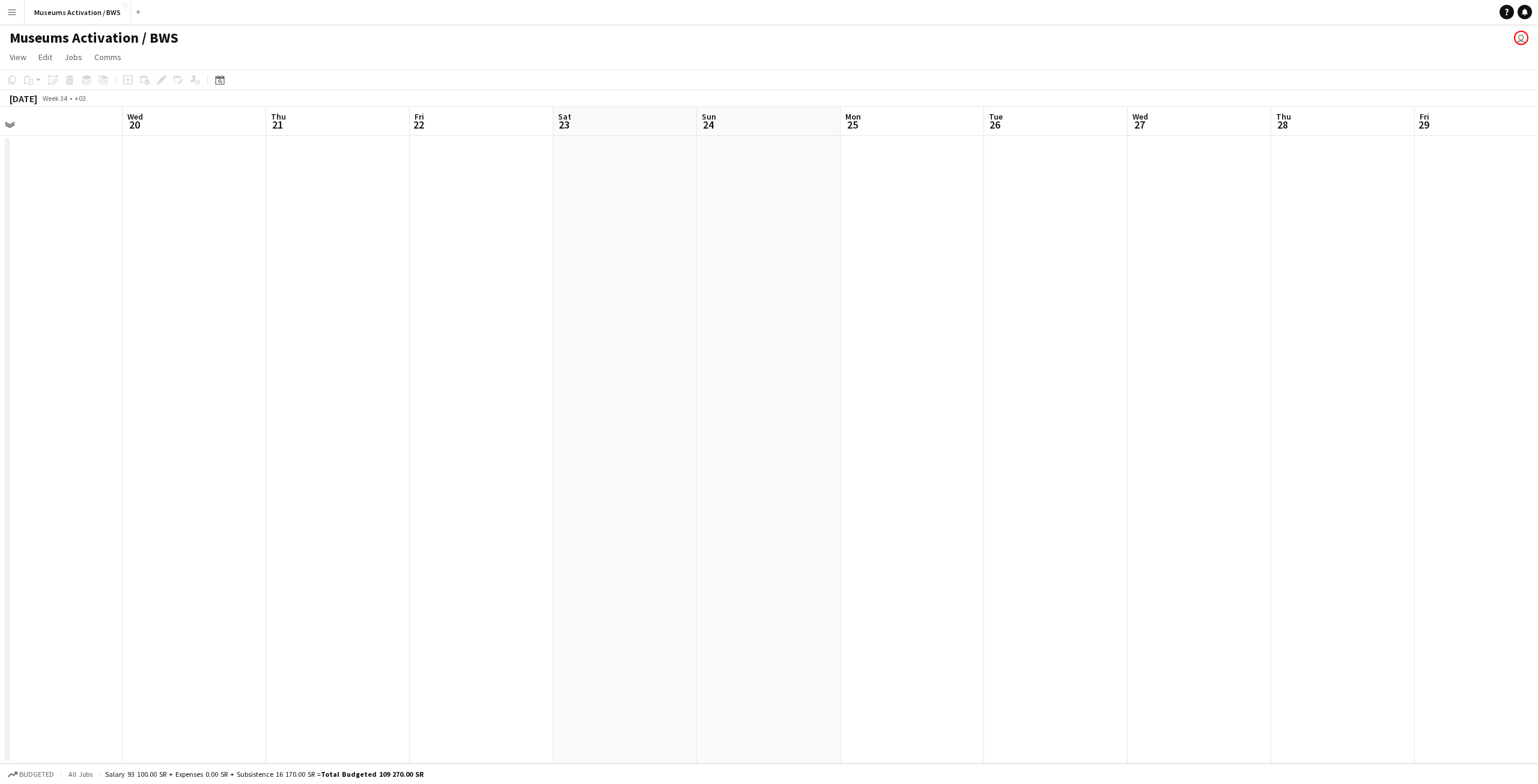
drag, startPoint x: 15, startPoint y: 332, endPoint x: 177, endPoint y: 390, distance: 172.1
click at [0, 378] on html "Menu Boards Boards Boards All jobs Status Workforce Workforce My Workforce Recr…" at bounding box center [769, 392] width 1538 height 784
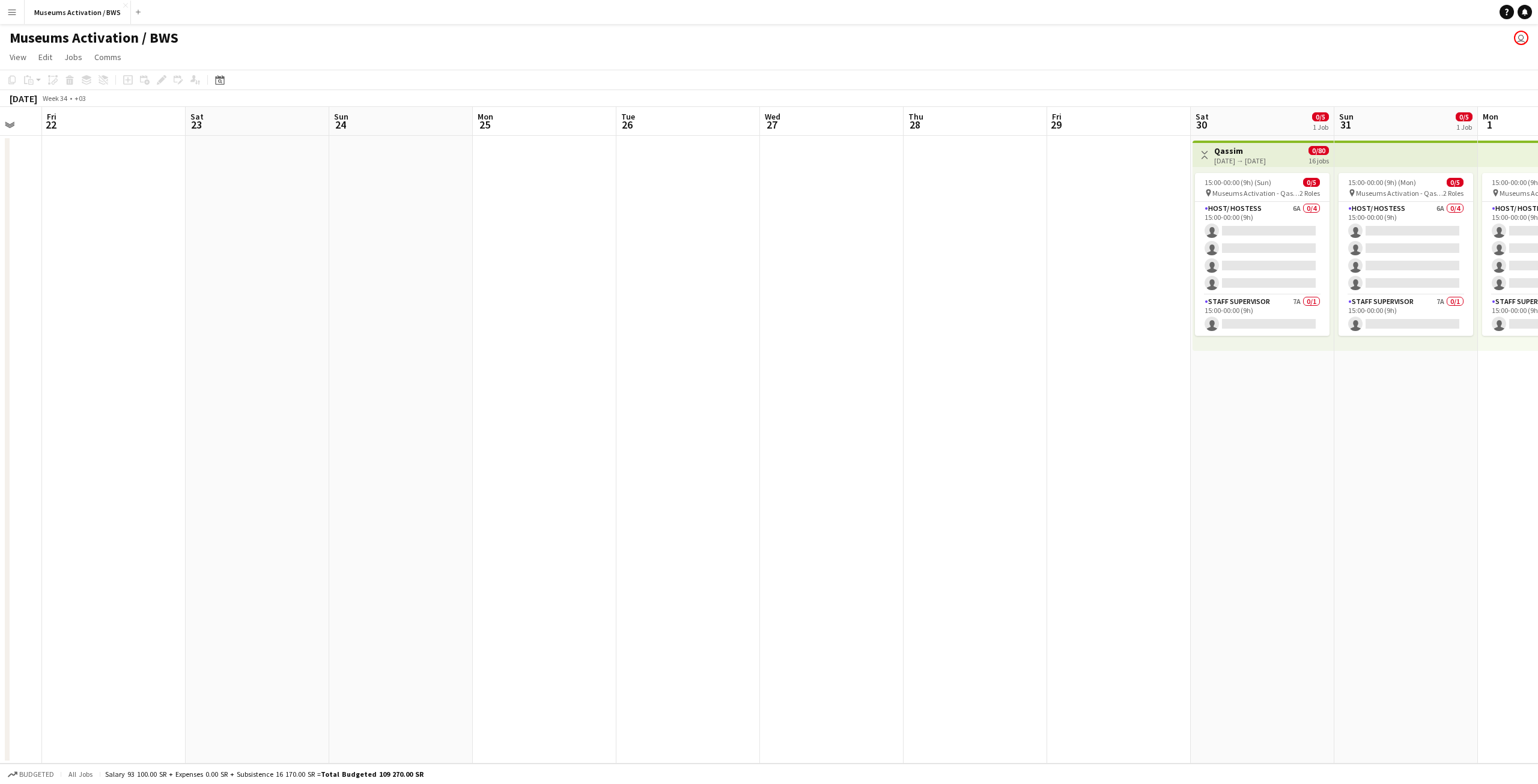
drag, startPoint x: 552, startPoint y: 413, endPoint x: 324, endPoint y: 433, distance: 228.9
click at [439, 413] on app-calendar-viewport "Tue 19 Wed 20 Thu 21 Fri 22 Sat 23 Sun 24 Mon 25 Tue 26 Wed 27 Thu 28 Fri 29 Sa…" at bounding box center [769, 435] width 1538 height 657
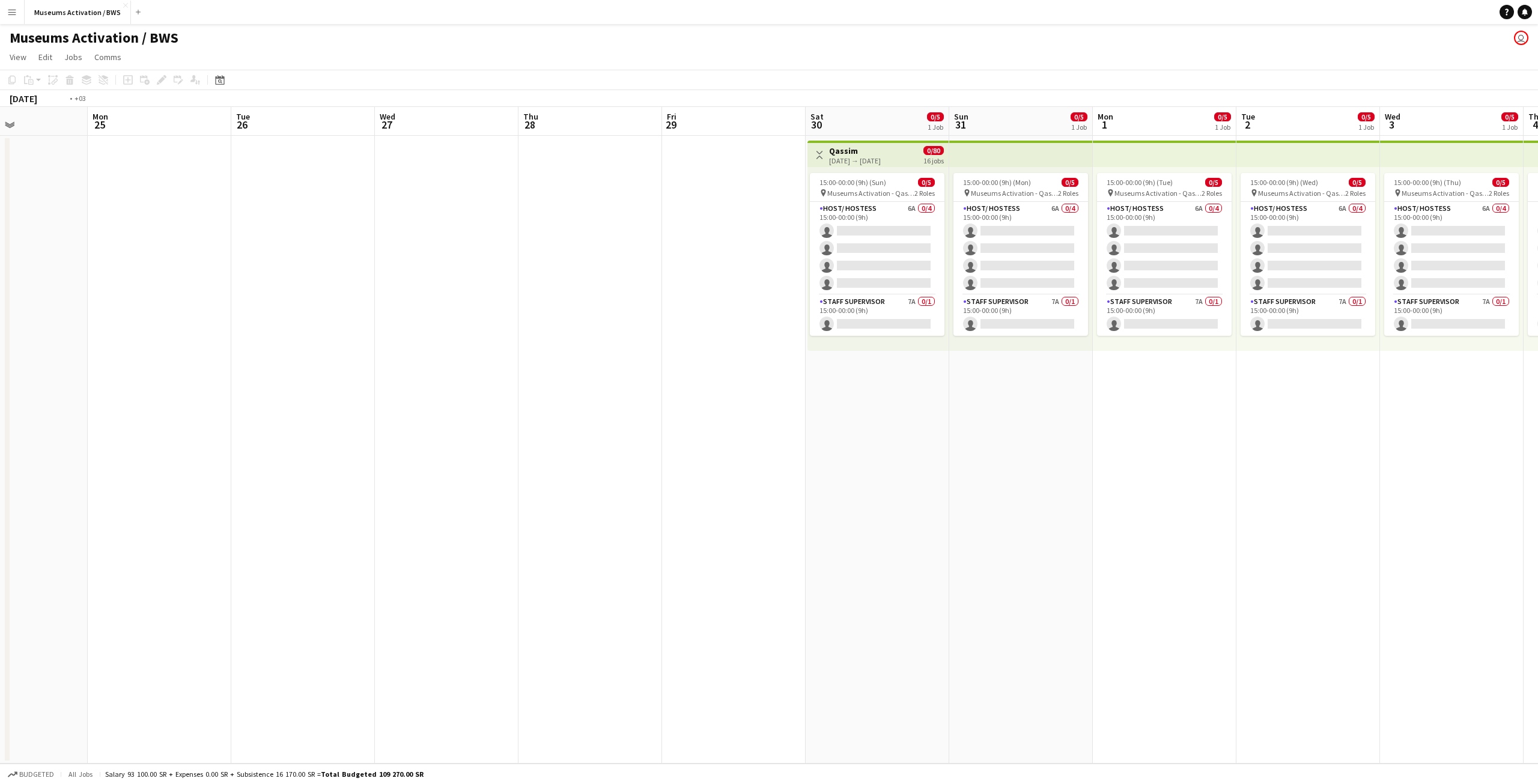
drag, startPoint x: 698, startPoint y: 394, endPoint x: 279, endPoint y: 399, distance: 419.0
click at [303, 394] on app-calendar-viewport "Fri 22 Sat 23 Sun 24 Mon 25 Tue 26 Wed 27 Thu 28 Fri 29 Sat 30 0/5 1 Job Sun 31…" at bounding box center [769, 435] width 1538 height 657
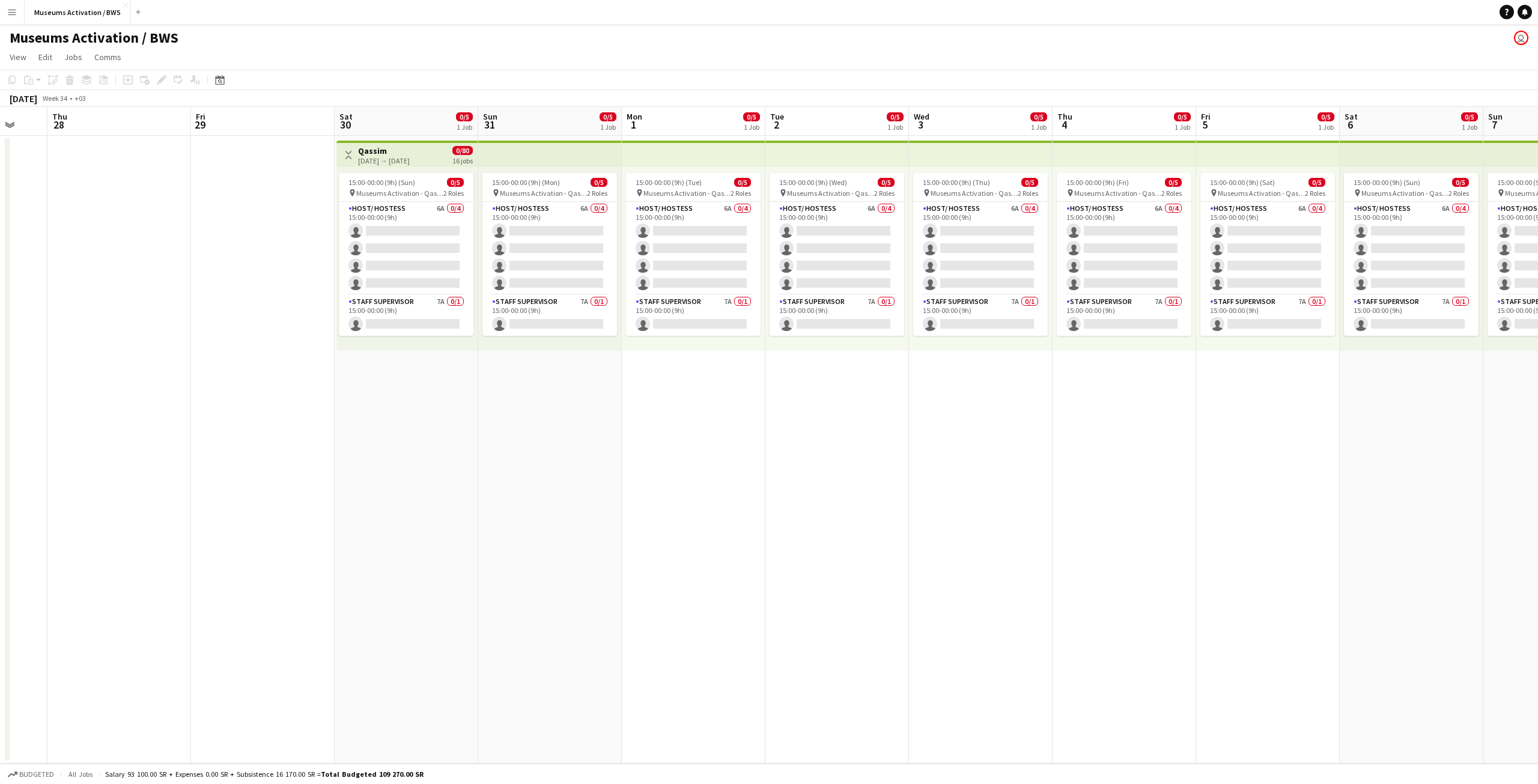
drag, startPoint x: 727, startPoint y: 414, endPoint x: 407, endPoint y: 431, distance: 320.5
click at [445, 424] on app-calendar-viewport "Mon 25 Tue 26 Wed 27 Thu 28 Fri 29 Sat 30 0/5 1 Job Sun 31 0/5 1 Job Mon 1 0/5 …" at bounding box center [769, 435] width 1538 height 657
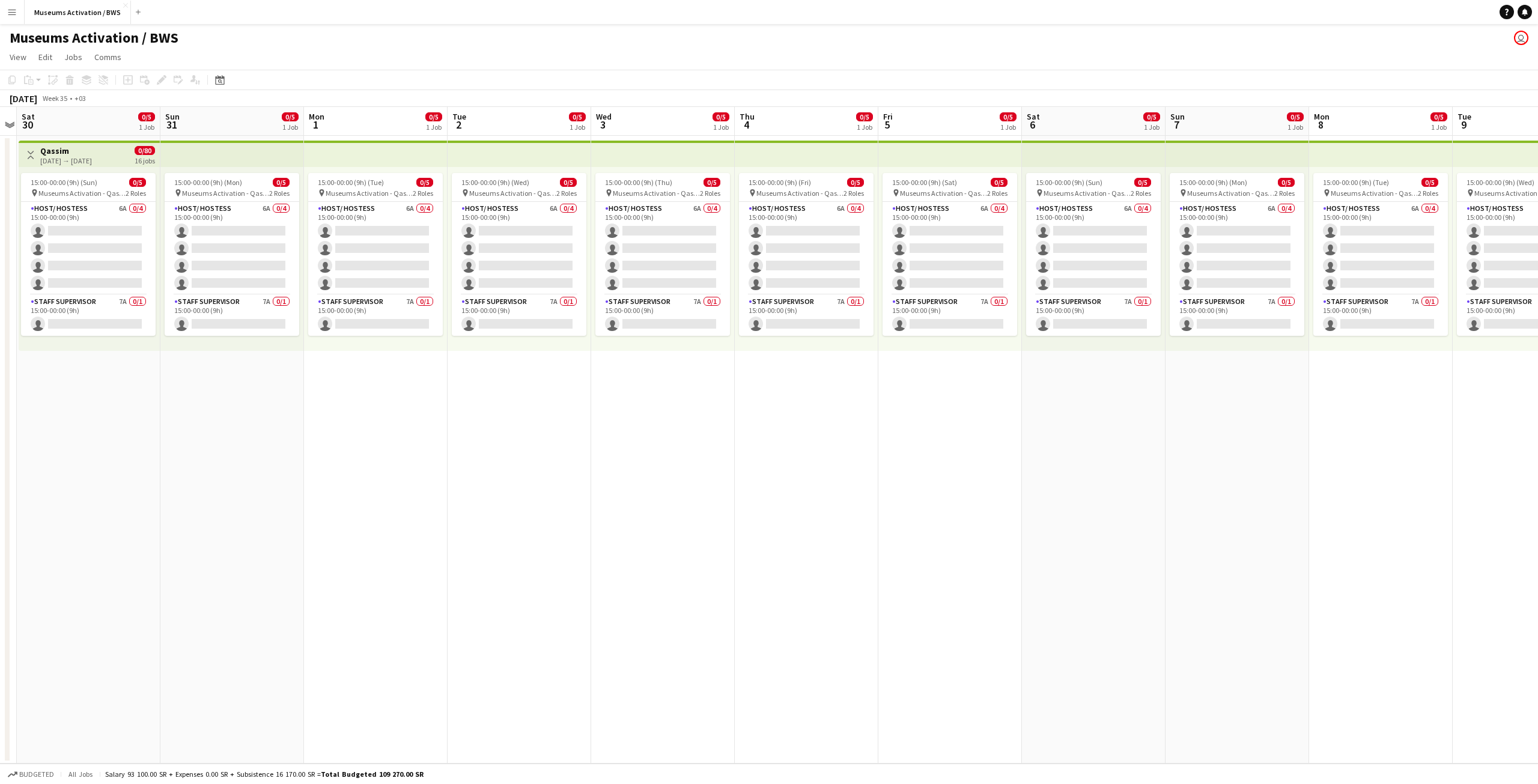
scroll to position [0, 412]
drag, startPoint x: 351, startPoint y: 435, endPoint x: 337, endPoint y: 435, distance: 14.0
click at [337, 435] on app-calendar-viewport "Wed 27 Thu 28 Fri 29 Sat 30 0/5 1 Job Sun 31 0/5 1 Job Mon 1 0/5 1 Job Tue 2 0/…" at bounding box center [769, 435] width 1538 height 657
click at [853, 153] on app-top-bar at bounding box center [808, 153] width 143 height 27
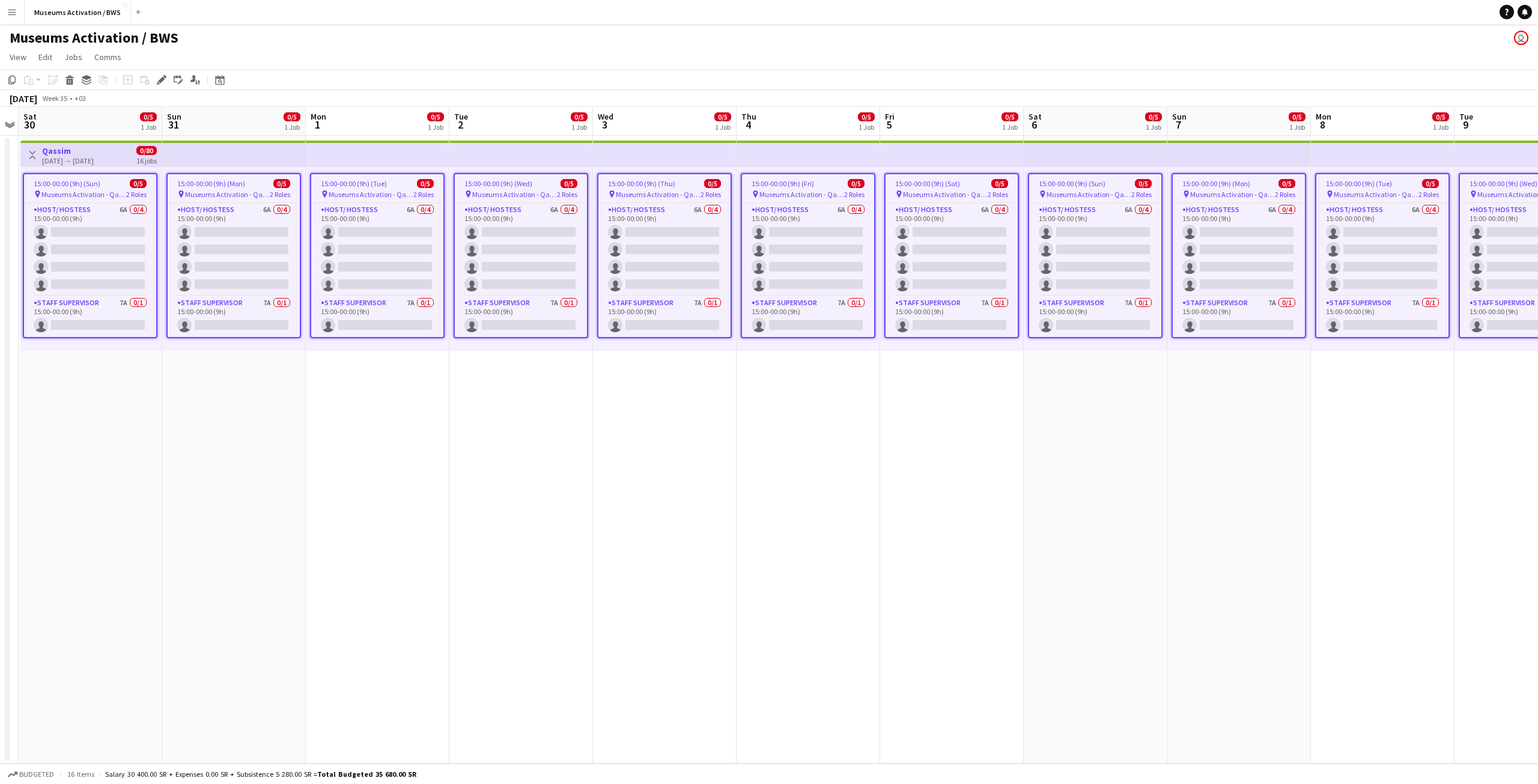
click at [158, 403] on app-date-cell "Toggle View Qassim [DATE] → [DATE] 0/80 16 jobs 15:00-00:00 (9h) (Sun) 0/5 pin …" at bounding box center [90, 450] width 143 height 628
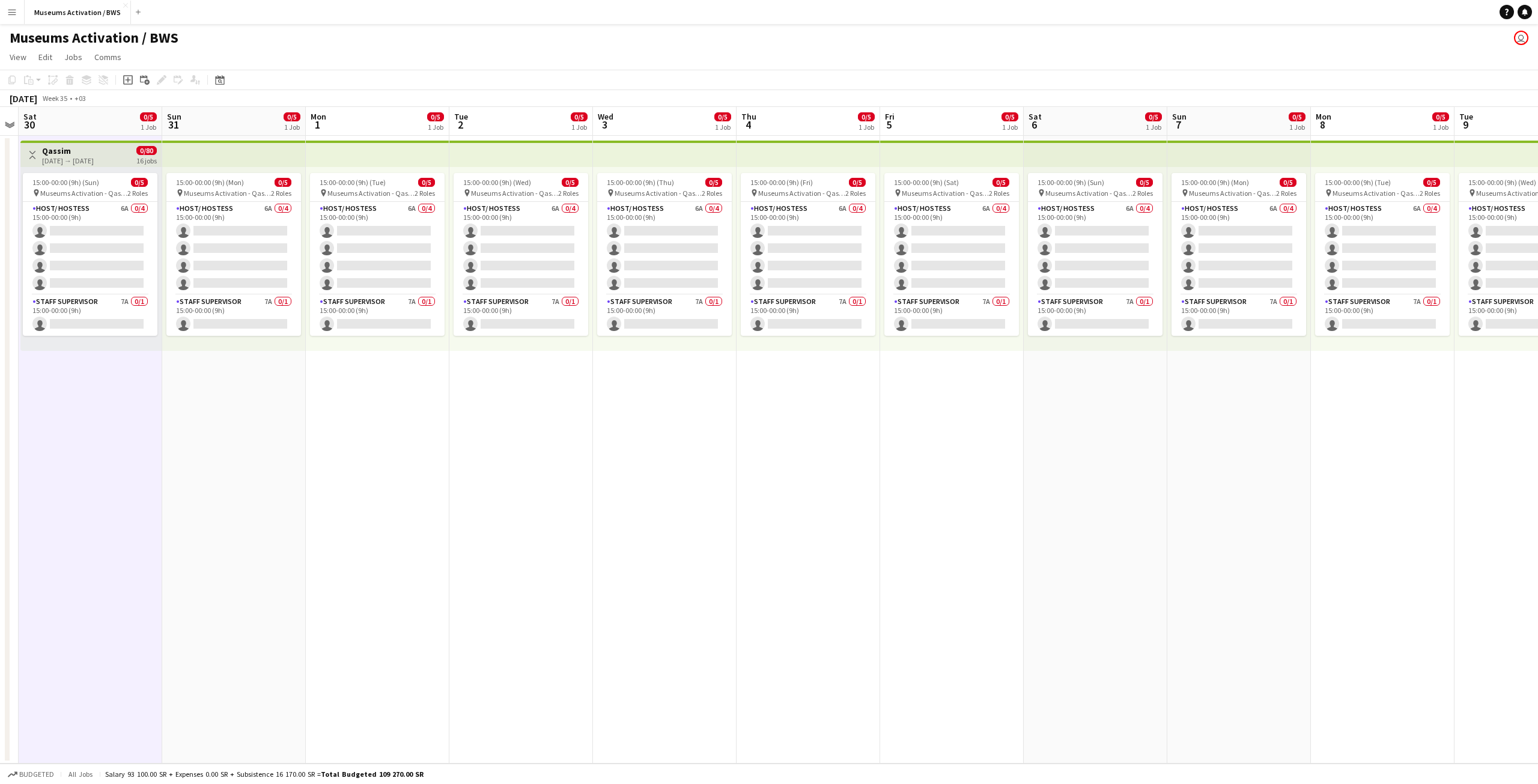
click at [309, 398] on app-date-cell "15:00-00:00 (9h) (Tue) 0/5 pin Museums Activation - Qassim 2 Roles Host/ Hostes…" at bounding box center [377, 450] width 143 height 628
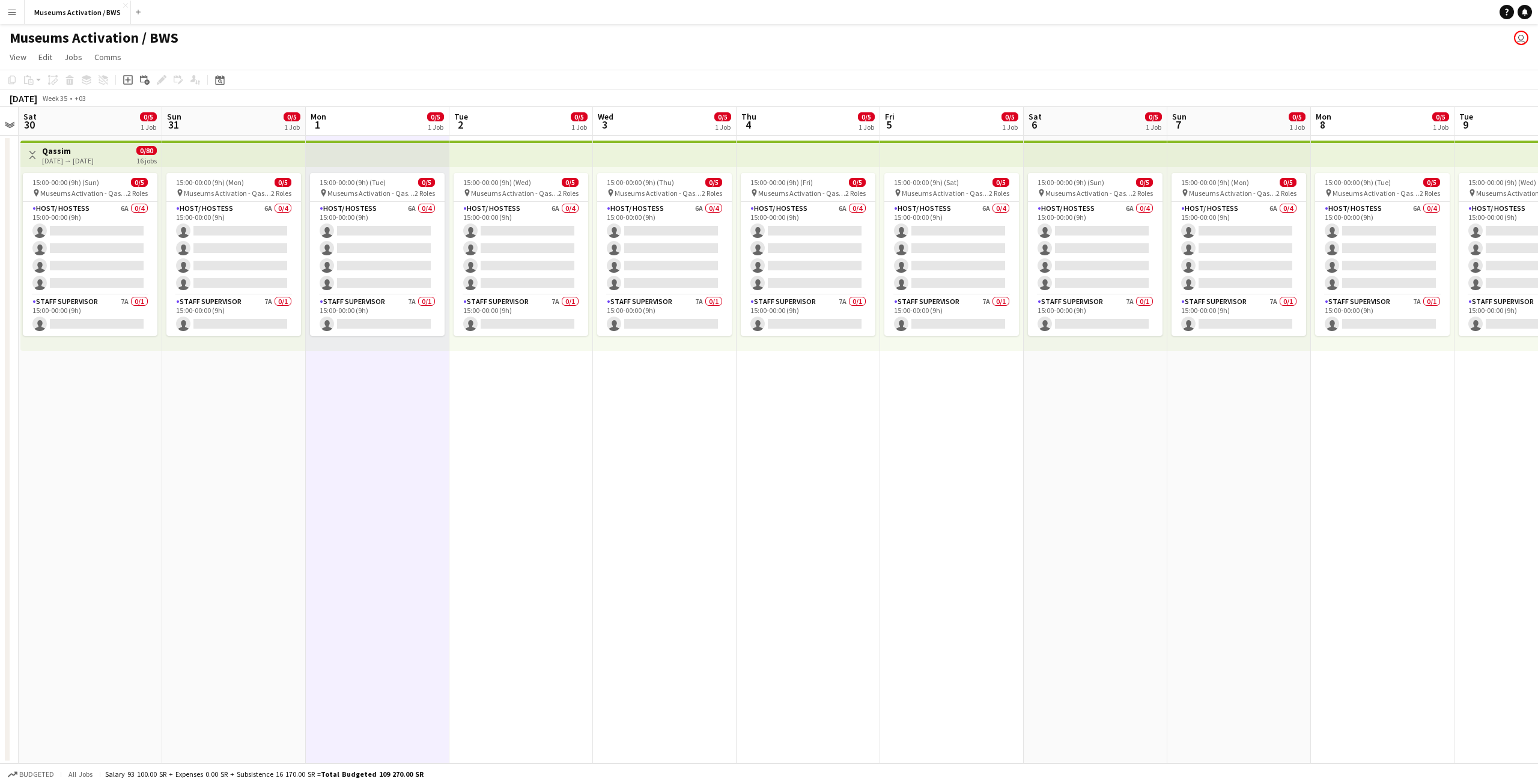
click at [207, 415] on app-date-cell "15:00-00:00 (9h) (Mon) 0/5 pin Museums Activation - Qassim 2 Roles Host/ Hostes…" at bounding box center [234, 450] width 143 height 628
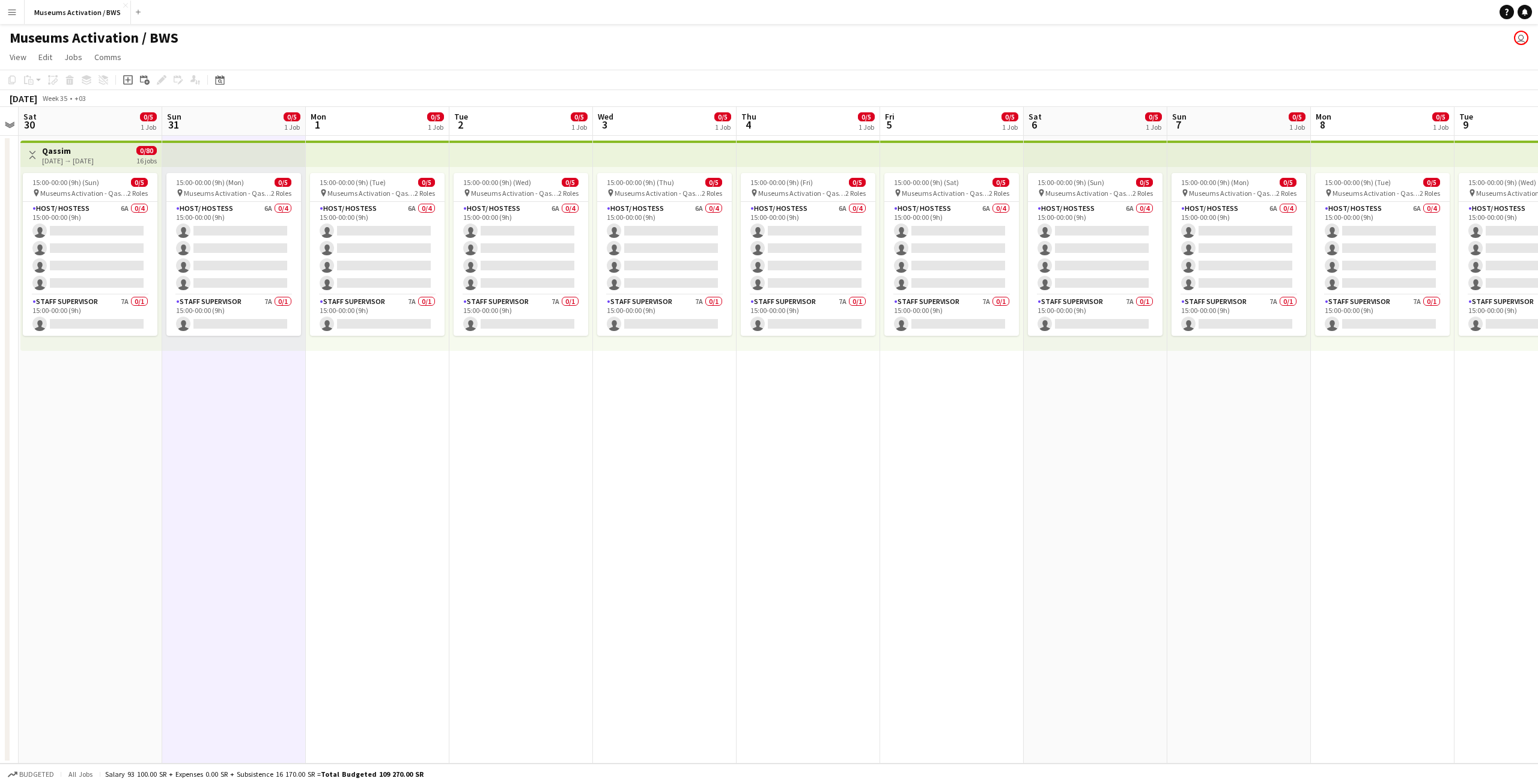
click at [7, 11] on app-icon "Menu" at bounding box center [12, 12] width 10 height 10
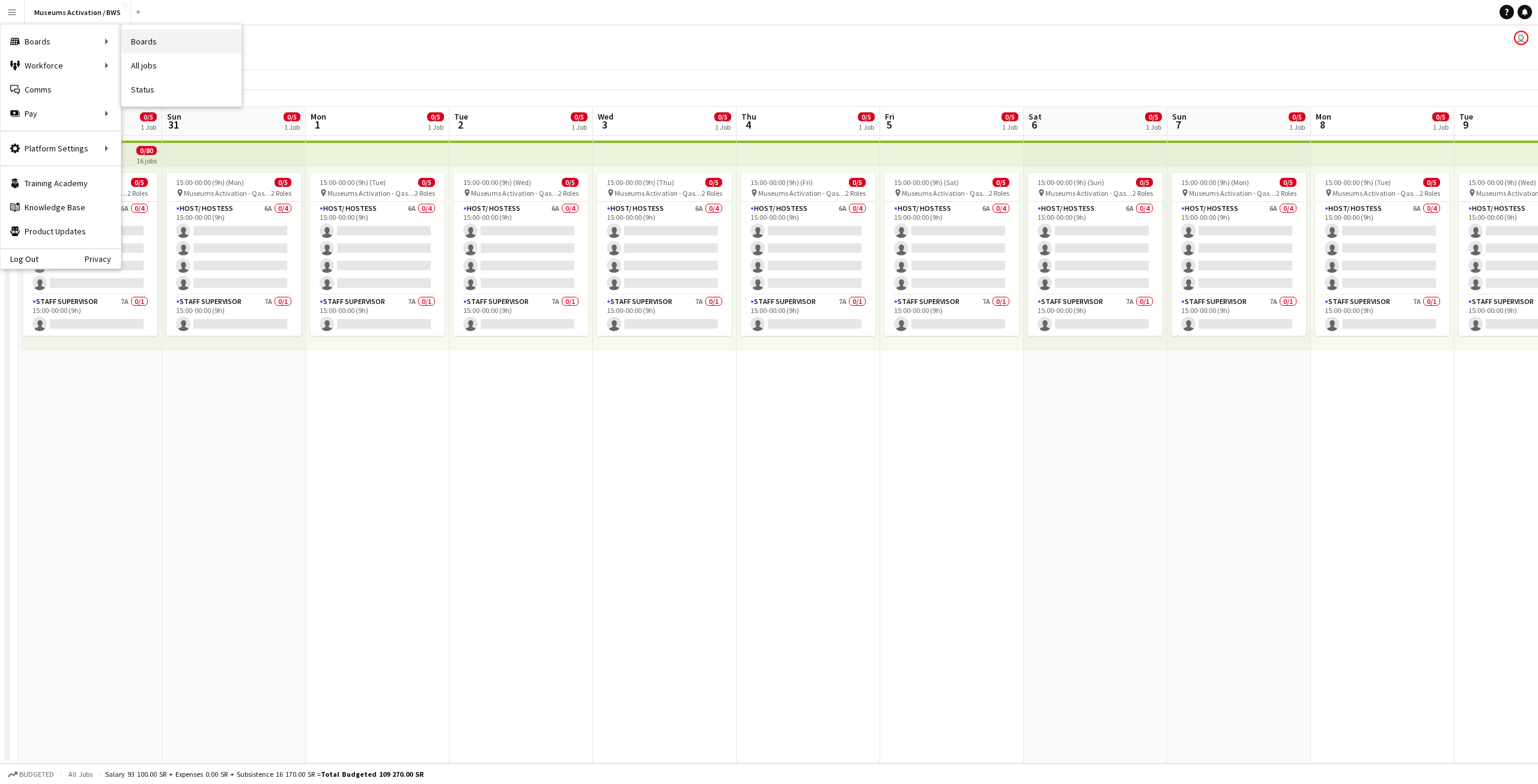
click at [171, 48] on link "Boards" at bounding box center [181, 41] width 120 height 24
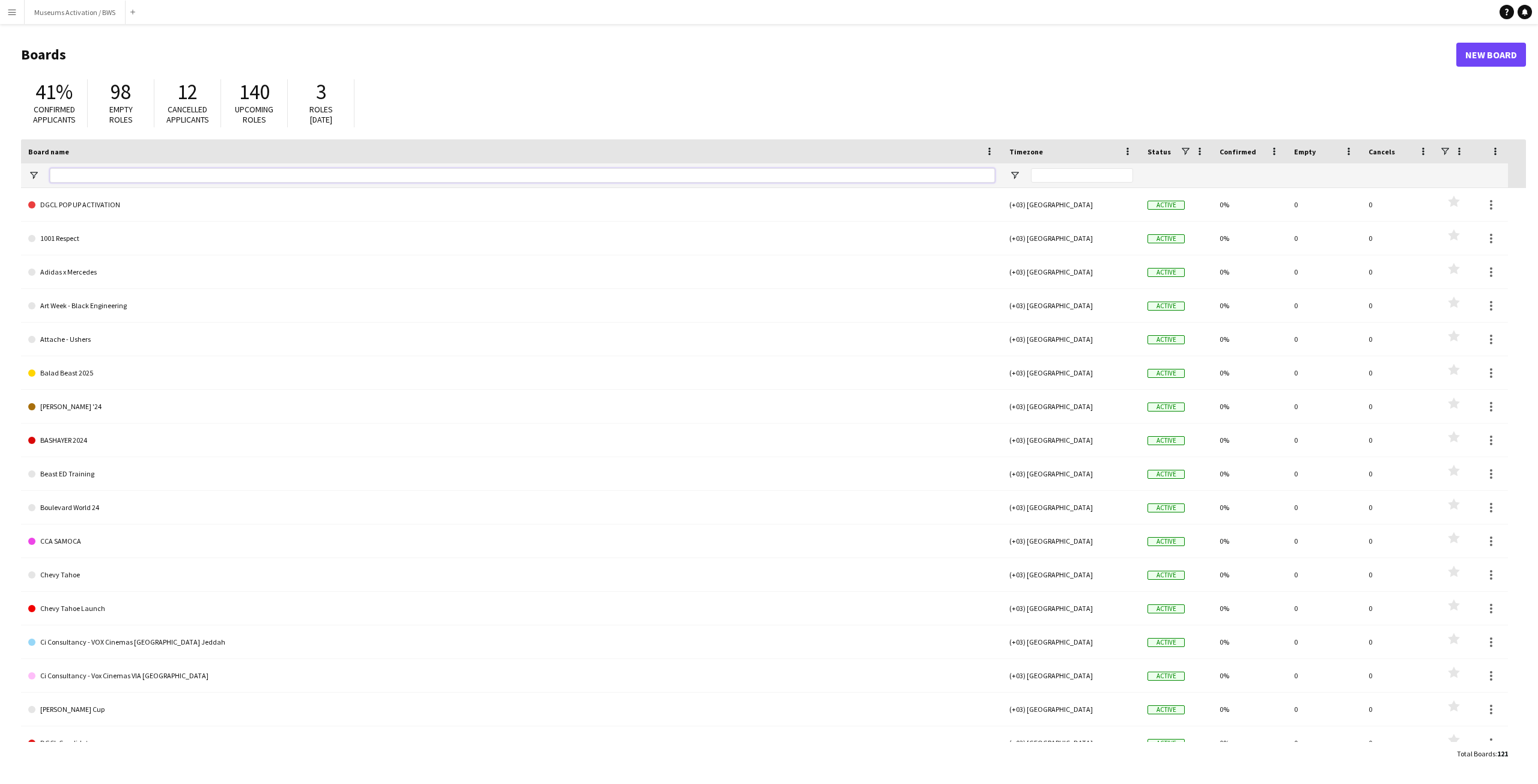
click at [175, 173] on input "Board name Filter Input" at bounding box center [523, 175] width 945 height 14
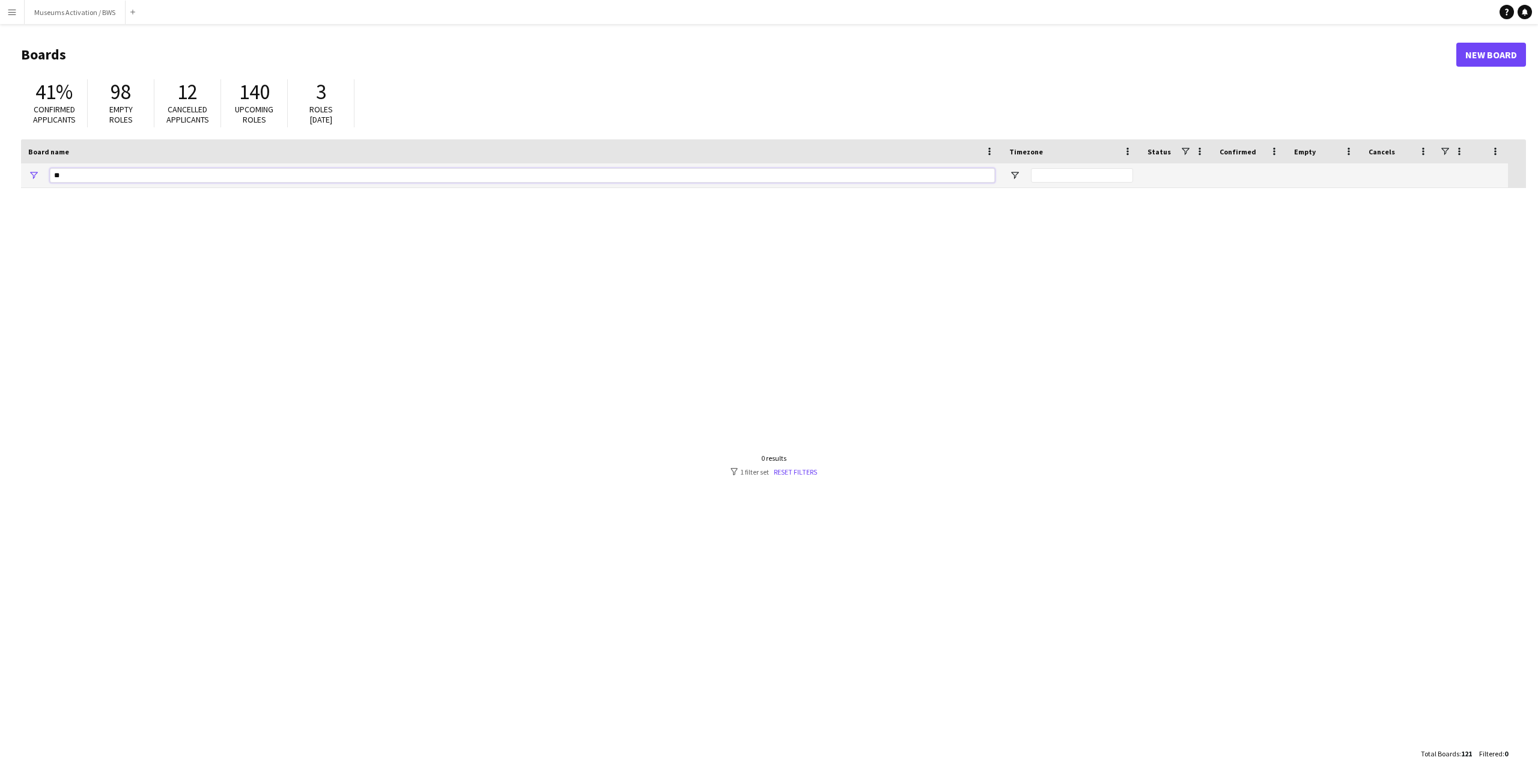
type input "*"
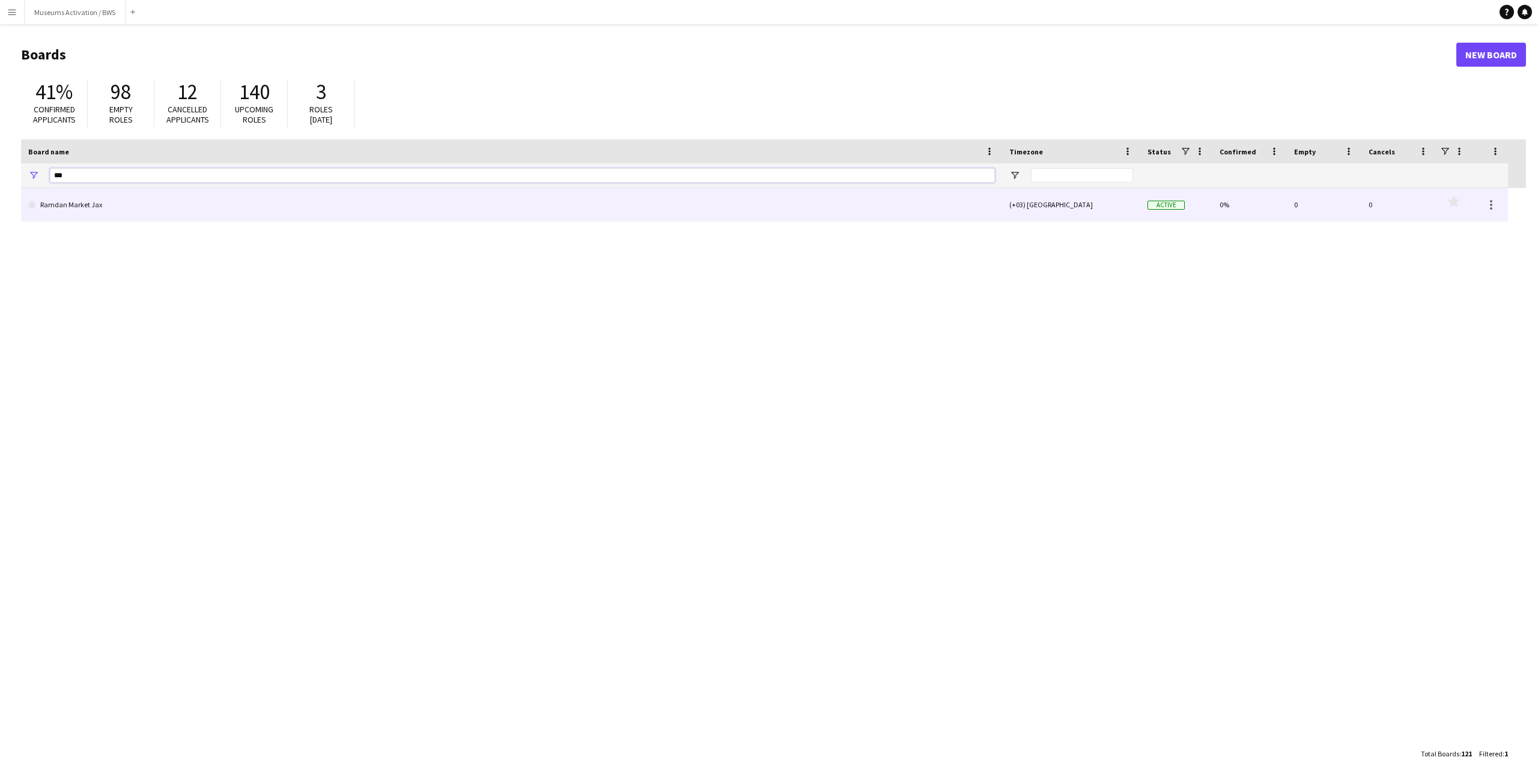
type input "***"
click at [109, 211] on link "Ramdan Market Jax" at bounding box center [511, 205] width 967 height 33
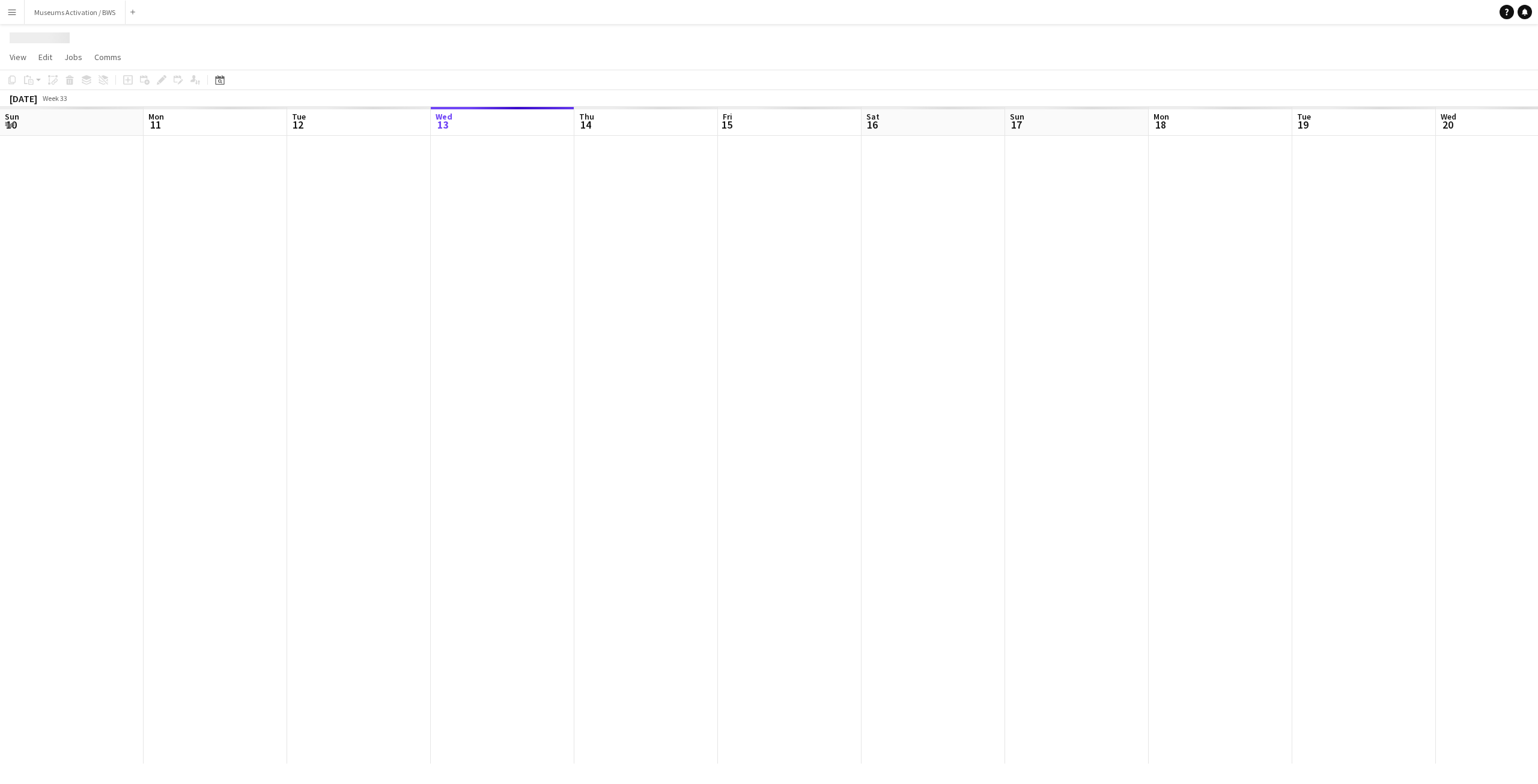
scroll to position [0, 287]
click at [25, 59] on span "View" at bounding box center [18, 57] width 17 height 11
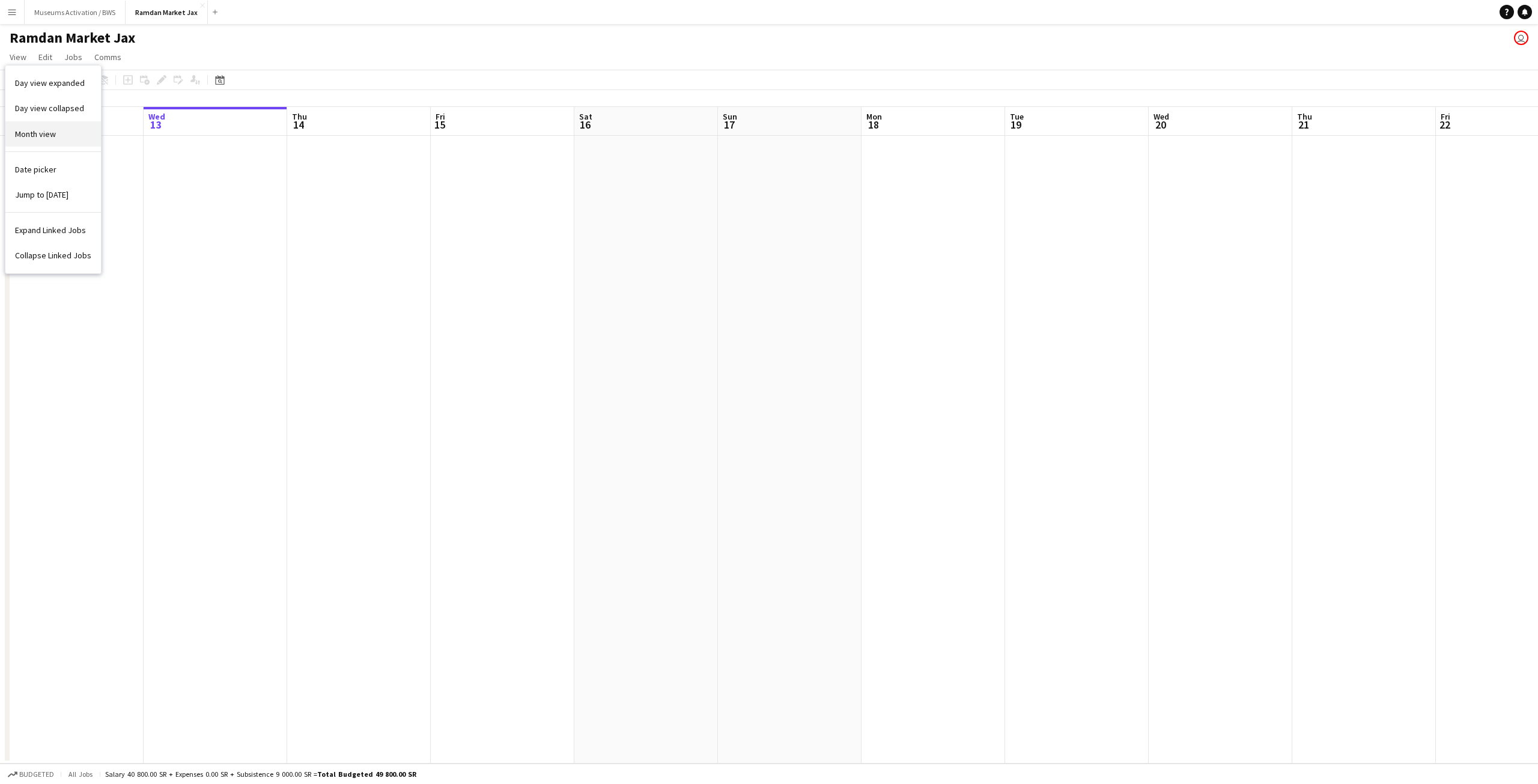
click at [38, 142] on link "Month view" at bounding box center [53, 134] width 95 height 25
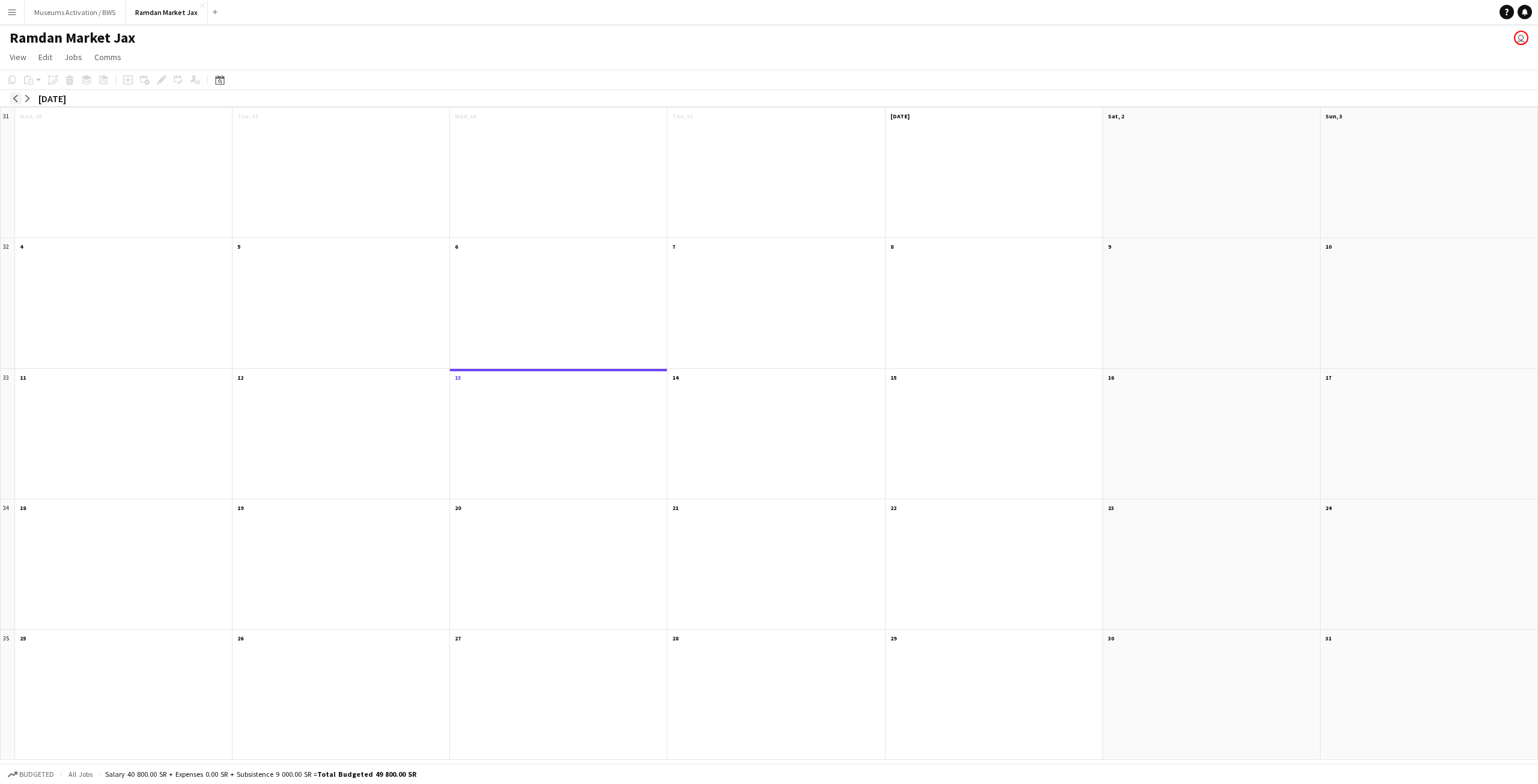
click at [15, 96] on app-icon "arrow-left" at bounding box center [15, 98] width 7 height 7
click at [11, 99] on button "arrow-left" at bounding box center [15, 98] width 12 height 12
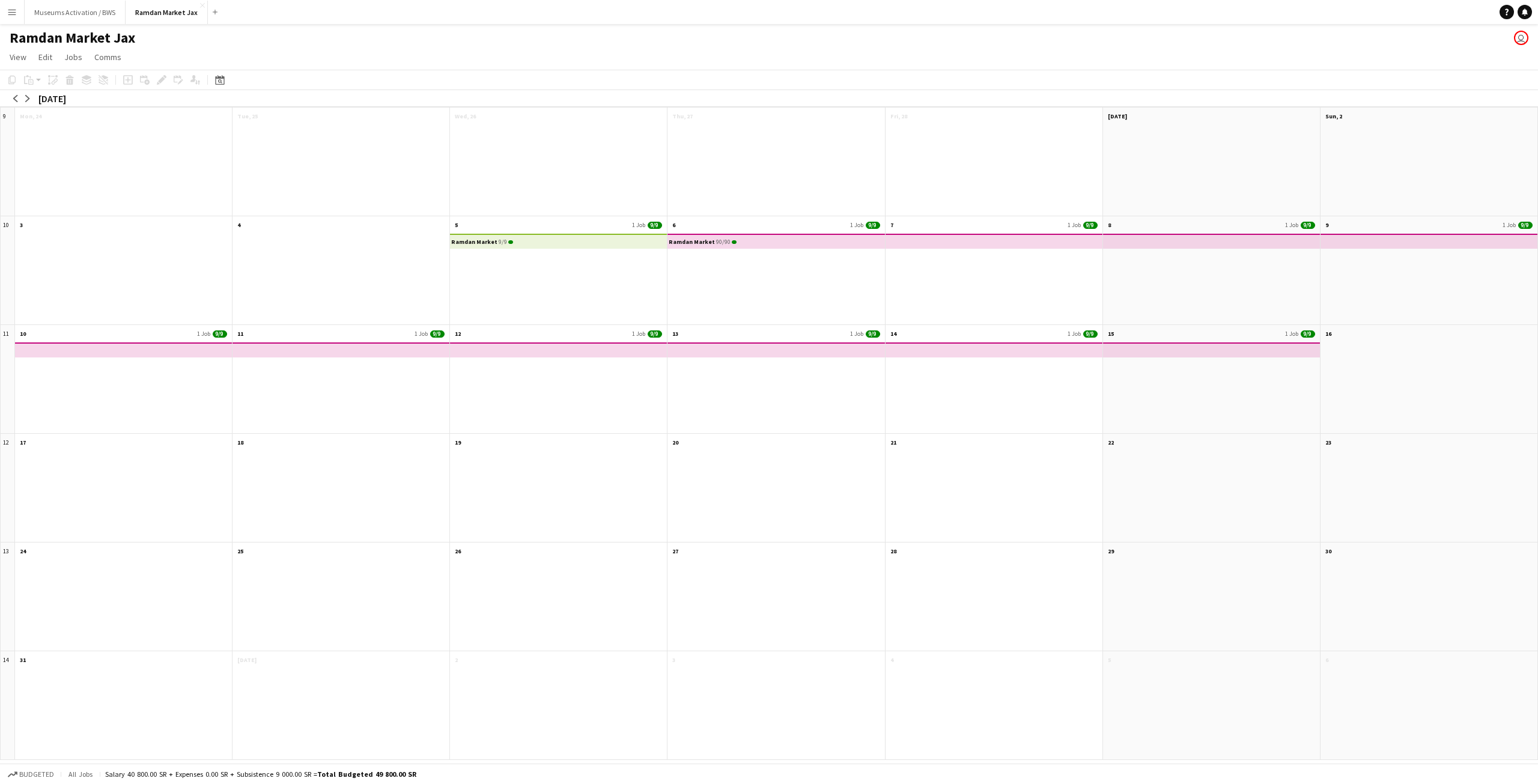
click at [553, 238] on app-mini-top-bar "Ramdan Market 9/9" at bounding box center [558, 241] width 220 height 15
click at [552, 253] on div "Ramdan Market 9/9" at bounding box center [558, 278] width 217 height 93
click at [561, 260] on div "Ramdan Market 9/9" at bounding box center [558, 278] width 217 height 93
click at [579, 242] on app-mini-top-bar "Ramdan Market 9/9" at bounding box center [558, 241] width 220 height 15
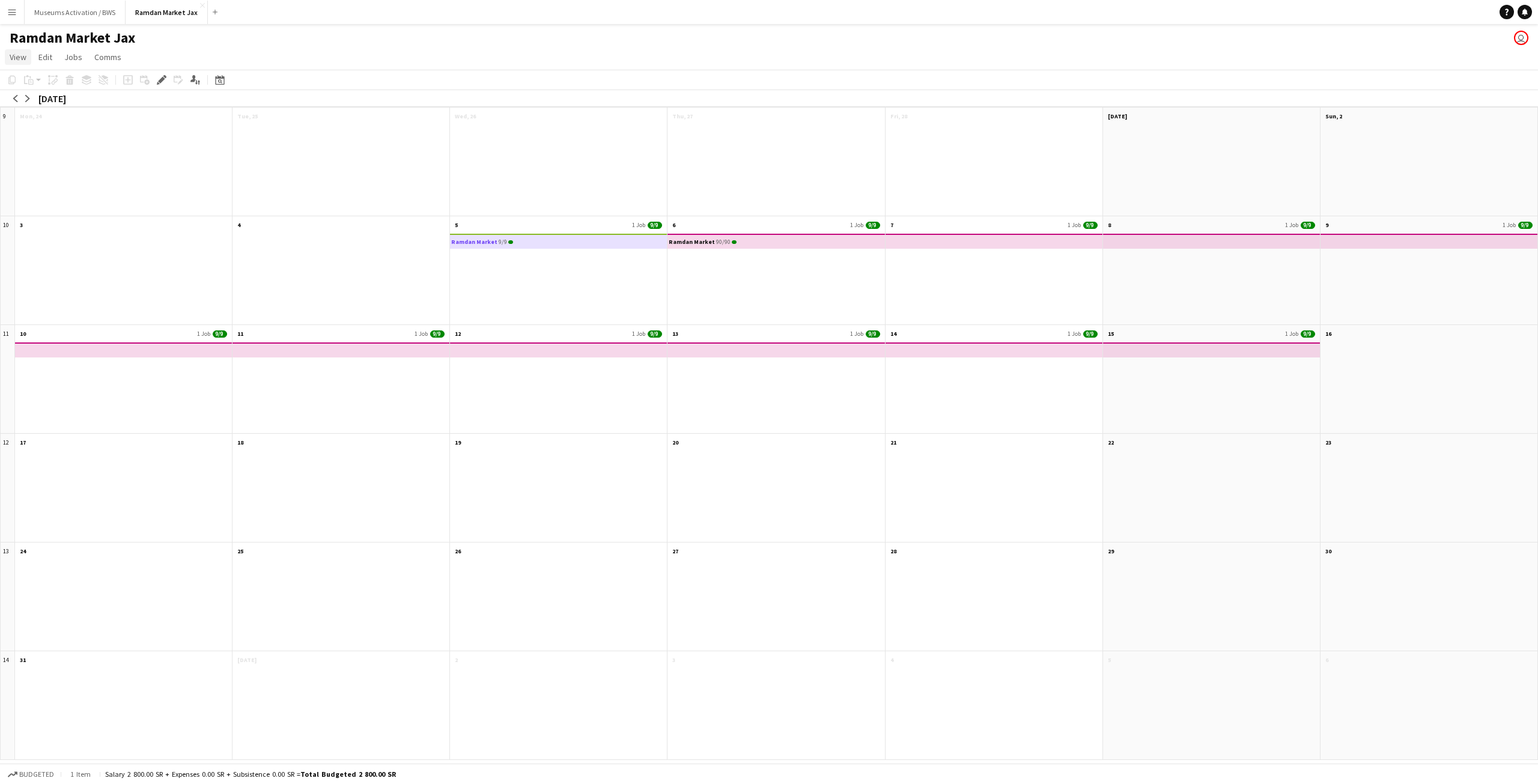
click at [24, 61] on span "View" at bounding box center [18, 57] width 17 height 11
click at [43, 169] on span "Date picker" at bounding box center [35, 169] width 41 height 11
click at [288, 121] on span "Previous month" at bounding box center [293, 121] width 24 height 24
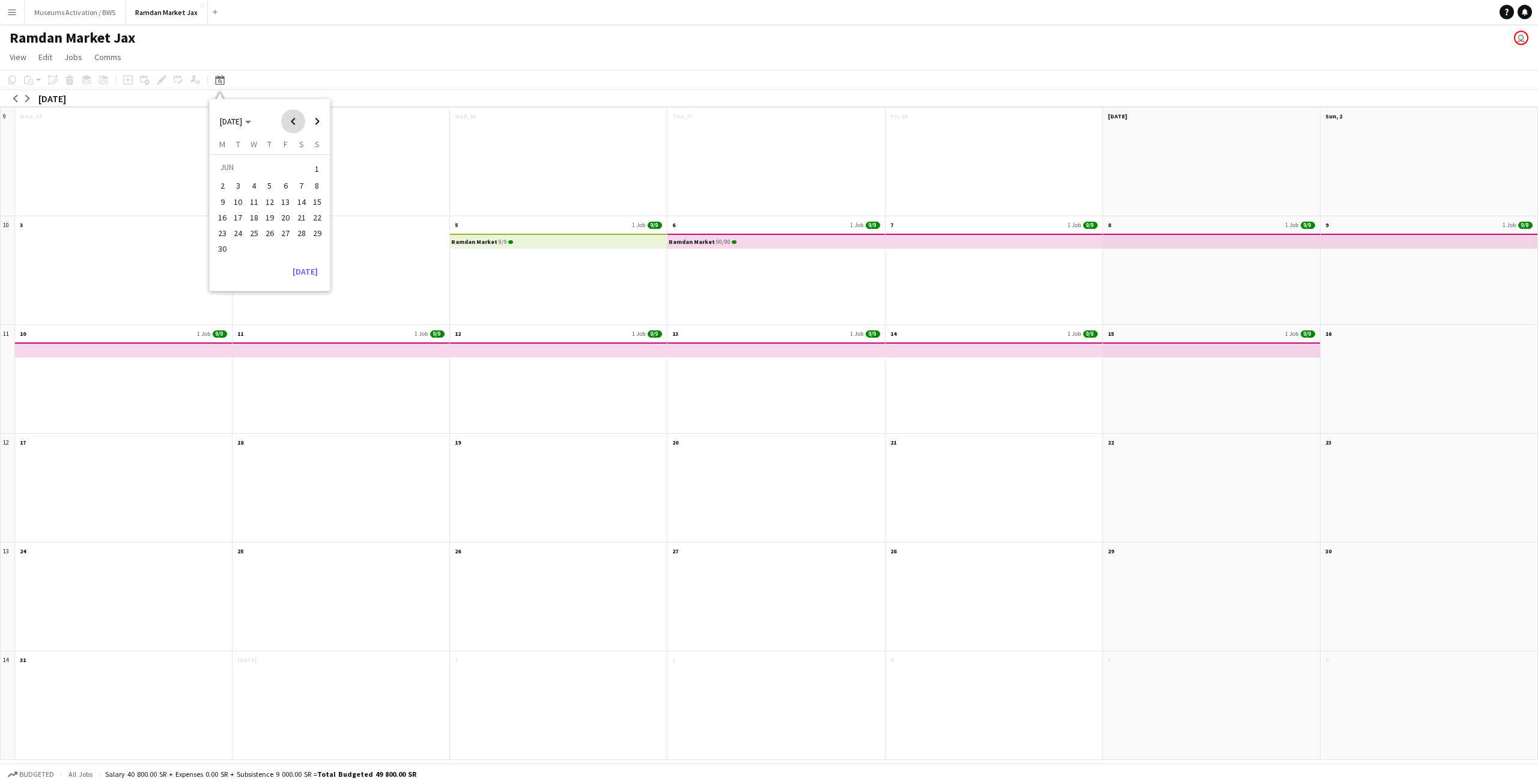
click at [288, 121] on span "Previous month" at bounding box center [293, 121] width 24 height 24
click at [289, 118] on span "Previous month" at bounding box center [293, 121] width 24 height 24
click at [257, 191] on span "5" at bounding box center [254, 185] width 14 height 14
click at [550, 283] on div "Ramdan Market 9/9" at bounding box center [558, 278] width 217 height 93
click at [18, 56] on span "View" at bounding box center [18, 57] width 17 height 11
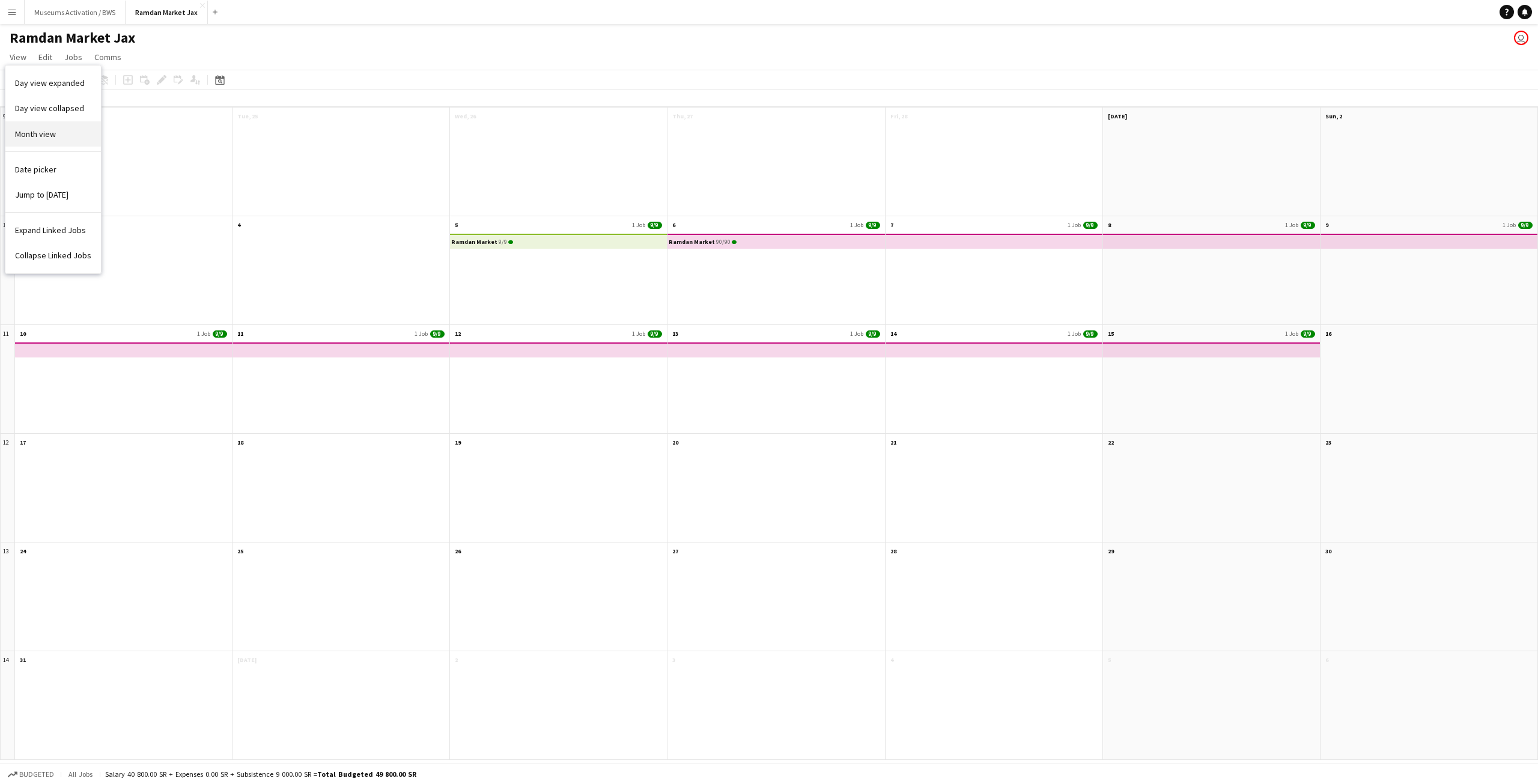
click at [48, 137] on span "Month view" at bounding box center [35, 134] width 41 height 11
click at [17, 61] on span "View" at bounding box center [18, 57] width 17 height 11
click at [48, 83] on span "Day view expanded" at bounding box center [49, 82] width 70 height 11
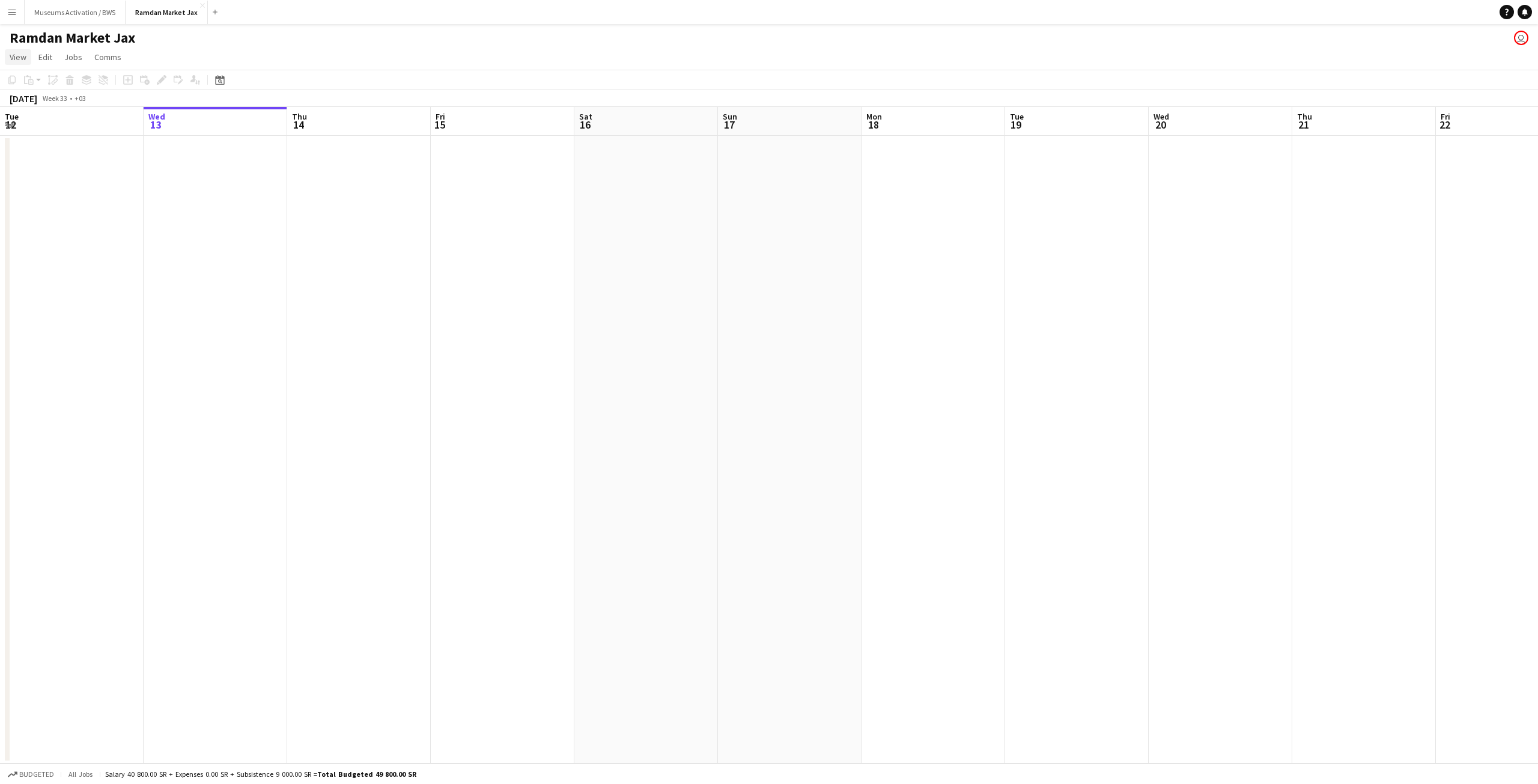
click at [23, 58] on span "View" at bounding box center [18, 57] width 17 height 11
click at [43, 168] on span "Date picker" at bounding box center [35, 169] width 41 height 11
click at [249, 192] on button "5" at bounding box center [254, 185] width 15 height 15
click at [252, 184] on span "5" at bounding box center [254, 185] width 14 height 14
click at [258, 187] on span "5" at bounding box center [254, 185] width 14 height 14
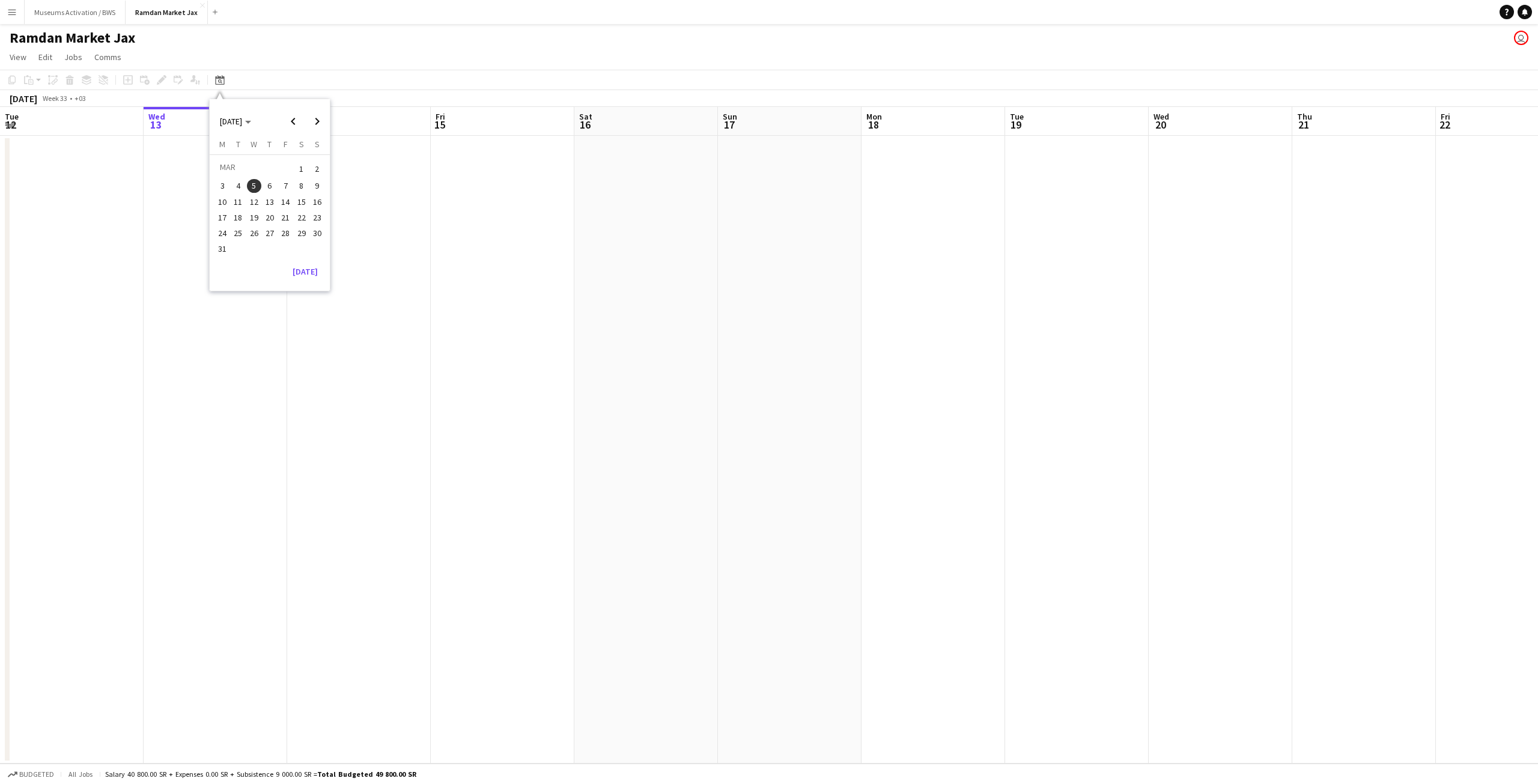
click at [258, 187] on span "5" at bounding box center [254, 185] width 14 height 14
click at [317, 276] on button "[DATE]" at bounding box center [305, 271] width 35 height 19
click at [24, 63] on link "View" at bounding box center [18, 57] width 27 height 15
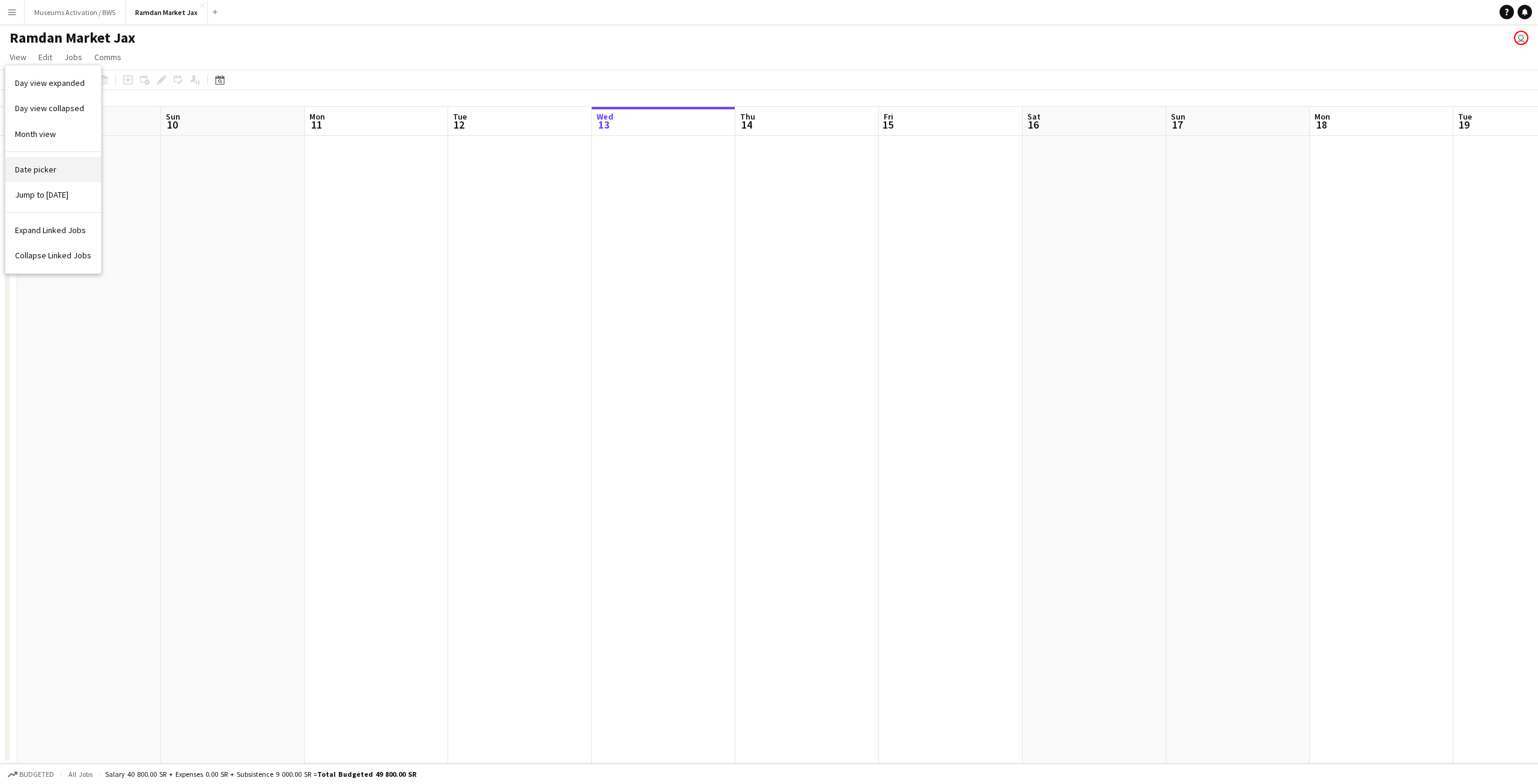
click at [31, 177] on link "Date picker" at bounding box center [53, 169] width 95 height 25
click at [290, 109] on span "Previous month" at bounding box center [293, 121] width 24 height 24
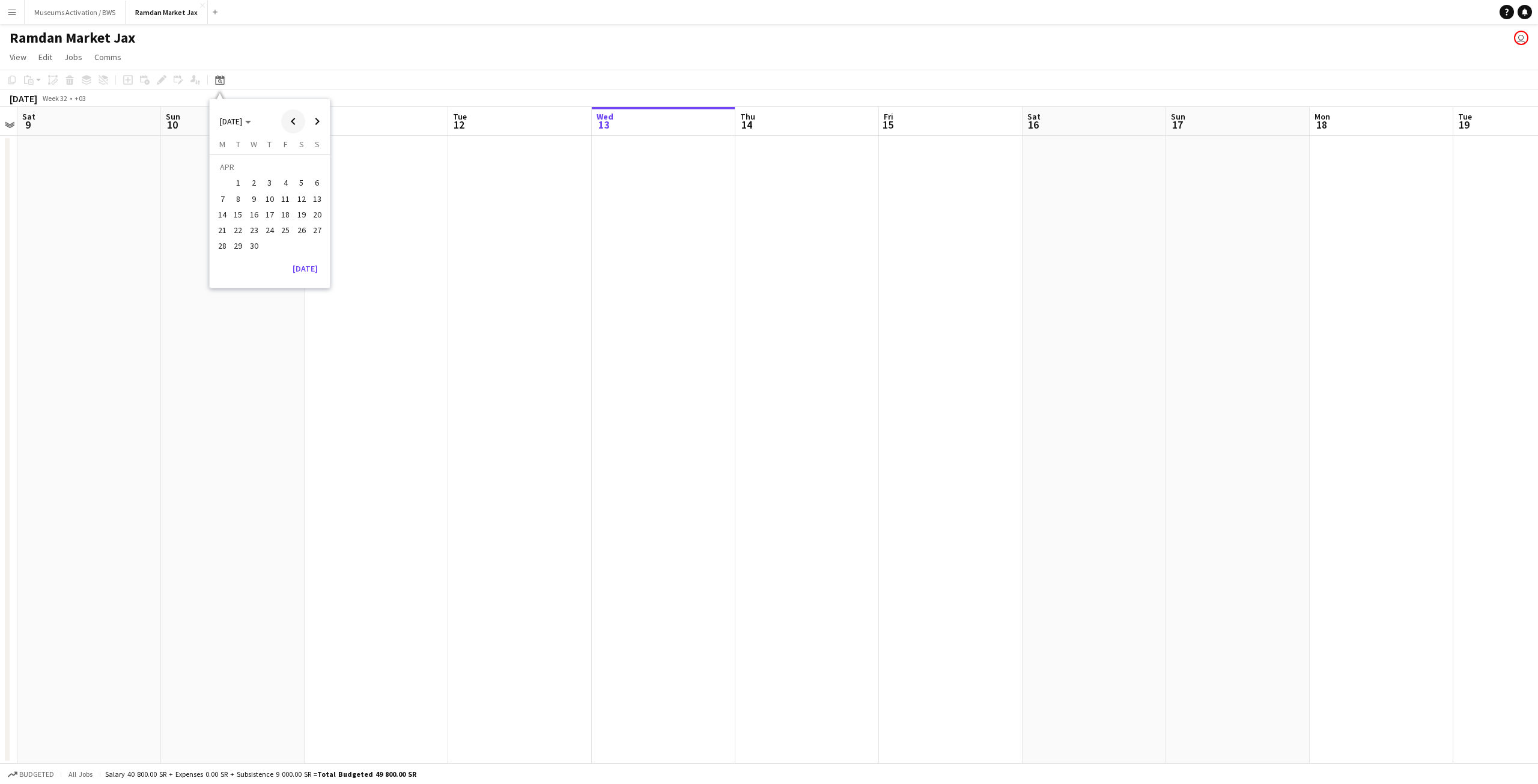
click at [290, 109] on span "Previous month" at bounding box center [293, 121] width 24 height 24
click at [252, 184] on span "5" at bounding box center [254, 185] width 14 height 14
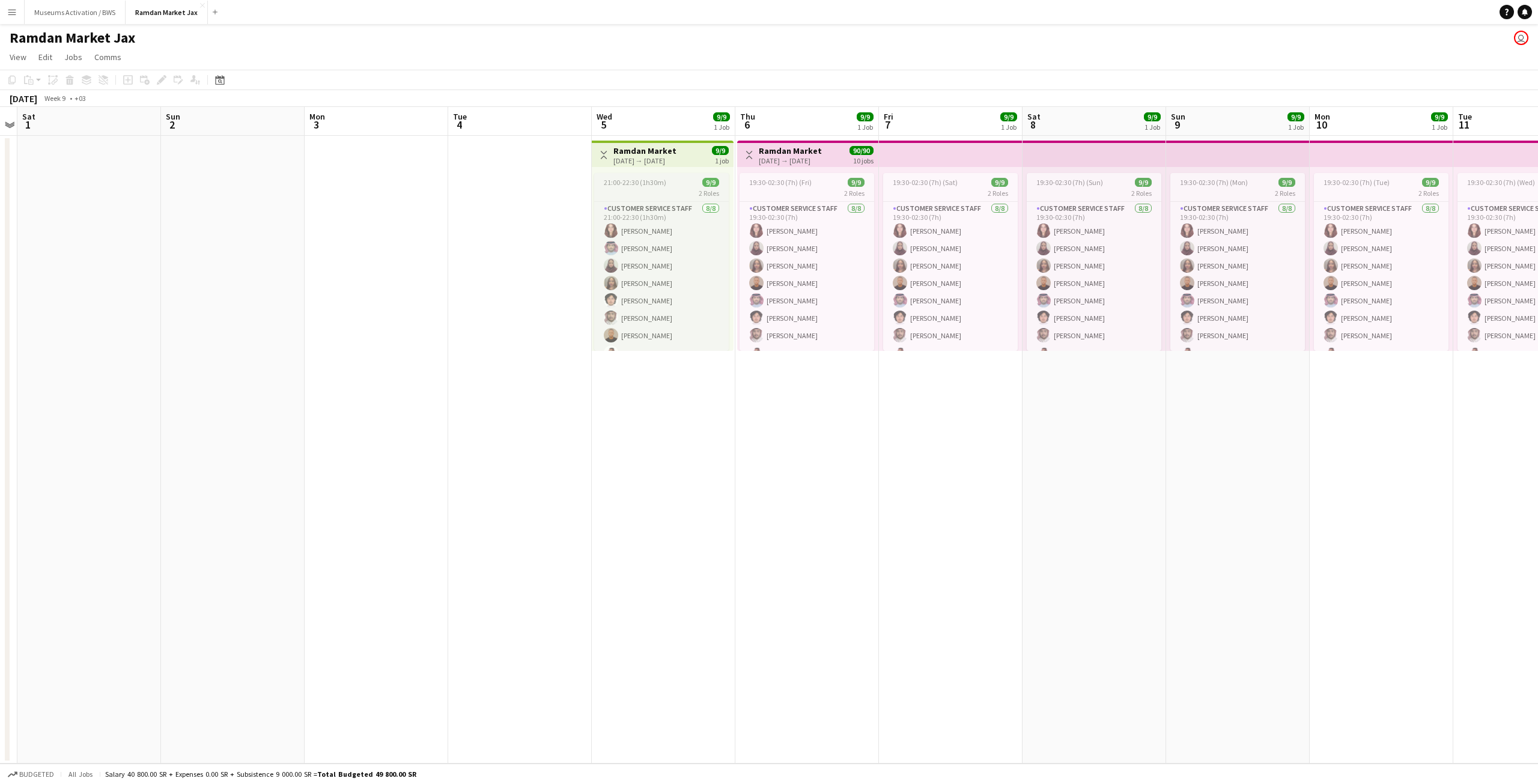
click at [645, 187] on app-job-card "21:00-22:30 (1h30m) 9/9 2 Roles Customer Service Staff [DATE] 21:00-22:30 (1h30…" at bounding box center [662, 262] width 135 height 178
click at [158, 74] on div "Edit" at bounding box center [161, 80] width 14 height 14
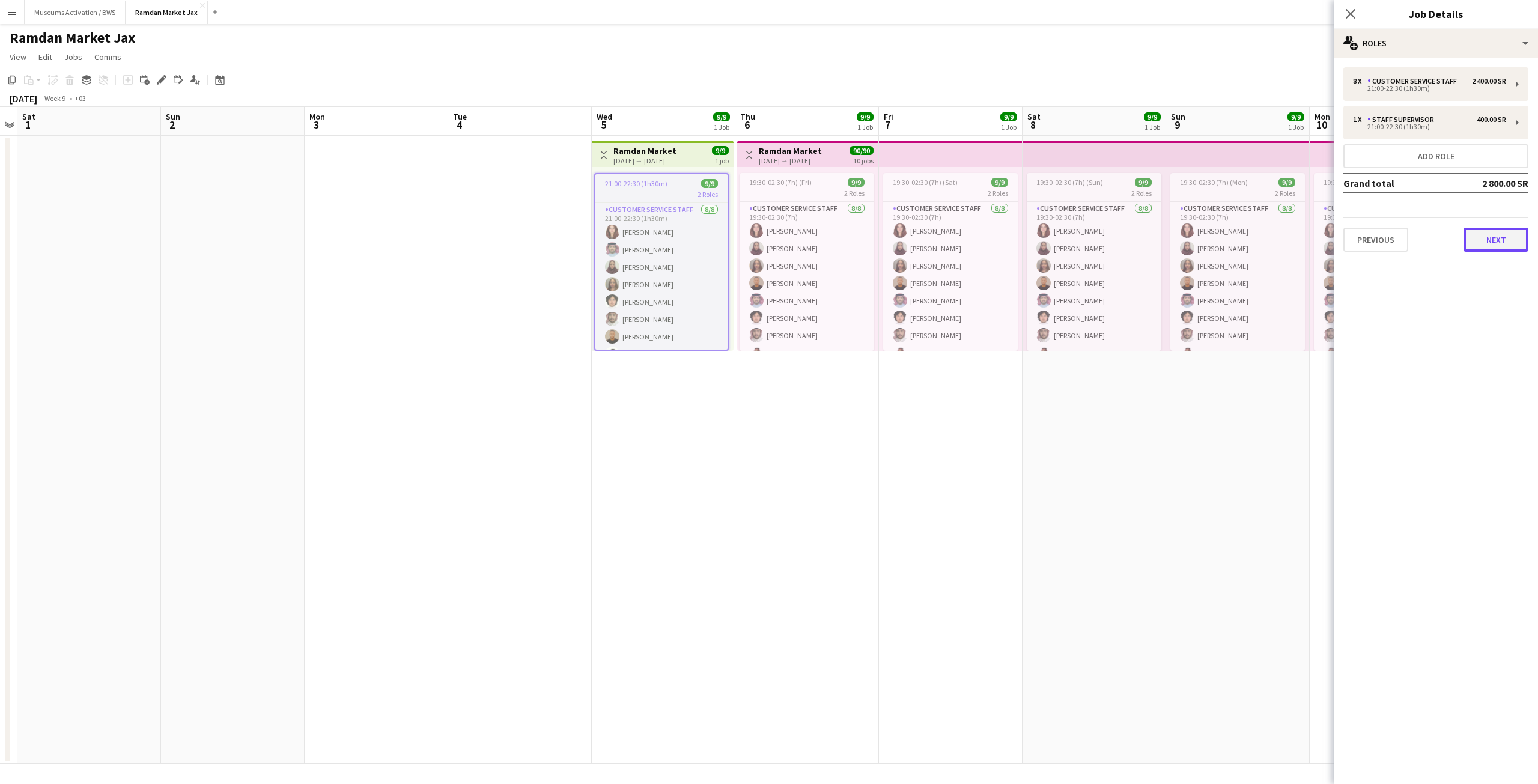
click at [1494, 233] on button "Next" at bounding box center [1496, 239] width 65 height 24
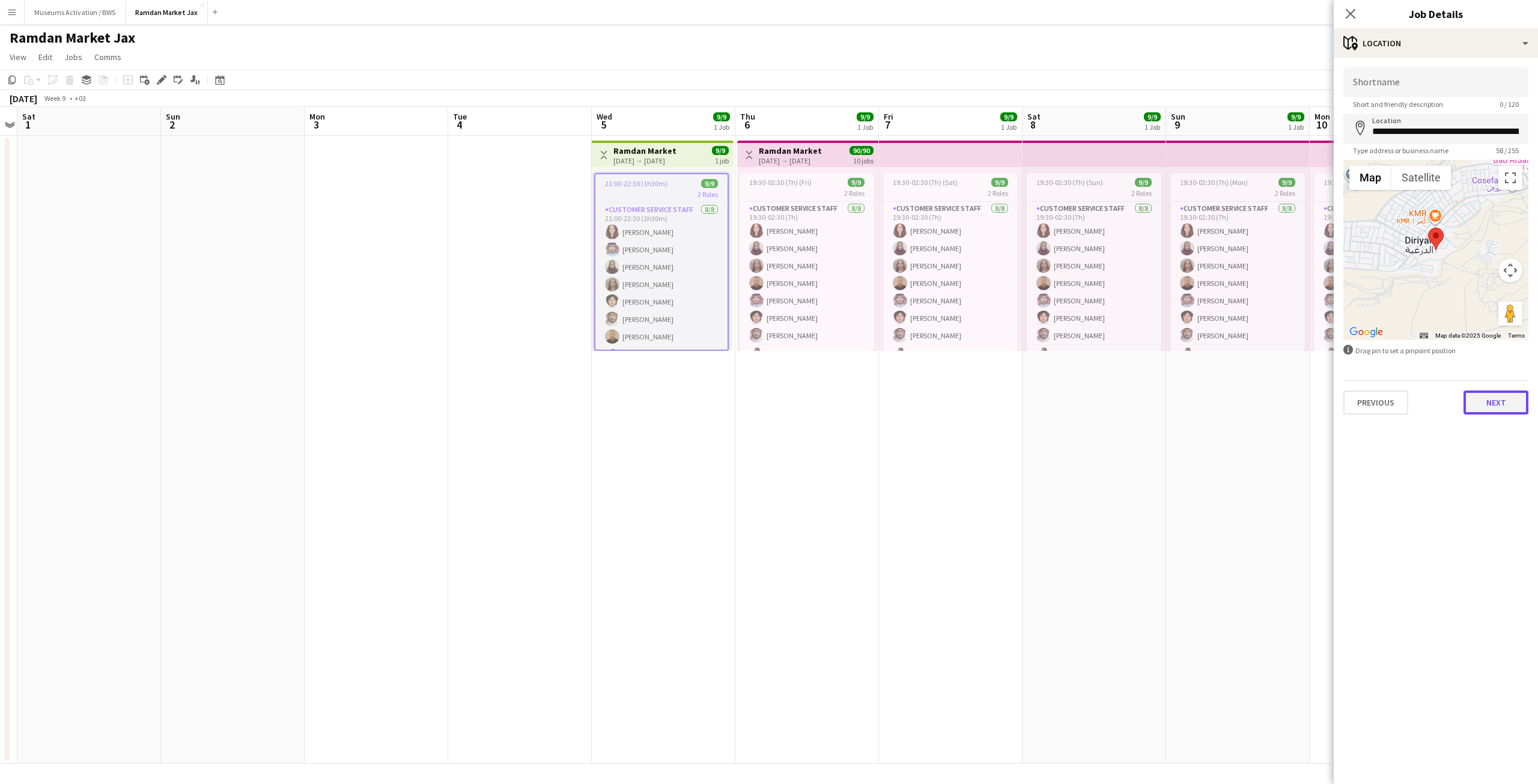
click at [1483, 412] on button "Next" at bounding box center [1496, 402] width 65 height 24
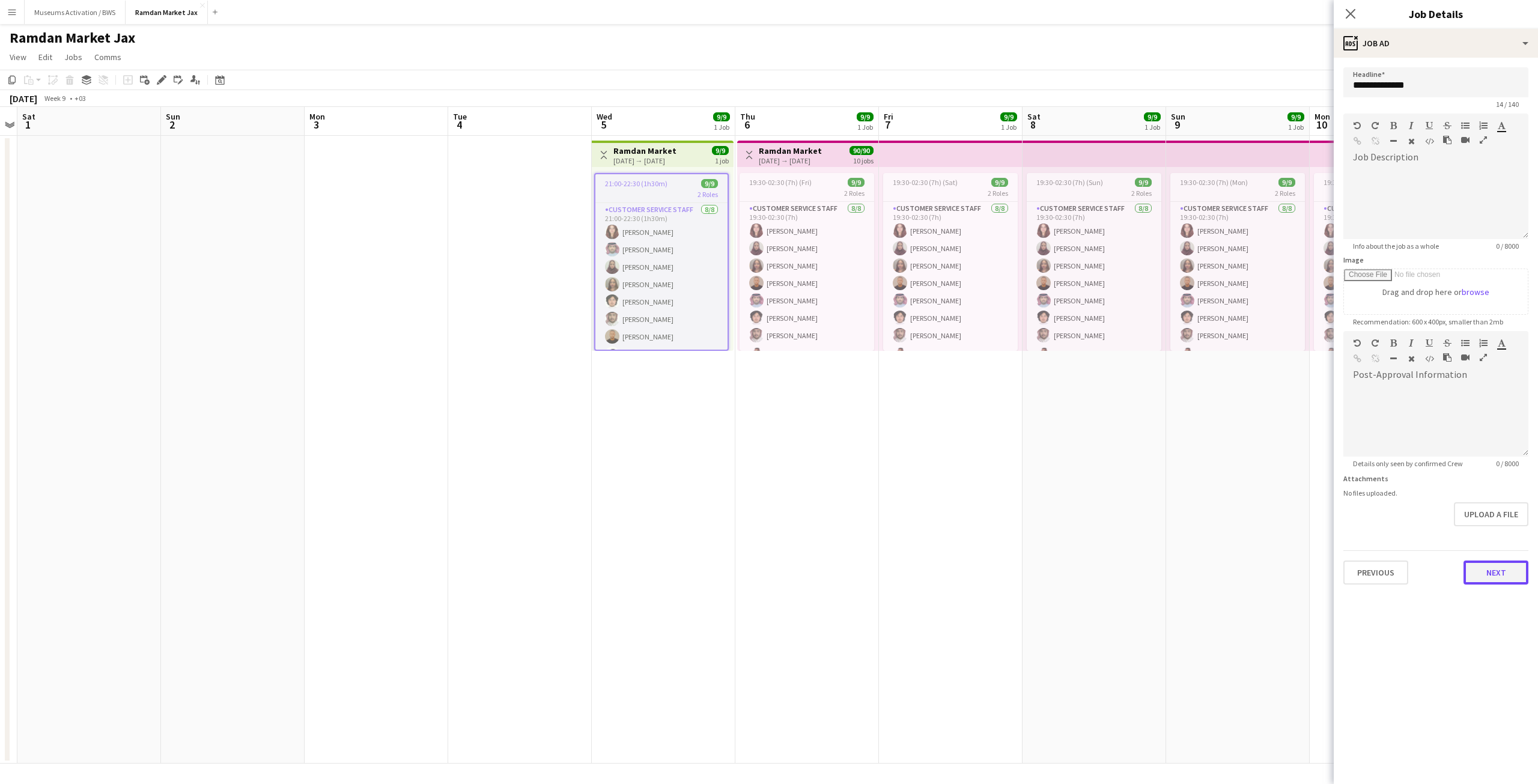
click at [1483, 565] on button "Next" at bounding box center [1496, 572] width 65 height 24
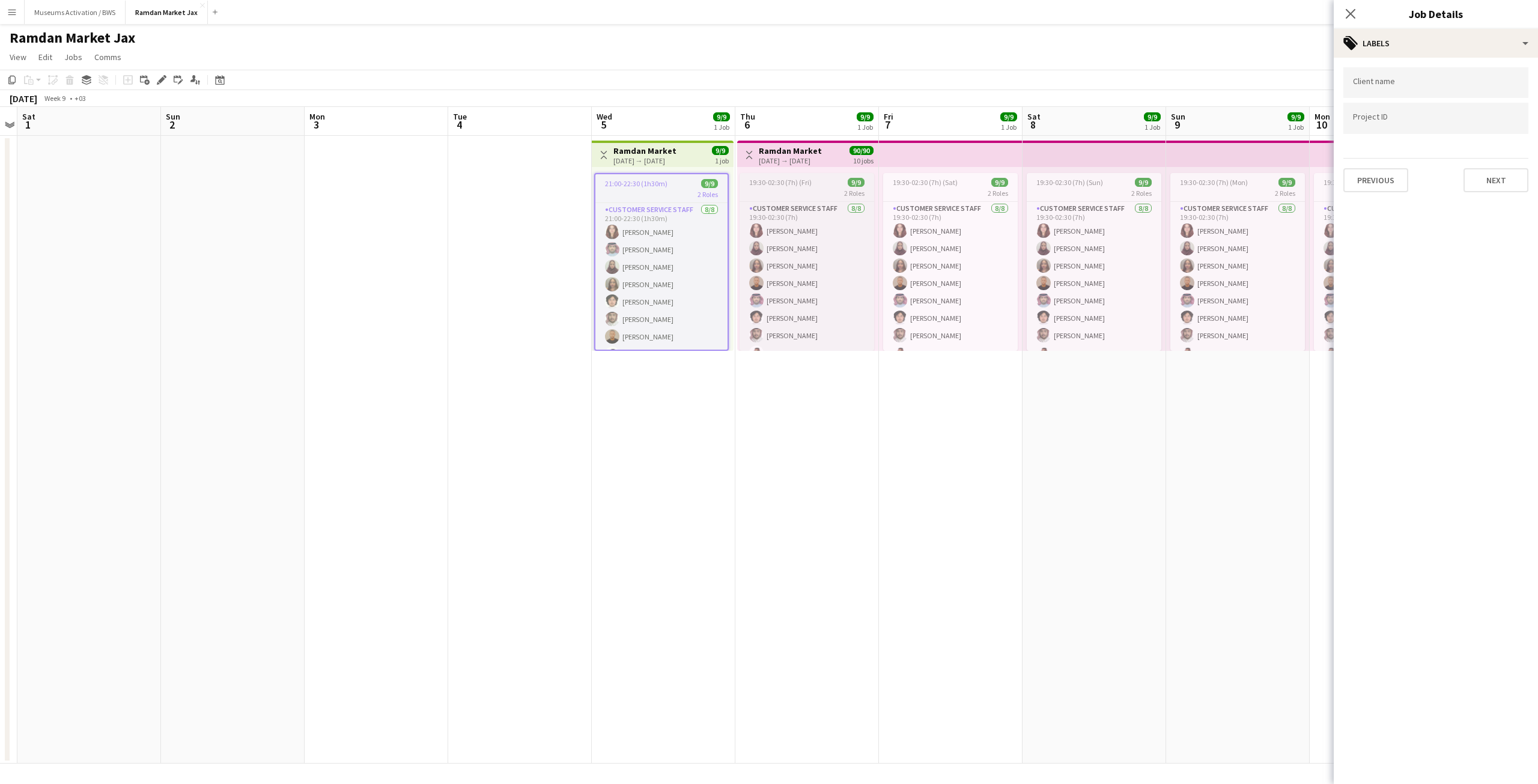
click at [797, 192] on div "2 Roles" at bounding box center [807, 193] width 135 height 10
click at [626, 176] on app-job-card "21:00-22:30 (1h30m) 9/9 2 Roles Customer Service Staff [DATE] 21:00-22:30 (1h30…" at bounding box center [662, 262] width 135 height 178
drag, startPoint x: 626, startPoint y: 176, endPoint x: 565, endPoint y: 233, distance: 83.5
click at [565, 233] on app-date-cell at bounding box center [520, 450] width 143 height 628
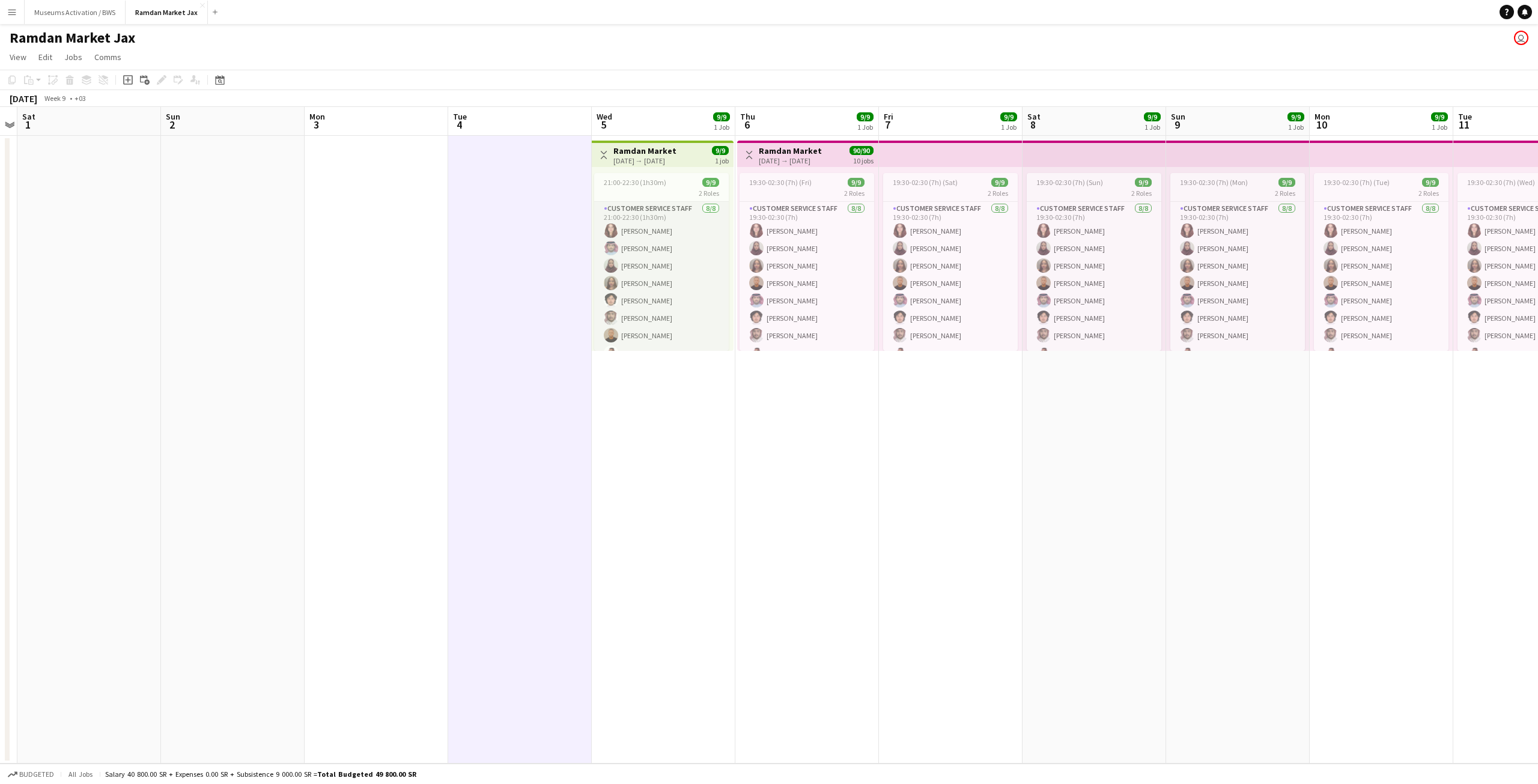
click at [667, 248] on app-card-role "Customer Service Staff [DATE] 21:00-22:30 (1h30m) Aya [PERSON_NAME] [PERSON_NAM…" at bounding box center [662, 283] width 135 height 163
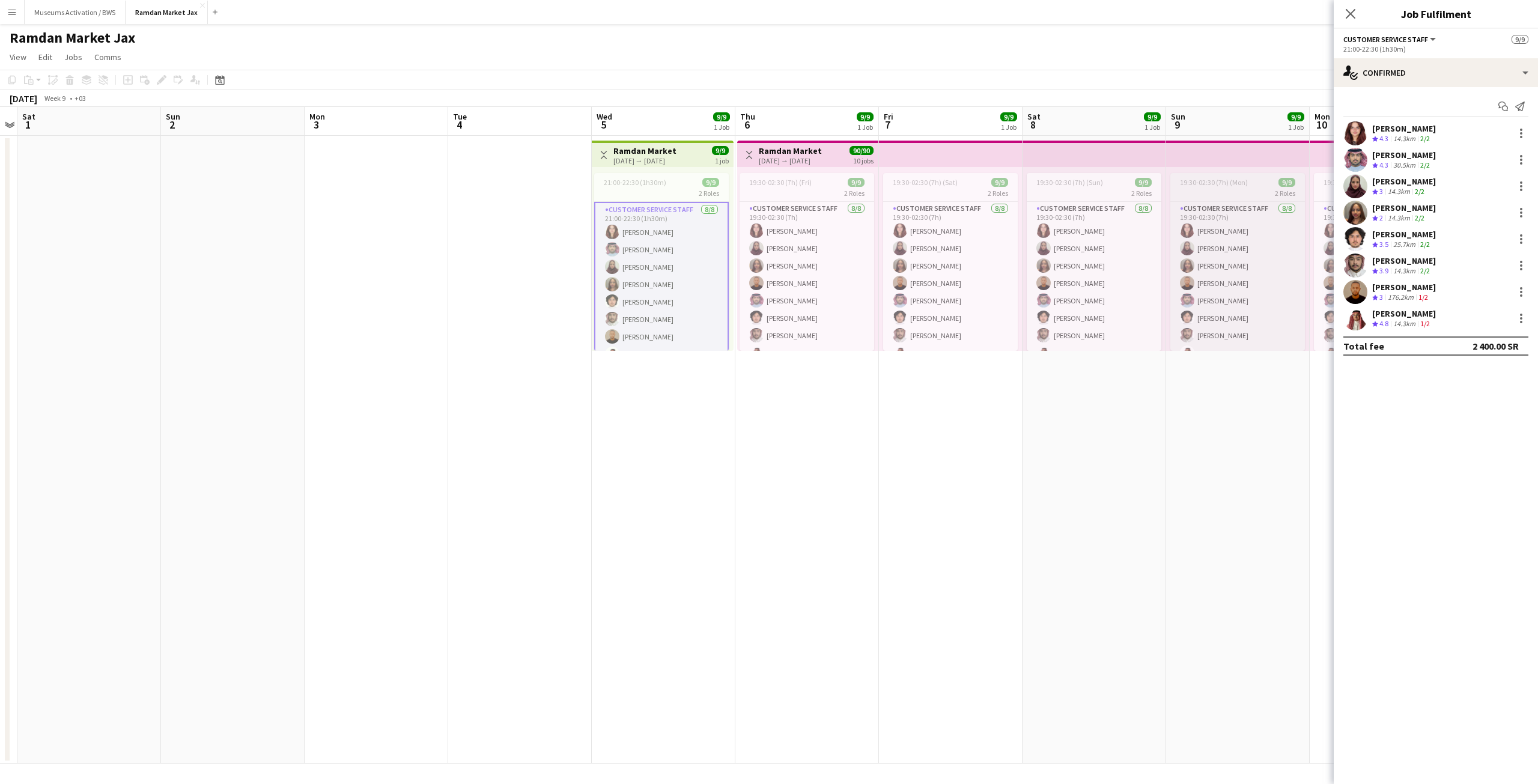
click at [1302, 198] on app-job-card "19:30-02:30 (7h) (Mon) 9/9 2 Roles Customer Service Staff [DATE] 19:30-02:30 (7…" at bounding box center [1237, 262] width 135 height 178
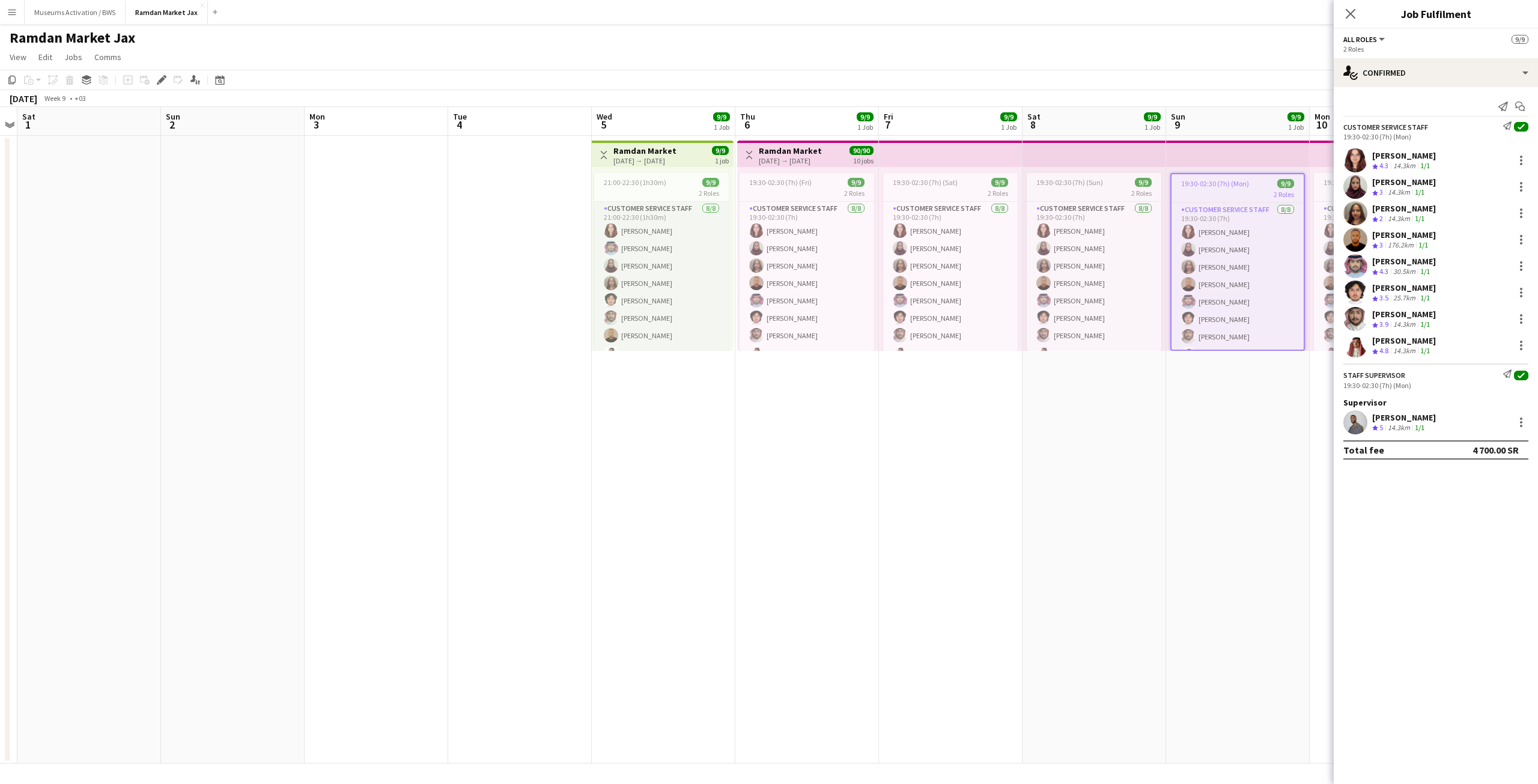
click at [643, 263] on app-card-role "Customer Service Staff [DATE] 21:00-22:30 (1h30m) Aya [PERSON_NAME] [PERSON_NAM…" at bounding box center [662, 283] width 135 height 163
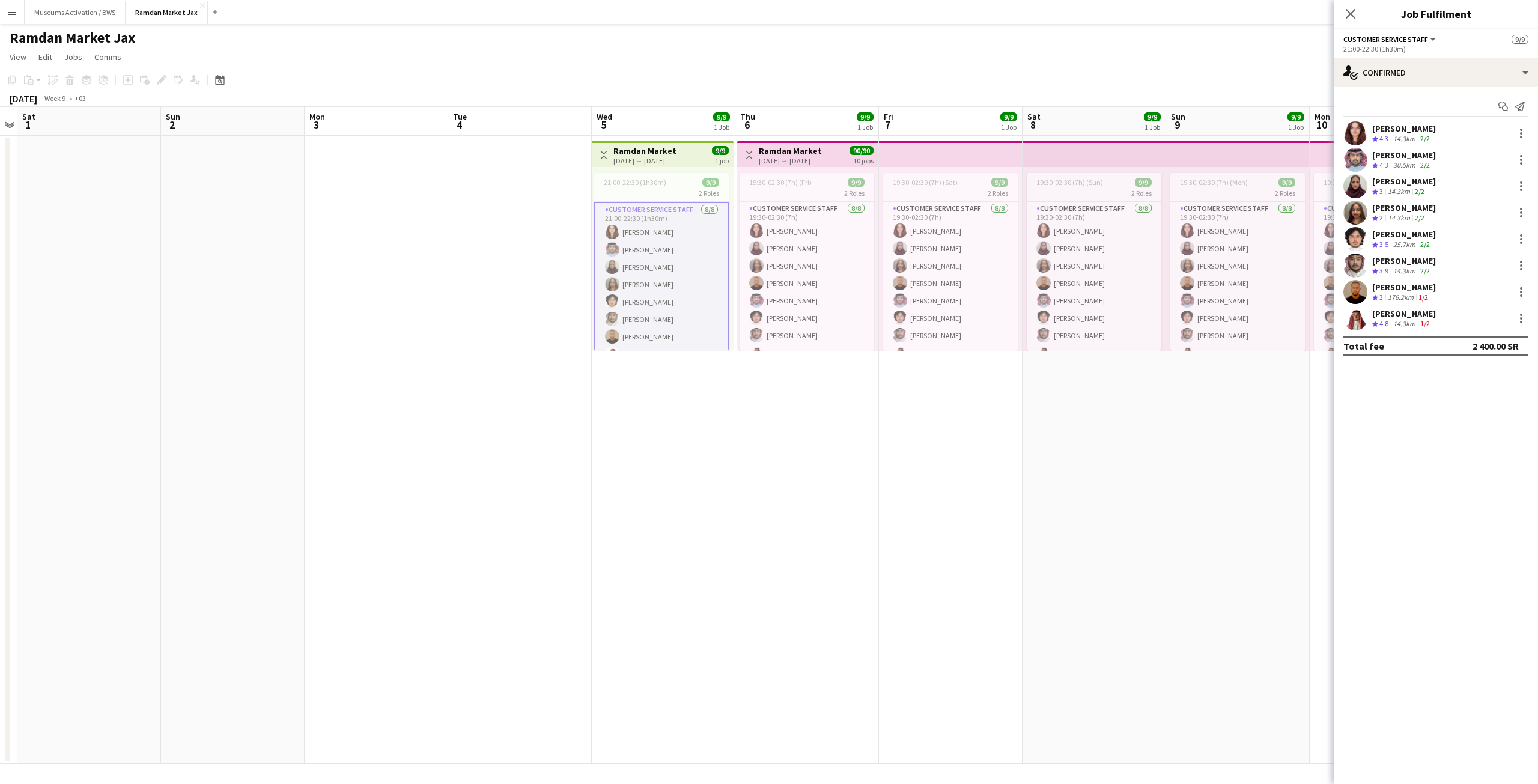
click at [1401, 134] on div "14.3km" at bounding box center [1404, 139] width 27 height 11
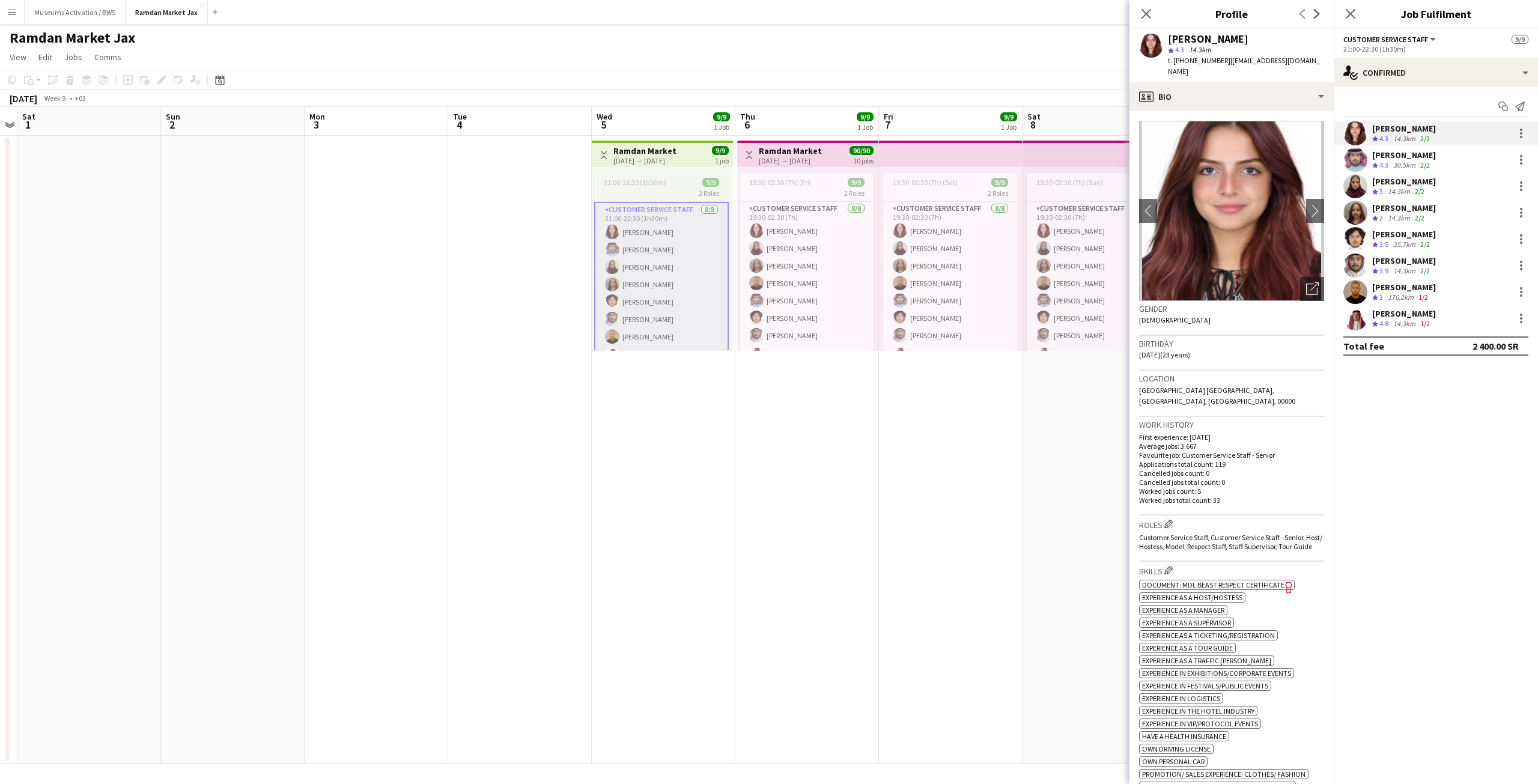
click at [627, 190] on div "2 Roles" at bounding box center [662, 193] width 135 height 10
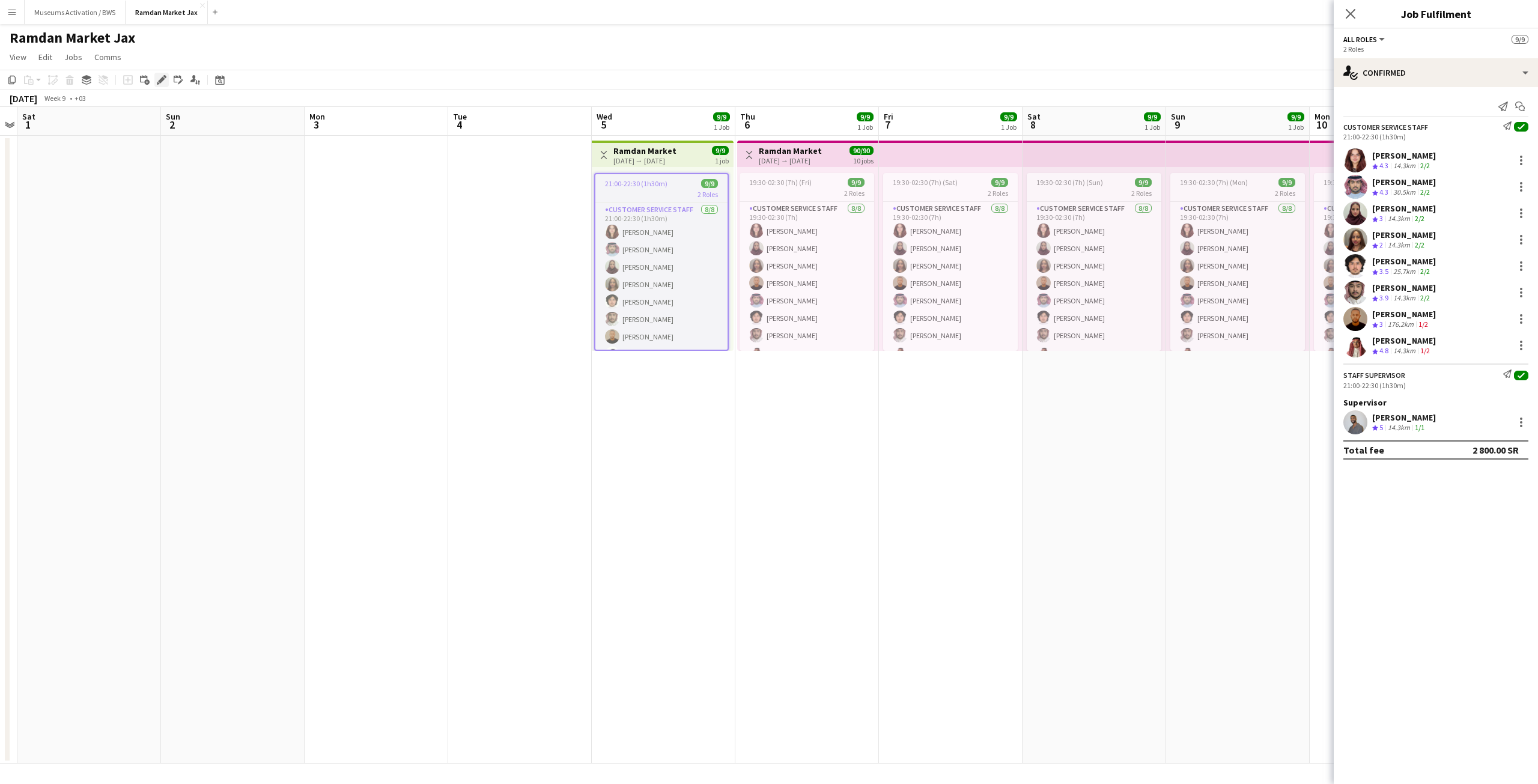
click at [163, 83] on icon "Edit" at bounding box center [162, 80] width 10 height 10
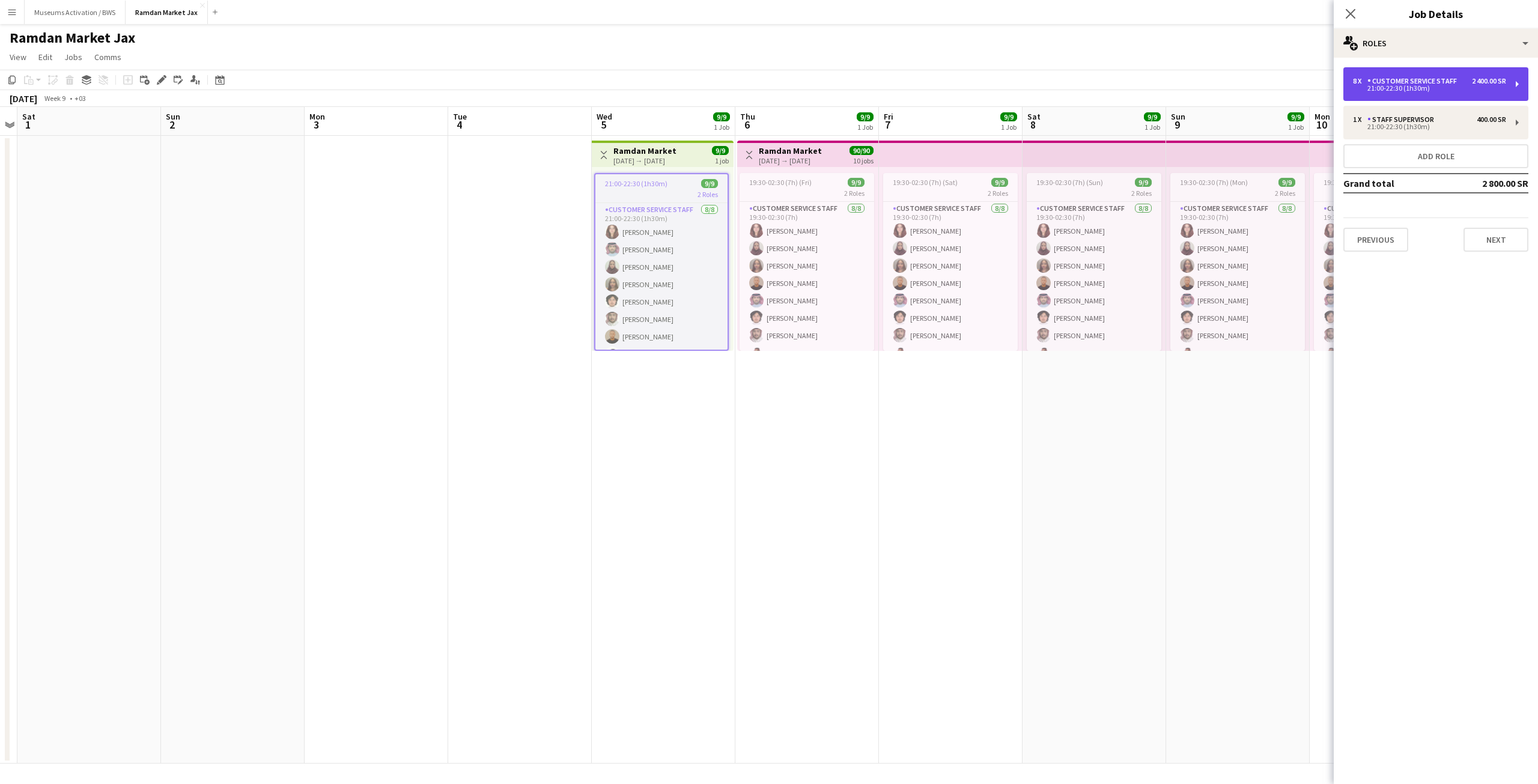
click at [1411, 77] on div "Customer Service Staff" at bounding box center [1414, 81] width 95 height 9
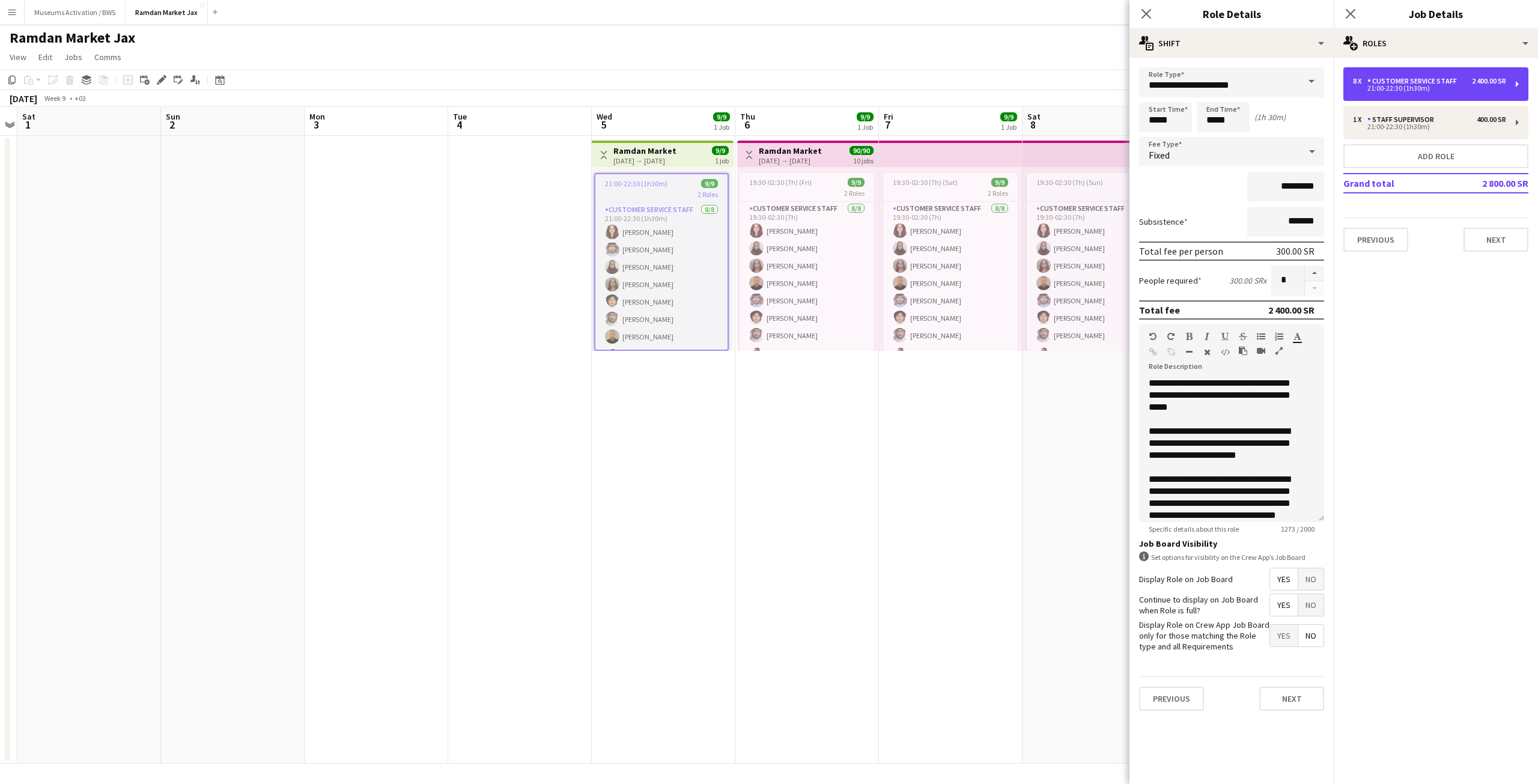
scroll to position [478, 0]
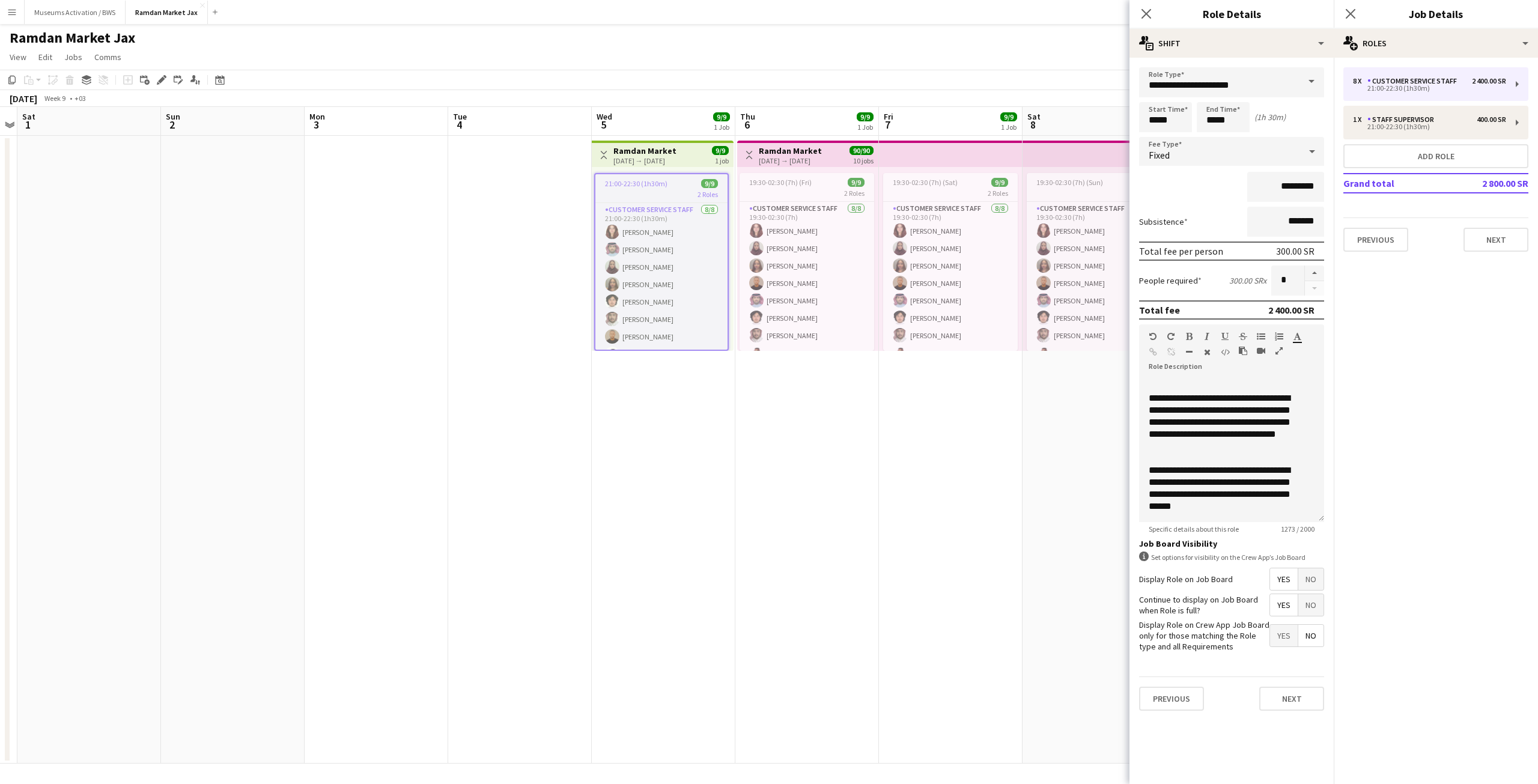
click at [1098, 514] on app-date-cell "19:30-02:30 (7h) (Sun) 9/9 2 Roles Customer Service Staff [DATE] 19:30-02:30 (7…" at bounding box center [1094, 450] width 143 height 628
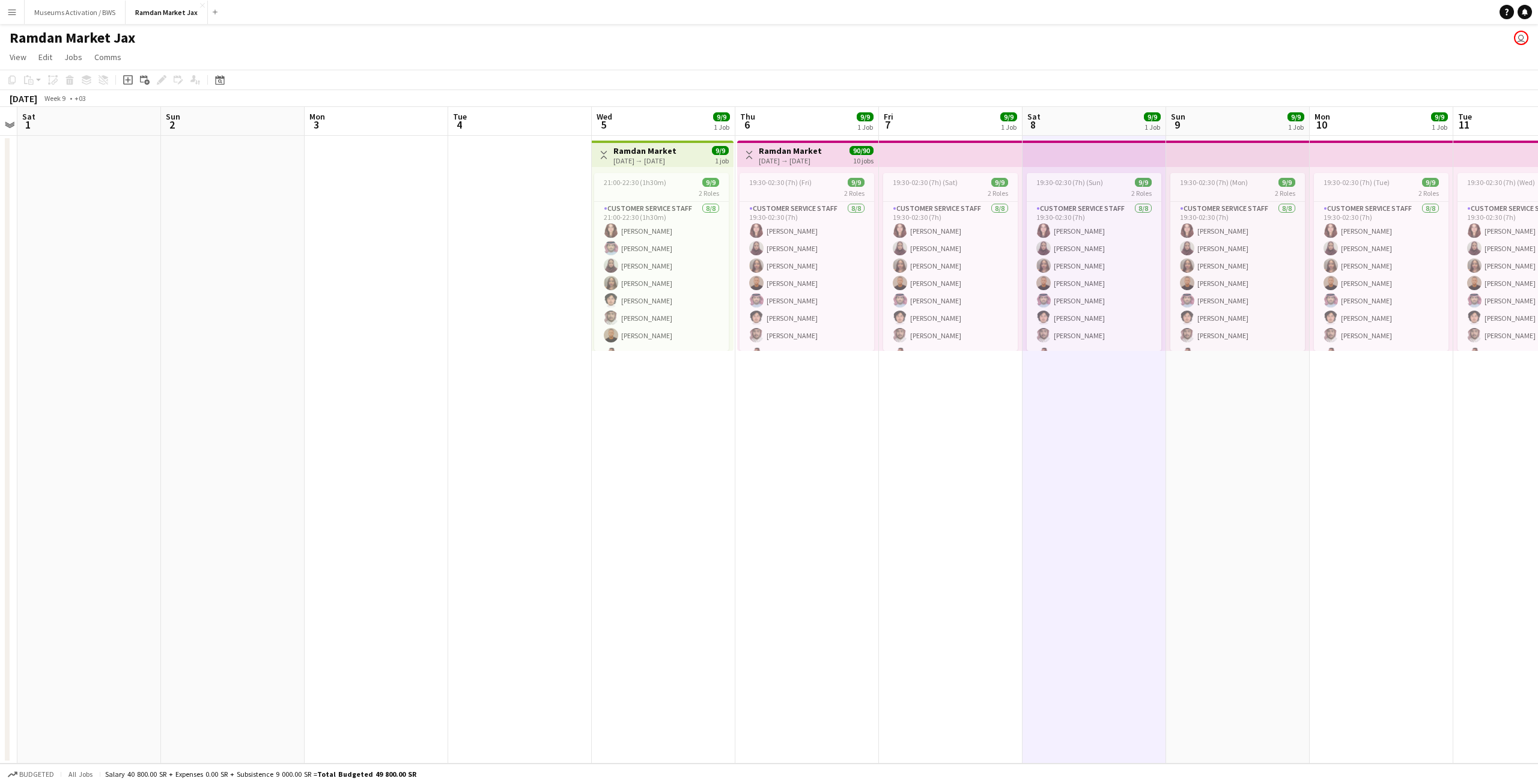
click at [470, 195] on app-date-cell at bounding box center [520, 450] width 143 height 628
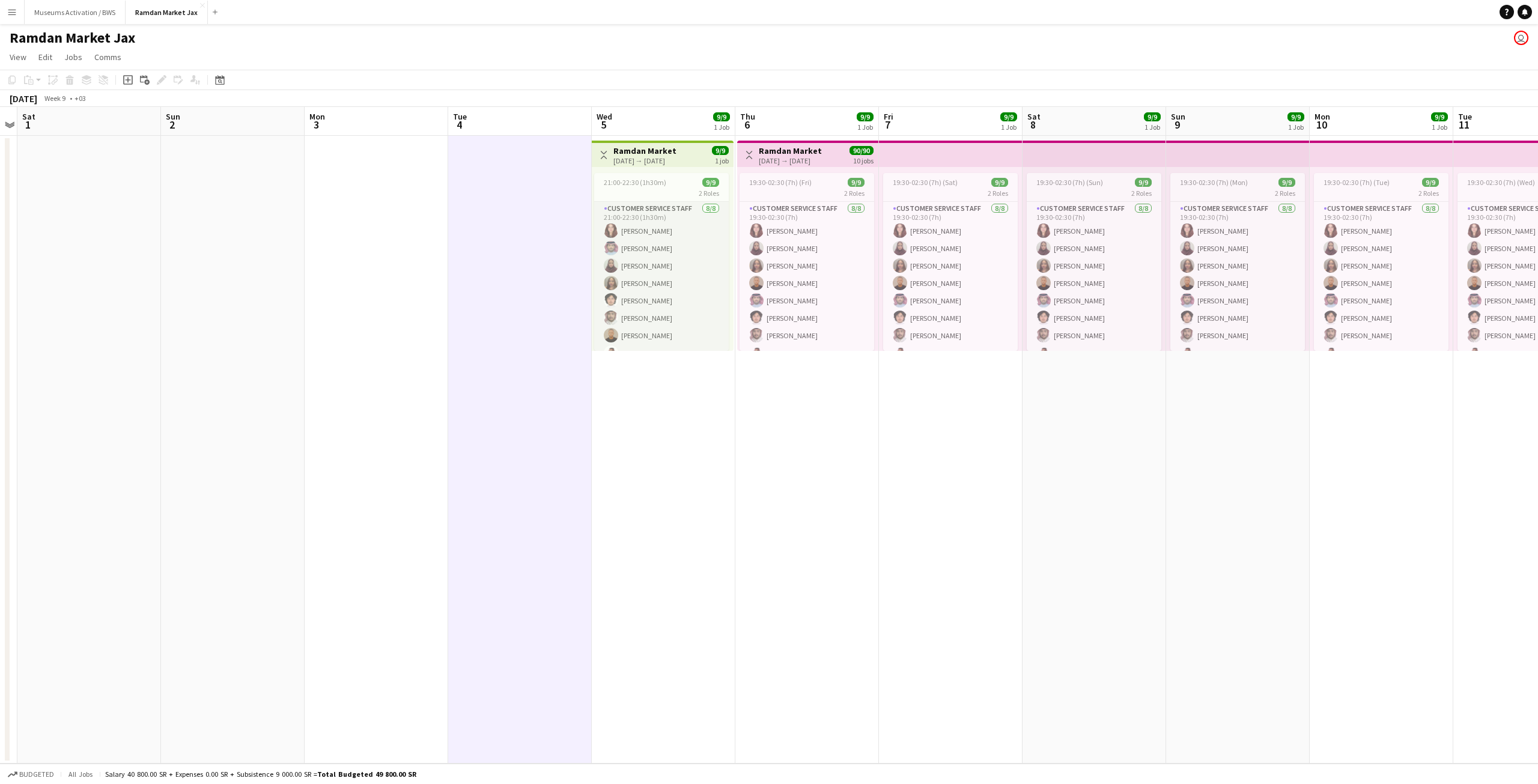
click at [663, 306] on app-card-role "Customer Service Staff [DATE] 21:00-22:30 (1h30m) Aya [PERSON_NAME] [PERSON_NAM…" at bounding box center [662, 283] width 135 height 163
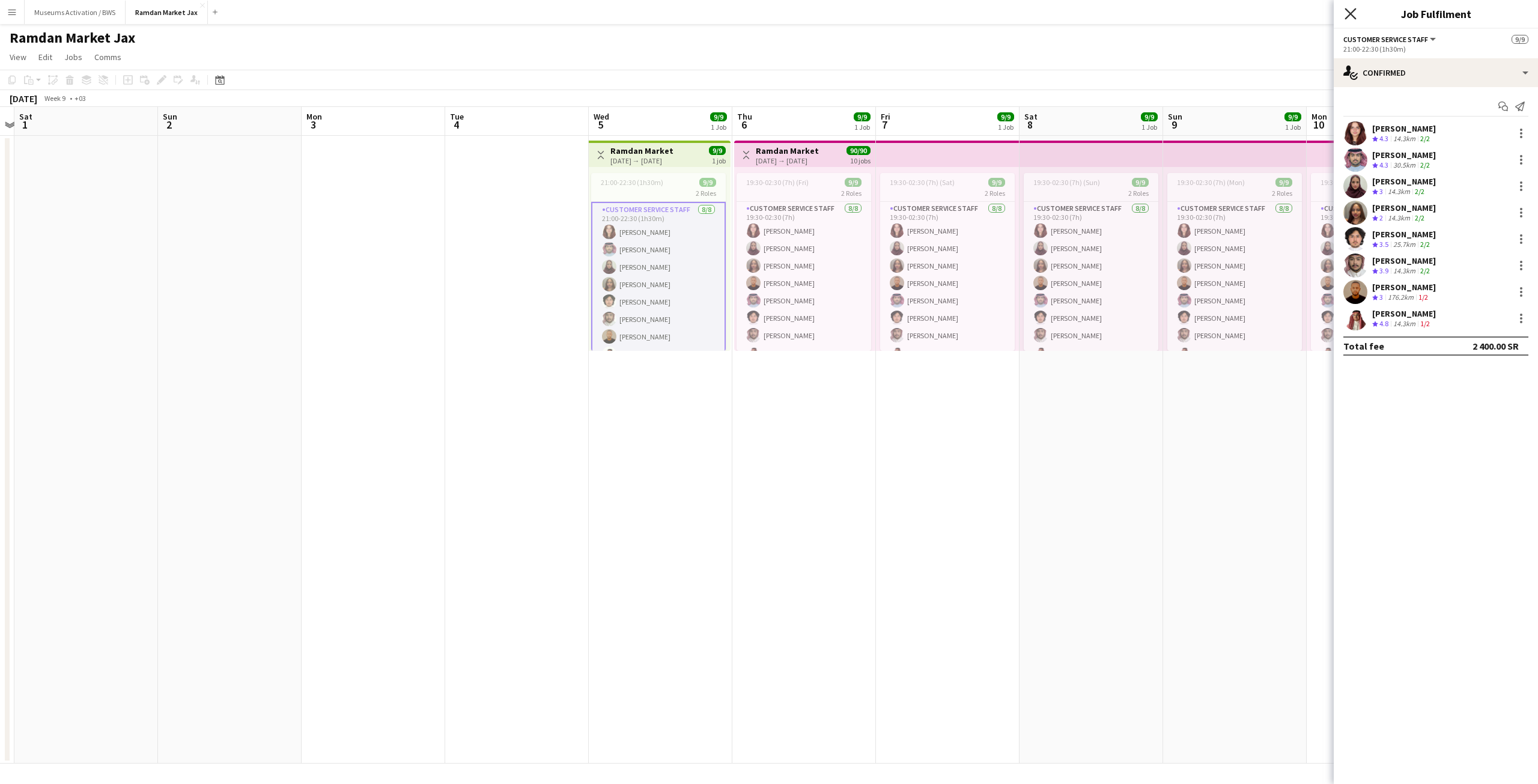
click at [1350, 12] on icon "Close pop-in" at bounding box center [1350, 14] width 11 height 11
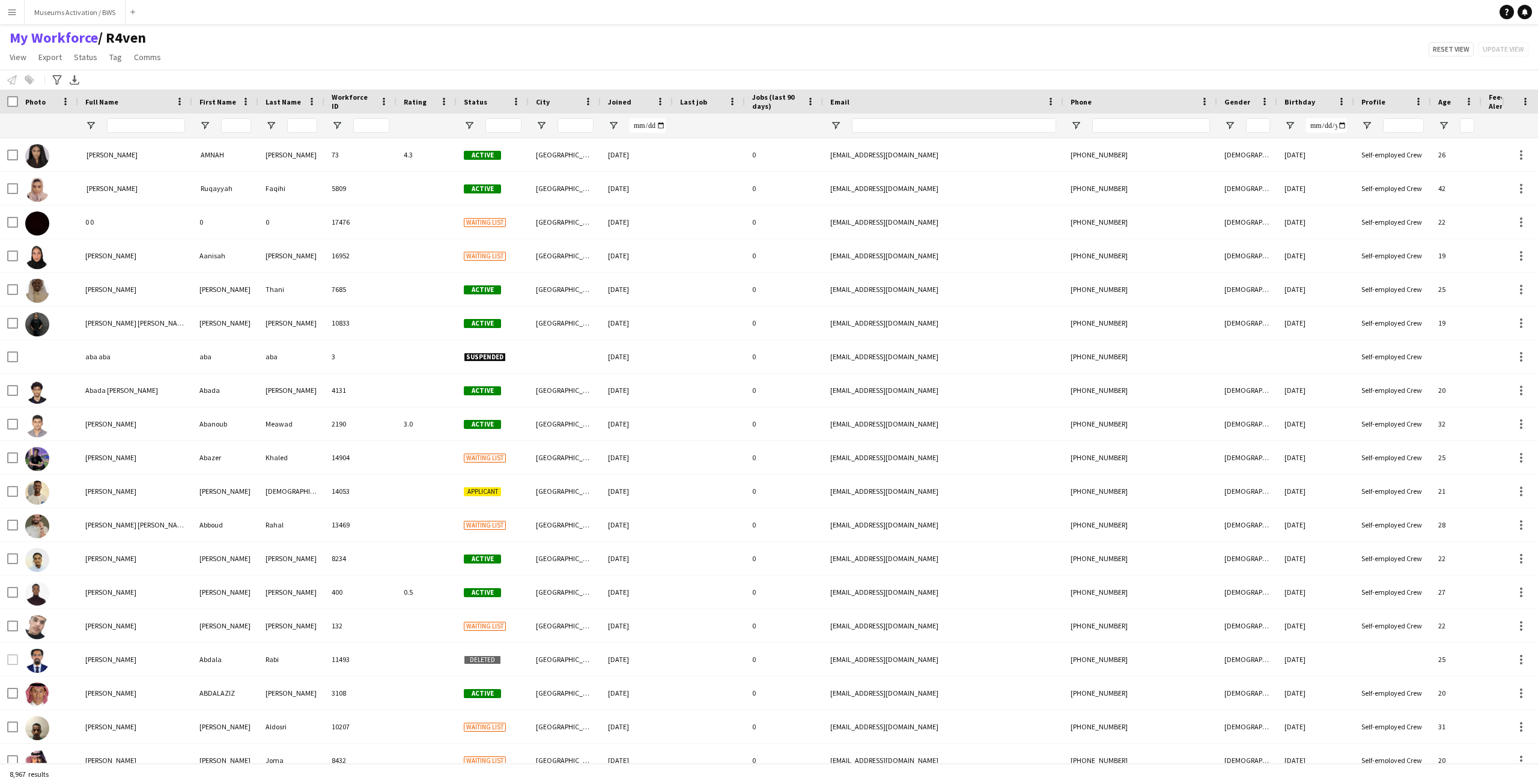
drag, startPoint x: 185, startPoint y: 67, endPoint x: -11, endPoint y: 195, distance: 234.1
click at [0, 195] on html "Menu Boards Boards Boards All jobs Status Workforce Workforce My Workforce Recr…" at bounding box center [769, 392] width 1538 height 784
type input "**********"
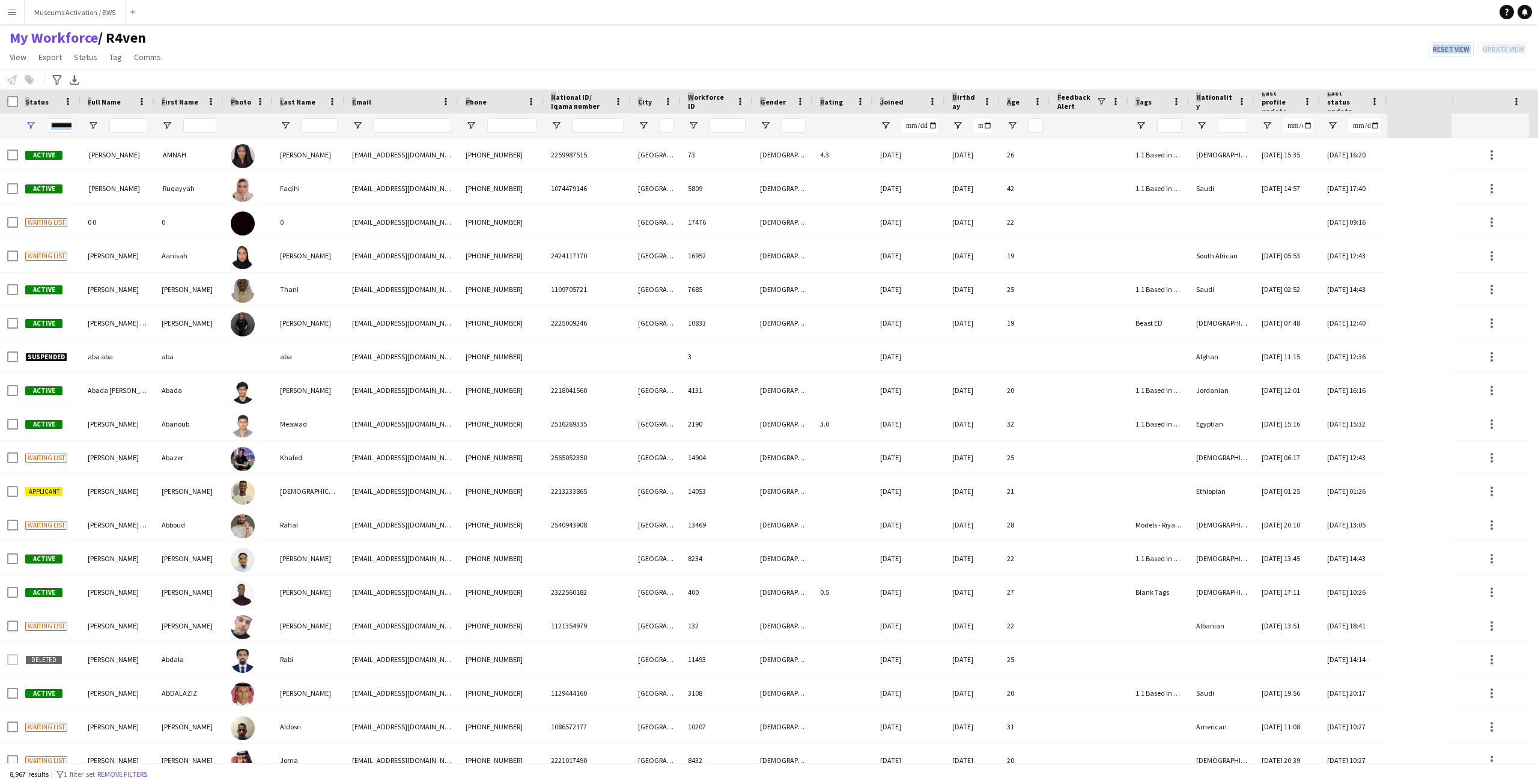
click at [489, 50] on div "My Workforce / R4ven View Views Default view R4ven New view Update view Delete …" at bounding box center [769, 49] width 1538 height 41
click at [400, 126] on input "Email Filter Input" at bounding box center [412, 125] width 77 height 14
paste input "**********"
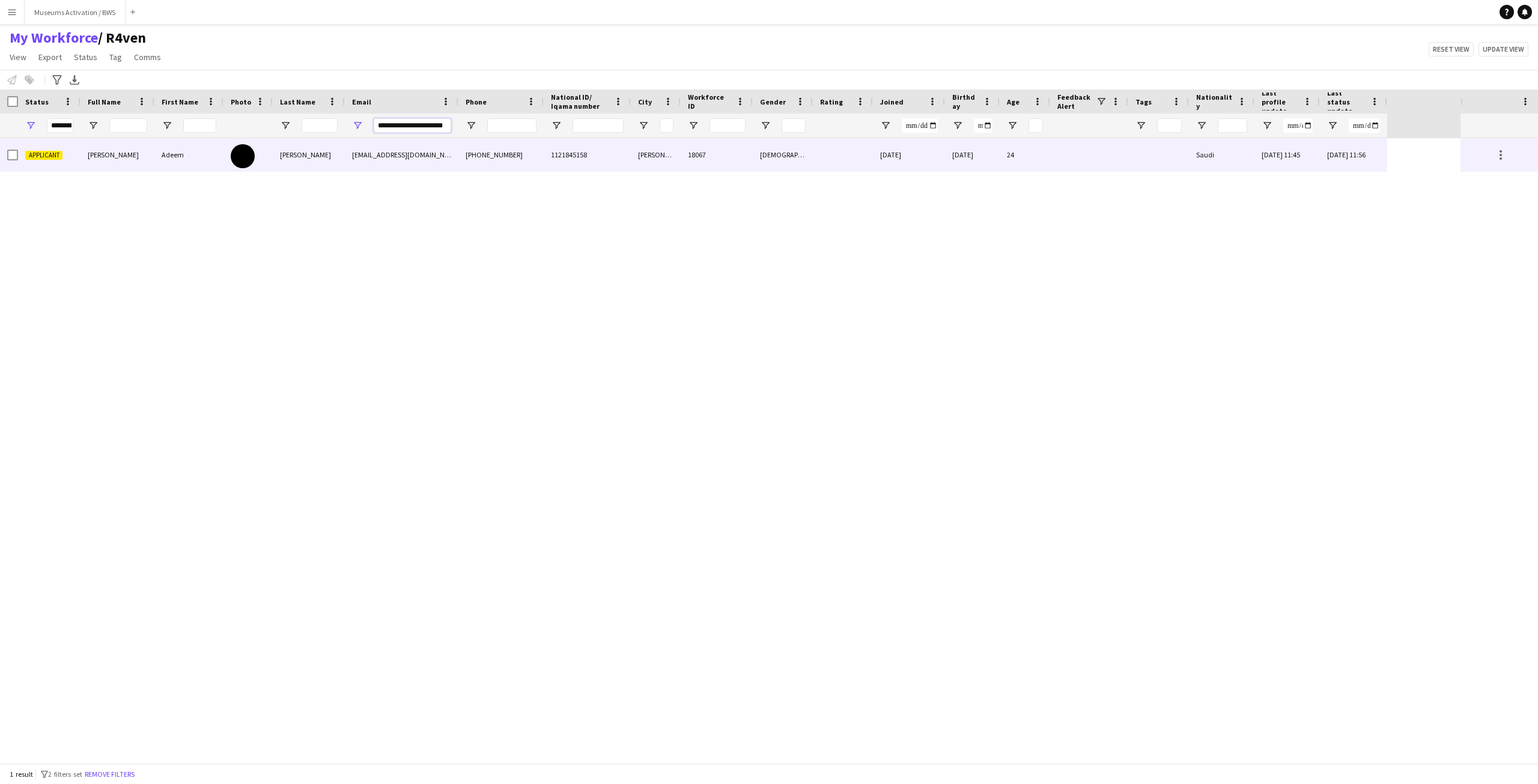
type input "**********"
click at [369, 155] on div "adeemhamad77@gmail.com" at bounding box center [402, 154] width 114 height 33
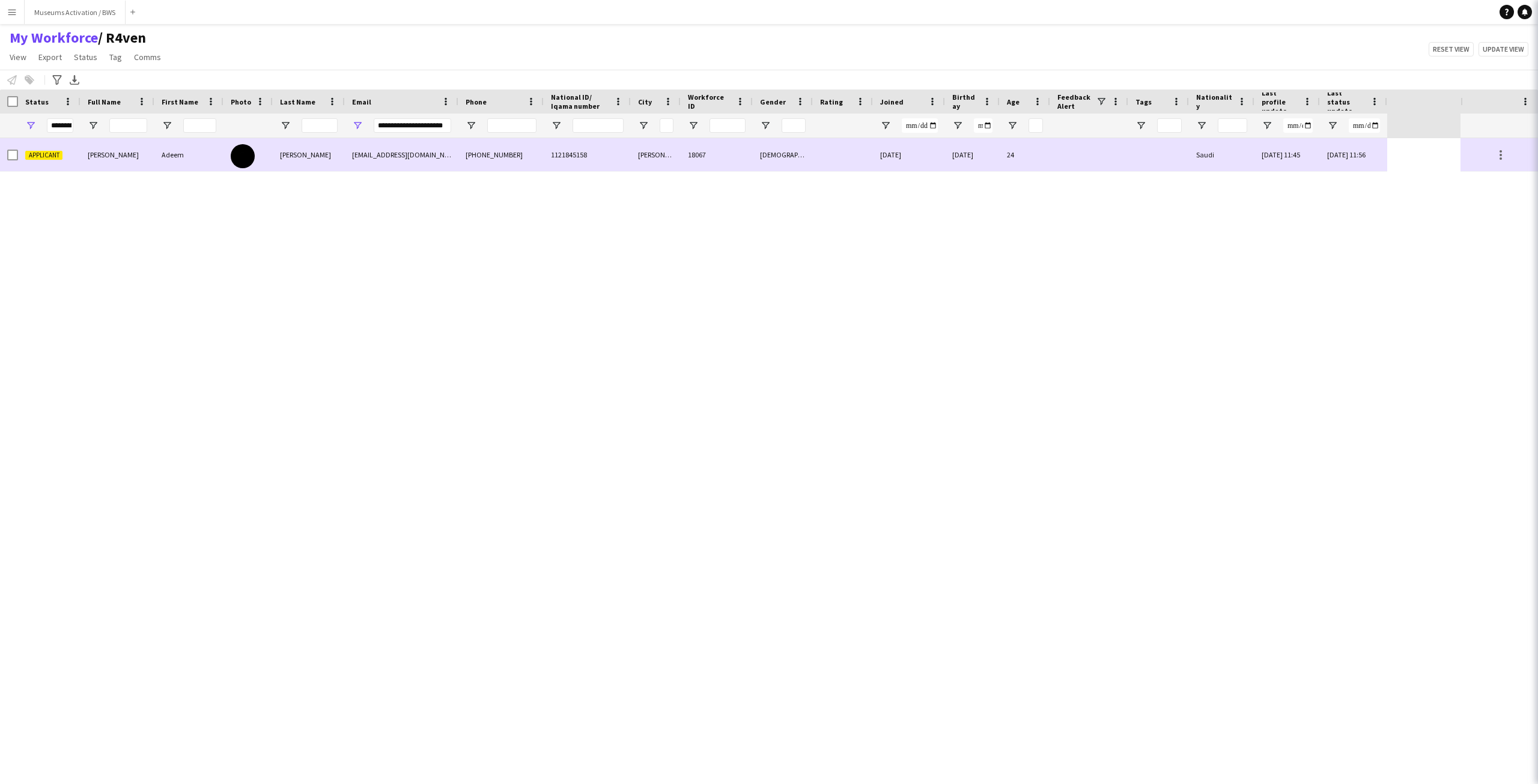
scroll to position [0, 0]
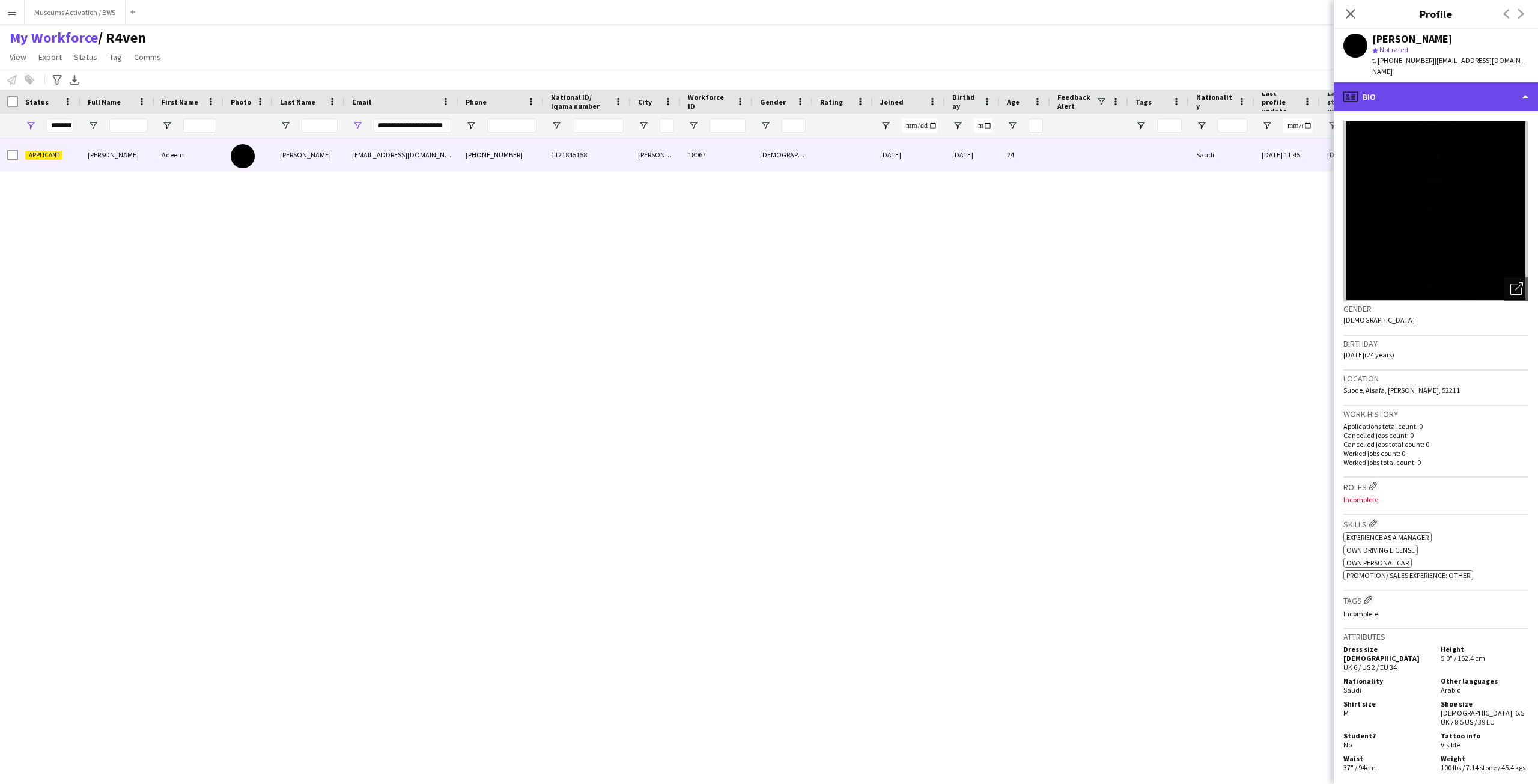
click at [1390, 95] on div "profile Bio" at bounding box center [1436, 96] width 204 height 29
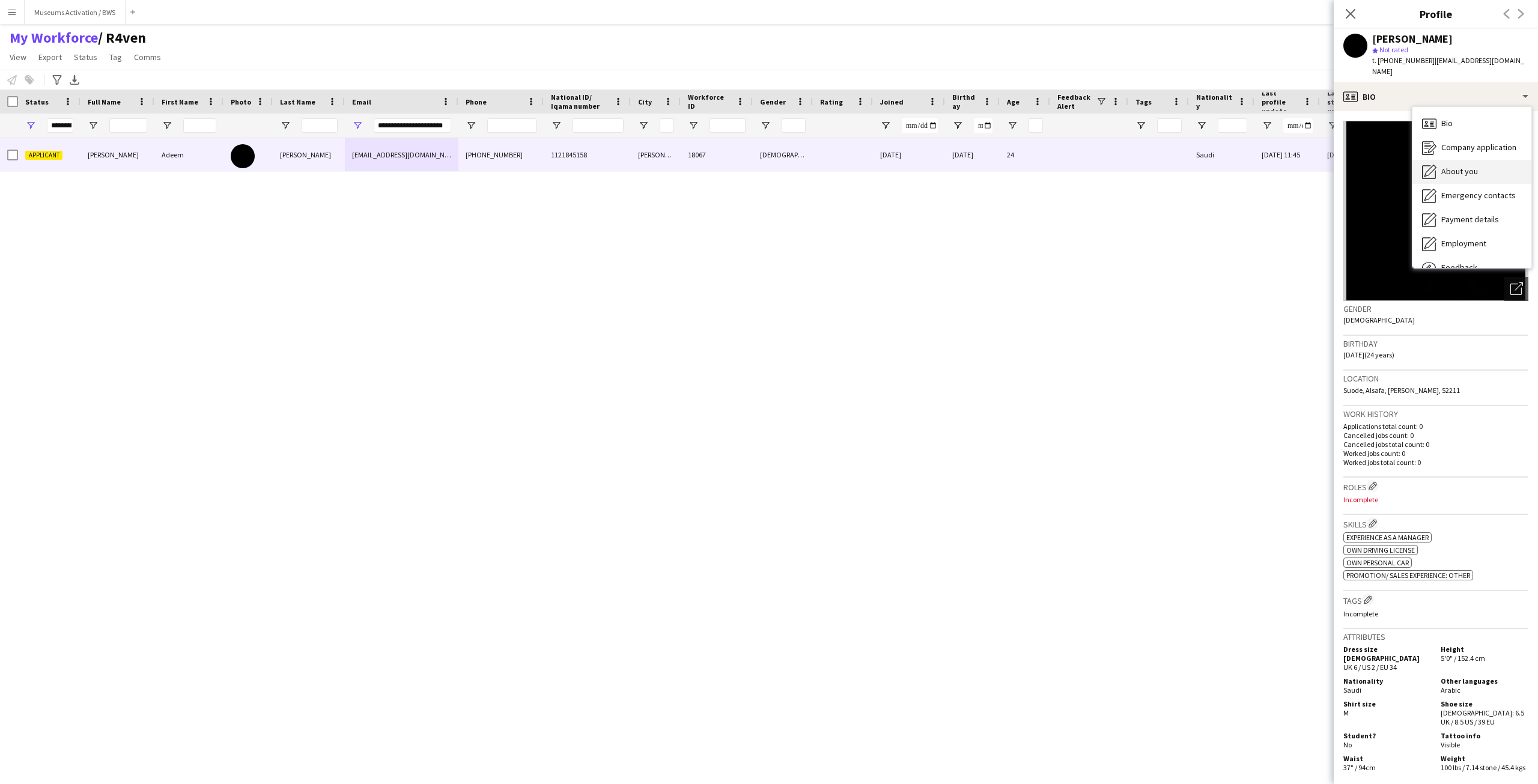
click at [1460, 166] on span "About you" at bounding box center [1459, 171] width 36 height 11
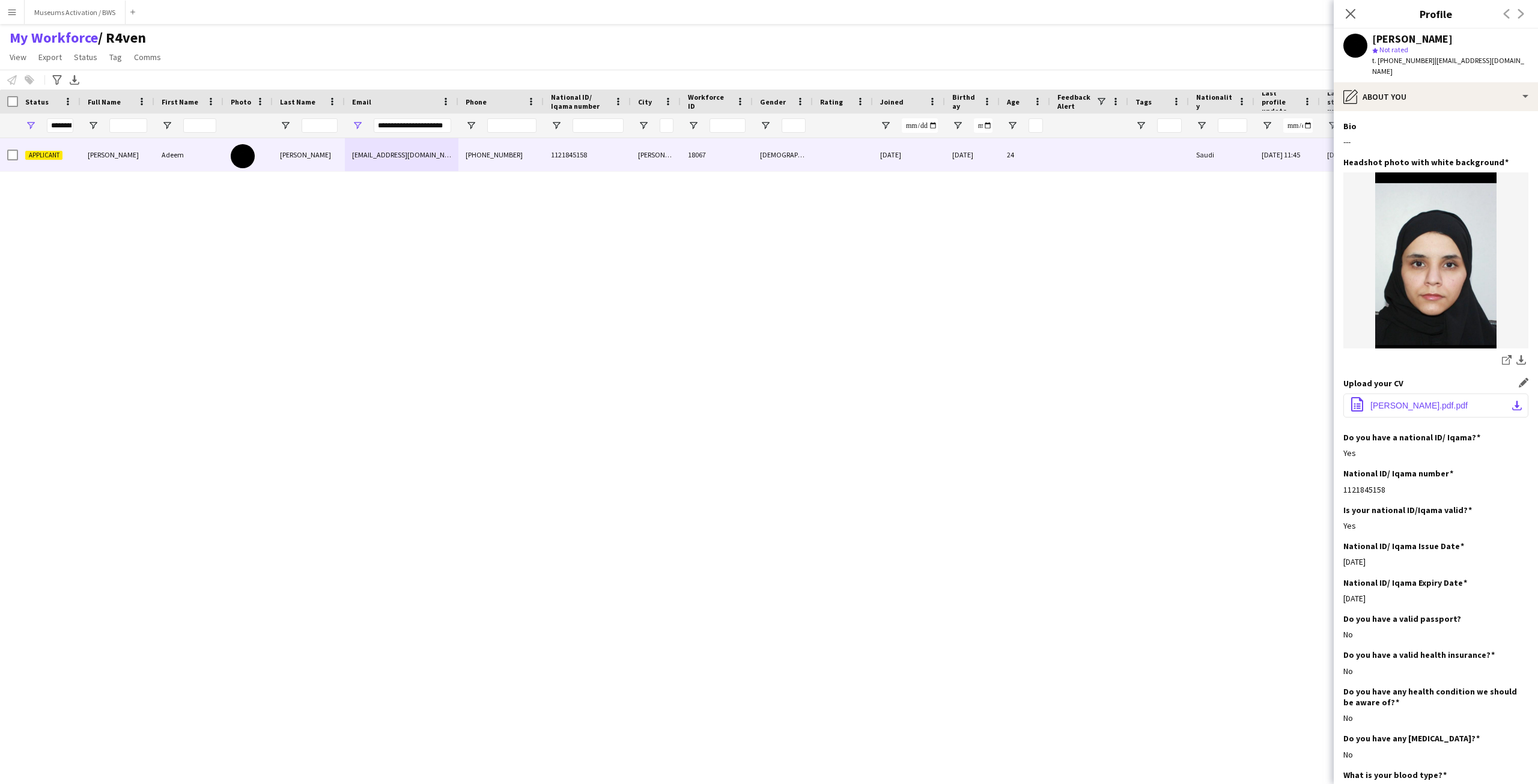
click at [1412, 401] on button "office-file-sheet ‎⁨أديم حمد البريدي.pdf⁩.pdf download-bottom" at bounding box center [1435, 405] width 185 height 24
click at [1439, 82] on div "pencil4 About you" at bounding box center [1436, 96] width 204 height 29
click at [1459, 166] on span "About you" at bounding box center [1459, 171] width 36 height 11
click at [1443, 92] on div "pencil4 About you" at bounding box center [1436, 96] width 204 height 29
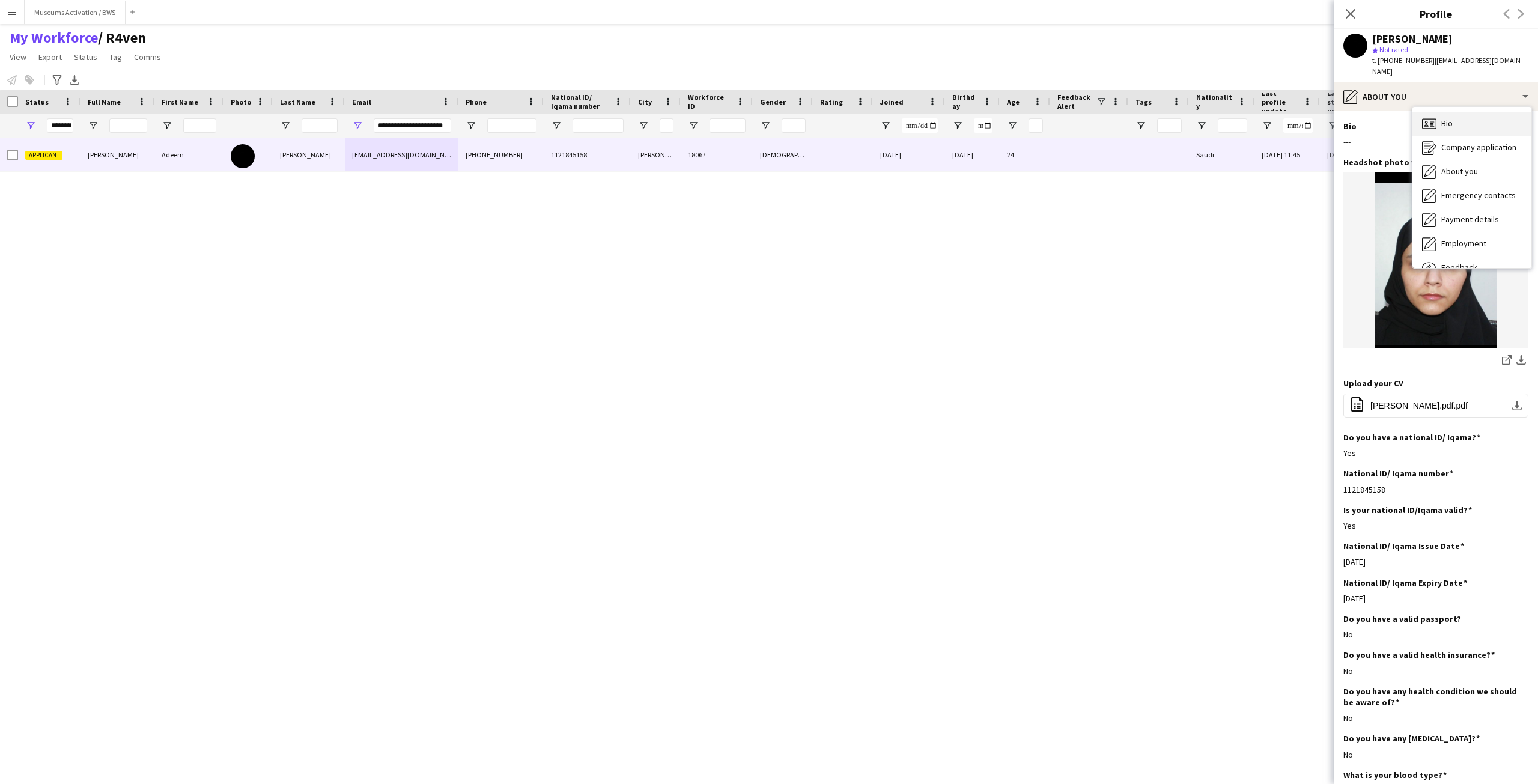
click at [1459, 116] on div "Bio Bio" at bounding box center [1472, 124] width 119 height 24
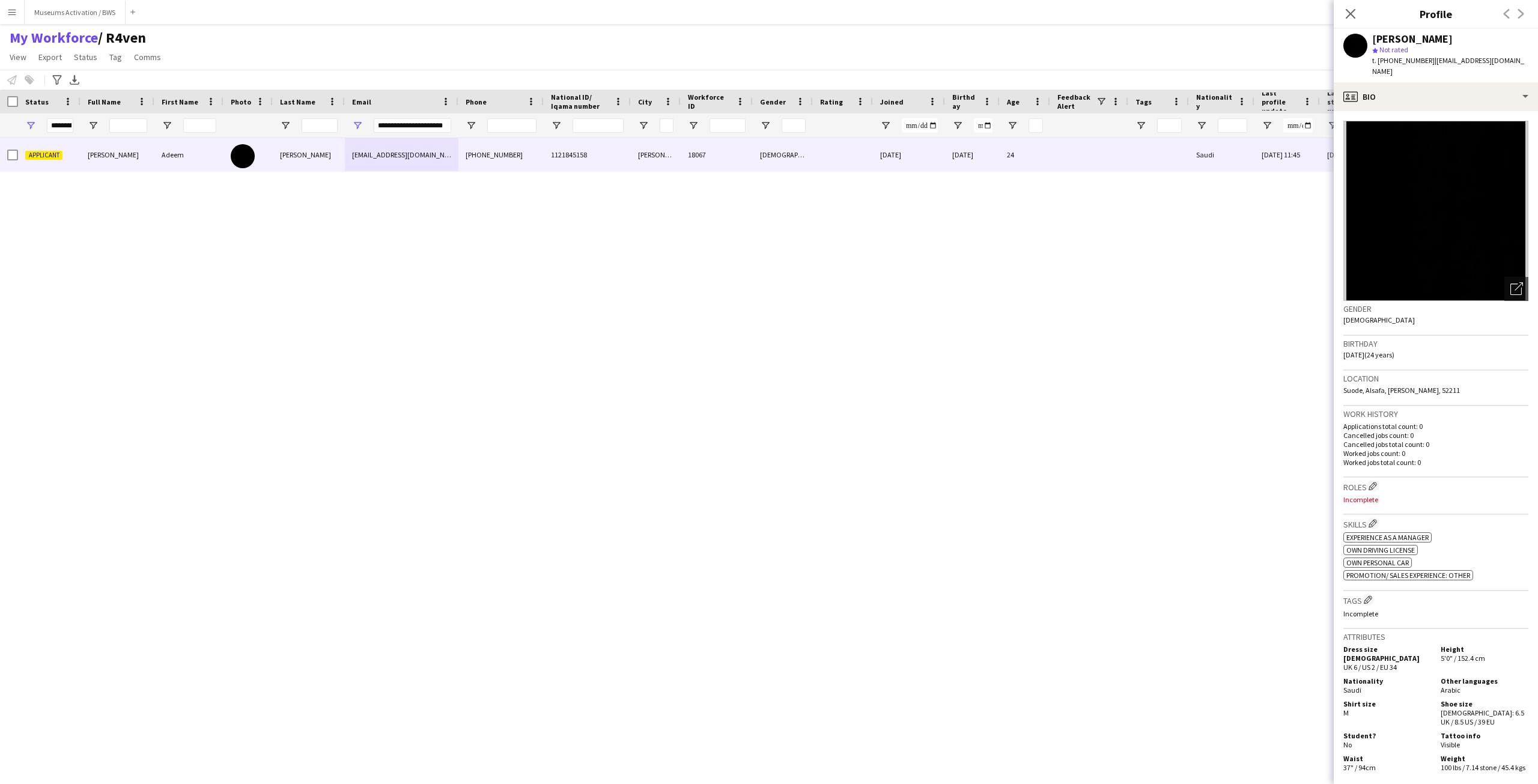
click at [1409, 343] on div "Birthday 06-06-2001 (24 years)" at bounding box center [1435, 353] width 185 height 35
drag, startPoint x: 1409, startPoint y: 343, endPoint x: 1406, endPoint y: 451, distance: 108.0
click at [1406, 451] on app-crew-profile-bio "Open photos pop-in Gender Female Birthday 06-06-2001 (24 years) Location Suode,…" at bounding box center [1436, 448] width 204 height 673
click at [1406, 458] on p "Worked jobs total count: 0" at bounding box center [1435, 462] width 185 height 9
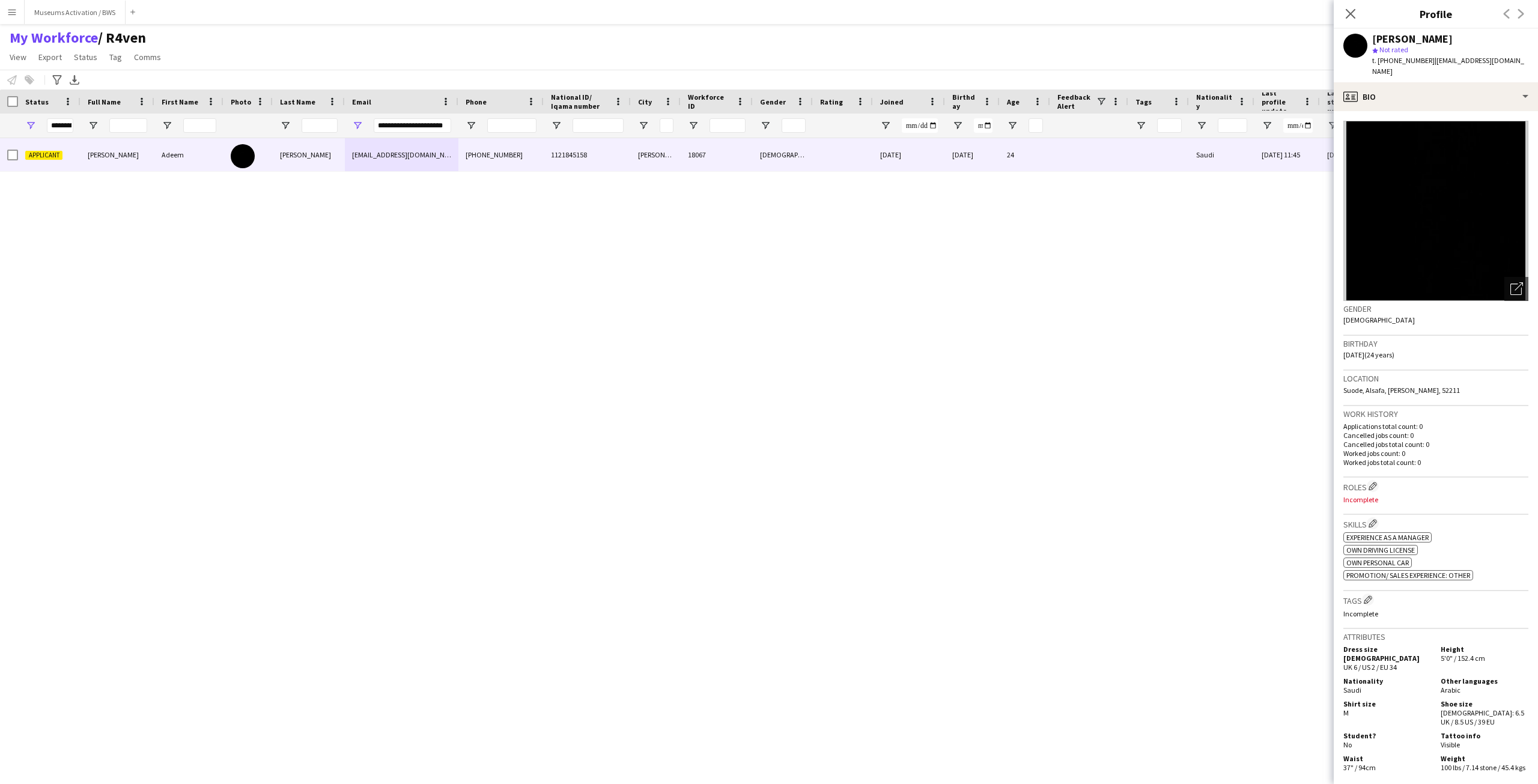
click at [1401, 449] on p "Worked jobs count: 0" at bounding box center [1435, 453] width 185 height 9
click at [1399, 449] on p "Worked jobs count: 0" at bounding box center [1435, 453] width 185 height 9
click at [1399, 458] on p "Worked jobs total count: 0" at bounding box center [1435, 462] width 185 height 9
click at [1398, 458] on p "Worked jobs total count: 0" at bounding box center [1435, 462] width 185 height 9
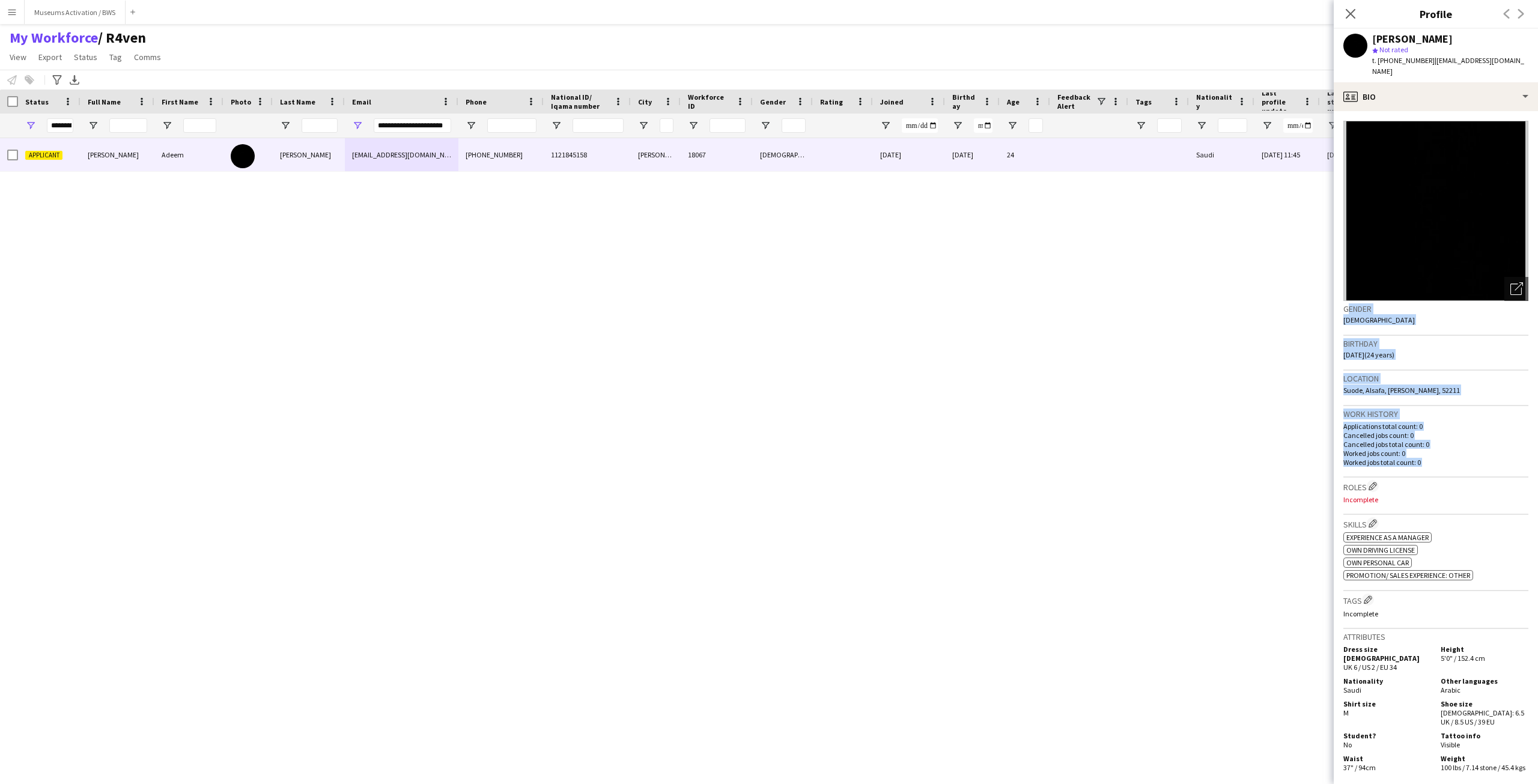
drag, startPoint x: 1398, startPoint y: 452, endPoint x: 1388, endPoint y: 302, distance: 150.3
click at [1388, 302] on app-crew-profile-bio "Open photos pop-in Gender Female Birthday 06-06-2001 (24 years) Location Suode,…" at bounding box center [1436, 448] width 204 height 673
click at [1388, 304] on h3 "Gender" at bounding box center [1435, 309] width 185 height 11
drag, startPoint x: 1388, startPoint y: 302, endPoint x: 1411, endPoint y: 564, distance: 263.0
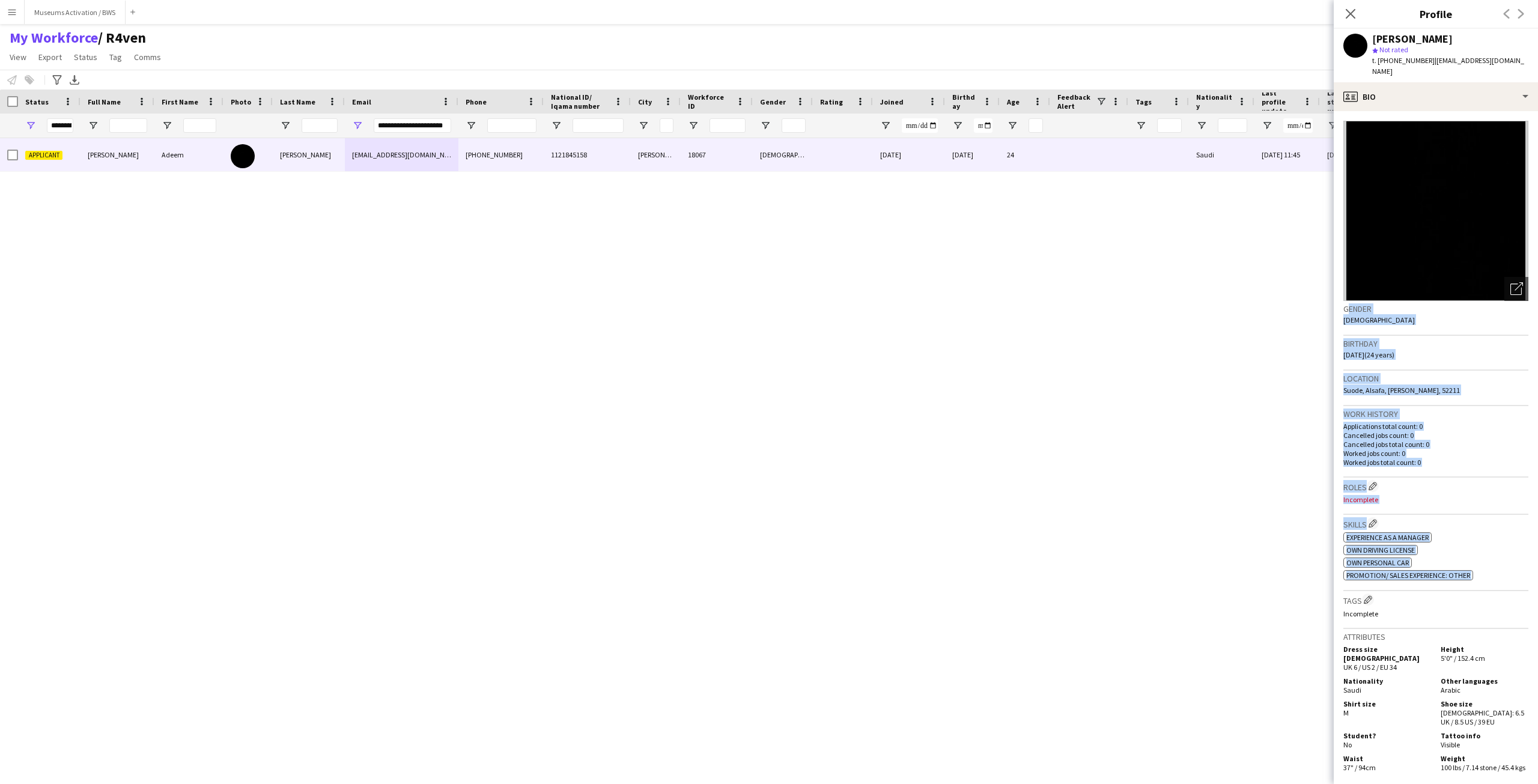
click at [1411, 564] on app-crew-profile-bio "Open photos pop-in Gender Female Birthday 06-06-2001 (24 years) Location Suode,…" at bounding box center [1436, 448] width 204 height 673
click at [1411, 571] on span "Promotion/ Sales Experience: Other" at bounding box center [1408, 575] width 124 height 9
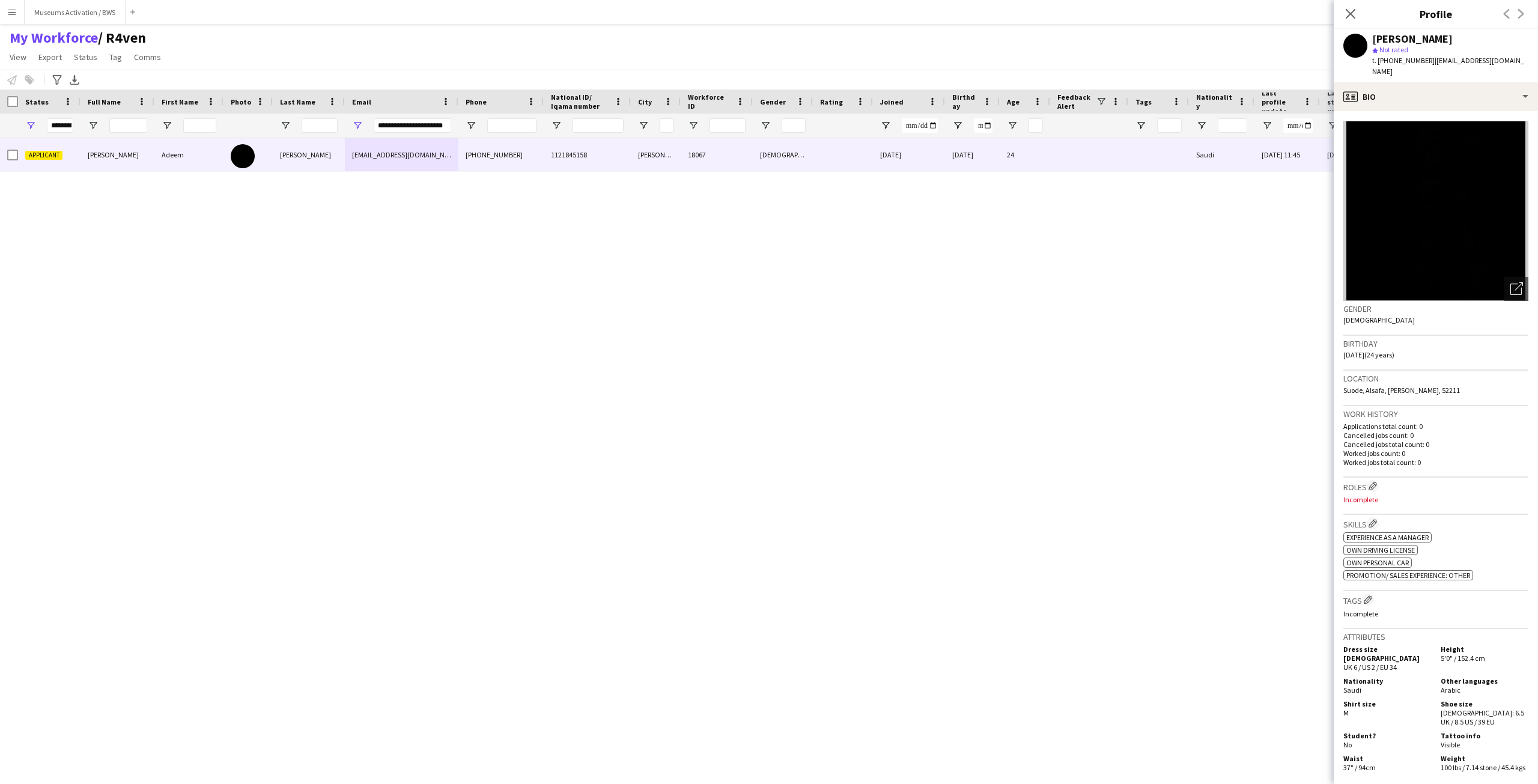
click at [1410, 37] on div "Adeem Hamad alburaidi" at bounding box center [1412, 38] width 80 height 11
drag, startPoint x: 1410, startPoint y: 37, endPoint x: 1451, endPoint y: 68, distance: 51.4
click at [1451, 68] on div "Adeem Hamad alburaidi star Not rated t. +9660539426909 | adeemhamad77@gmail.com" at bounding box center [1436, 56] width 204 height 53
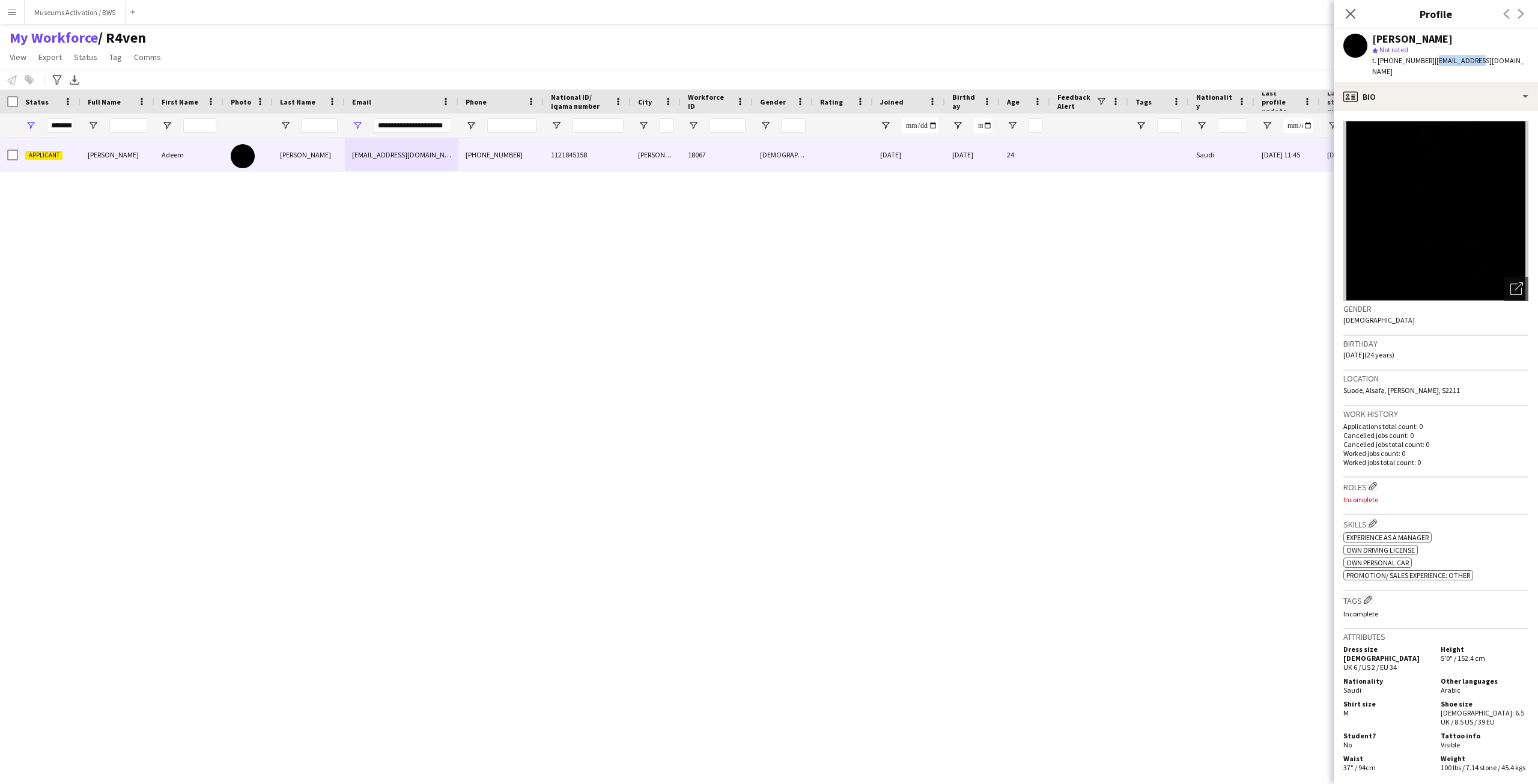
click at [1451, 68] on div "Adeem Hamad alburaidi star Not rated t. +9660539426909 | adeemhamad77@gmail.com" at bounding box center [1436, 56] width 204 height 53
drag, startPoint x: 1451, startPoint y: 68, endPoint x: 1443, endPoint y: 34, distance: 34.9
click at [1443, 34] on div "Adeem Hamad alburaidi star Not rated t. +9660539426909 | adeemhamad77@gmail.com" at bounding box center [1436, 56] width 204 height 53
click at [1443, 34] on div "Adeem Hamad alburaidi" at bounding box center [1412, 38] width 80 height 11
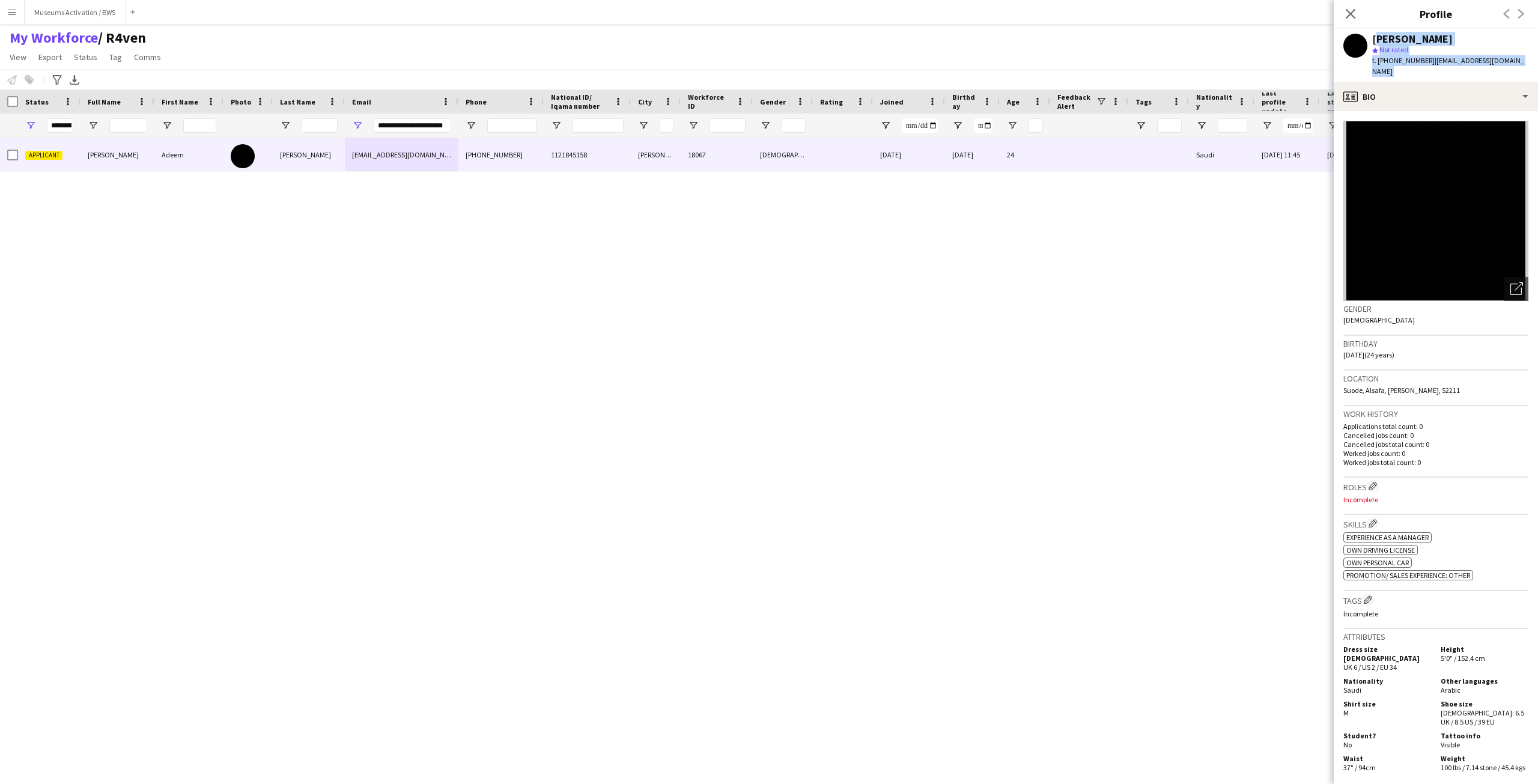
drag, startPoint x: 1443, startPoint y: 34, endPoint x: 1450, endPoint y: 64, distance: 30.8
click at [1450, 64] on div "Adeem Hamad alburaidi star Not rated t. +9660539426909 | adeemhamad77@gmail.com" at bounding box center [1450, 55] width 156 height 44
click at [1450, 64] on span "| adeemhamad77@gmail.com" at bounding box center [1448, 66] width 152 height 20
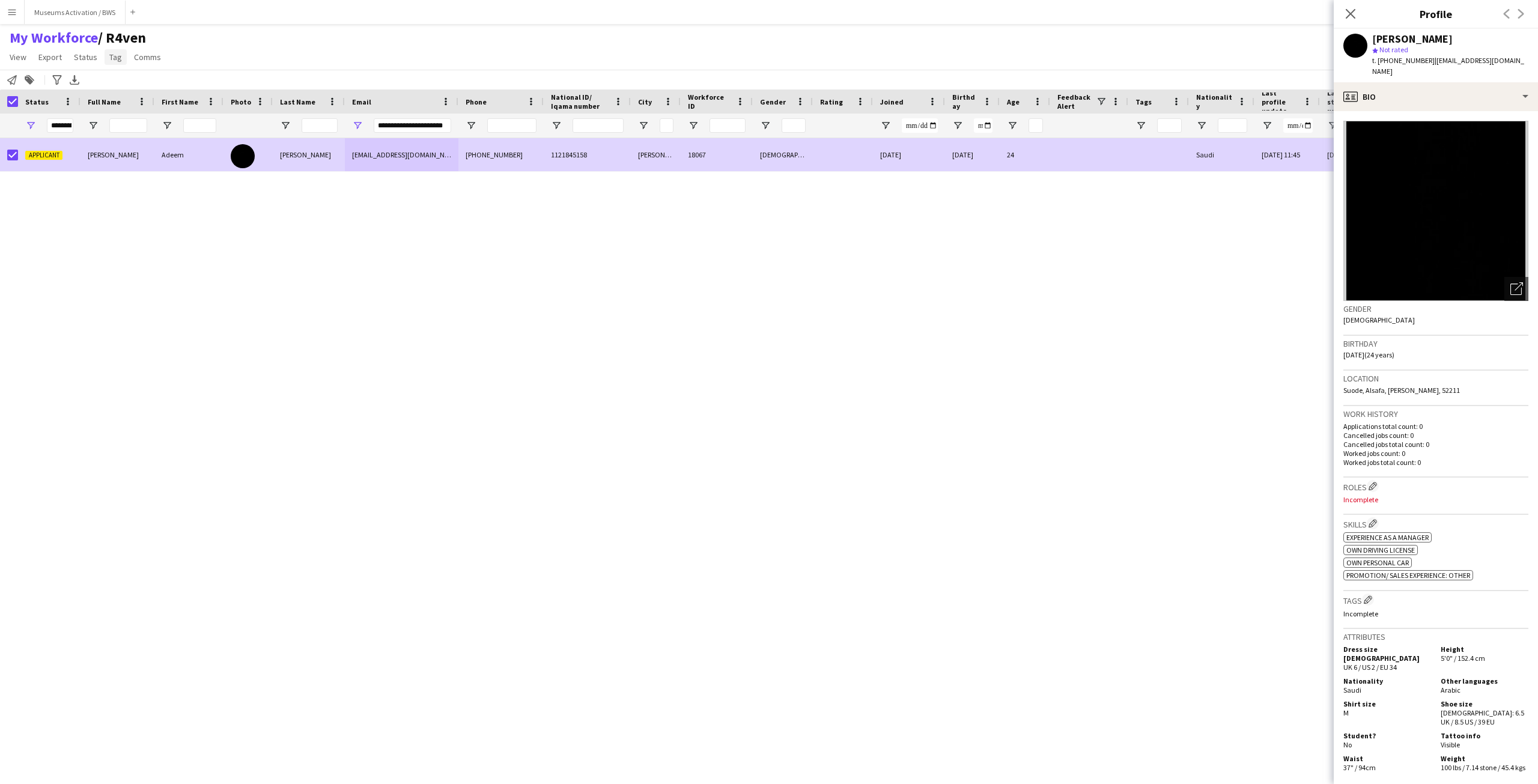
click at [109, 62] on link "Tag" at bounding box center [116, 57] width 22 height 15
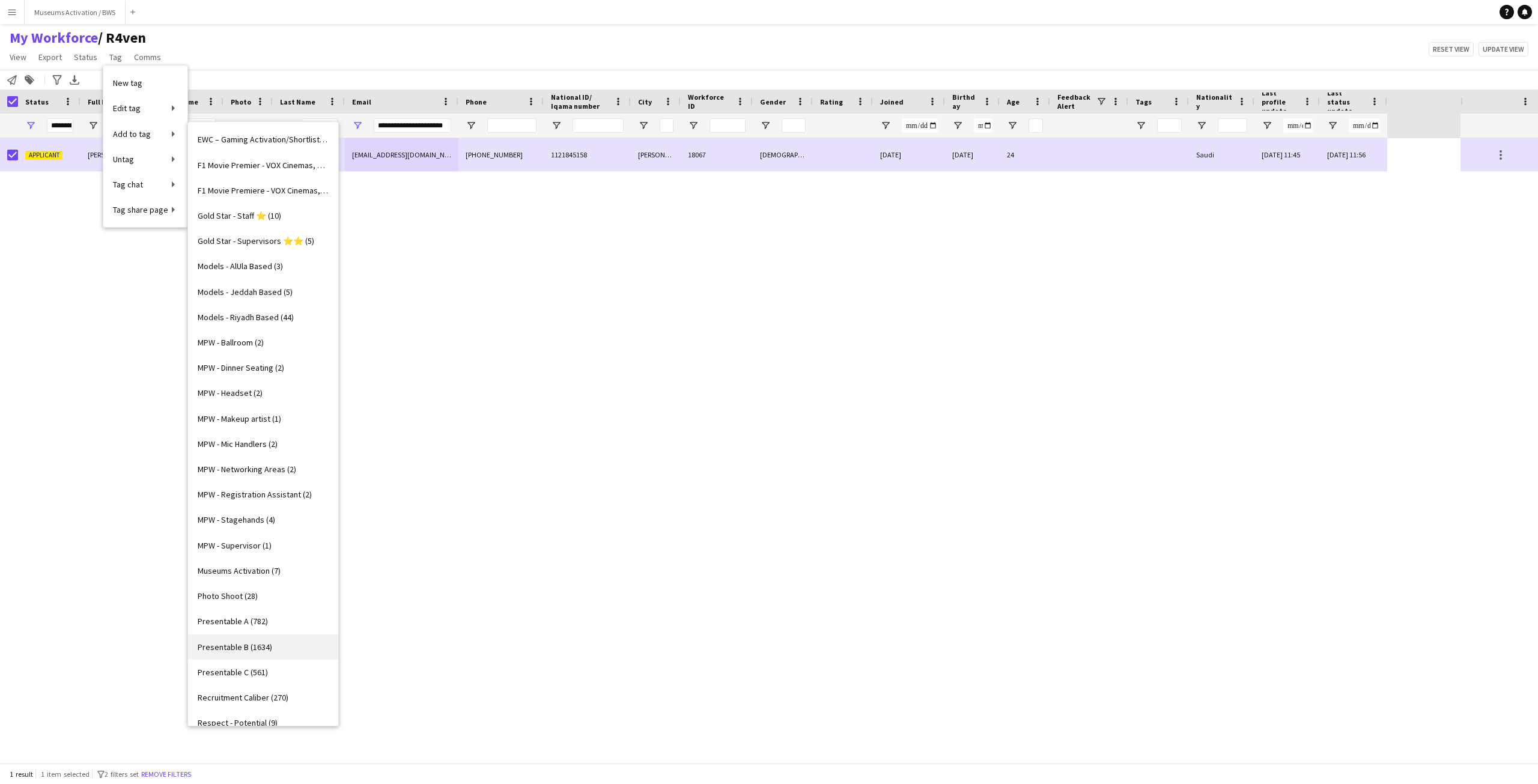
scroll to position [360, 0]
click at [252, 567] on span "Museums Activation (7)" at bounding box center [239, 564] width 83 height 11
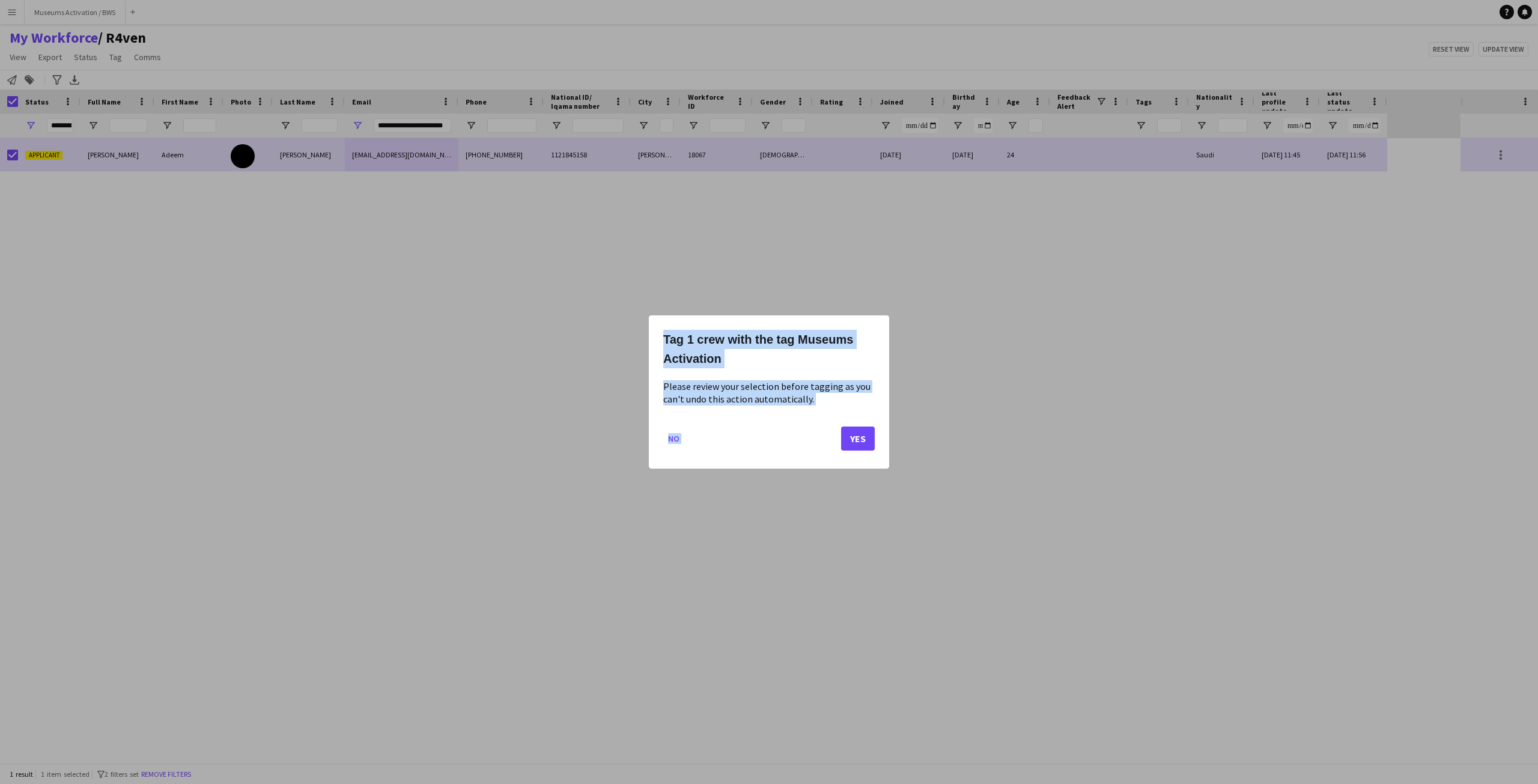
click at [793, 454] on div "Tag 1 crew with the tag Museums Activation Please review your selection before …" at bounding box center [769, 392] width 1538 height 784
click at [845, 433] on button "Yes" at bounding box center [858, 438] width 33 height 24
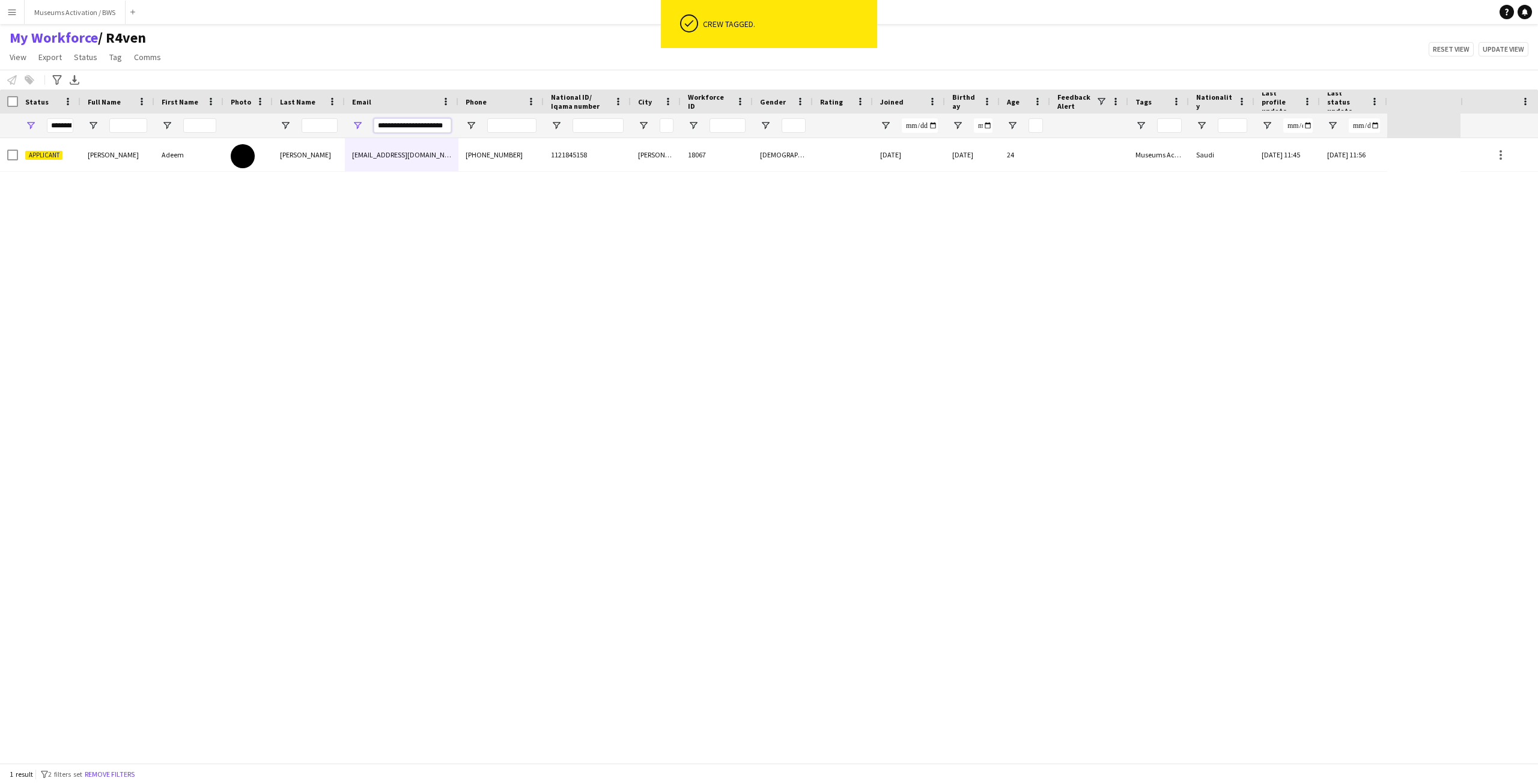
click at [429, 129] on input "**********" at bounding box center [412, 125] width 77 height 14
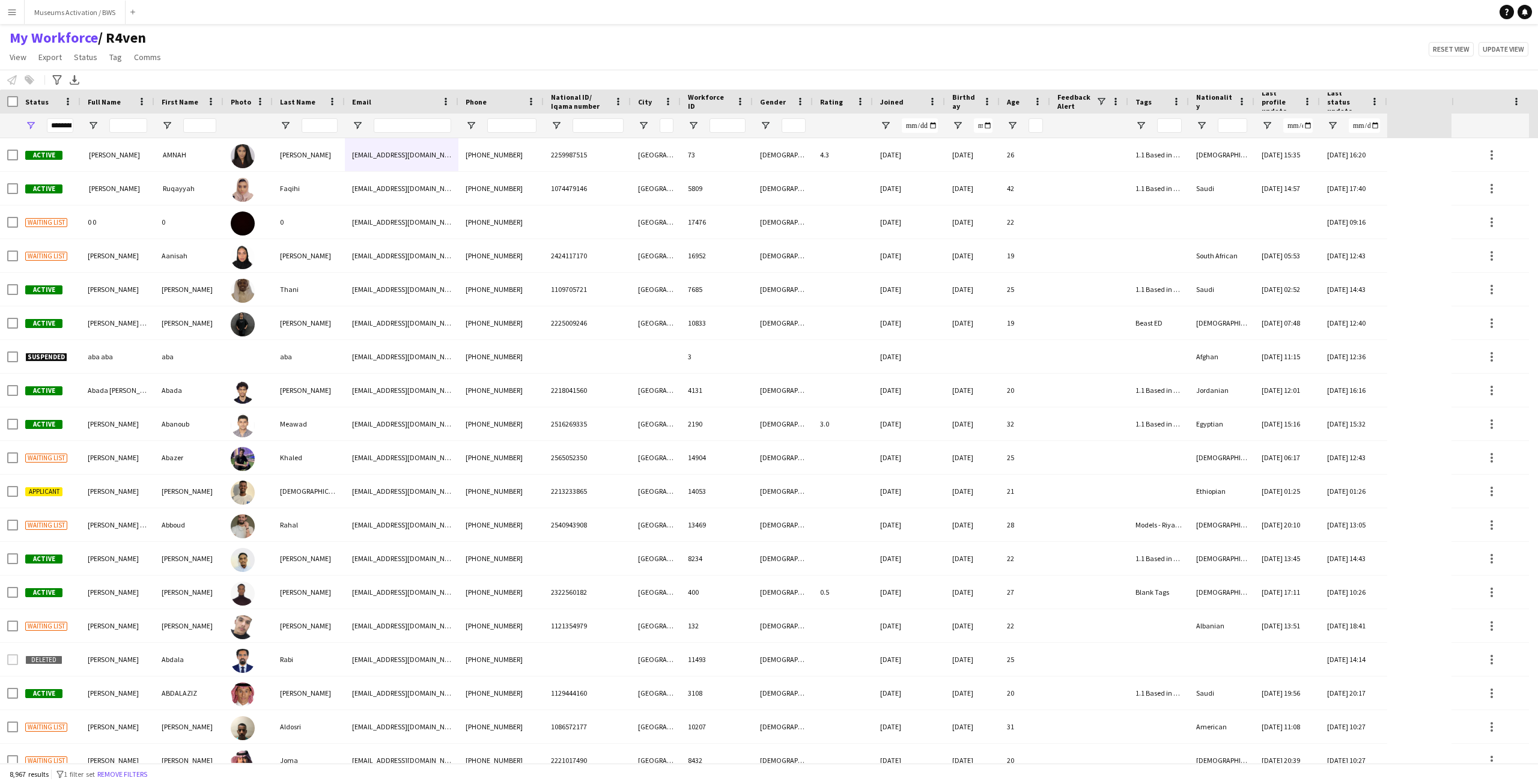
click at [440, 66] on div "My Workforce / R4ven View Views Default view R4ven New view Update view Delete …" at bounding box center [769, 49] width 1538 height 41
click at [263, 48] on div "My Workforce / R4ven View Views Default view R4ven New view Update view Delete …" at bounding box center [769, 49] width 1538 height 41
drag, startPoint x: 263, startPoint y: 48, endPoint x: 15, endPoint y: 44, distance: 248.0
click at [15, 44] on div "My Workforce / R4ven View Views Default view R4ven New view Update view Delete …" at bounding box center [769, 49] width 1538 height 41
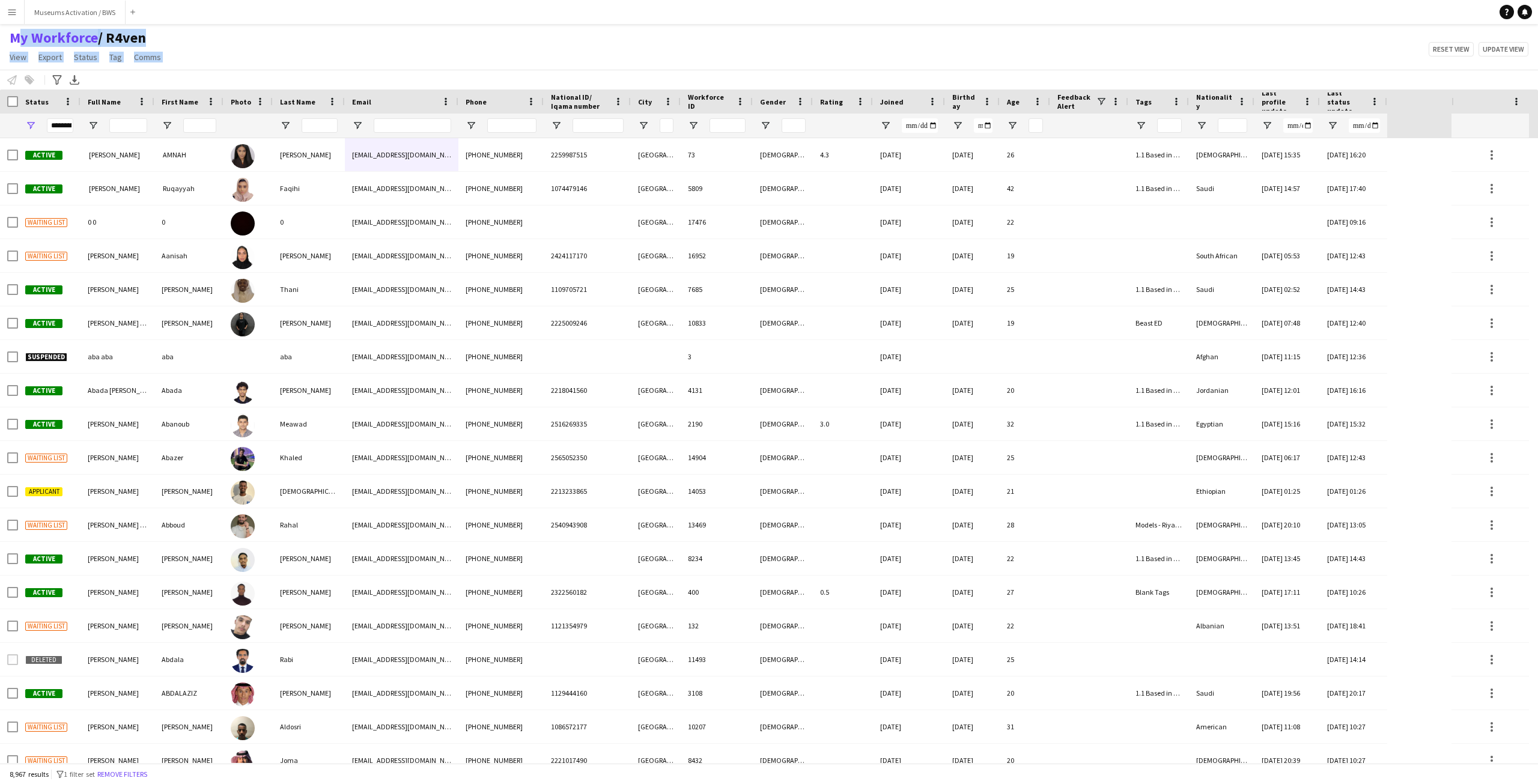
click at [234, 56] on div "My Workforce / R4ven View Views Default view R4ven New view Update view Delete …" at bounding box center [769, 49] width 1538 height 41
